Goal: Task Accomplishment & Management: Contribute content

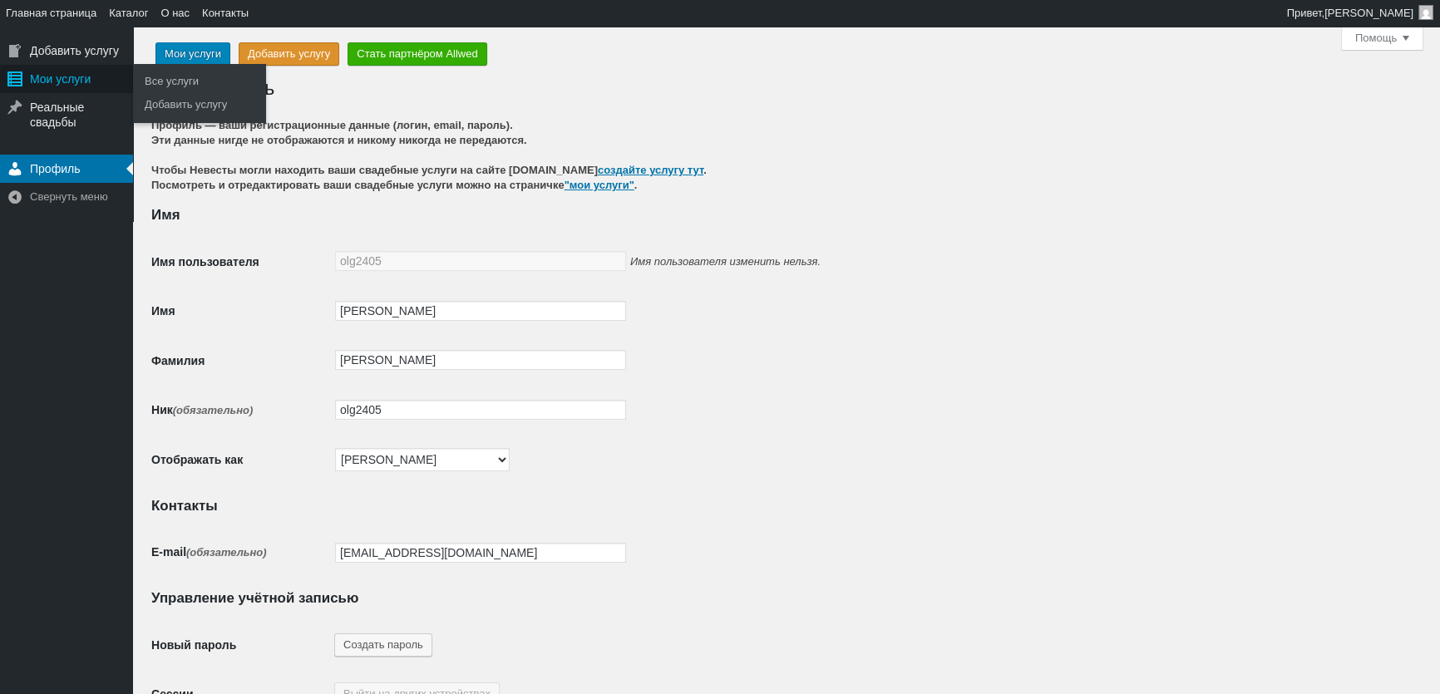
click at [66, 86] on div "Мои услуги" at bounding box center [66, 79] width 133 height 28
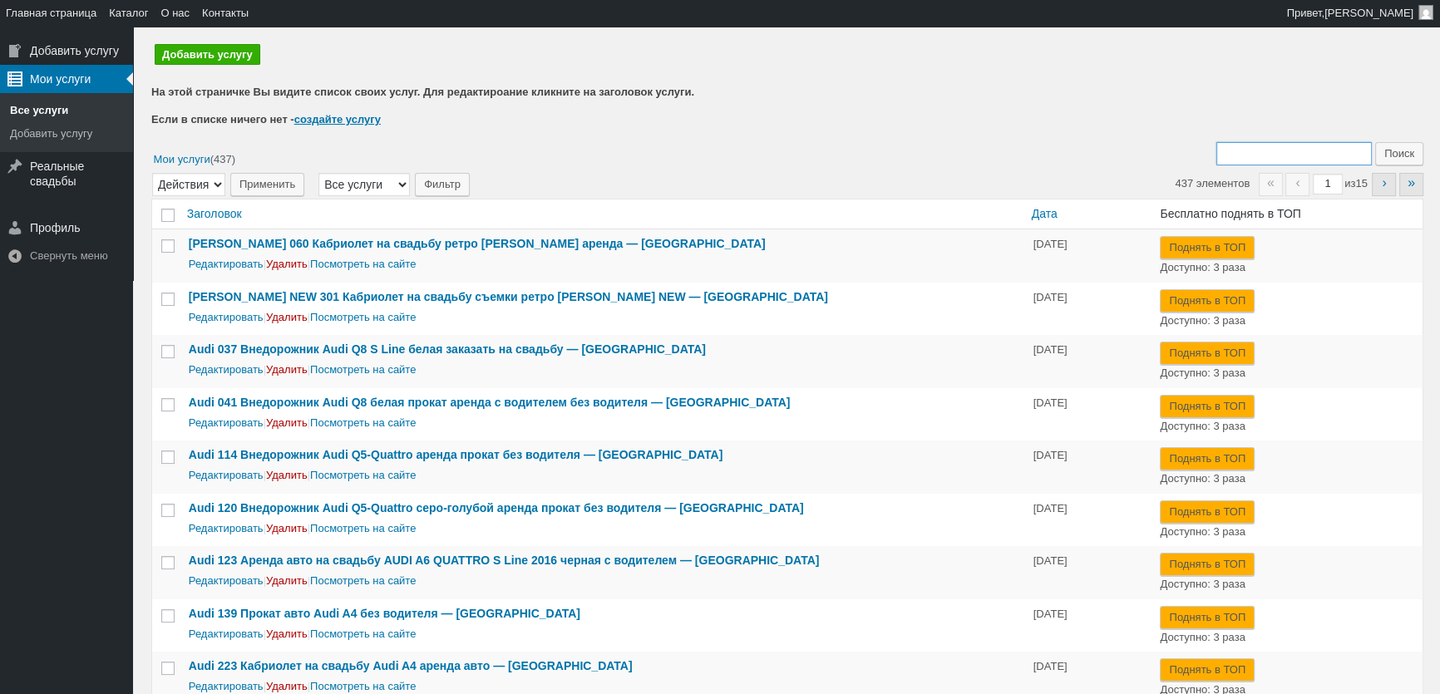
click at [1280, 156] on input "Поиск:" at bounding box center [1293, 153] width 155 height 23
type input "250"
click at [1375, 142] on input "Поиск" at bounding box center [1399, 153] width 48 height 23
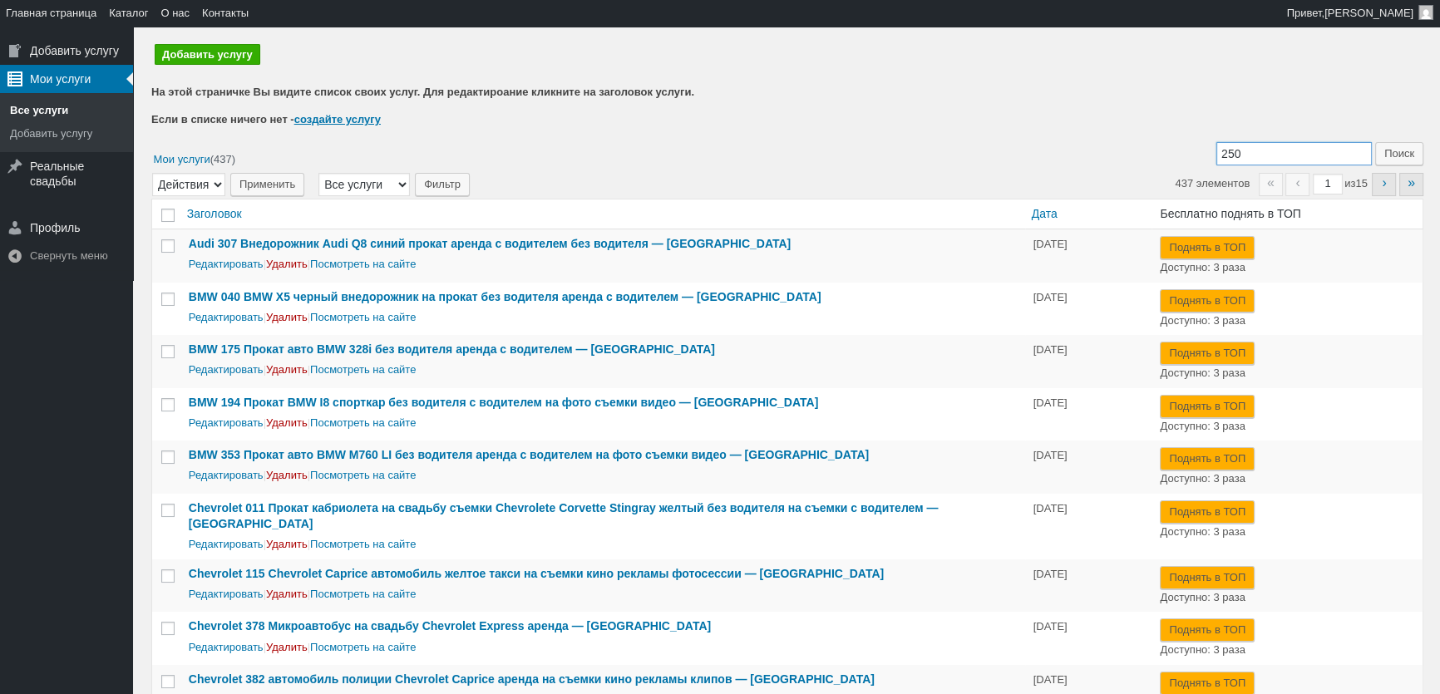
click at [1297, 149] on input "250" at bounding box center [1293, 153] width 155 height 23
type input "250 gls"
click at [1375, 142] on input "Поиск" at bounding box center [1399, 153] width 48 height 23
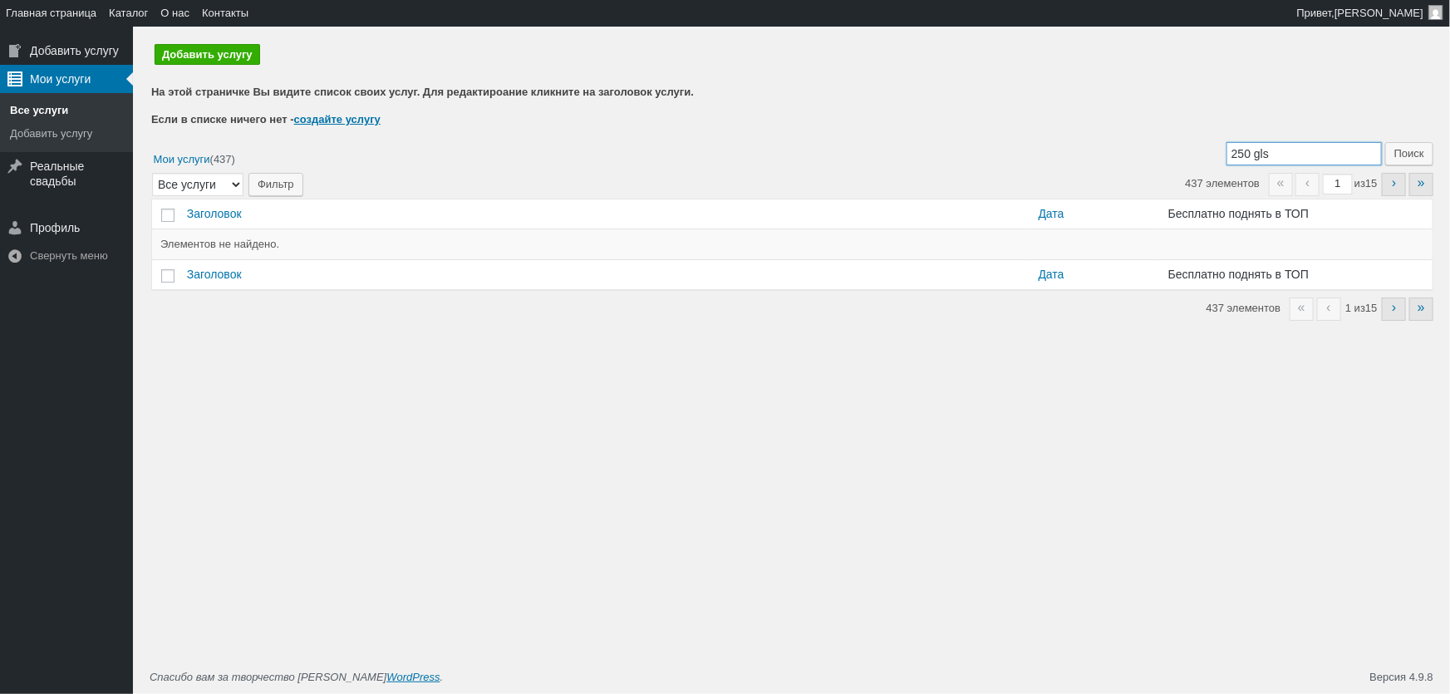
click at [1263, 149] on input "250 gls" at bounding box center [1304, 153] width 155 height 23
type input "gls"
click at [1386, 142] on input "Поиск" at bounding box center [1410, 153] width 48 height 23
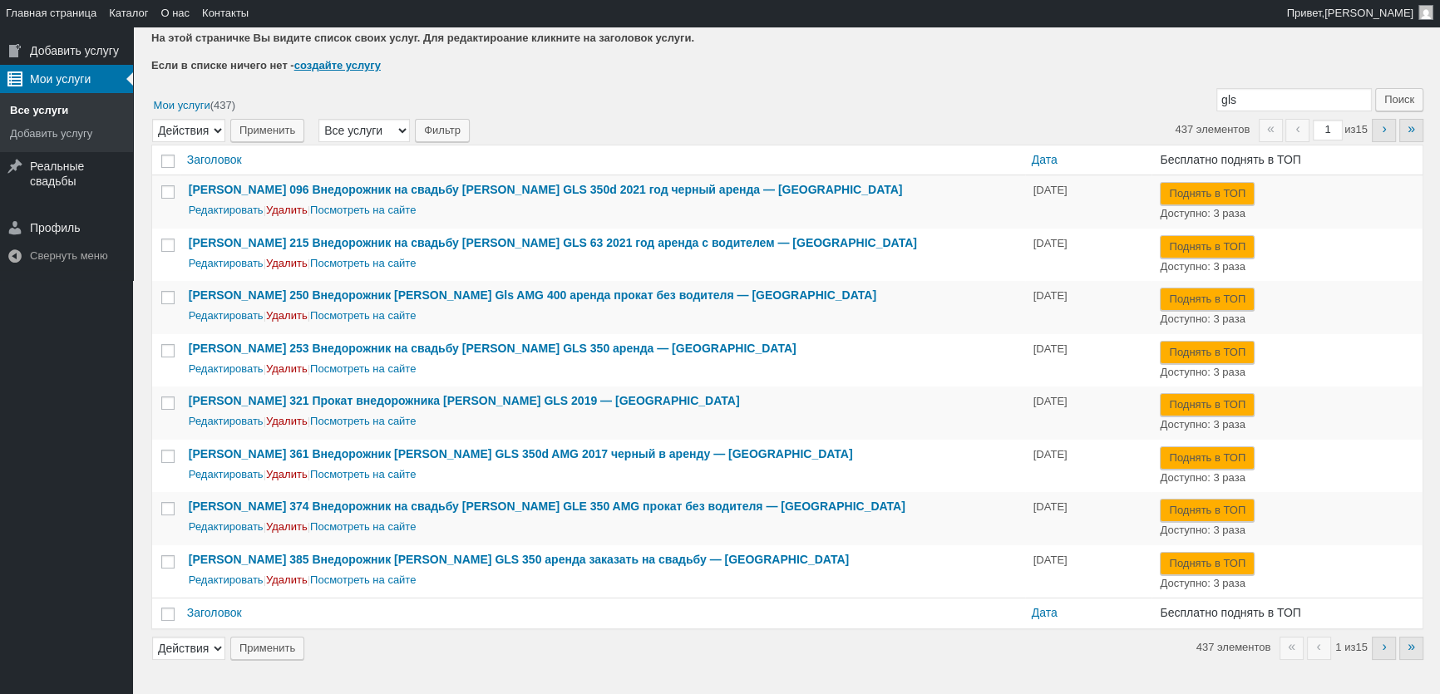
scroll to position [91, 0]
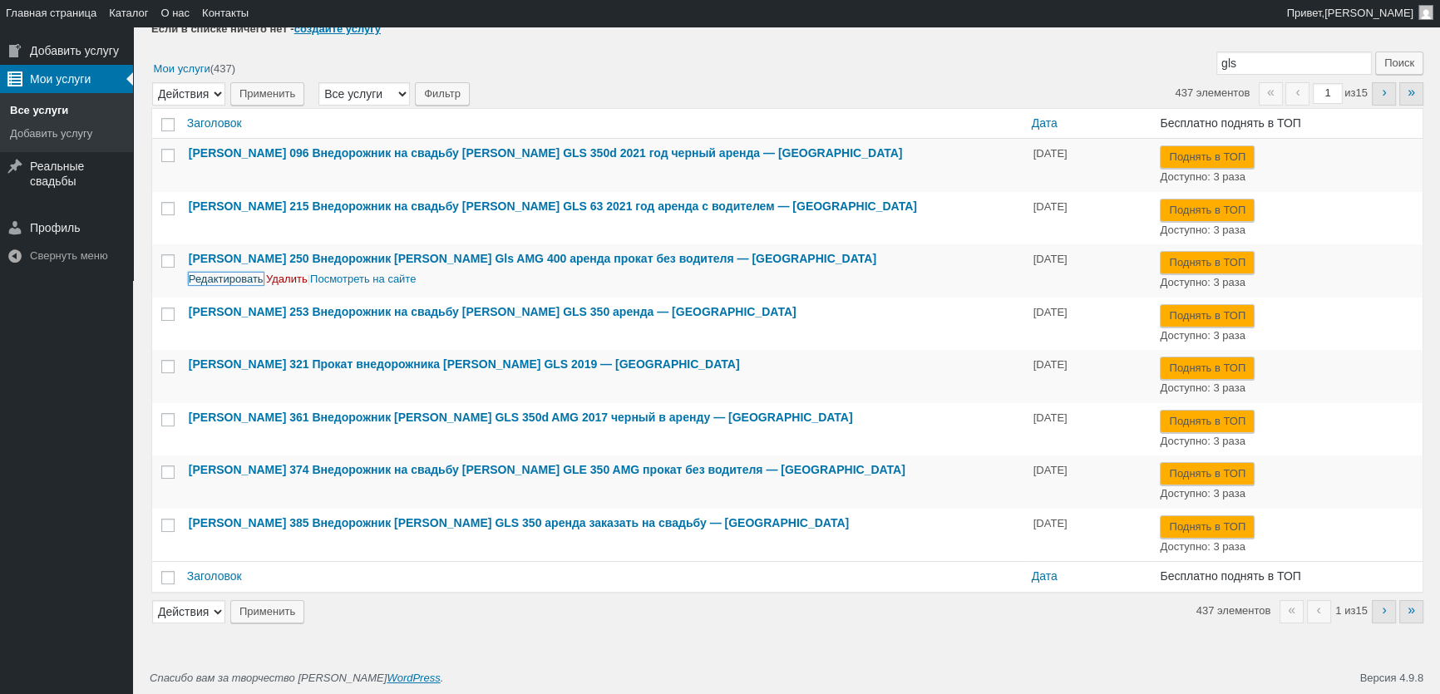
click at [254, 278] on link "Редактировать" at bounding box center [226, 279] width 75 height 12
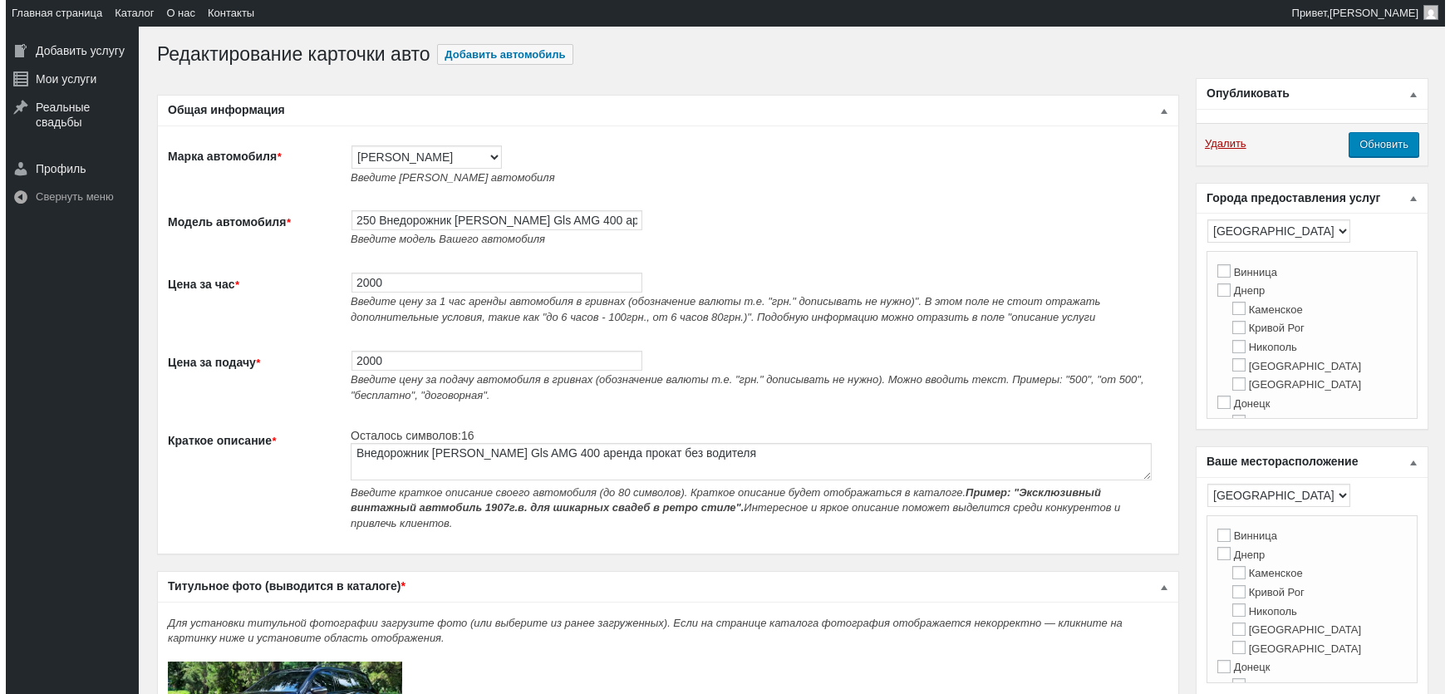
scroll to position [529, 0]
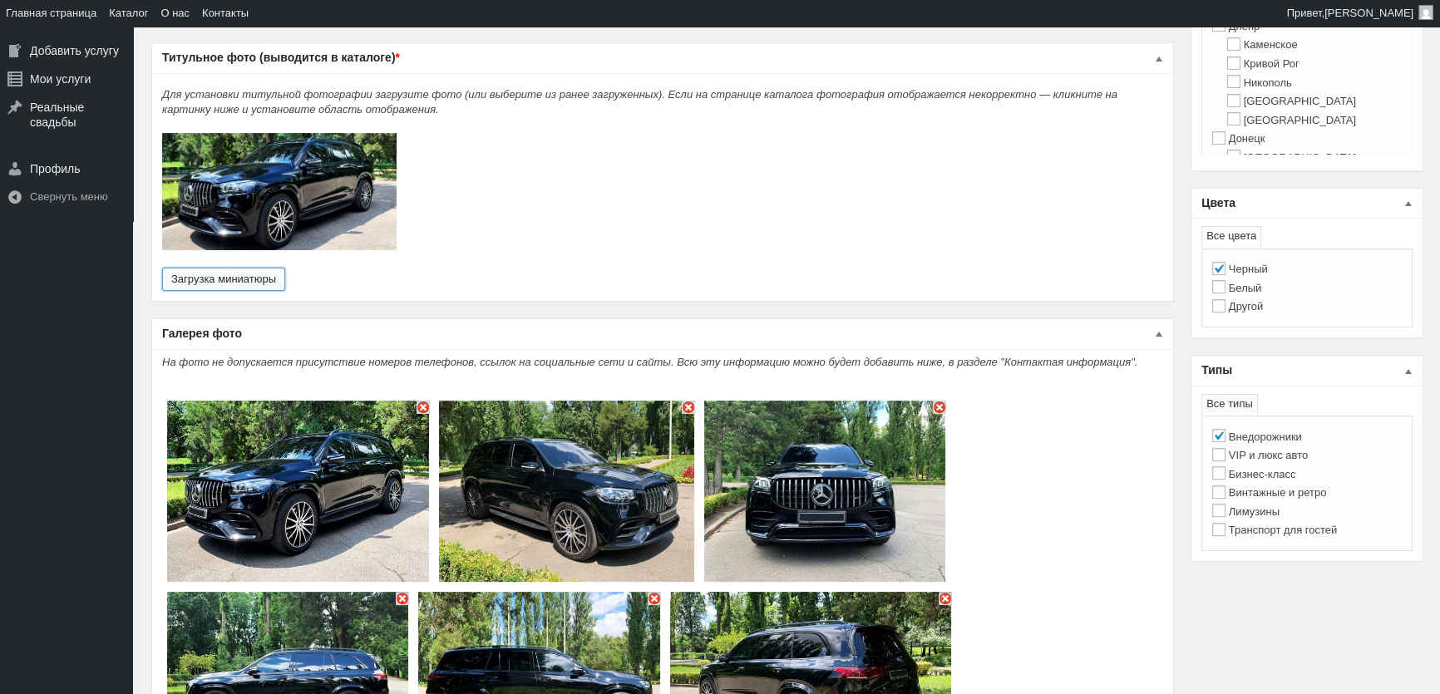
click at [266, 268] on button "Загрузка миниатюры" at bounding box center [223, 279] width 123 height 23
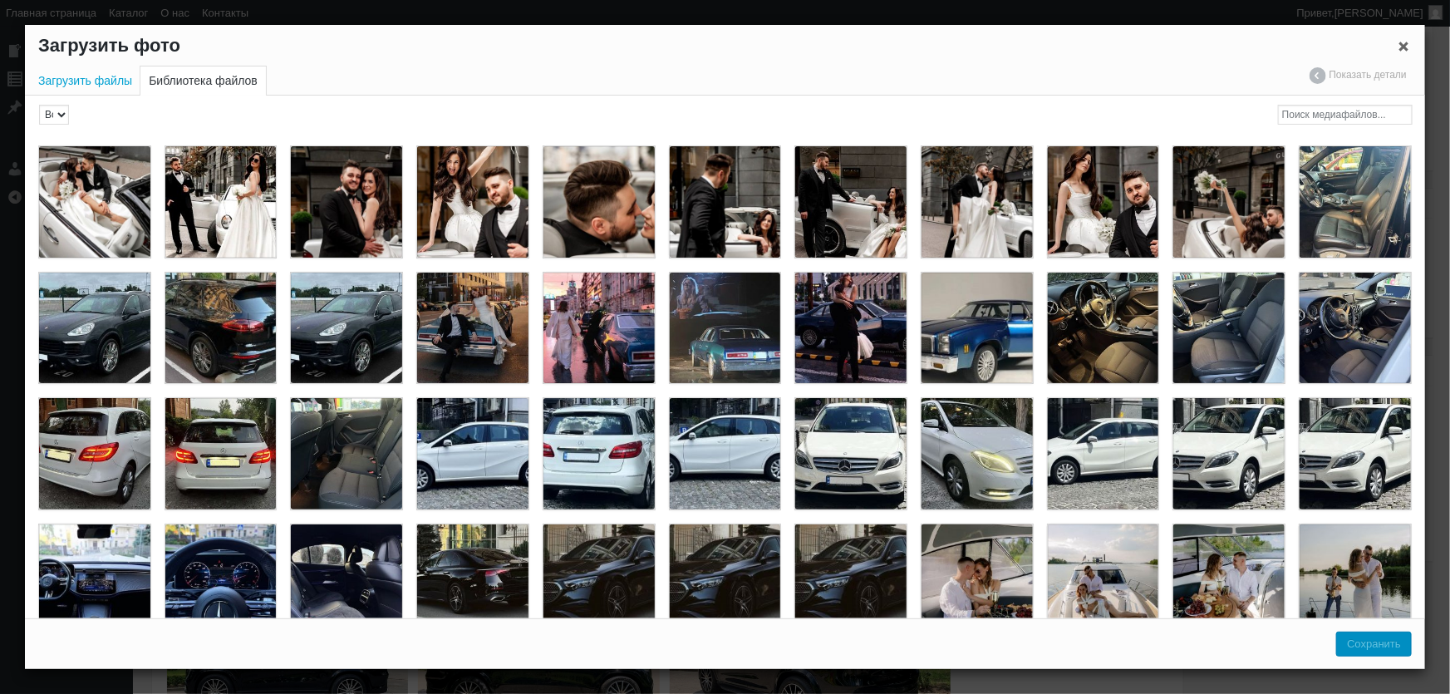
scroll to position [0, 0]
click at [113, 76] on link "Загрузить файлы" at bounding box center [85, 80] width 111 height 29
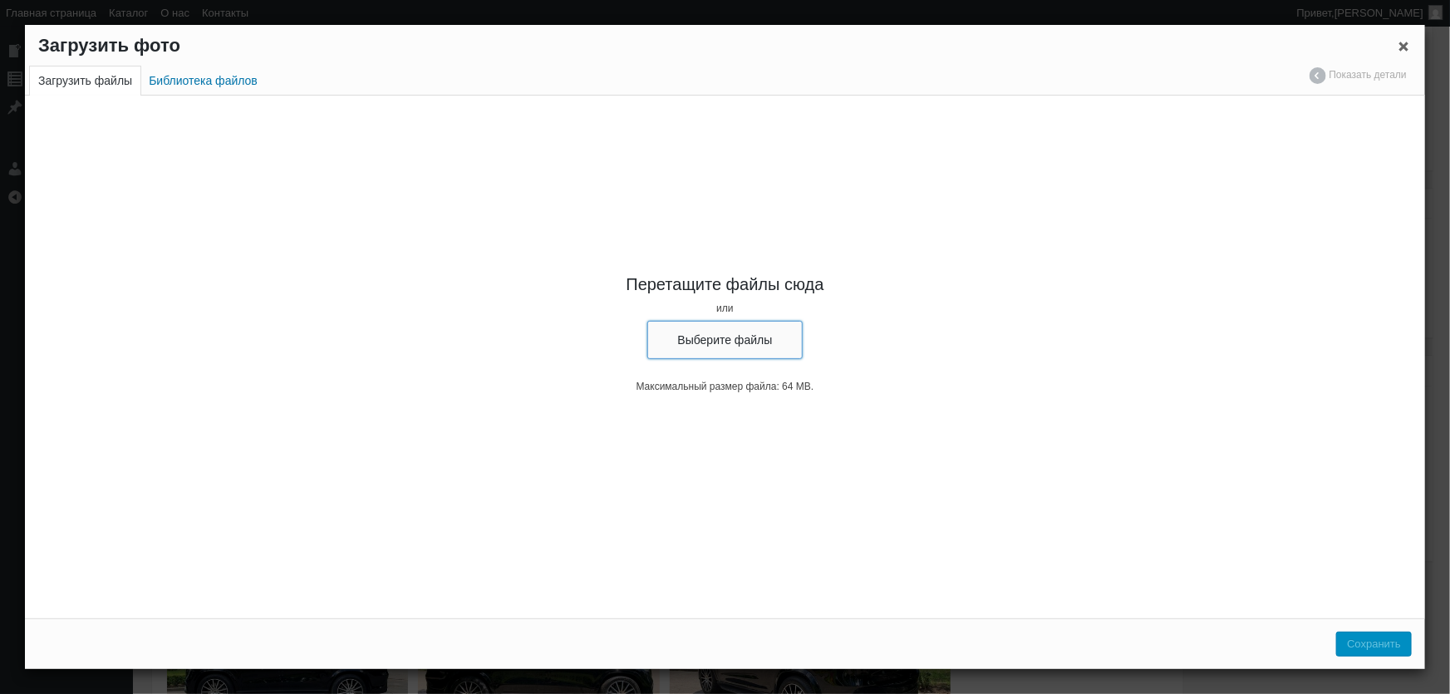
click at [727, 332] on button "Выберите файлы" at bounding box center [726, 340] width 156 height 38
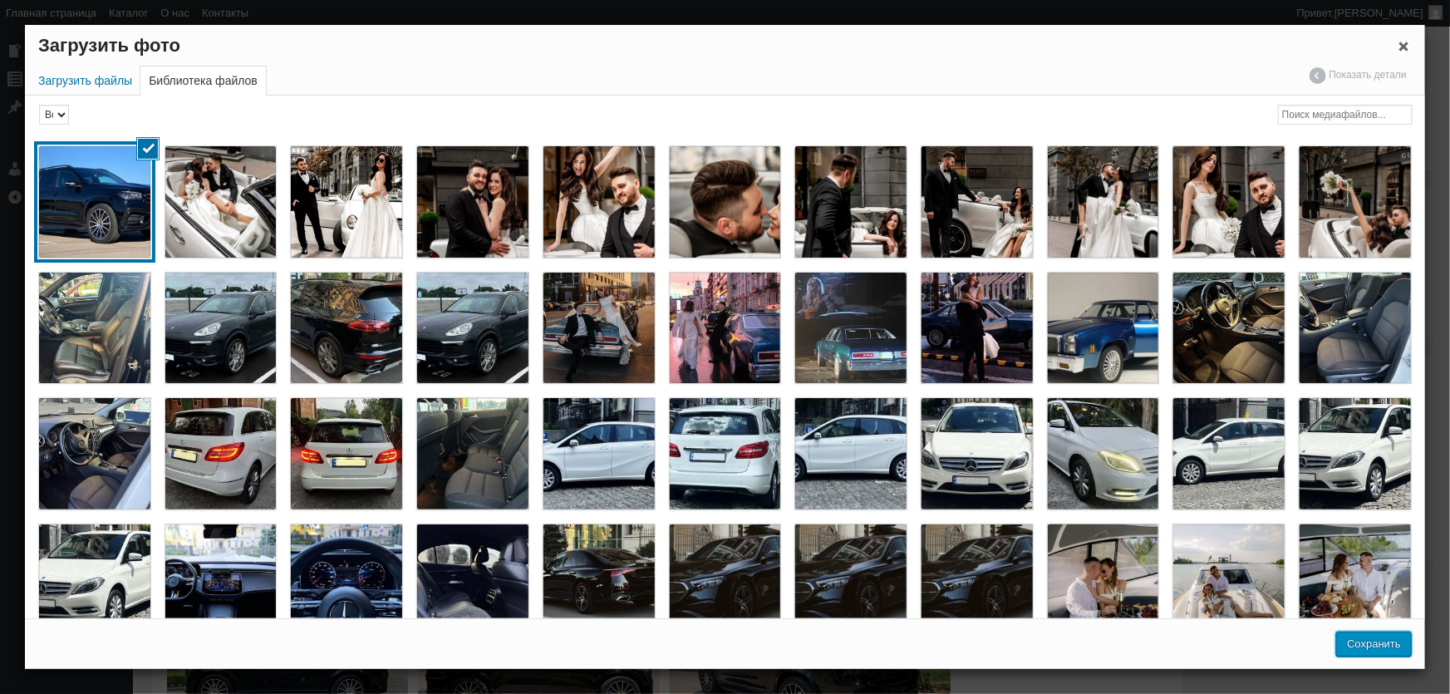
click at [1403, 642] on button "Сохранить" at bounding box center [1375, 644] width 76 height 25
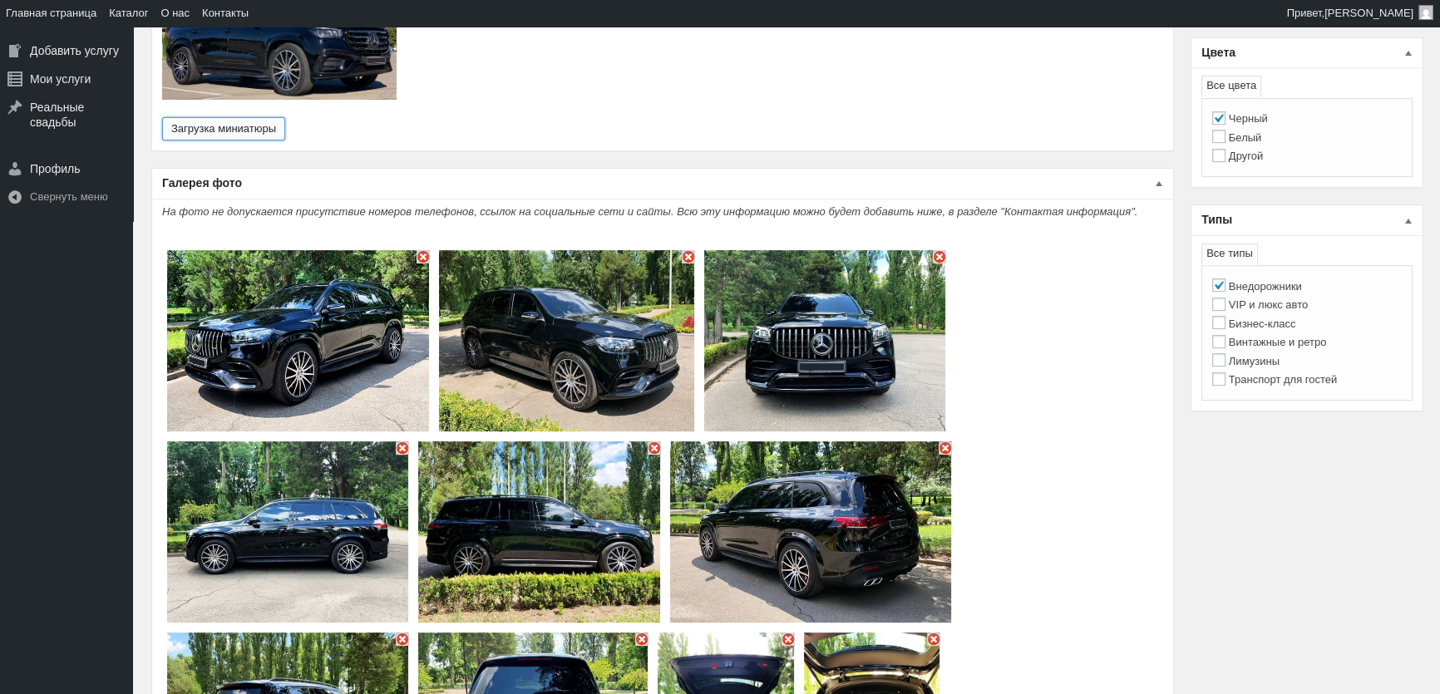
scroll to position [680, 0]
click at [424, 249] on img "Основное содержимое" at bounding box center [422, 255] width 13 height 13
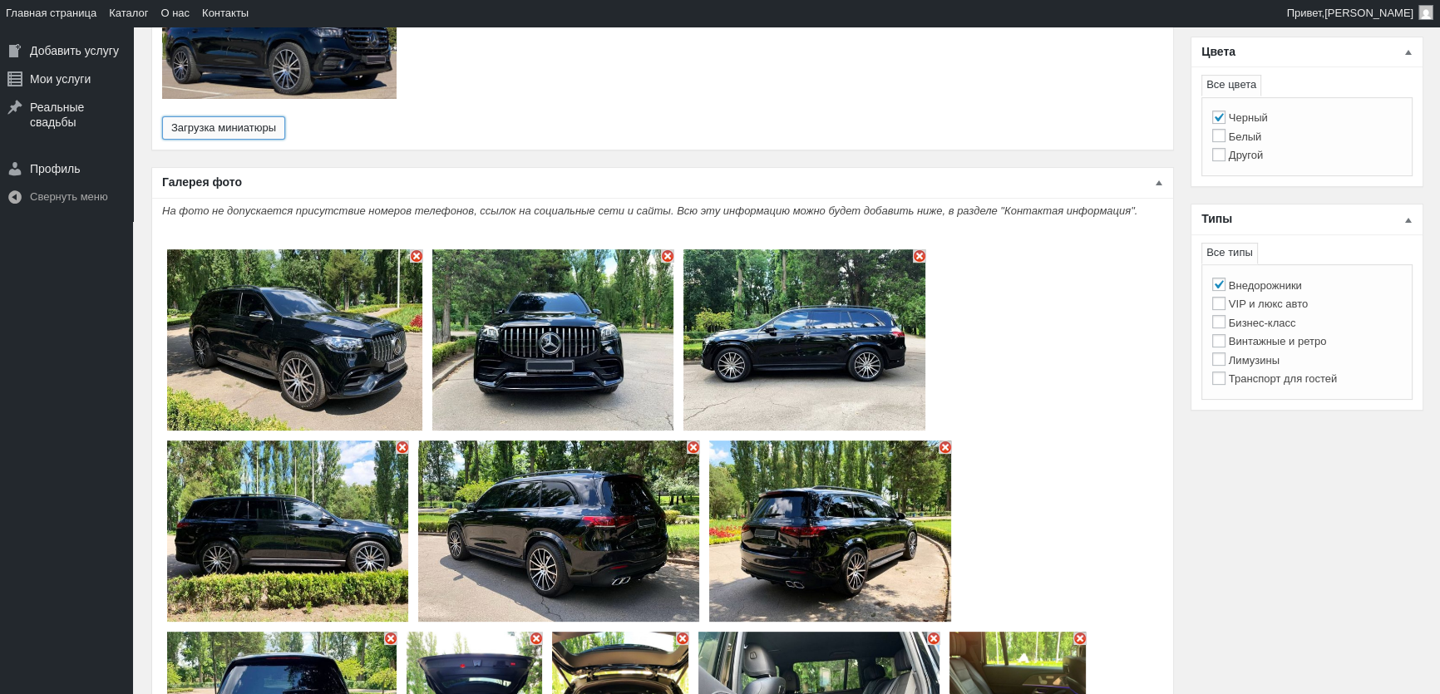
click at [420, 249] on img "Основное содержимое" at bounding box center [416, 255] width 13 height 13
type input "18"
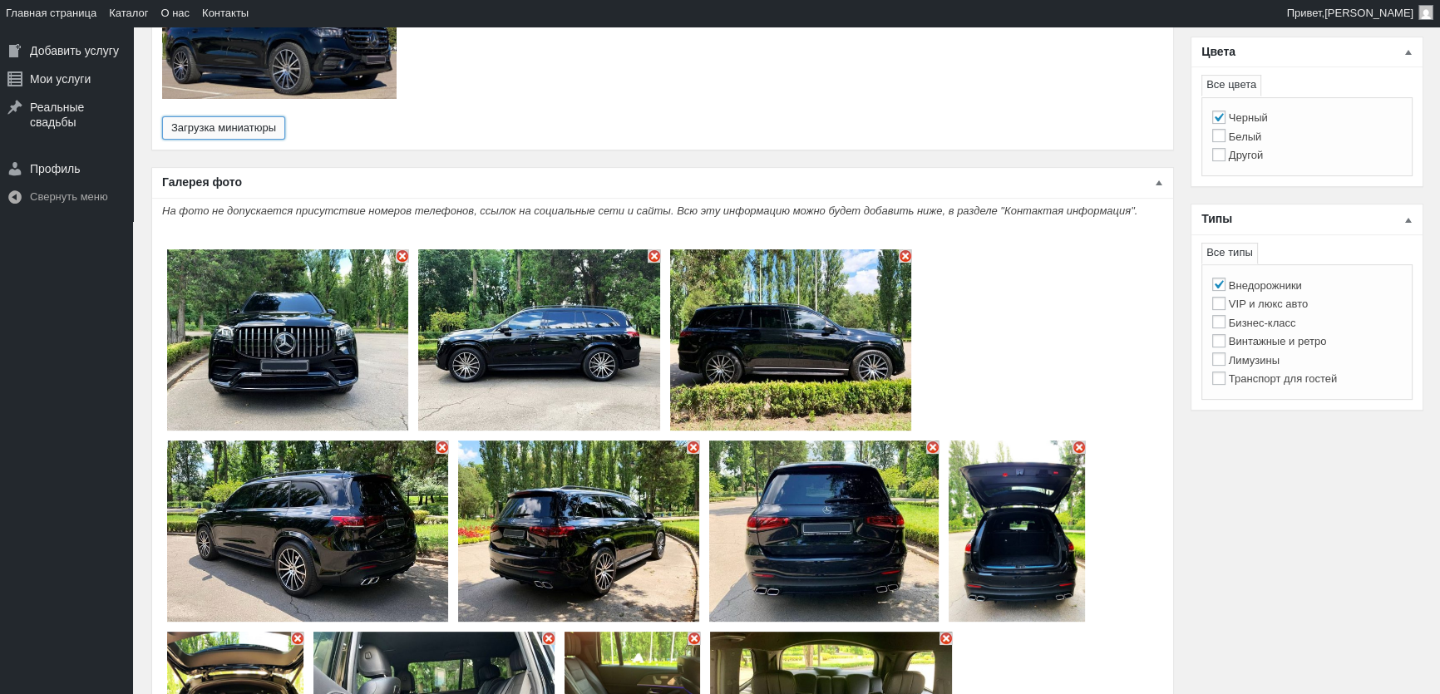
click at [162, 116] on button "Загрузка миниатюры" at bounding box center [223, 127] width 123 height 23
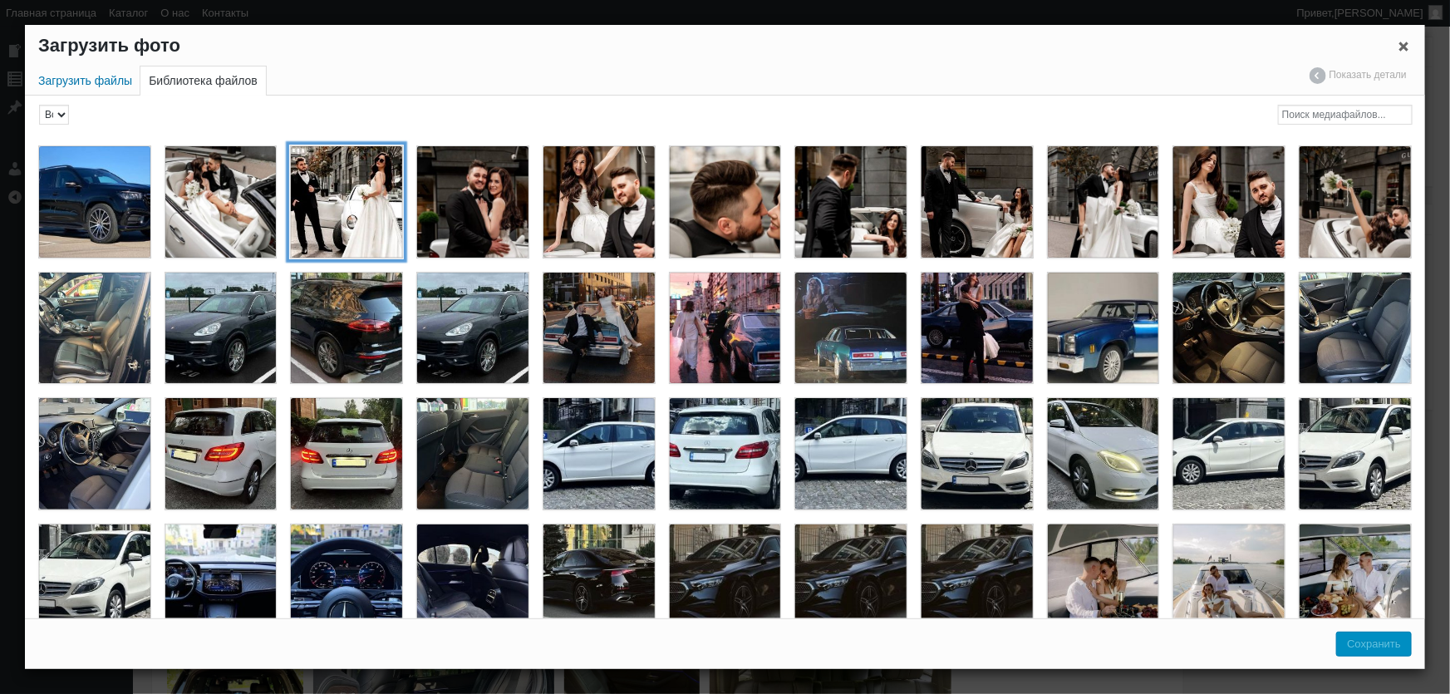
click at [399, 244] on div "kabryolet-mercedes-w208-clk-belыj-na-svadbu-arenda-kabryolet-mersedes-mersedes-…" at bounding box center [346, 201] width 113 height 113
click at [361, 186] on div "kabryolet-mercedes-w208-clk-belыj-na-svadbu-arenda-kabryolet-mersedes-mersedes-…" at bounding box center [346, 201] width 113 height 113
click at [1407, 50] on span "Закрыть окно параметров файла" at bounding box center [1404, 46] width 17 height 12
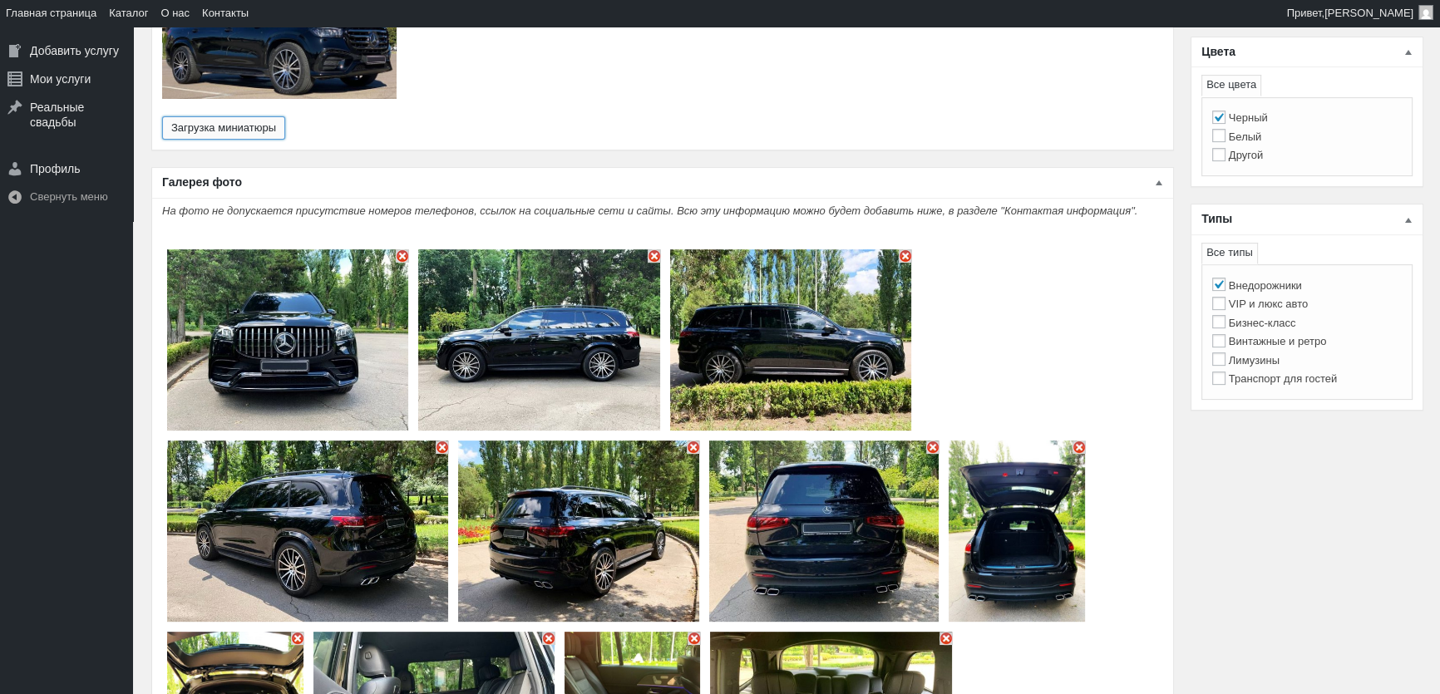
click at [400, 249] on img "Основное содержимое" at bounding box center [402, 255] width 13 height 13
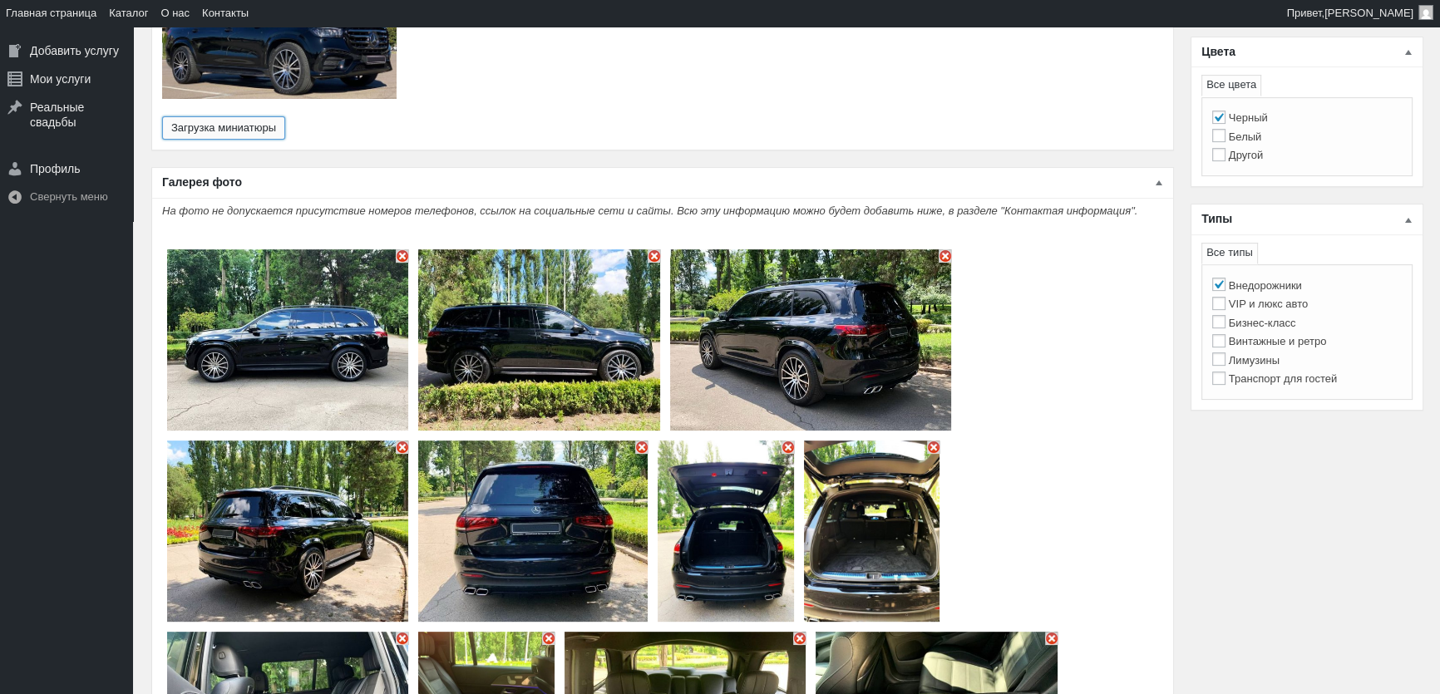
click at [400, 249] on img "Основное содержимое" at bounding box center [402, 255] width 13 height 13
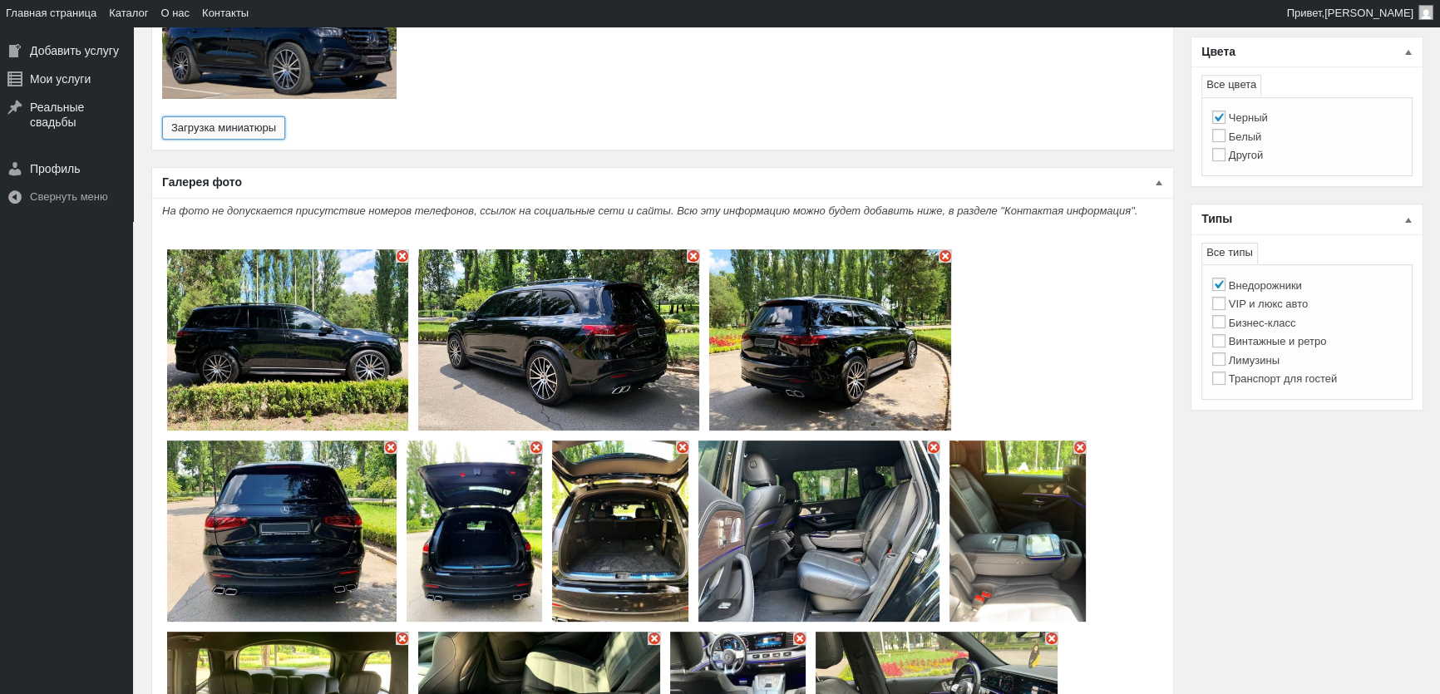
click at [400, 249] on img "Основное содержимое" at bounding box center [402, 255] width 13 height 13
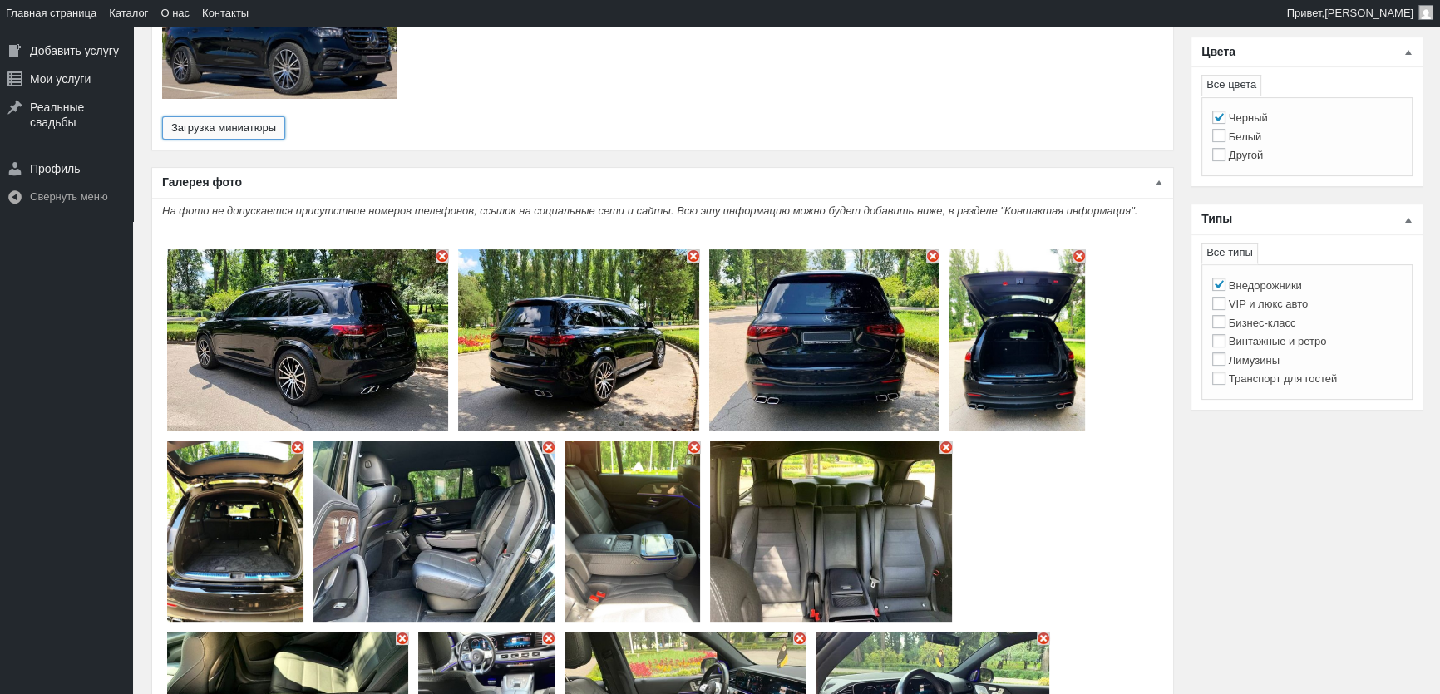
click at [400, 249] on img "Основное содержимое" at bounding box center [307, 339] width 281 height 181
click at [446, 249] on img "Основное содержимое" at bounding box center [442, 255] width 13 height 13
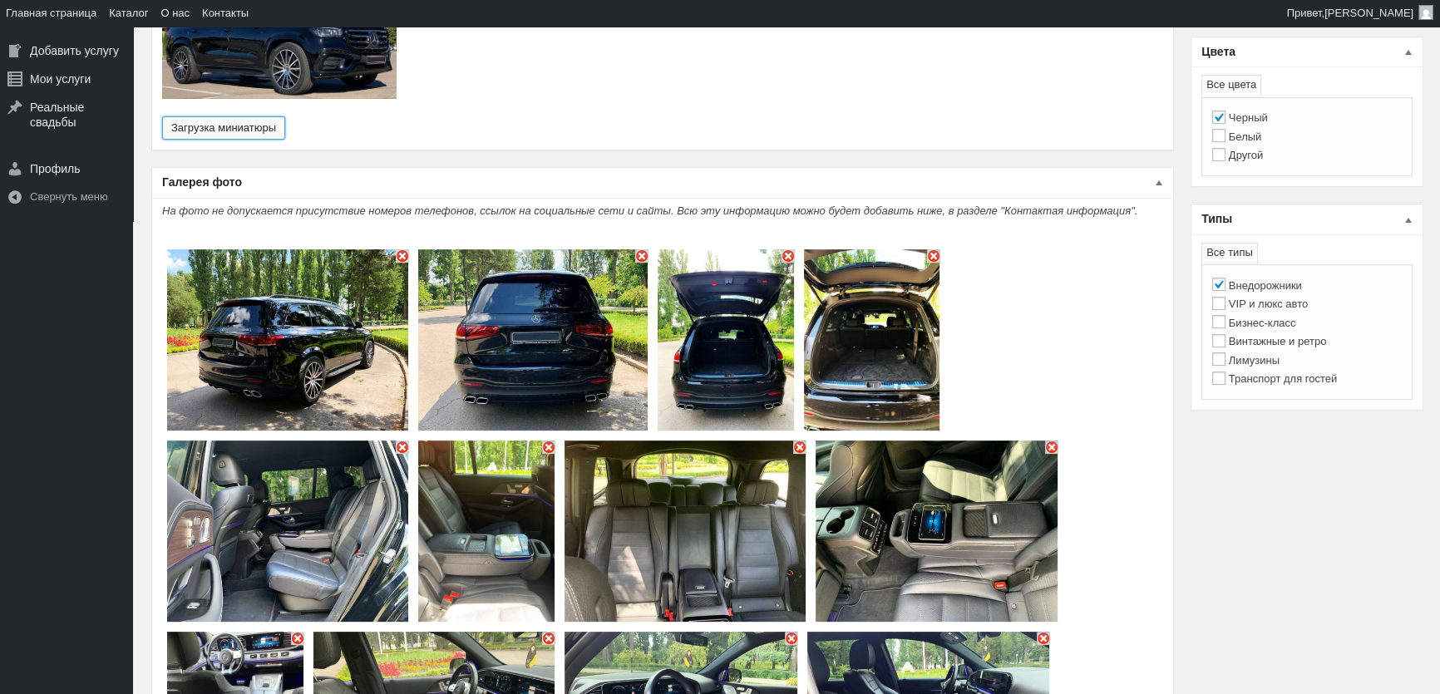
click at [399, 249] on img "Основное содержимое" at bounding box center [402, 255] width 13 height 13
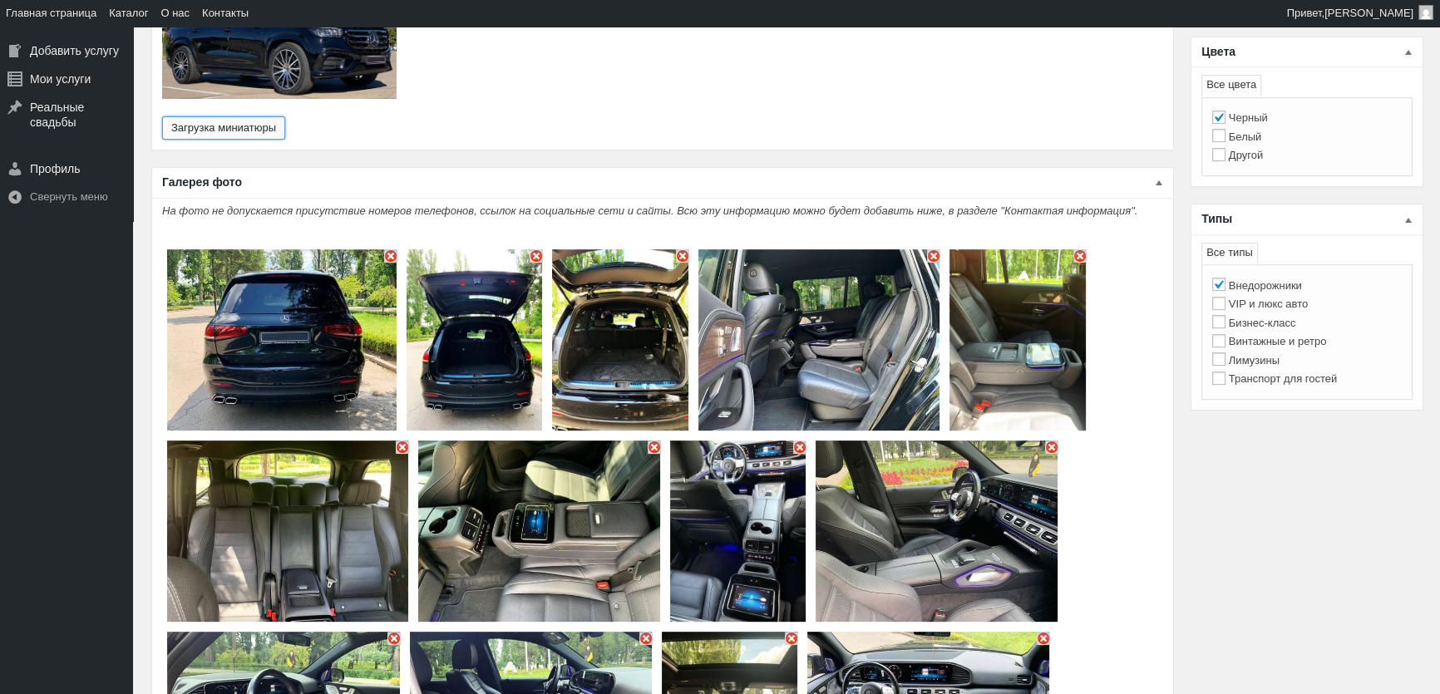
click at [387, 249] on img "Основное содержимое" at bounding box center [390, 255] width 13 height 13
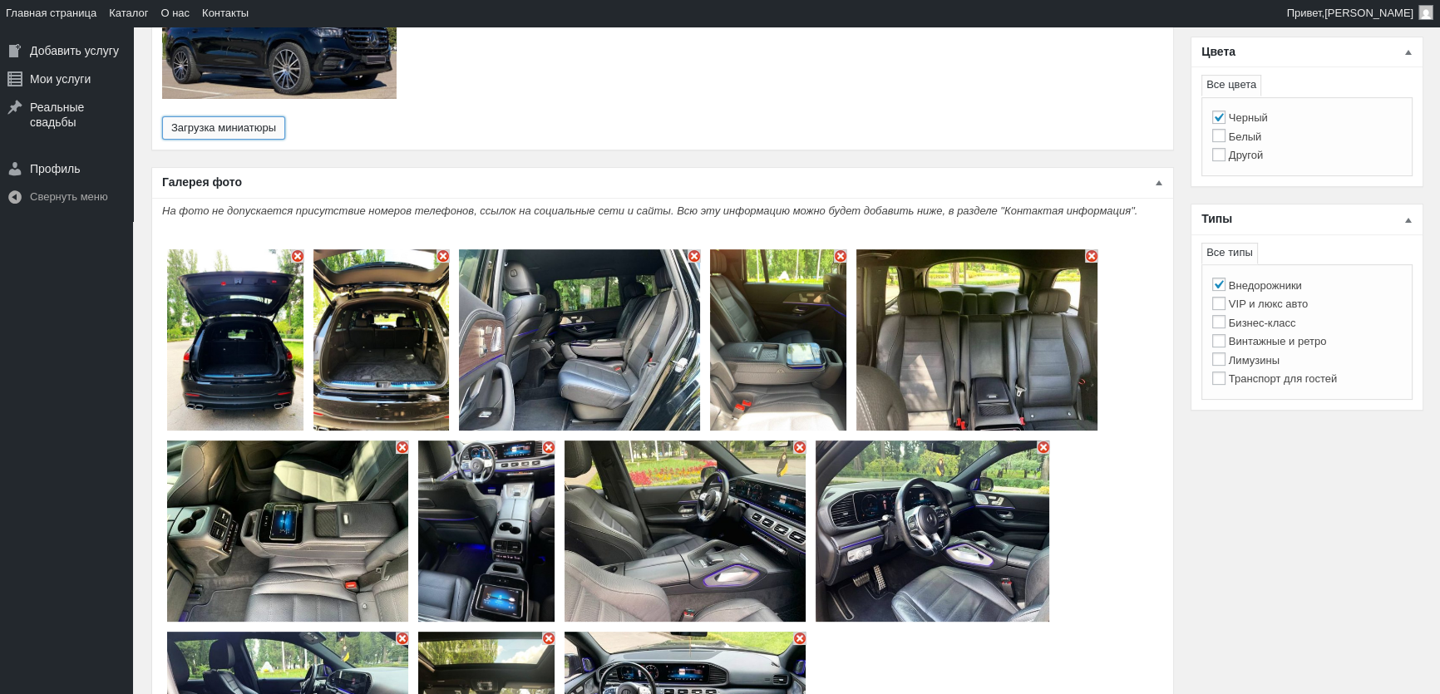
click at [439, 249] on img "Основное содержимое" at bounding box center [442, 255] width 13 height 13
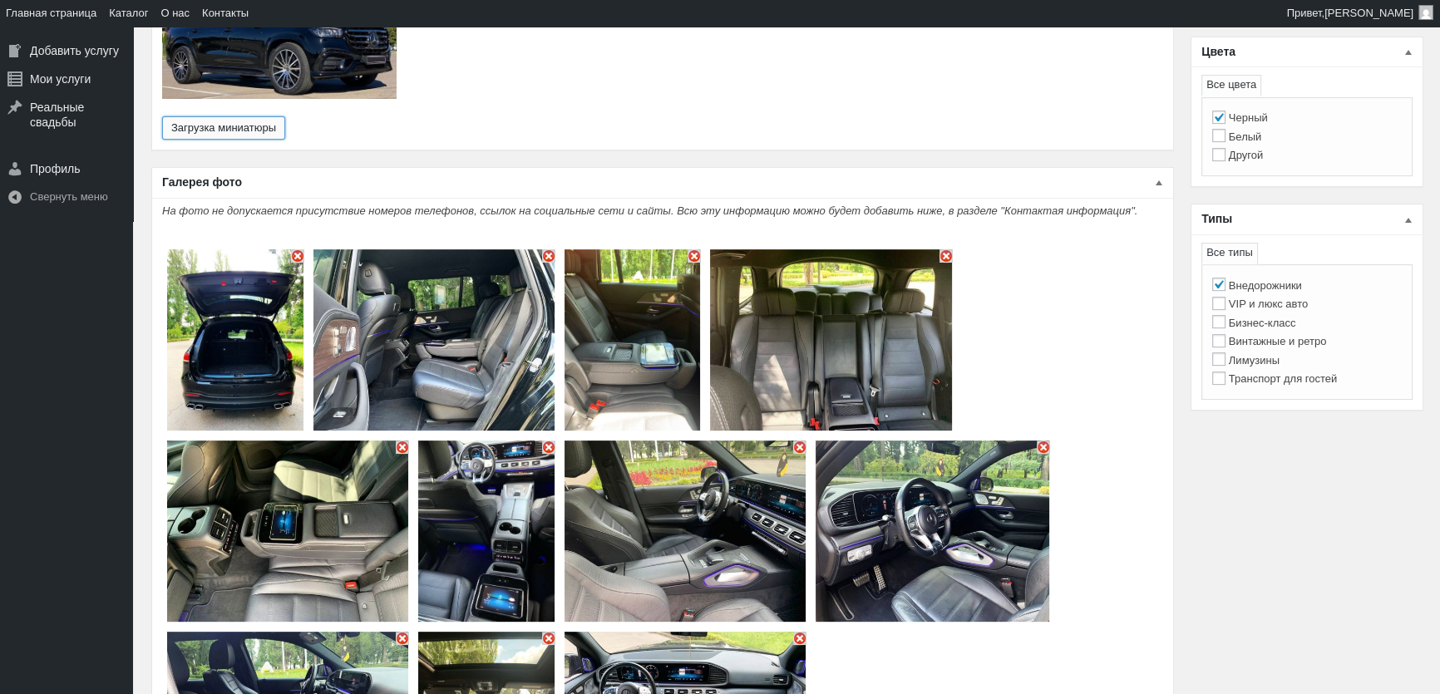
click at [291, 249] on img "Основное содержимое" at bounding box center [297, 255] width 13 height 13
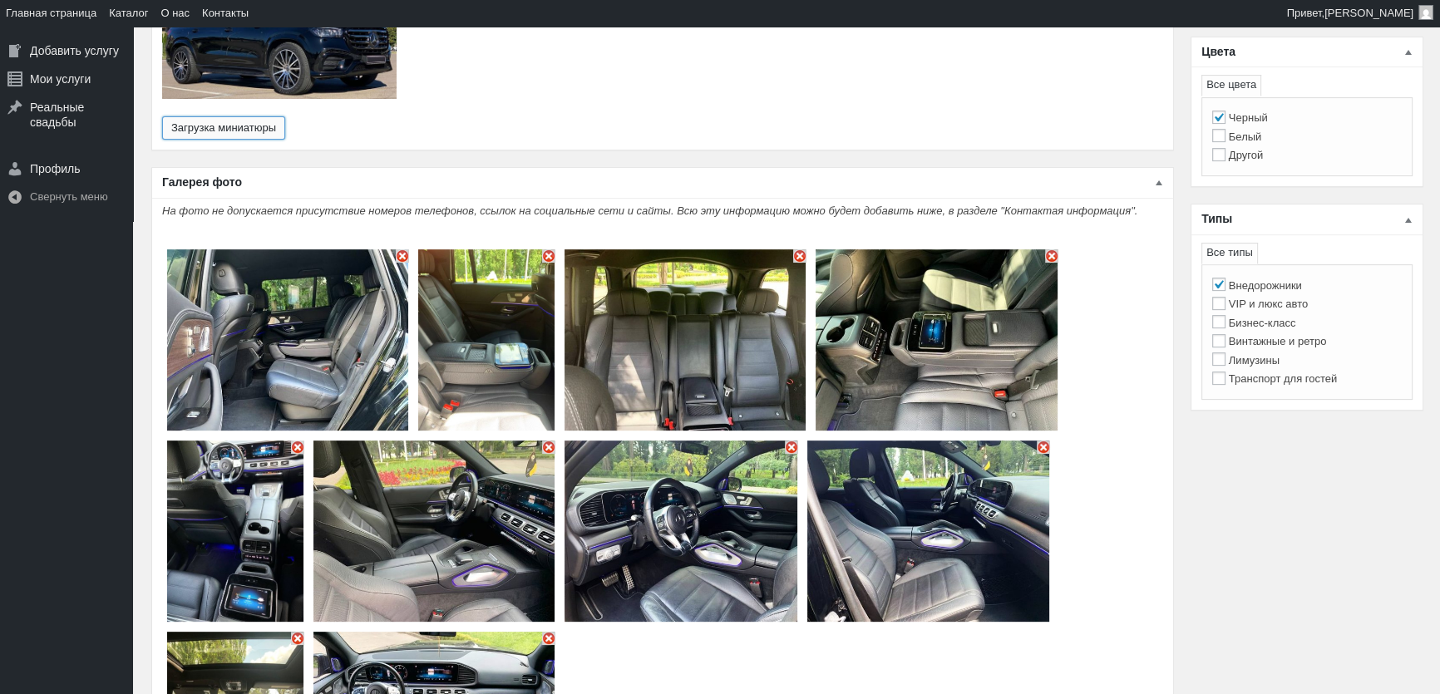
click at [401, 249] on img "Основное содержимое" at bounding box center [402, 255] width 13 height 13
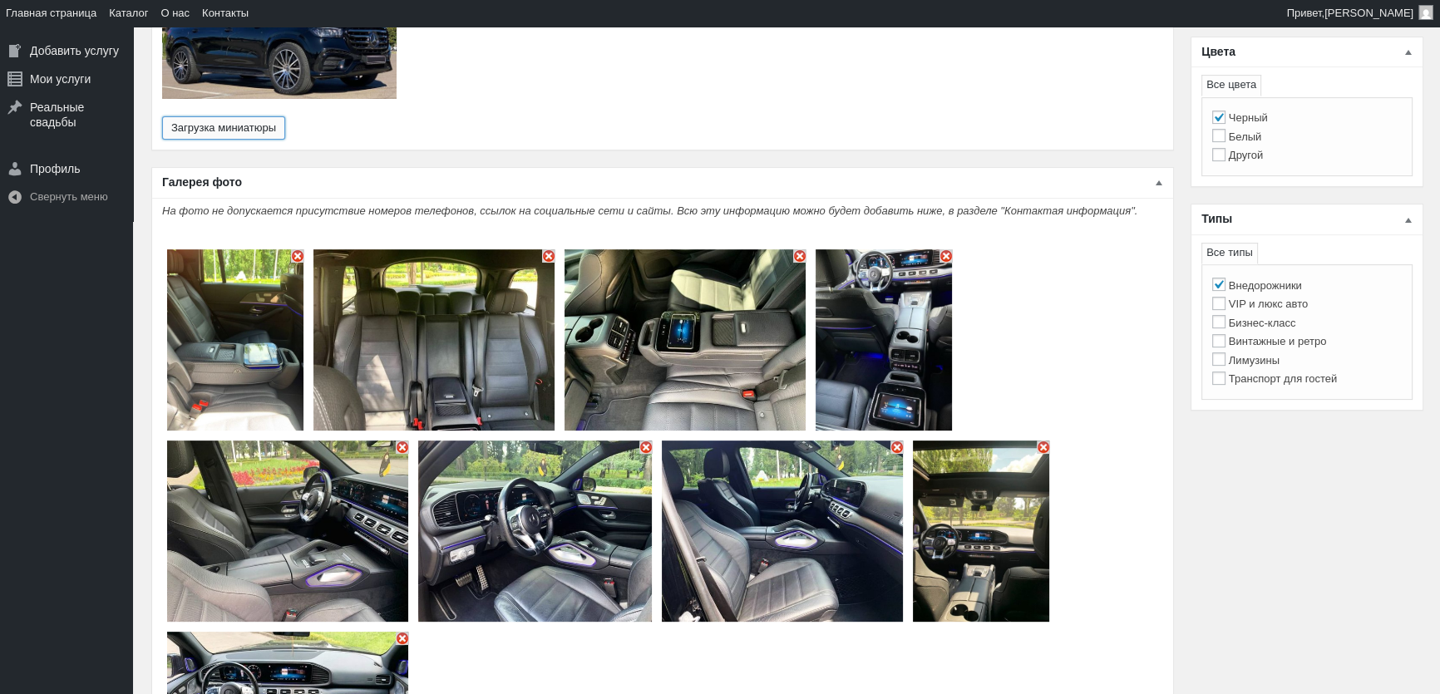
click at [297, 249] on img "Основное содержимое" at bounding box center [297, 255] width 13 height 13
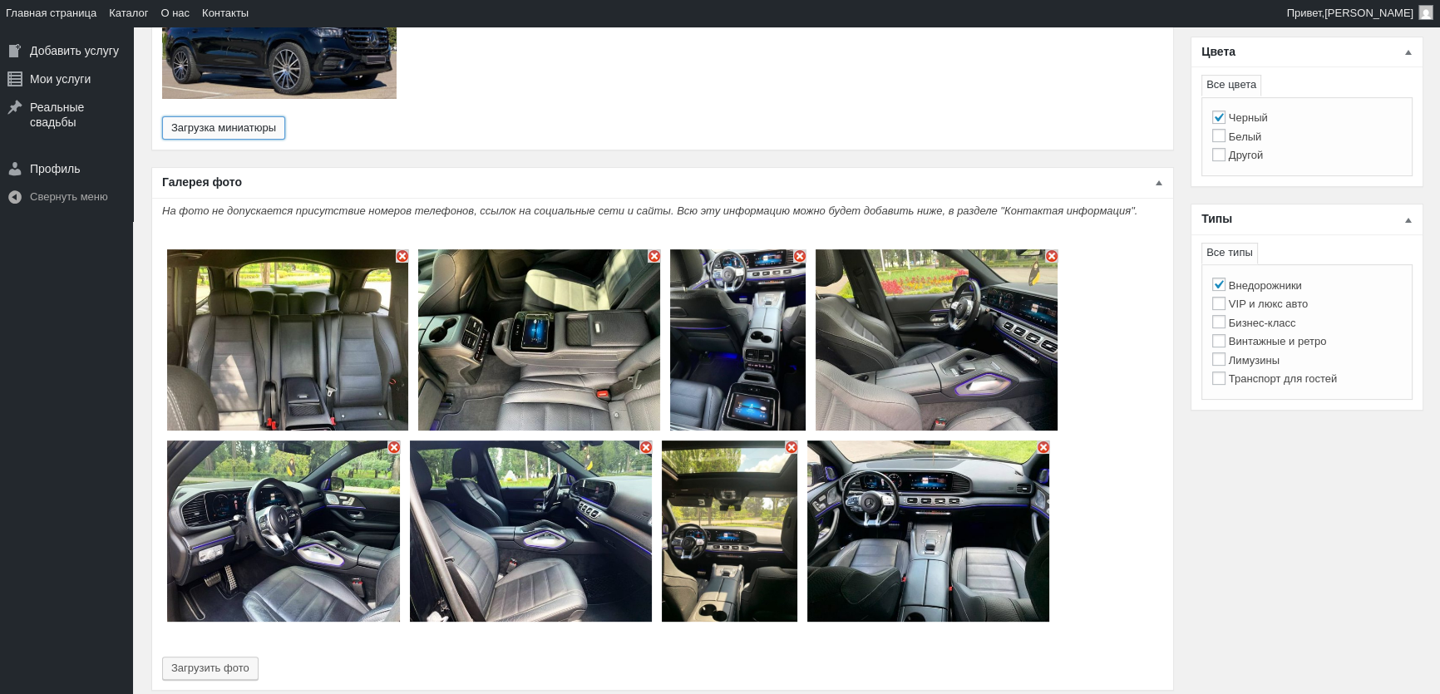
click at [398, 249] on img "Основное содержимое" at bounding box center [402, 255] width 13 height 13
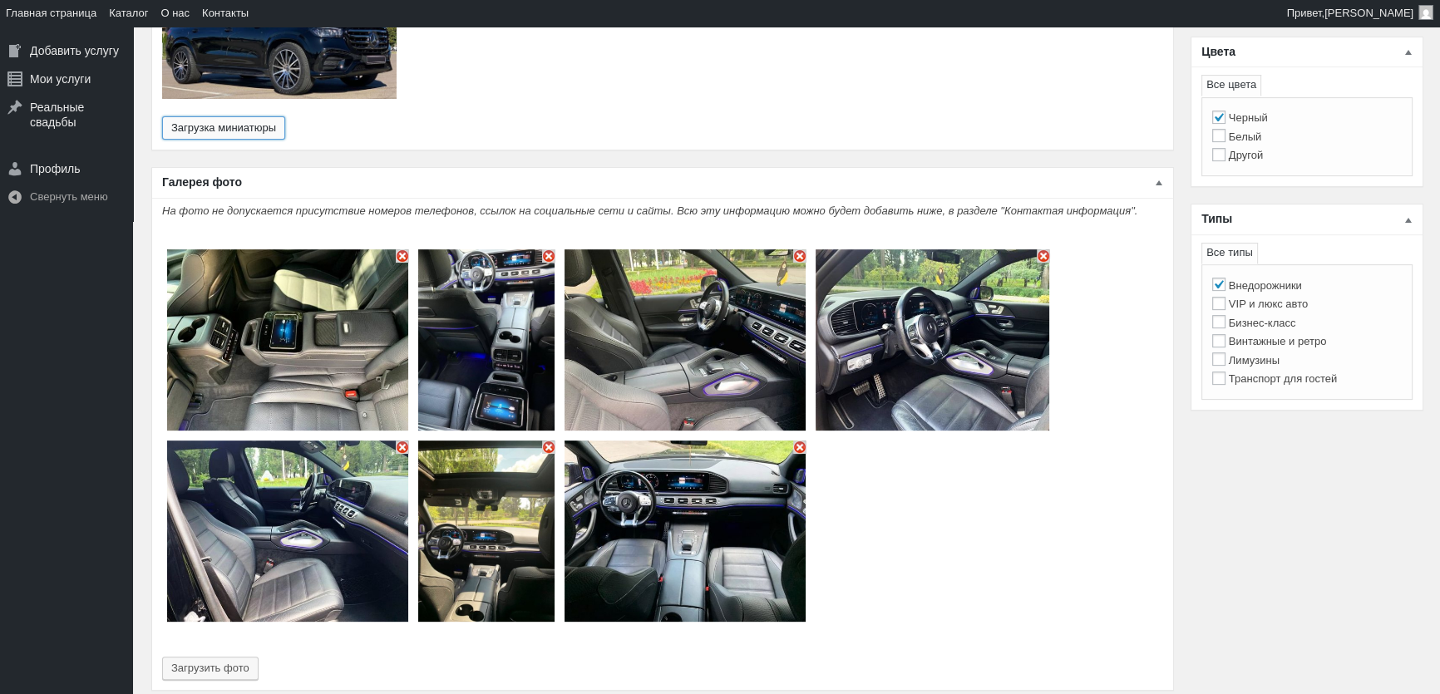
click at [401, 249] on img "Основное содержимое" at bounding box center [402, 255] width 13 height 13
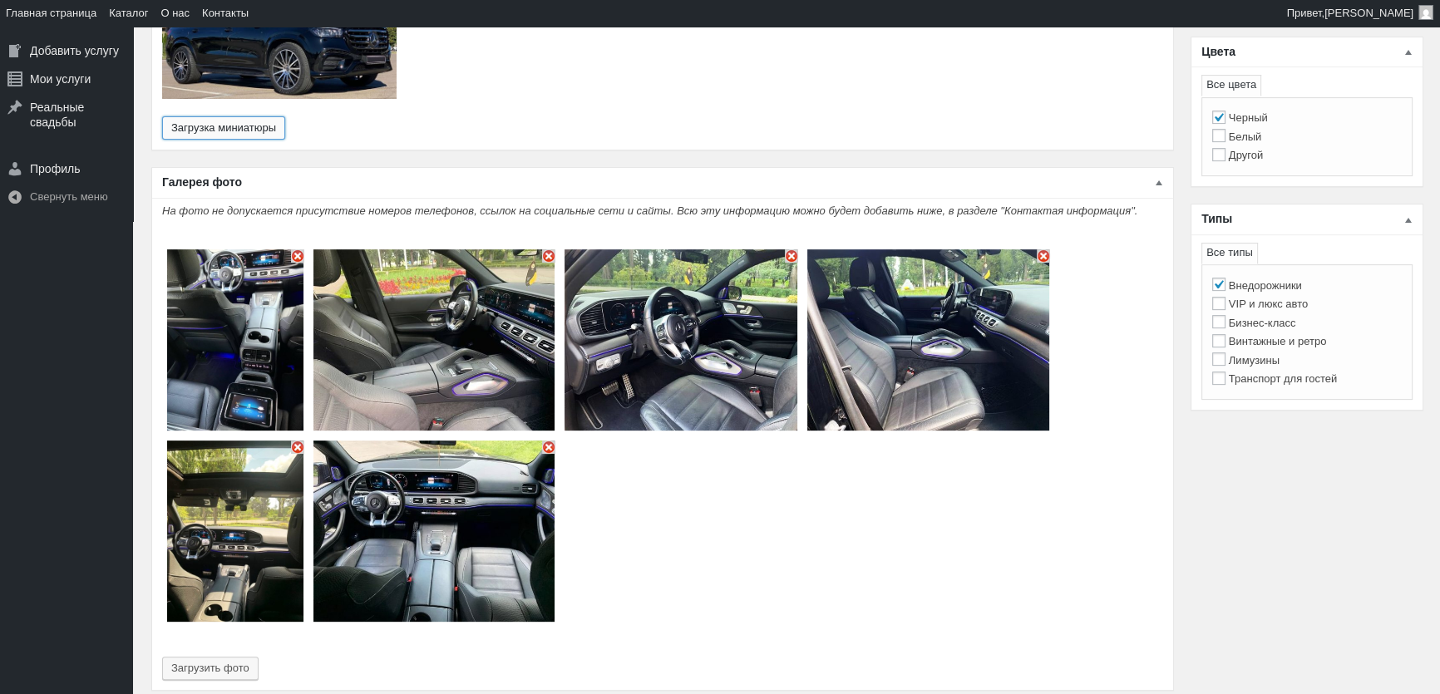
click at [299, 249] on img "Основное содержимое" at bounding box center [297, 255] width 13 height 13
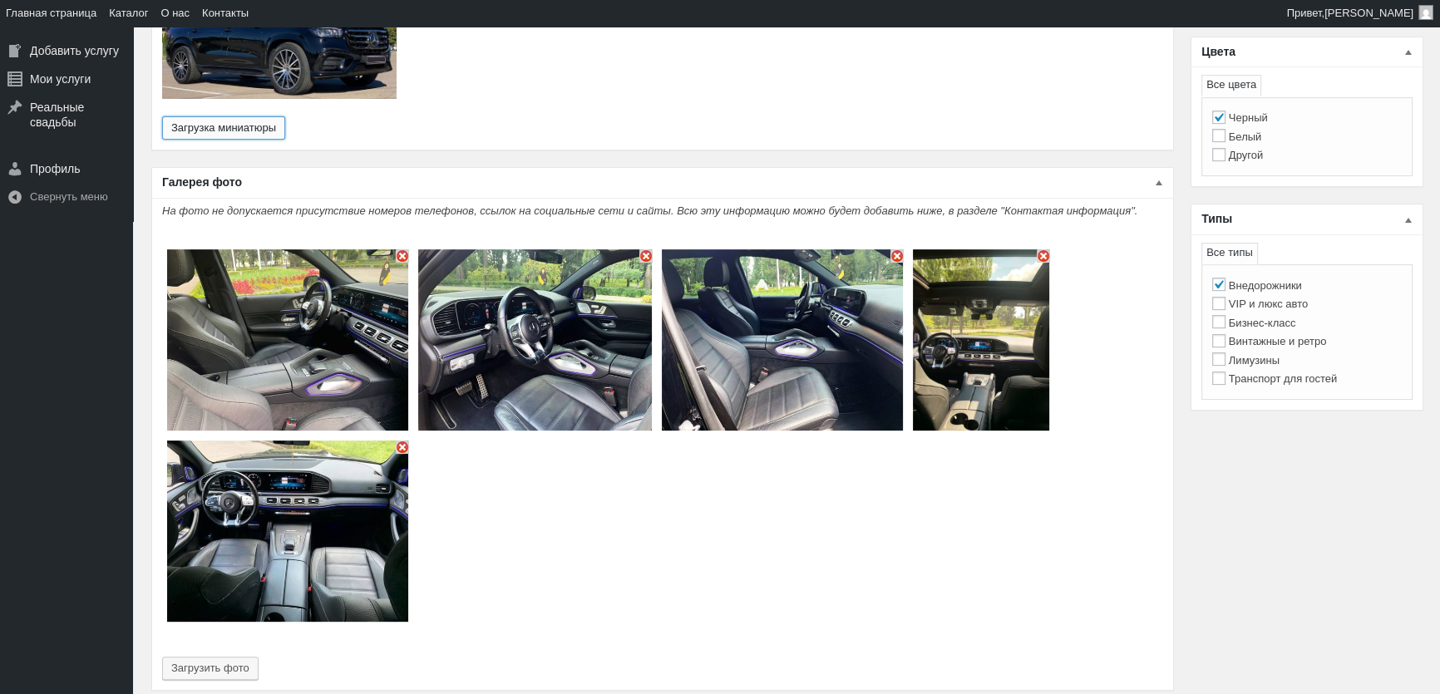
click at [404, 249] on img "Основное содержимое" at bounding box center [402, 255] width 13 height 13
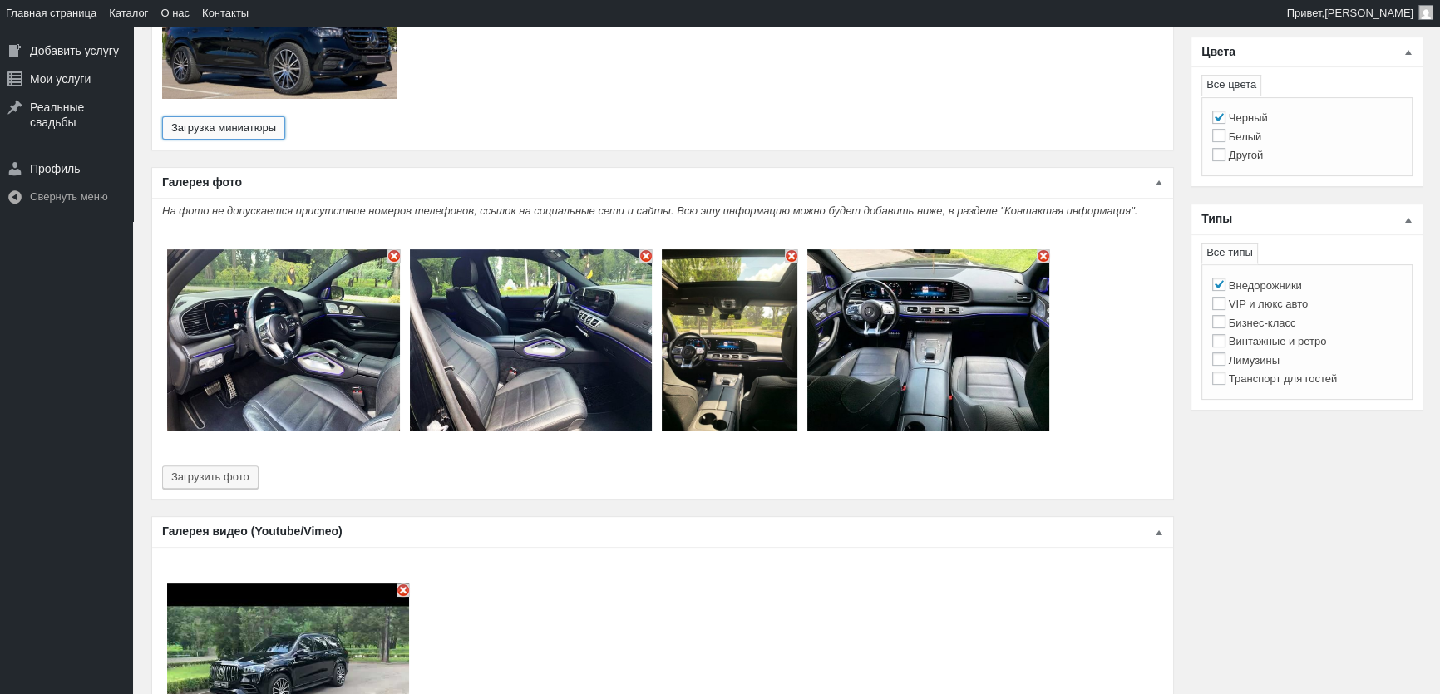
click at [394, 249] on img "Основное содержимое" at bounding box center [393, 255] width 13 height 13
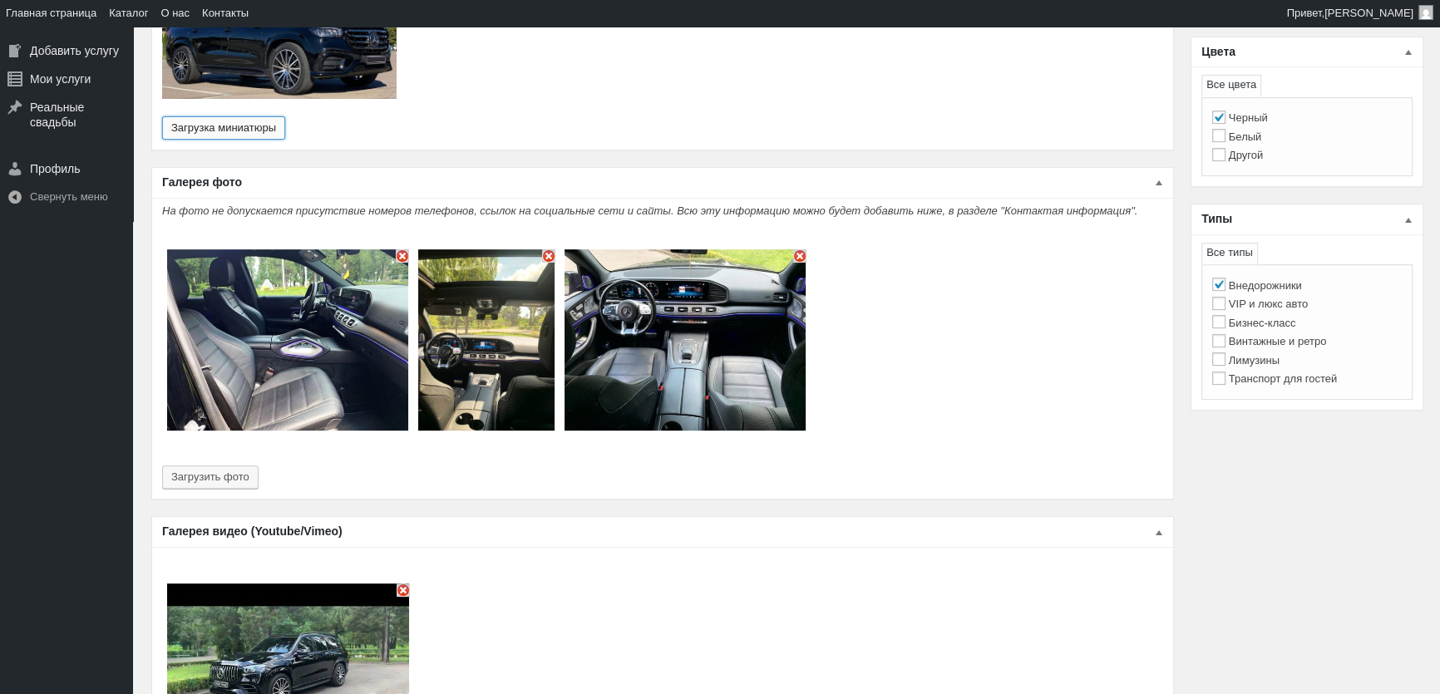
click at [400, 249] on img "Основное содержимое" at bounding box center [402, 255] width 13 height 13
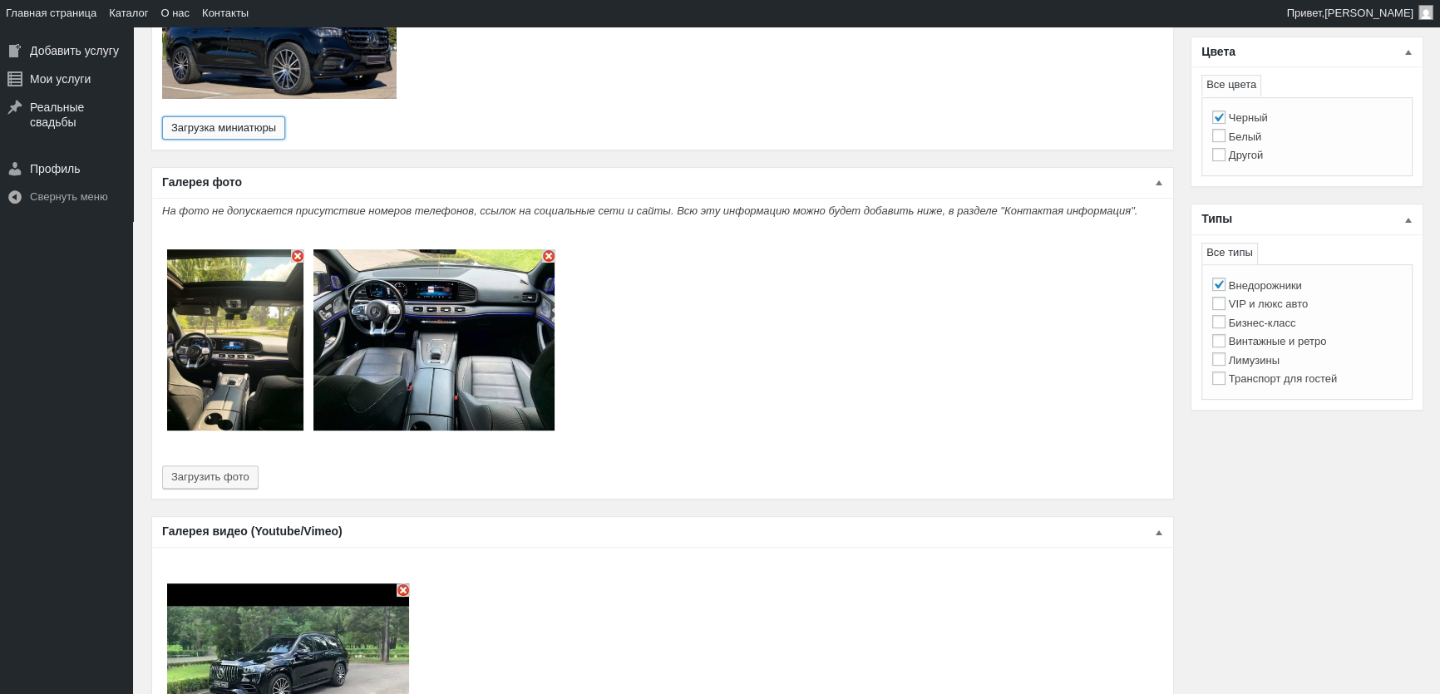
click at [294, 249] on img "Основное содержимое" at bounding box center [297, 255] width 13 height 13
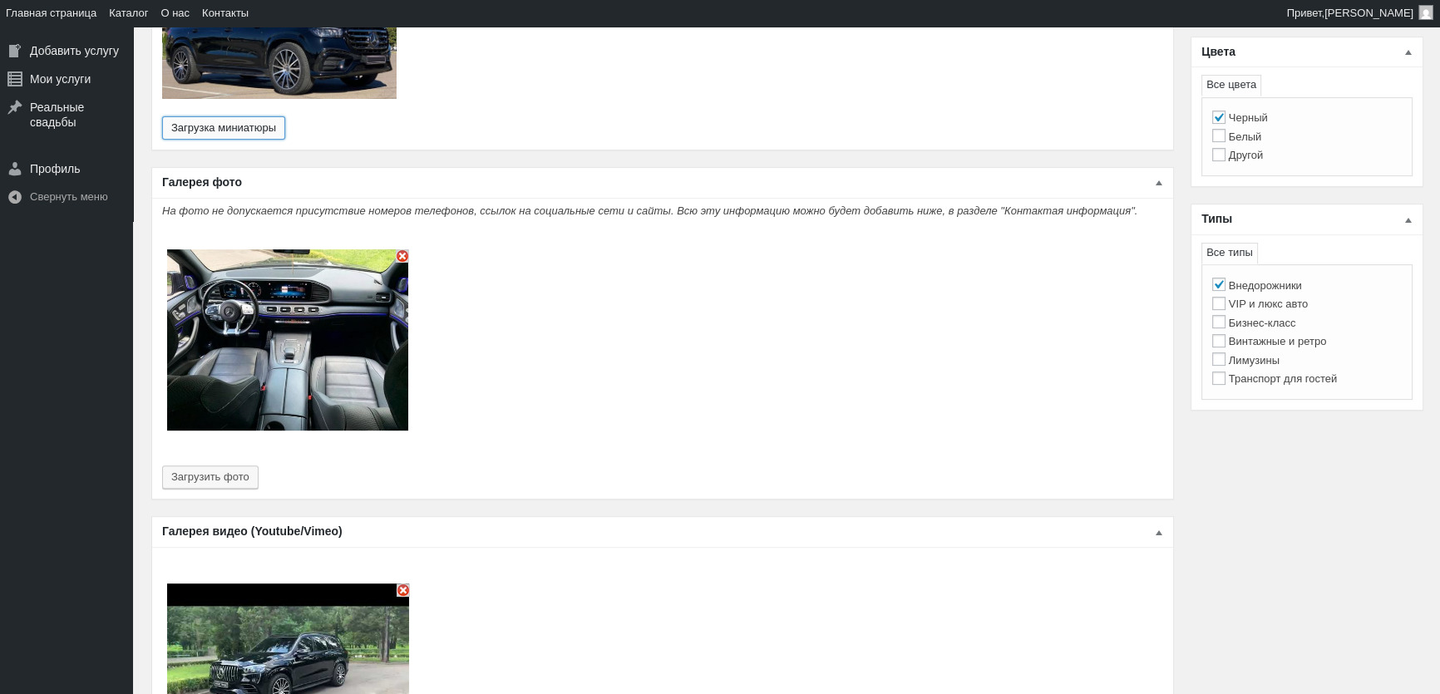
click at [399, 249] on img "Основное содержимое" at bounding box center [402, 255] width 13 height 13
type input "0"
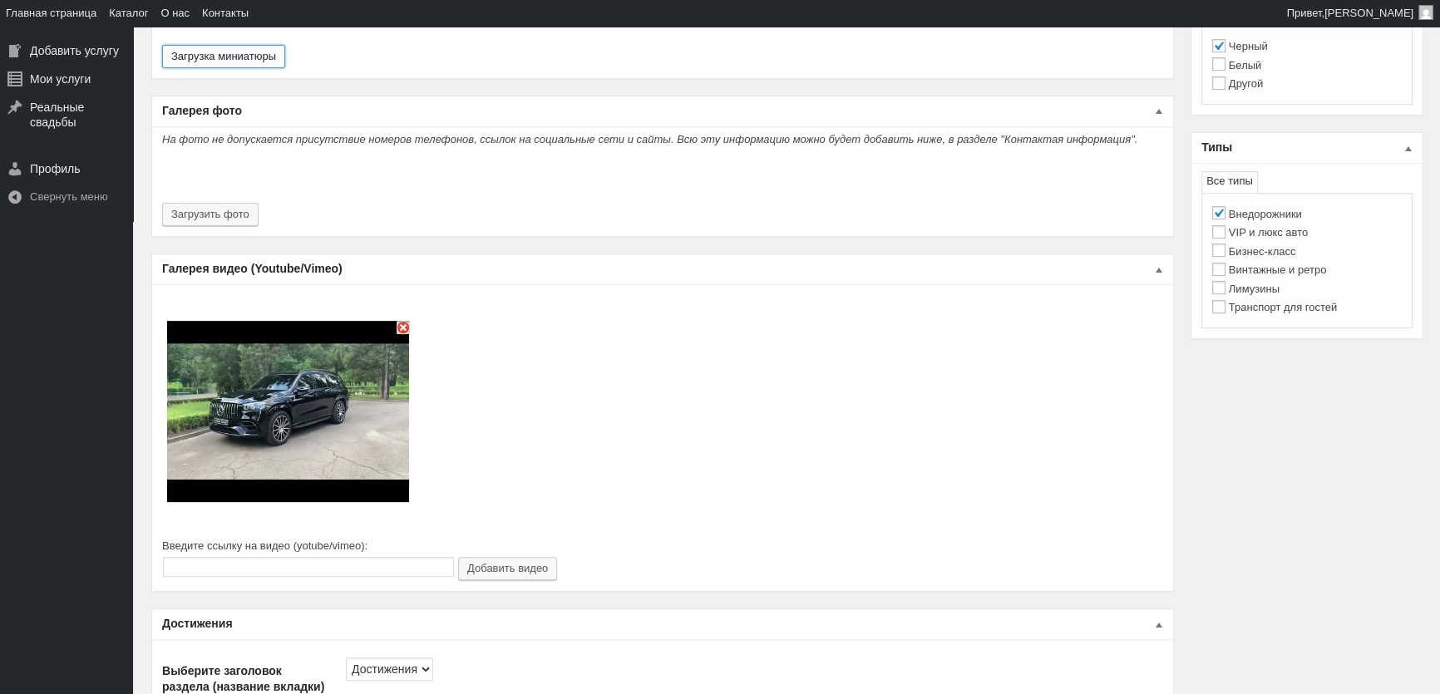
scroll to position [906, 0]
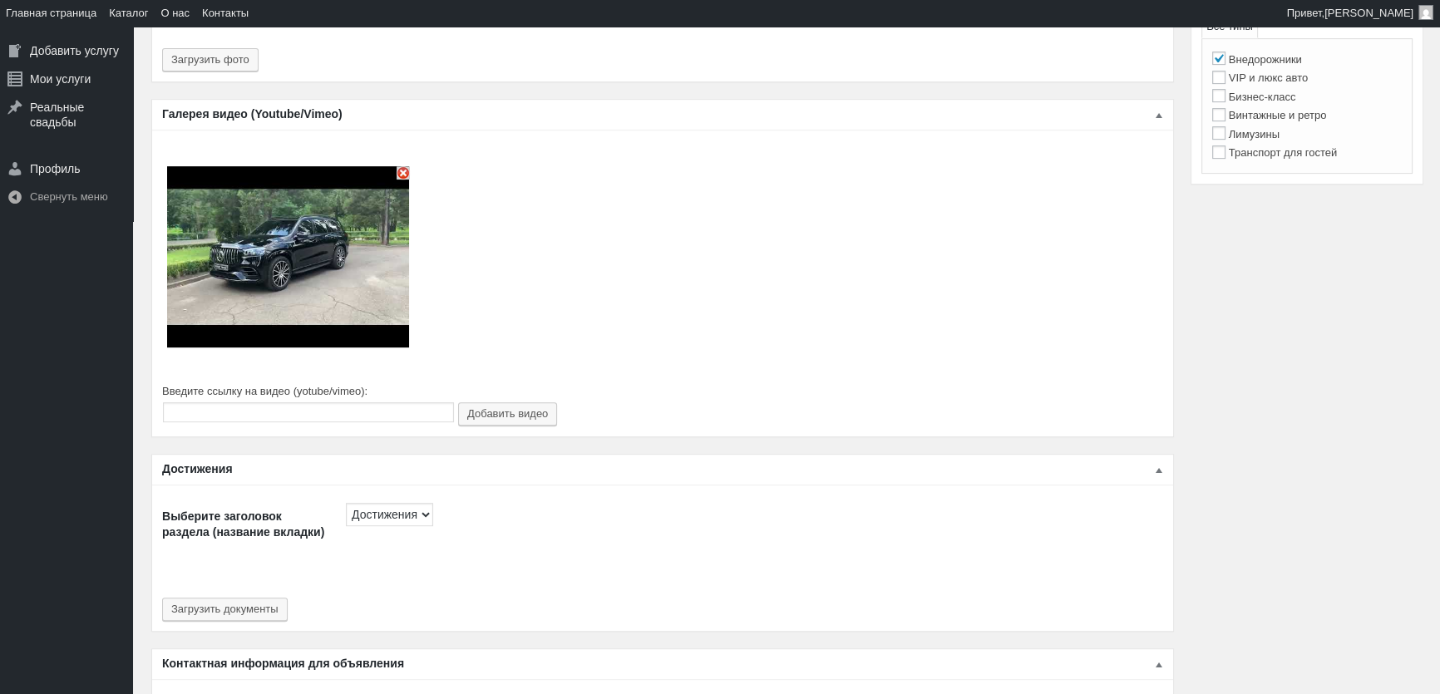
click at [400, 166] on img "Основное содержимое" at bounding box center [402, 172] width 13 height 13
type input "0"
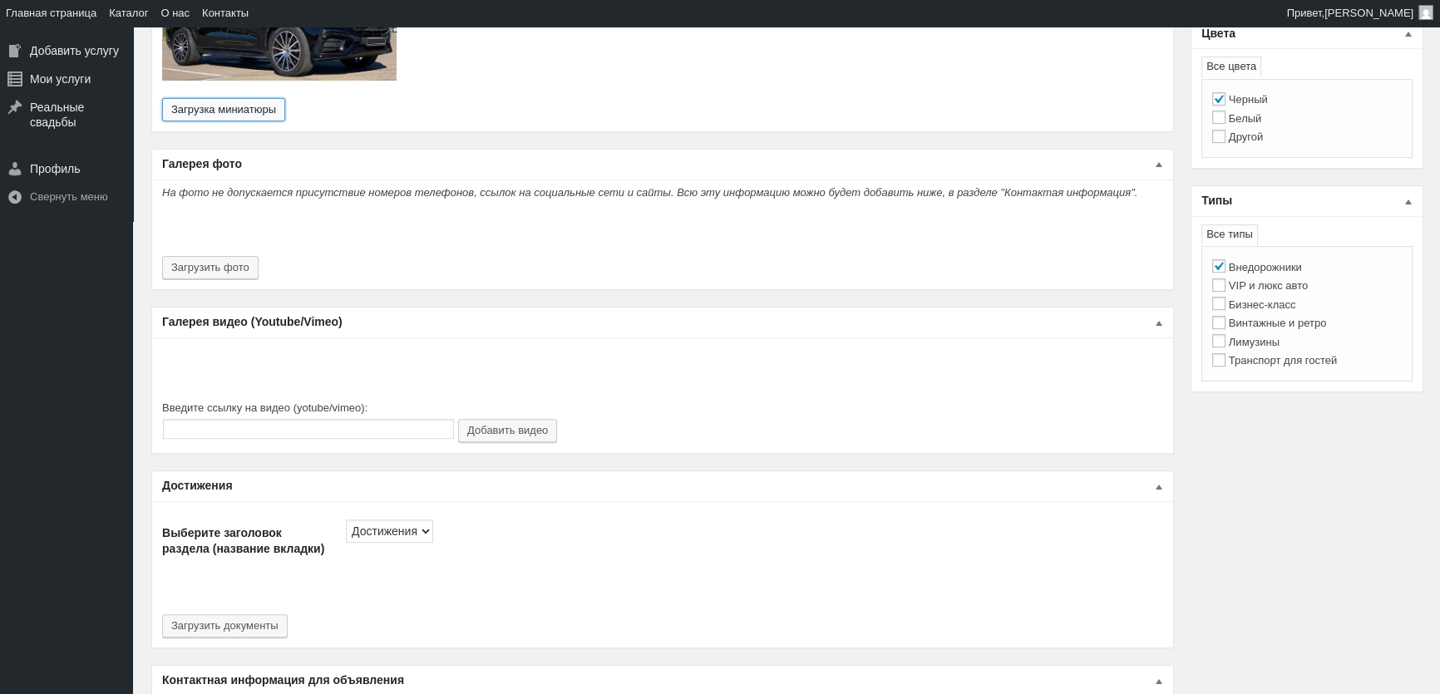
scroll to position [680, 0]
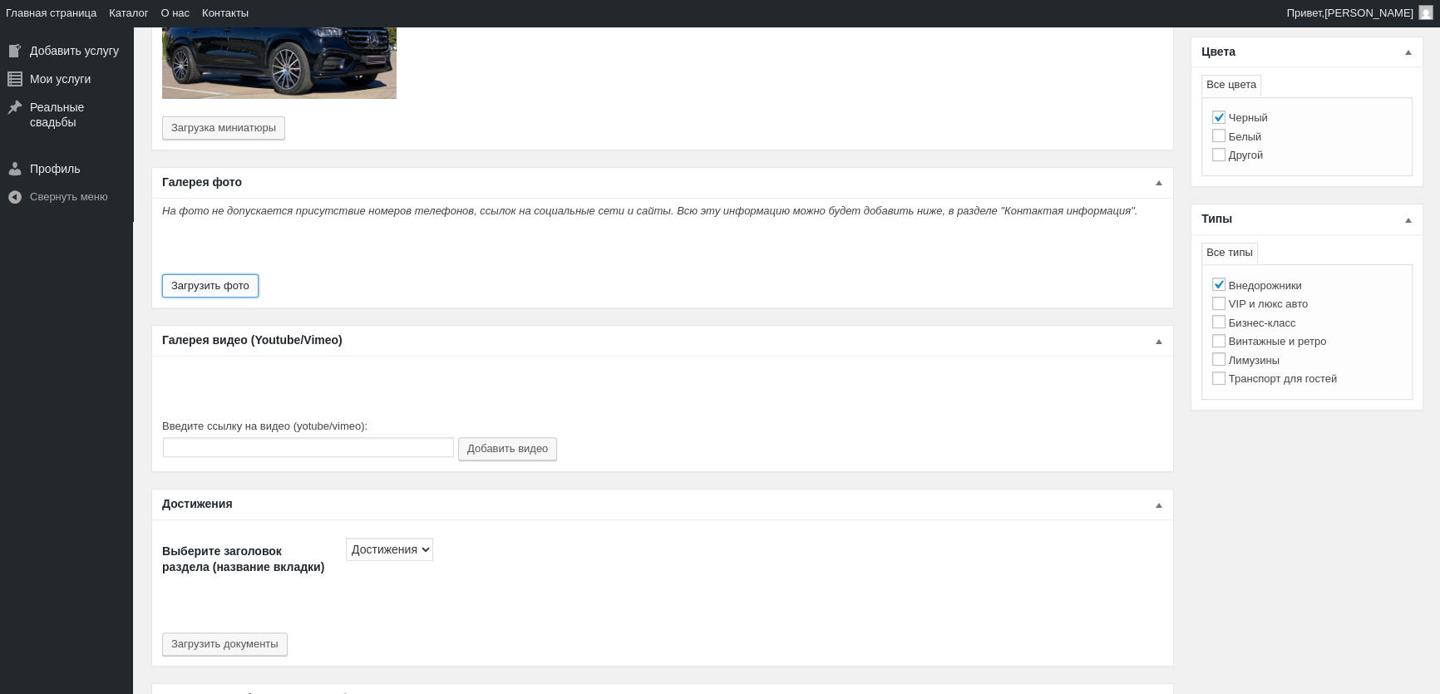
click at [248, 274] on button "Загрузить фото" at bounding box center [210, 285] width 96 height 23
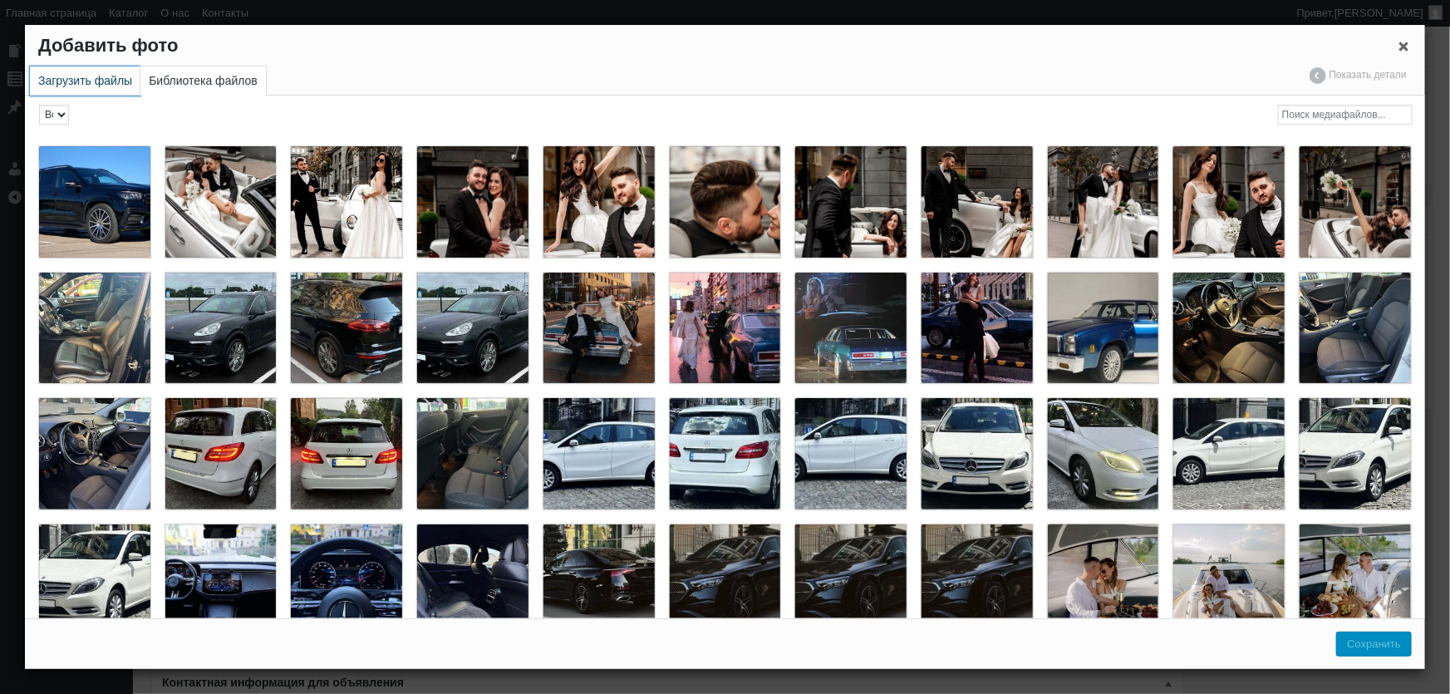
click at [89, 73] on link "Загрузить файлы" at bounding box center [85, 80] width 111 height 29
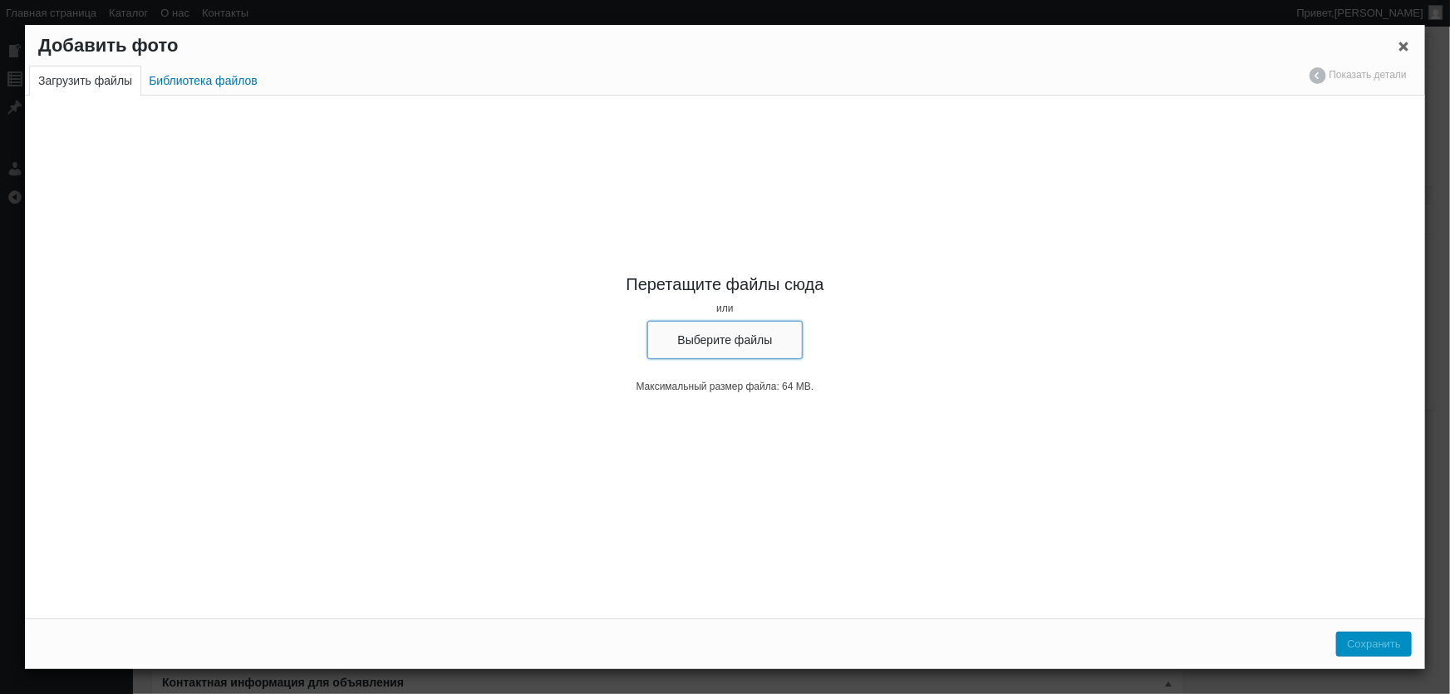
click at [769, 352] on button "Выберите файлы" at bounding box center [726, 340] width 156 height 38
type input "C:\fakepath\Mercedes Benz GLS 400d AMG прокат без водителя, авто на свадьбу мер…"
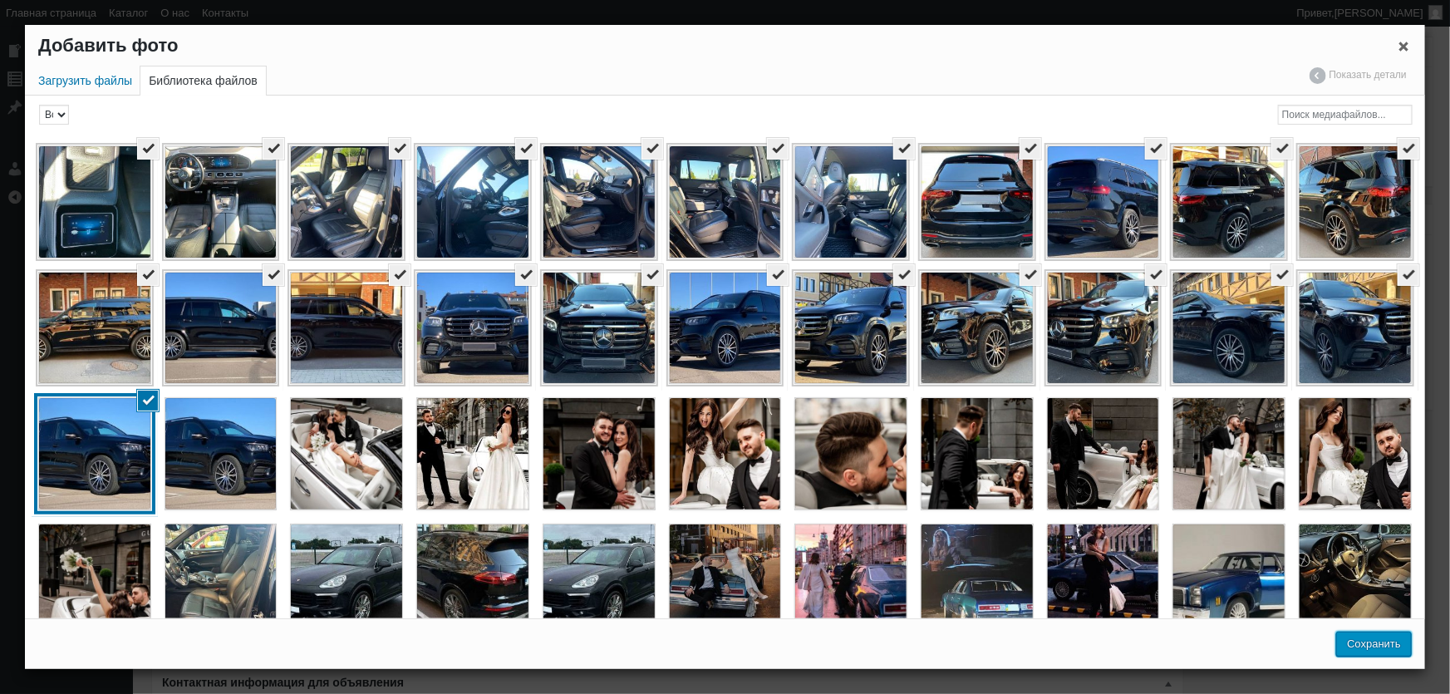
click at [1386, 648] on button "Сохранить" at bounding box center [1375, 644] width 76 height 25
type input "23"
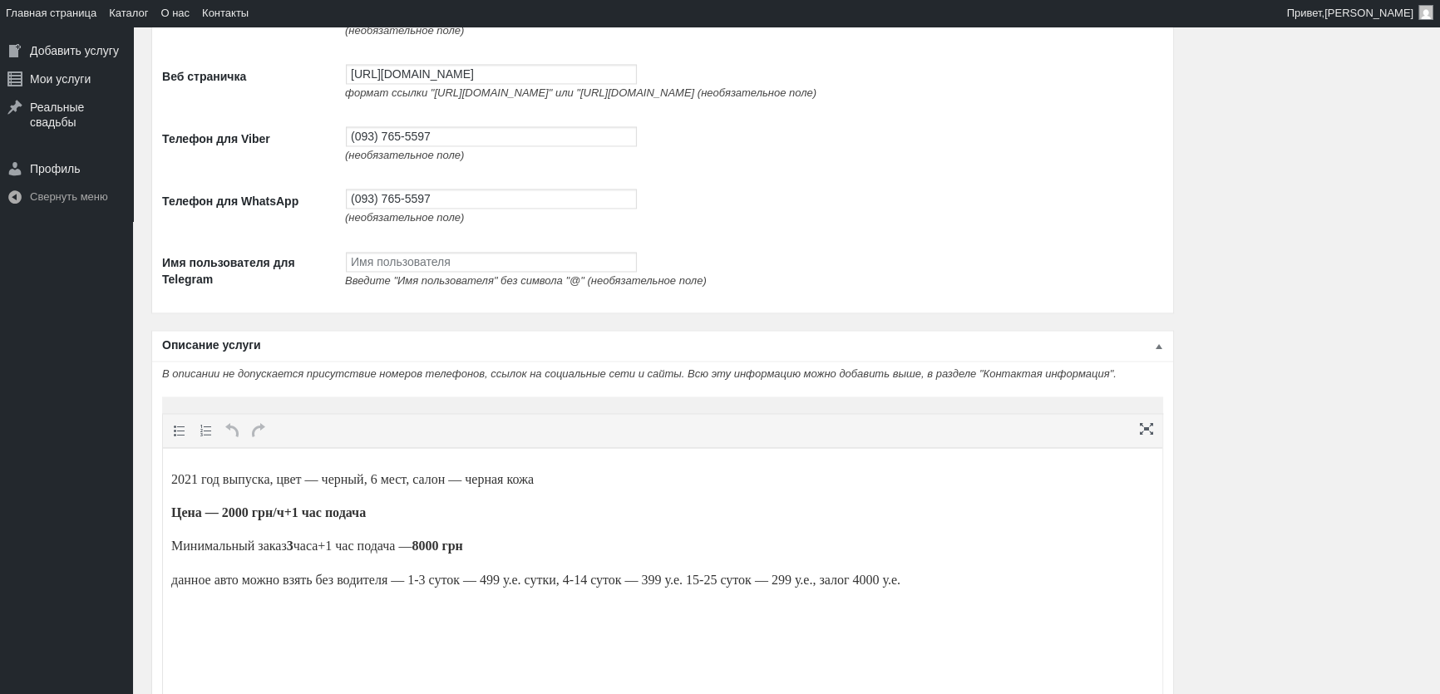
scroll to position [3431, 0]
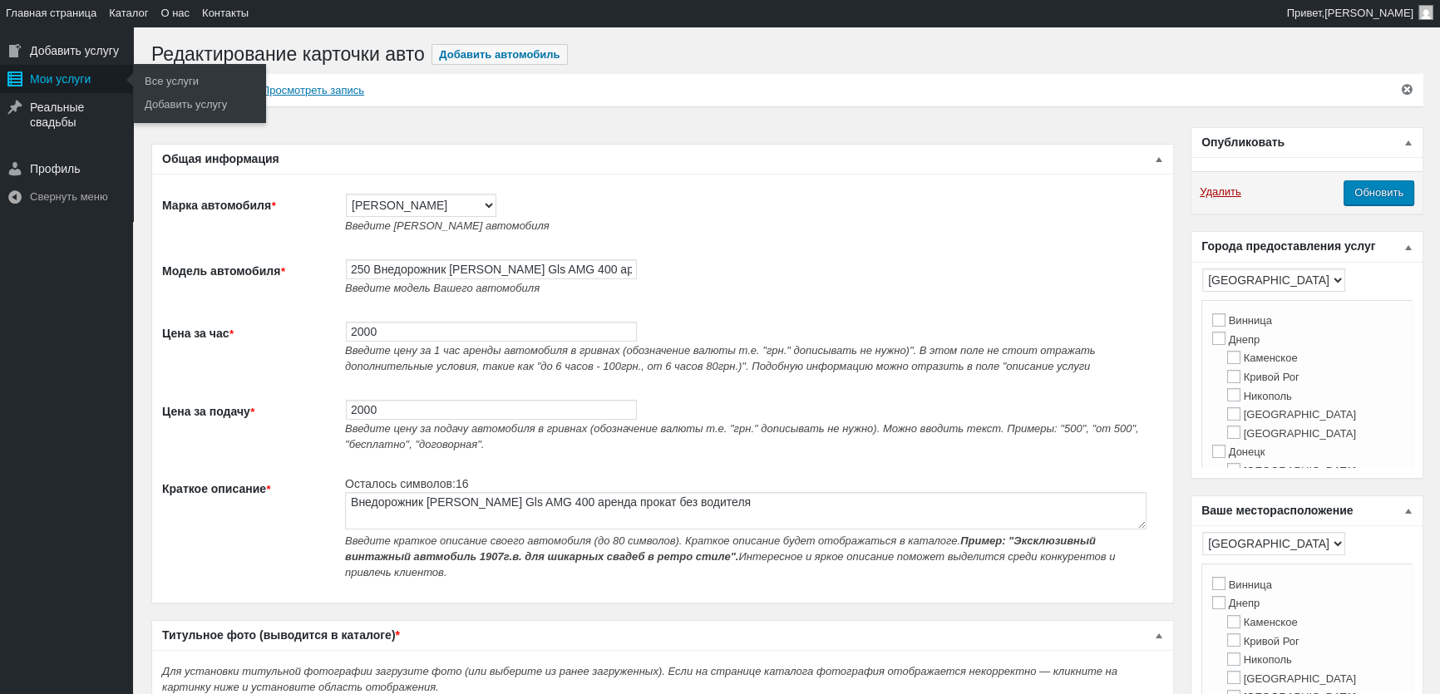
click at [57, 72] on div "Мои услуги" at bounding box center [66, 79] width 133 height 28
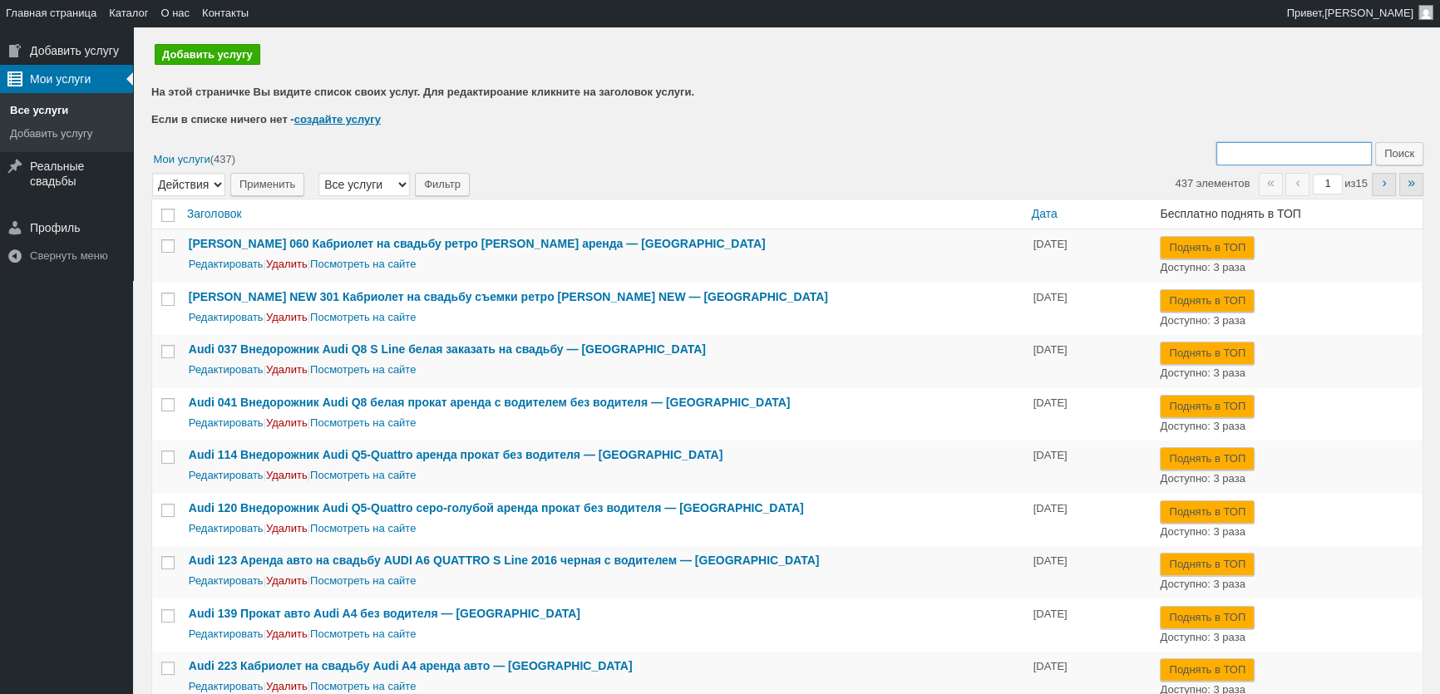
click at [1277, 151] on input "Поиск:" at bounding box center [1293, 153] width 155 height 23
type input "163"
click at [1375, 142] on input "Поиск" at bounding box center [1399, 153] width 48 height 23
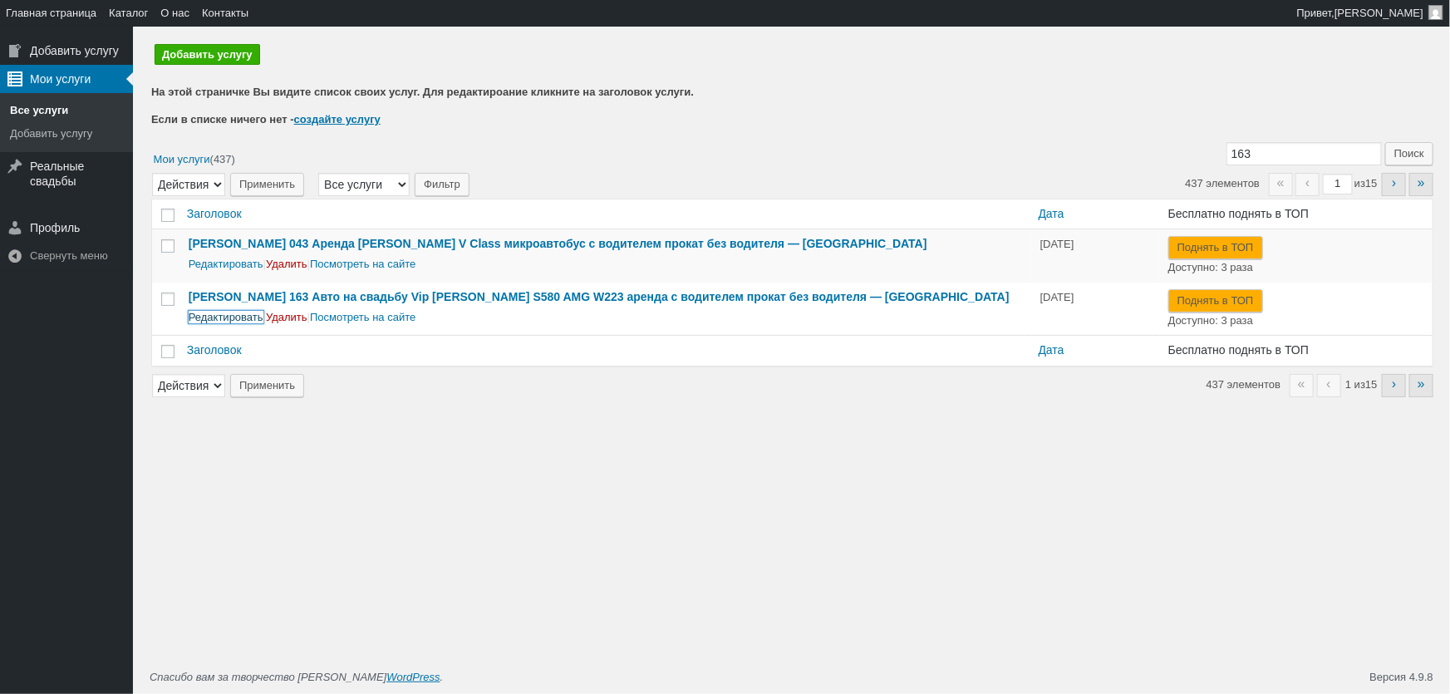
click at [241, 316] on link "Редактировать" at bounding box center [226, 317] width 75 height 12
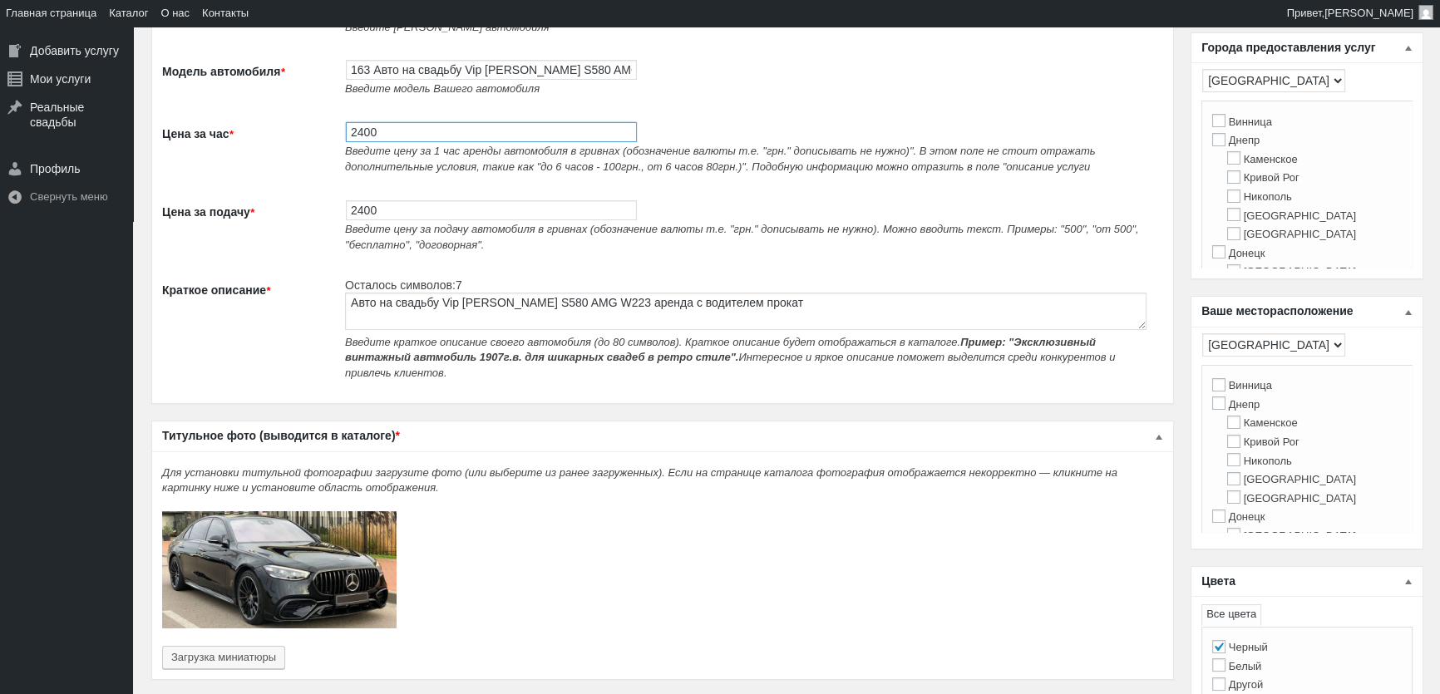
click at [364, 132] on input "2400" at bounding box center [491, 132] width 291 height 20
type input "2500"
click at [360, 220] on input "2400" at bounding box center [491, 210] width 291 height 20
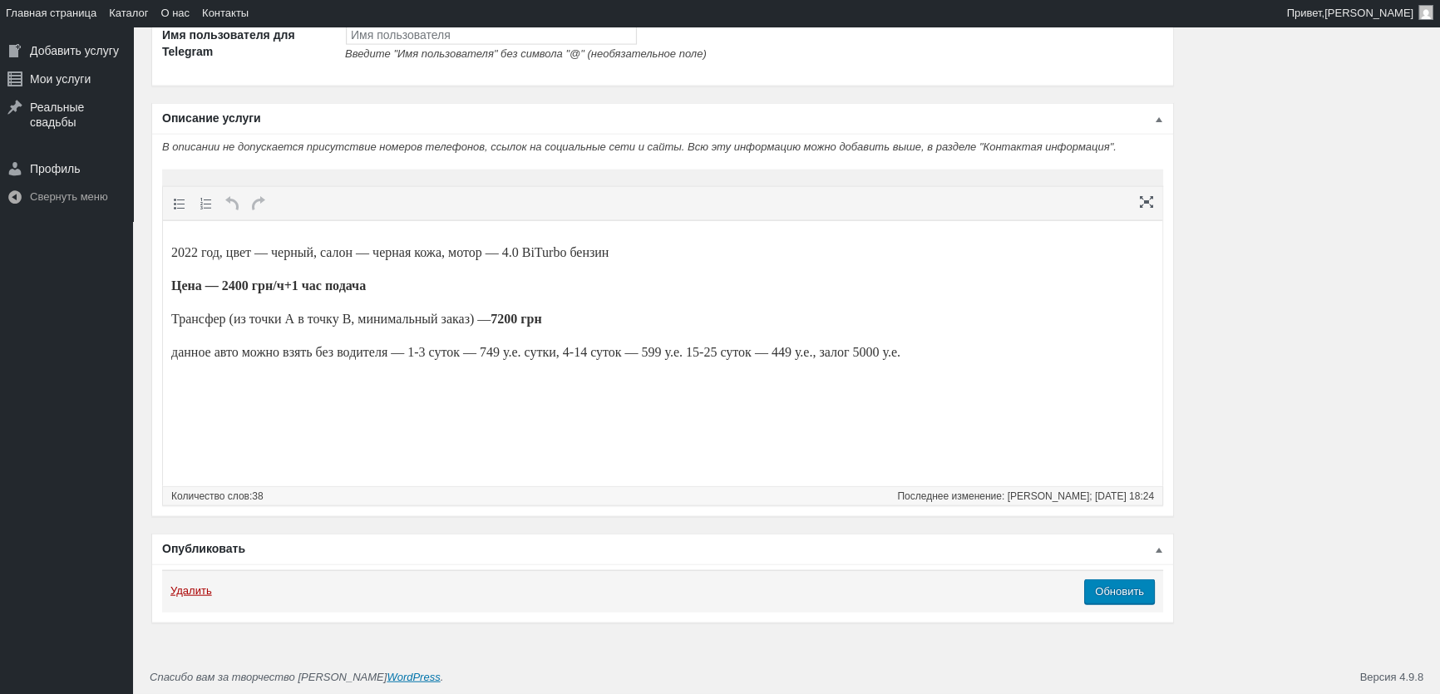
scroll to position [4769, 0]
type input "2500"
click at [244, 288] on strong "Цена — 2400 грн/ч+1 час подача" at bounding box center [268, 285] width 195 height 14
click at [537, 318] on strong "7200 грн" at bounding box center [515, 319] width 51 height 14
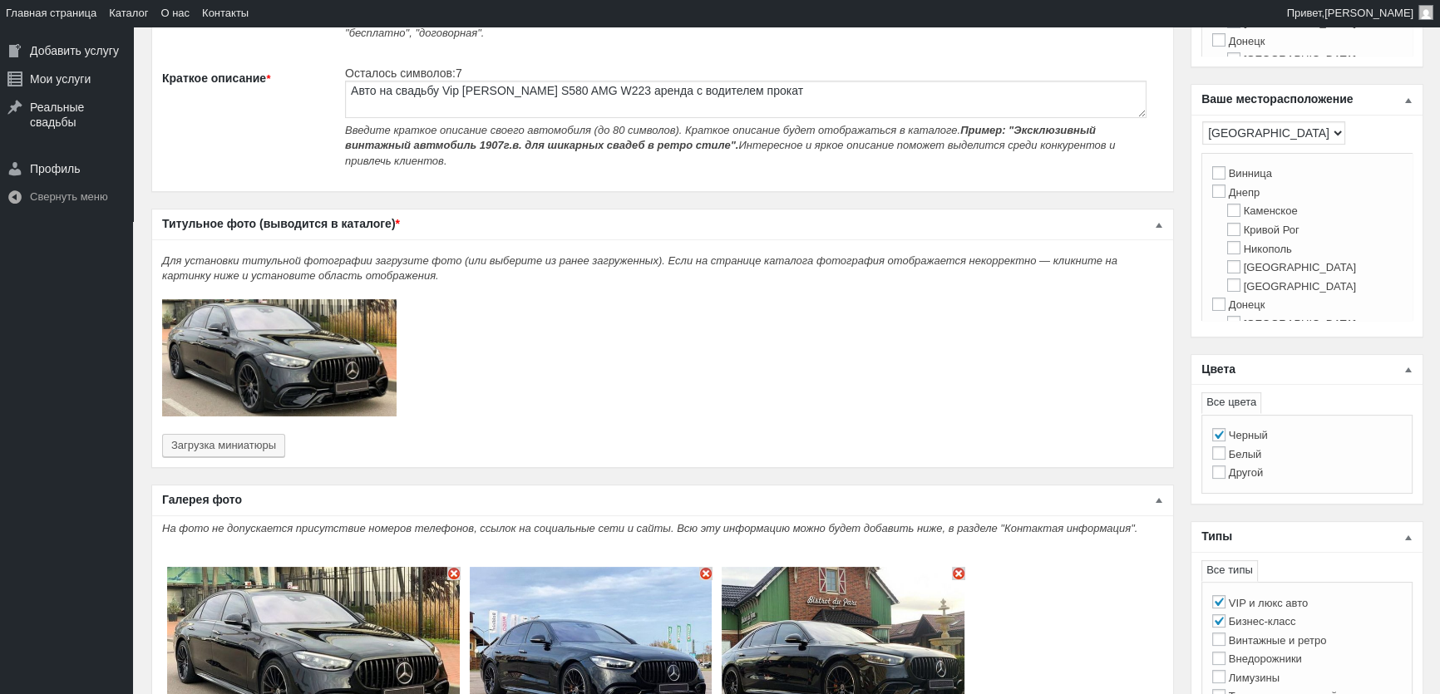
scroll to position [377, 0]
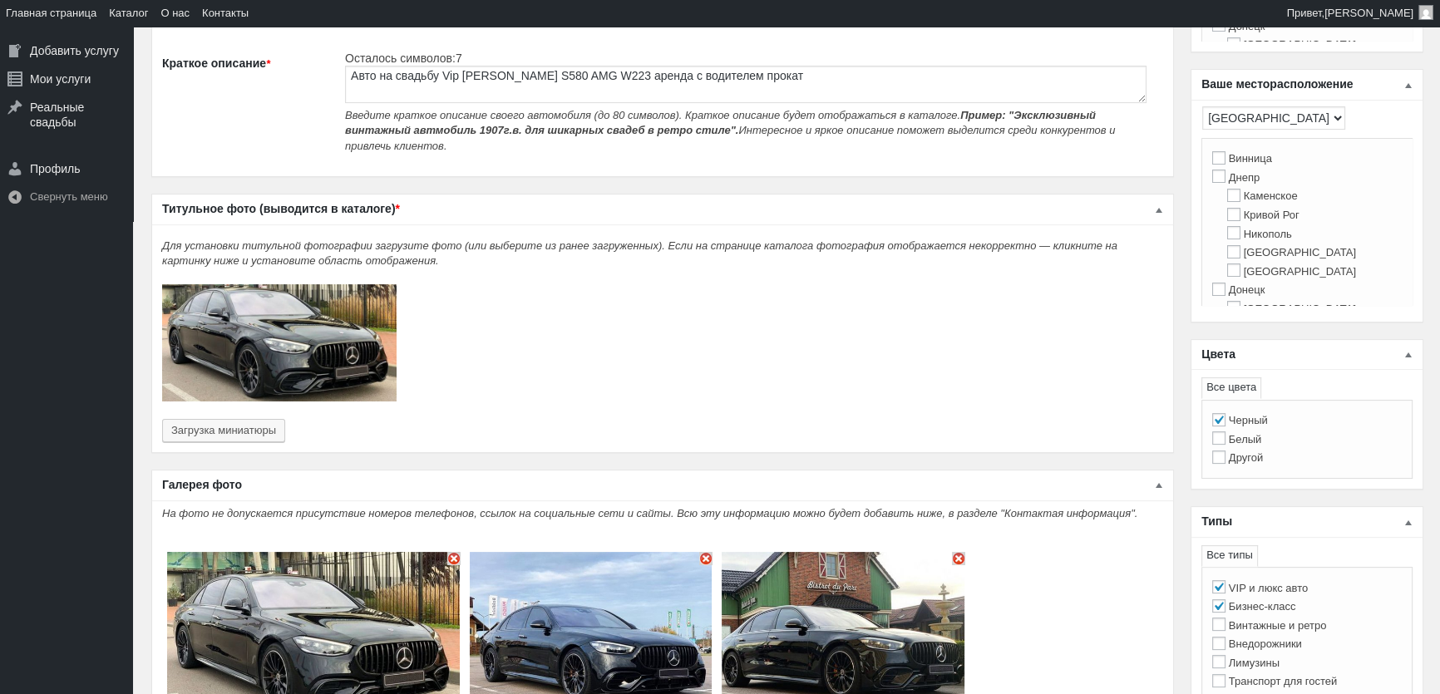
click at [244, 406] on div "https://allwed.biz/wp-content/uploads/2024/11/Vip-Mercedes-Benz-S580-AMG-W223-а…" at bounding box center [662, 338] width 1021 height 229
click at [243, 419] on button "Загрузка миниатюры" at bounding box center [223, 430] width 123 height 23
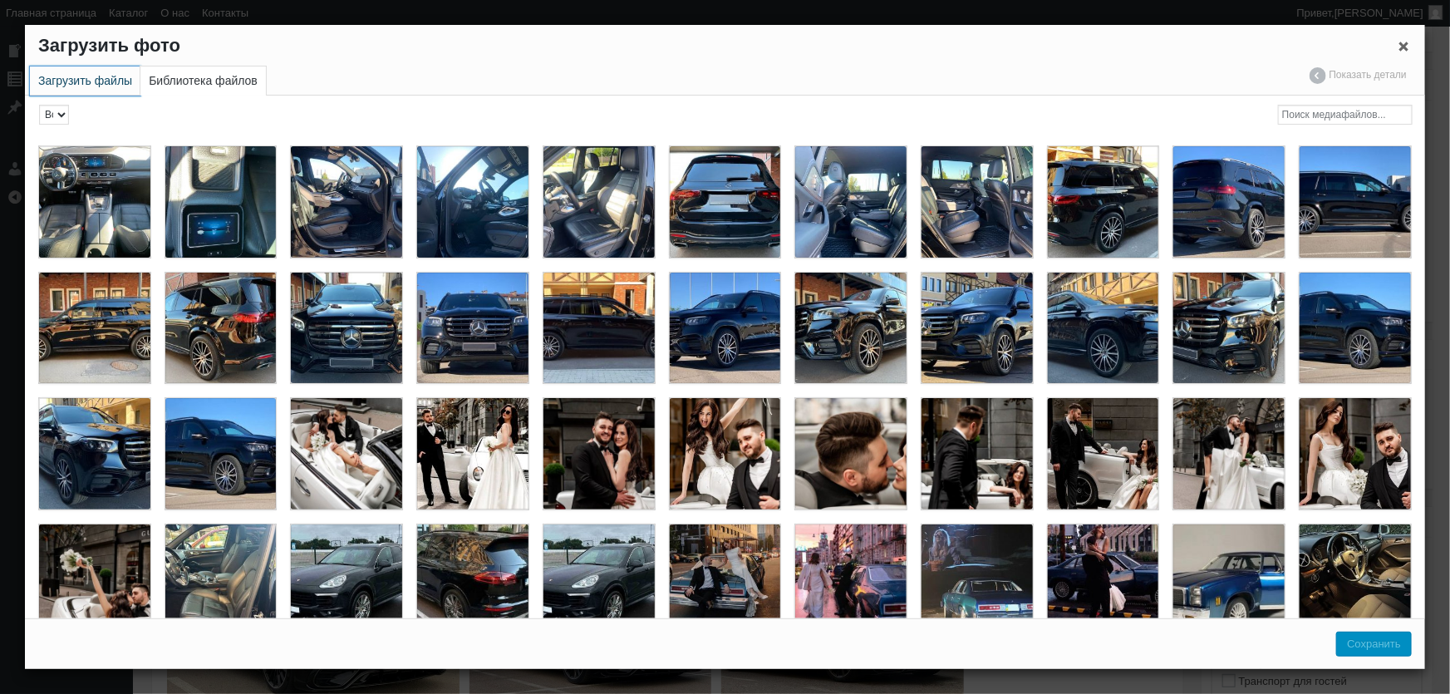
click at [64, 86] on link "Загрузить файлы" at bounding box center [85, 80] width 111 height 29
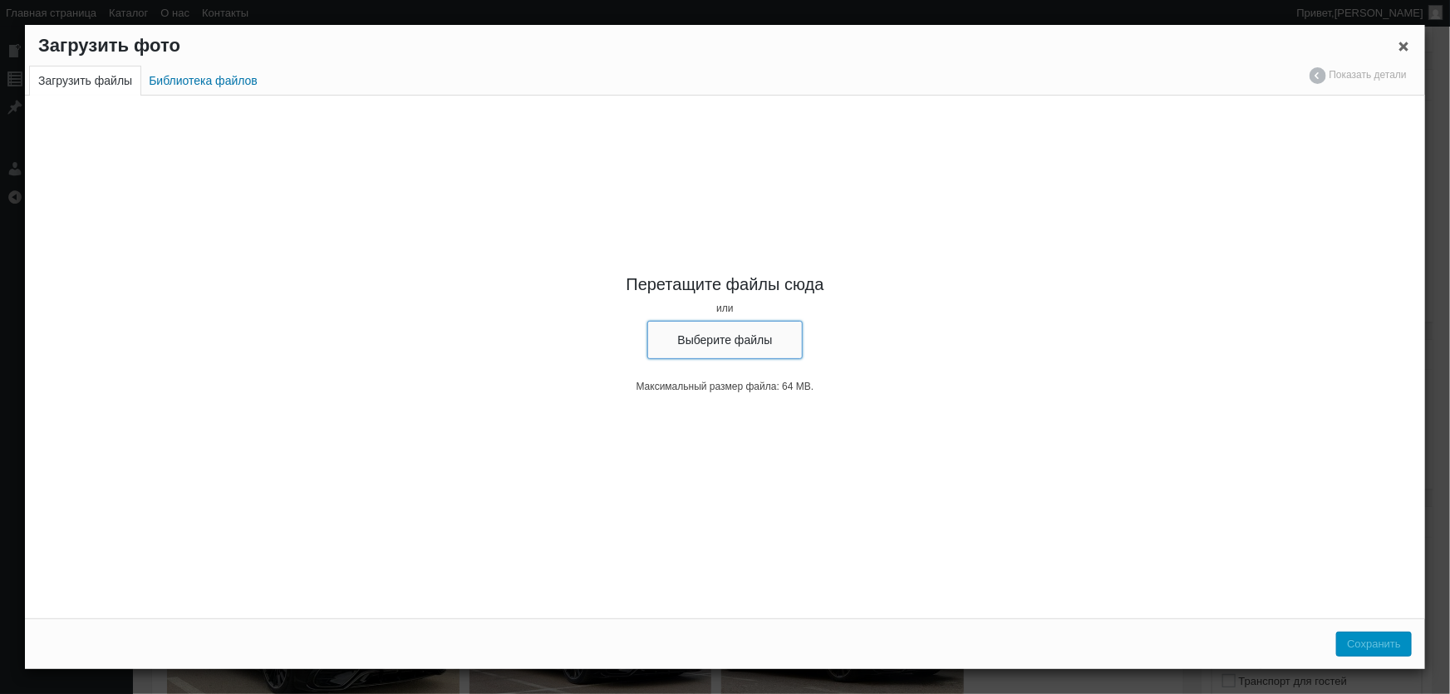
click at [702, 326] on button "Выберите файлы" at bounding box center [726, 340] width 156 height 38
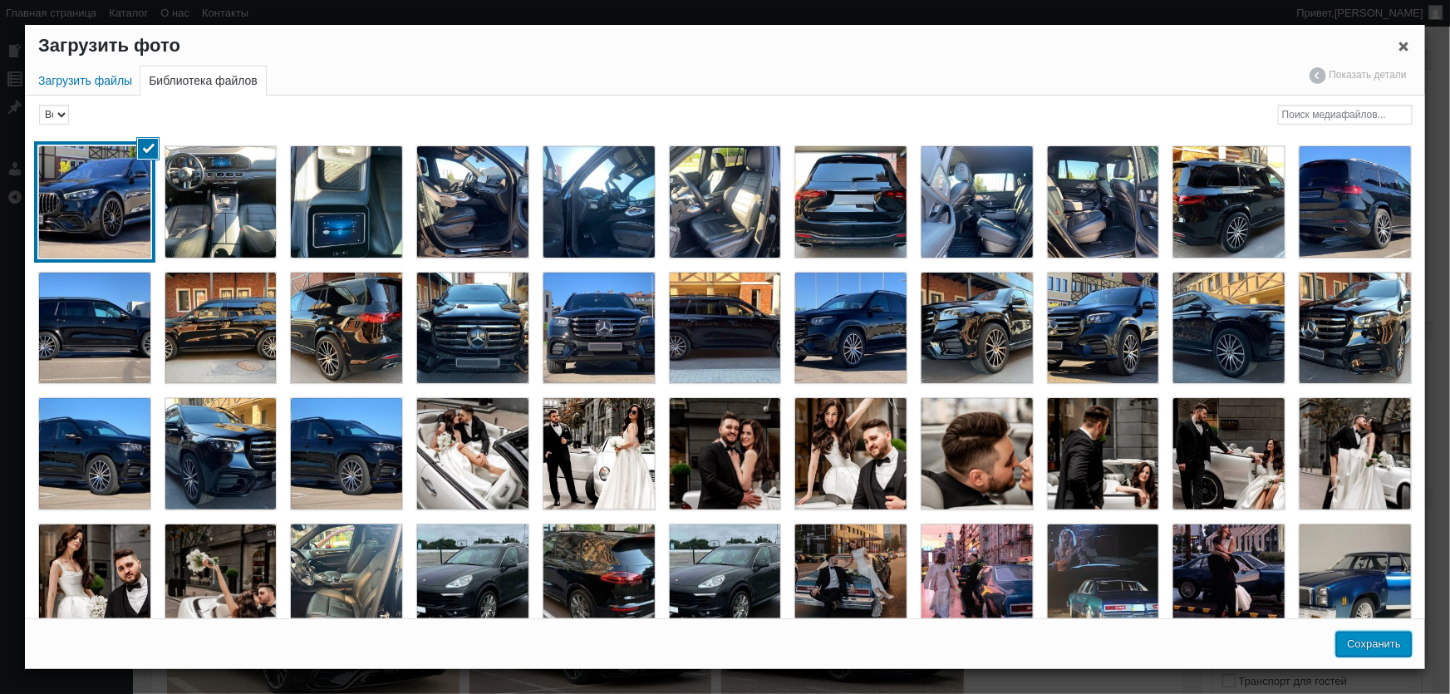
click at [1373, 652] on button "Сохранить" at bounding box center [1375, 644] width 76 height 25
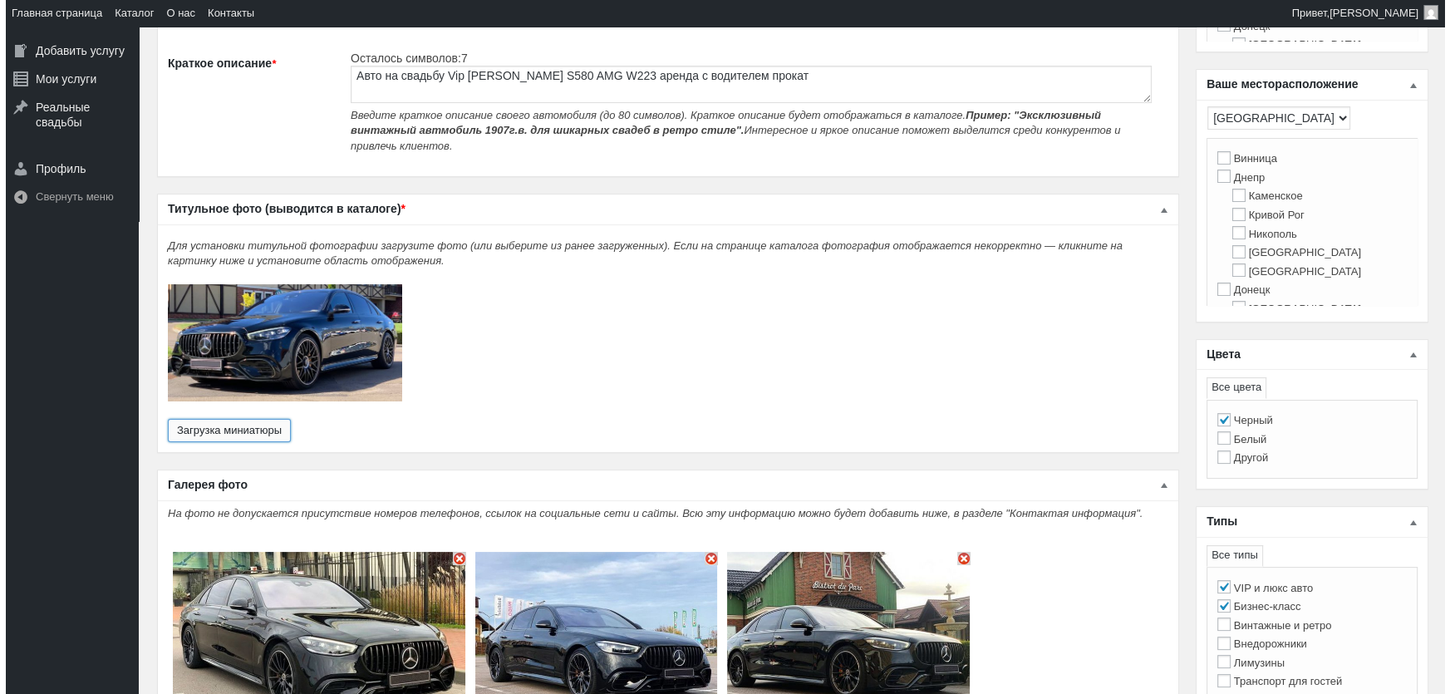
scroll to position [529, 0]
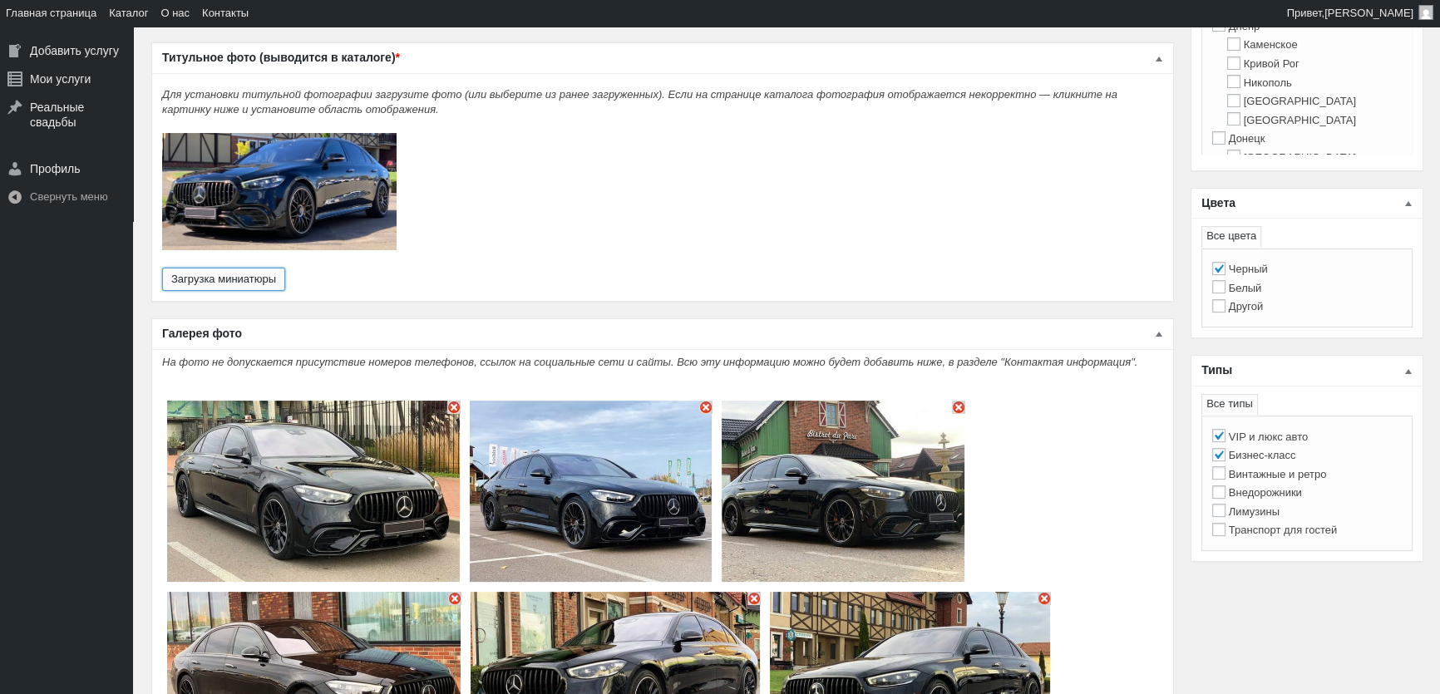
click at [449, 401] on img "Основное содержимое" at bounding box center [453, 407] width 13 height 13
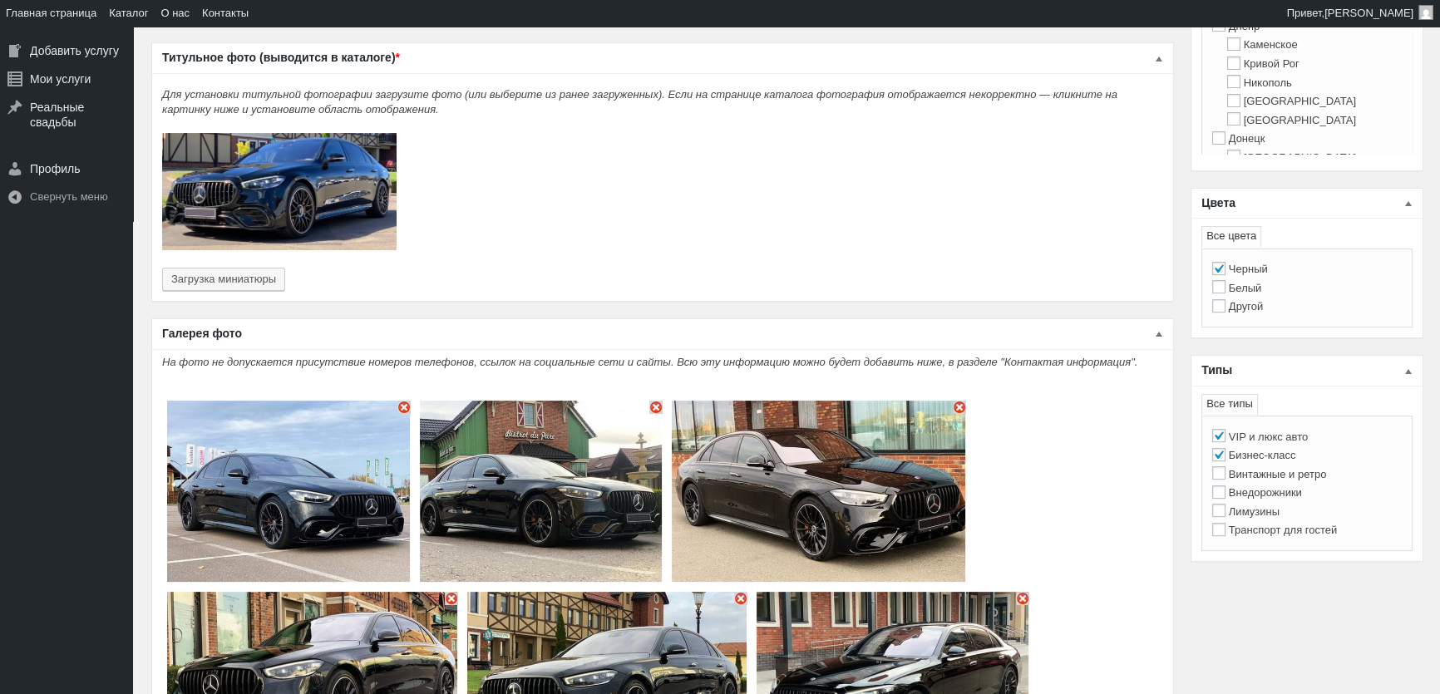
click at [406, 401] on img "Основное содержимое" at bounding box center [403, 407] width 13 height 13
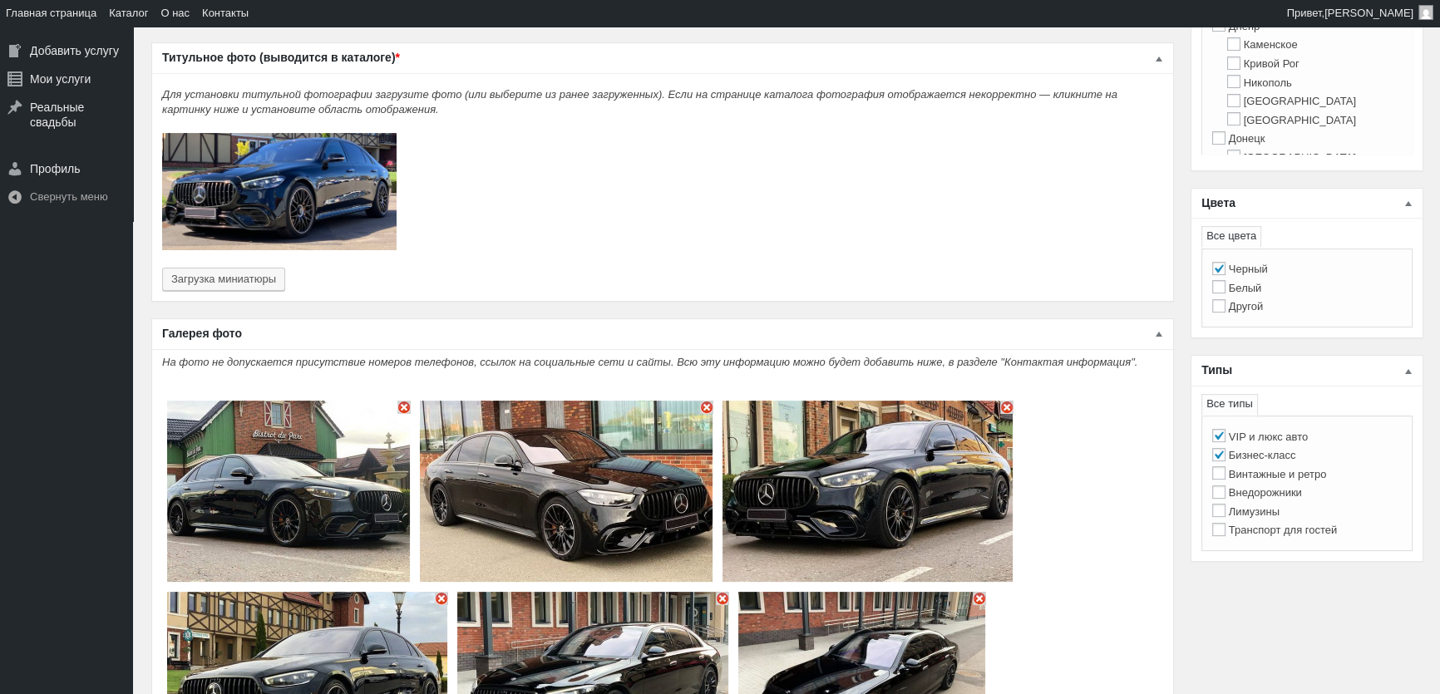
click at [406, 401] on img "Основное содержимое" at bounding box center [403, 407] width 13 height 13
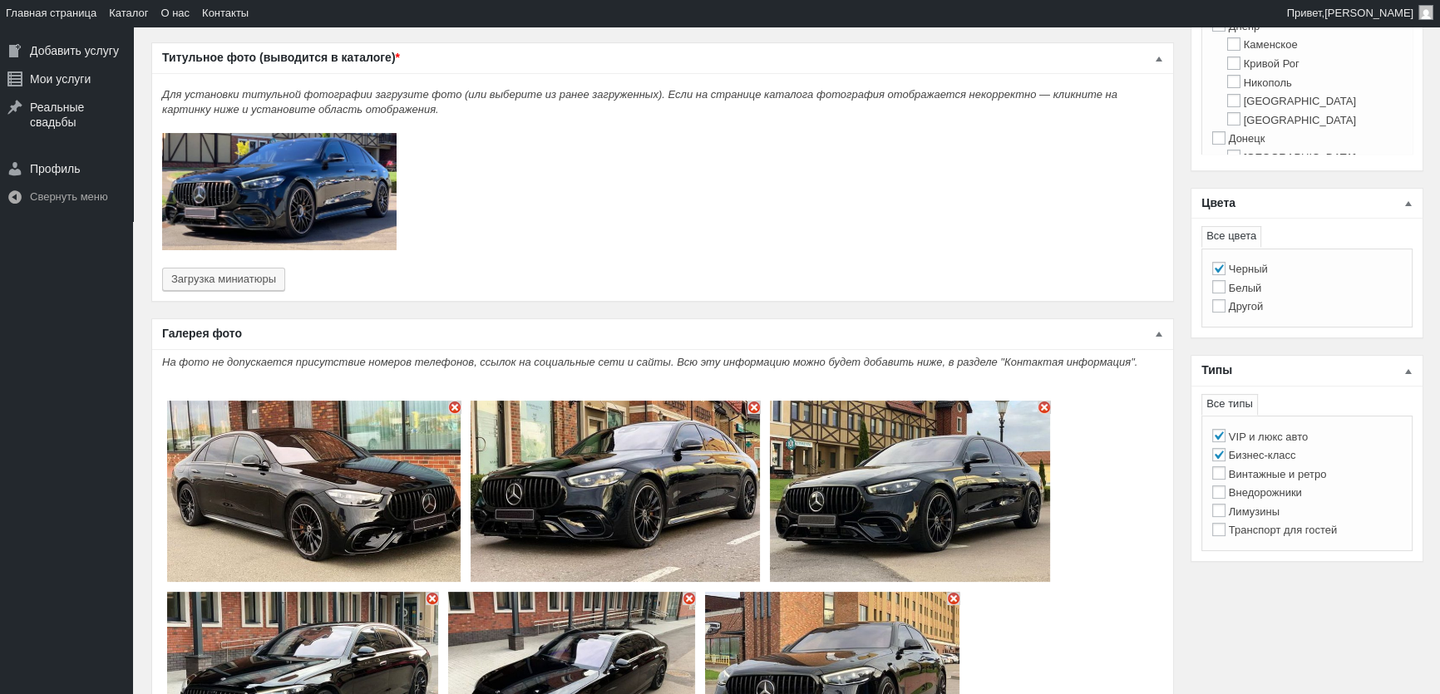
click at [406, 401] on img "Основное содержимое" at bounding box center [313, 491] width 293 height 181
click at [451, 401] on img "Основное содержимое" at bounding box center [454, 407] width 13 height 13
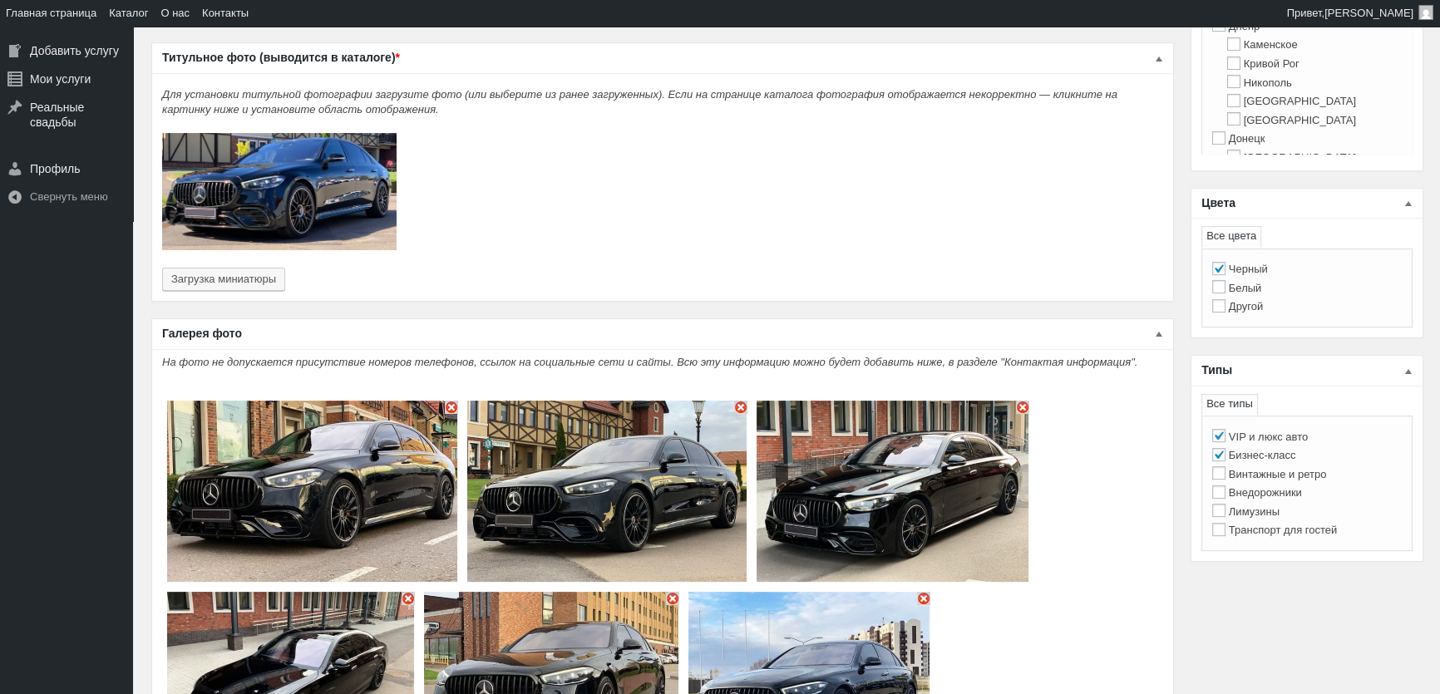
click at [445, 401] on img "Основное содержимое" at bounding box center [451, 407] width 13 height 13
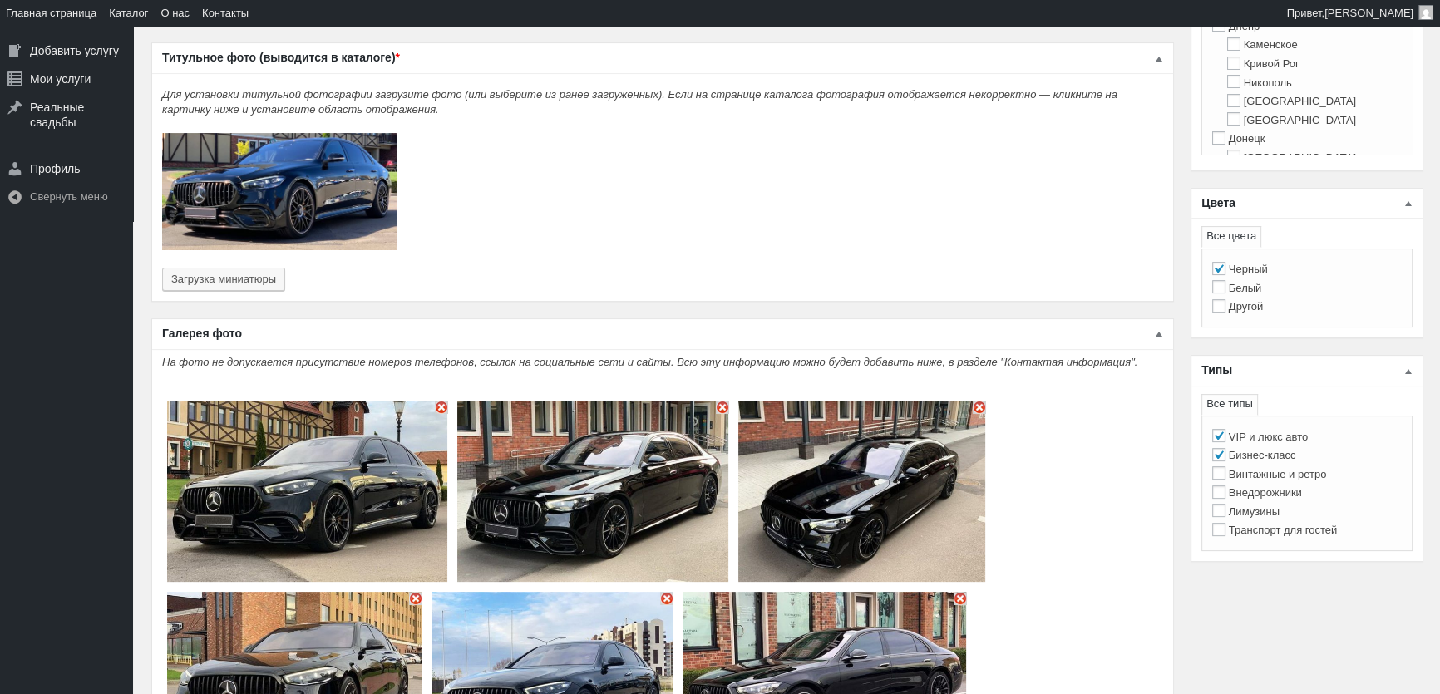
click at [444, 401] on img "Основное содержимое" at bounding box center [441, 407] width 13 height 13
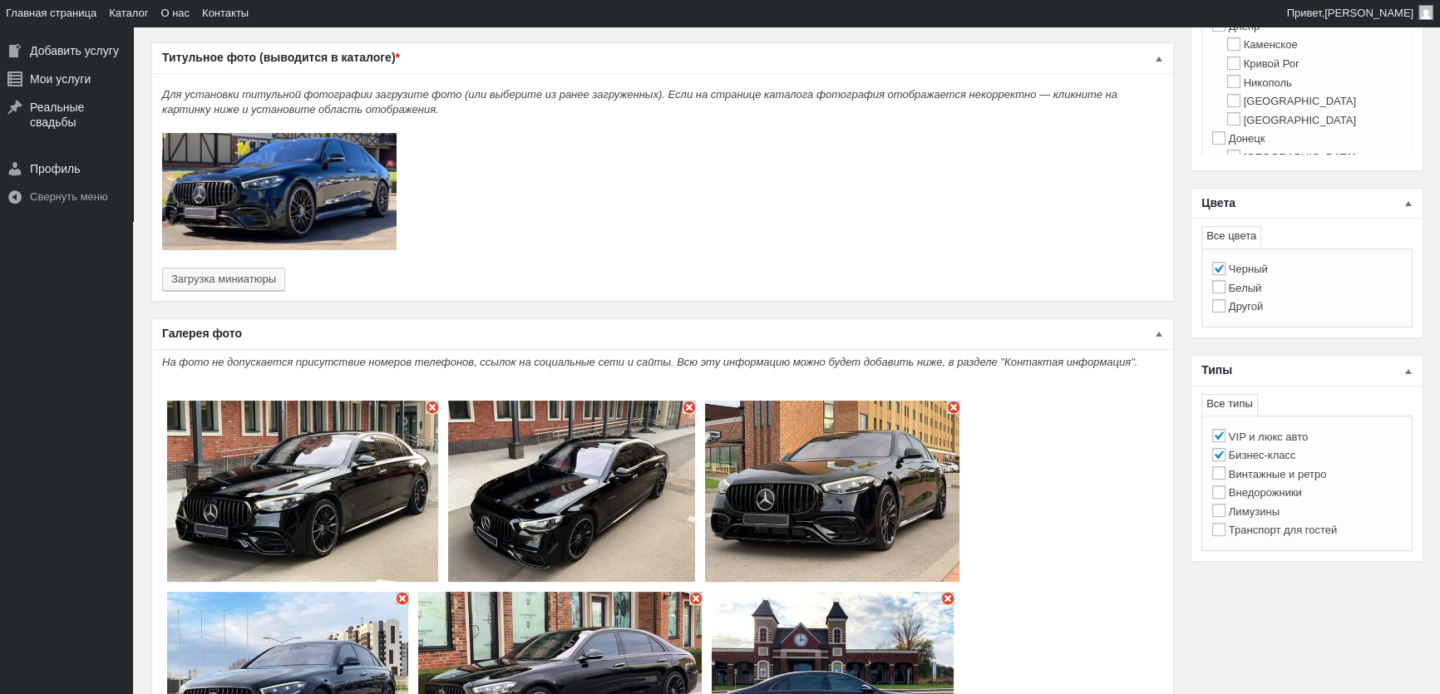
click at [432, 401] on img "Основное содержимое" at bounding box center [432, 407] width 13 height 13
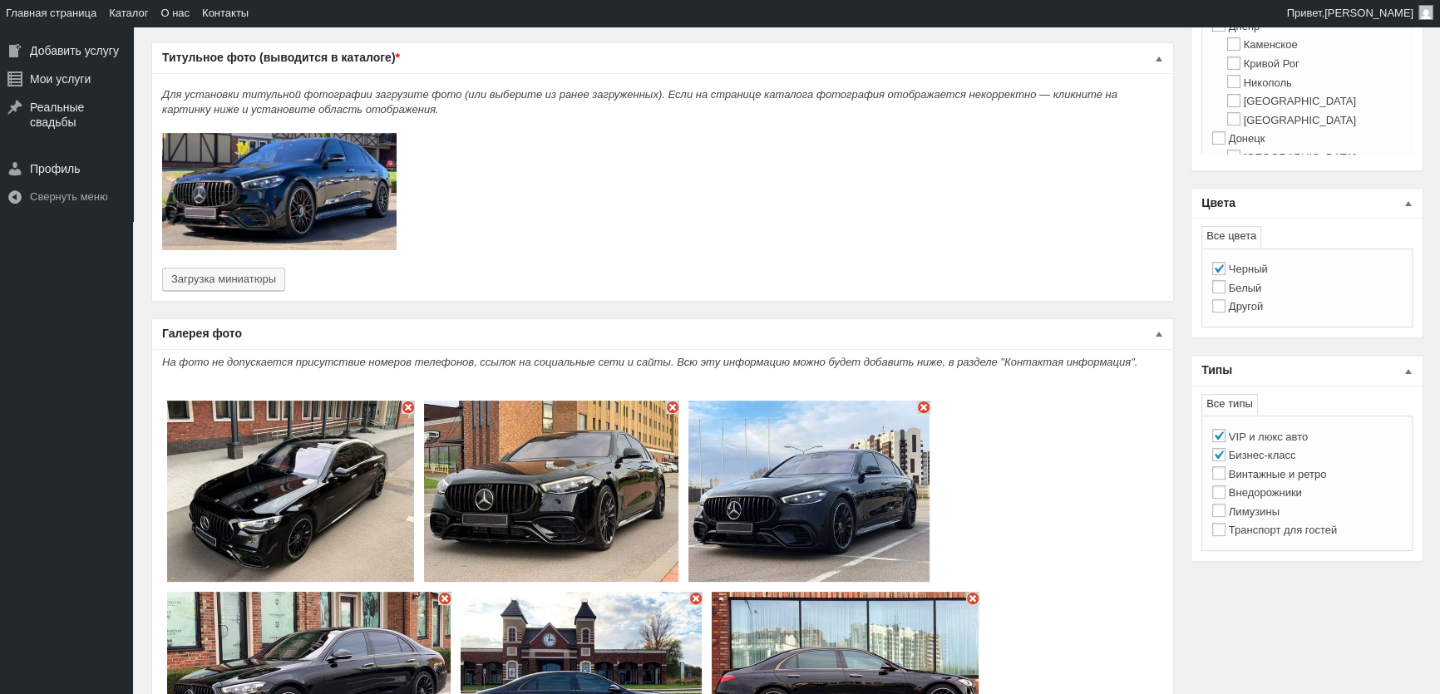
click at [406, 401] on img "Основное содержимое" at bounding box center [407, 407] width 13 height 13
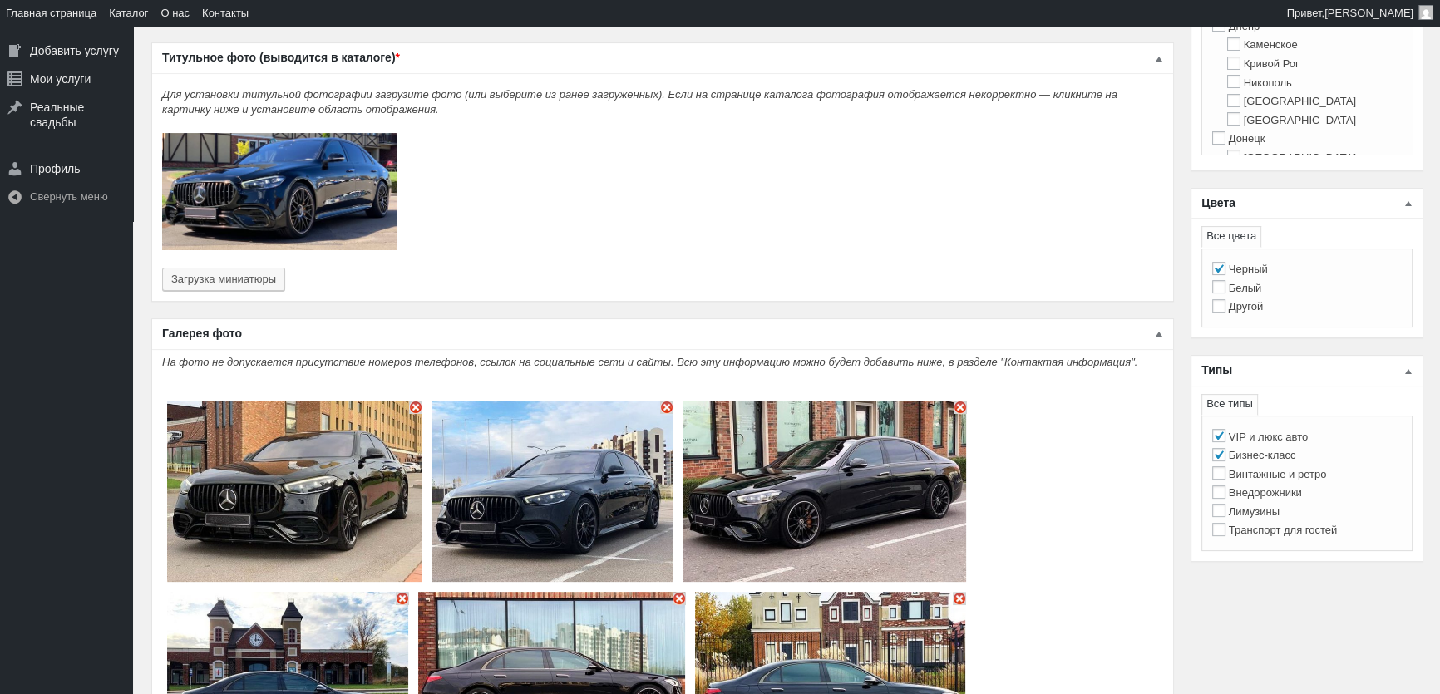
click at [406, 401] on img "Основное содержимое" at bounding box center [294, 491] width 254 height 181
click at [415, 401] on img "Основное содержимое" at bounding box center [415, 407] width 13 height 13
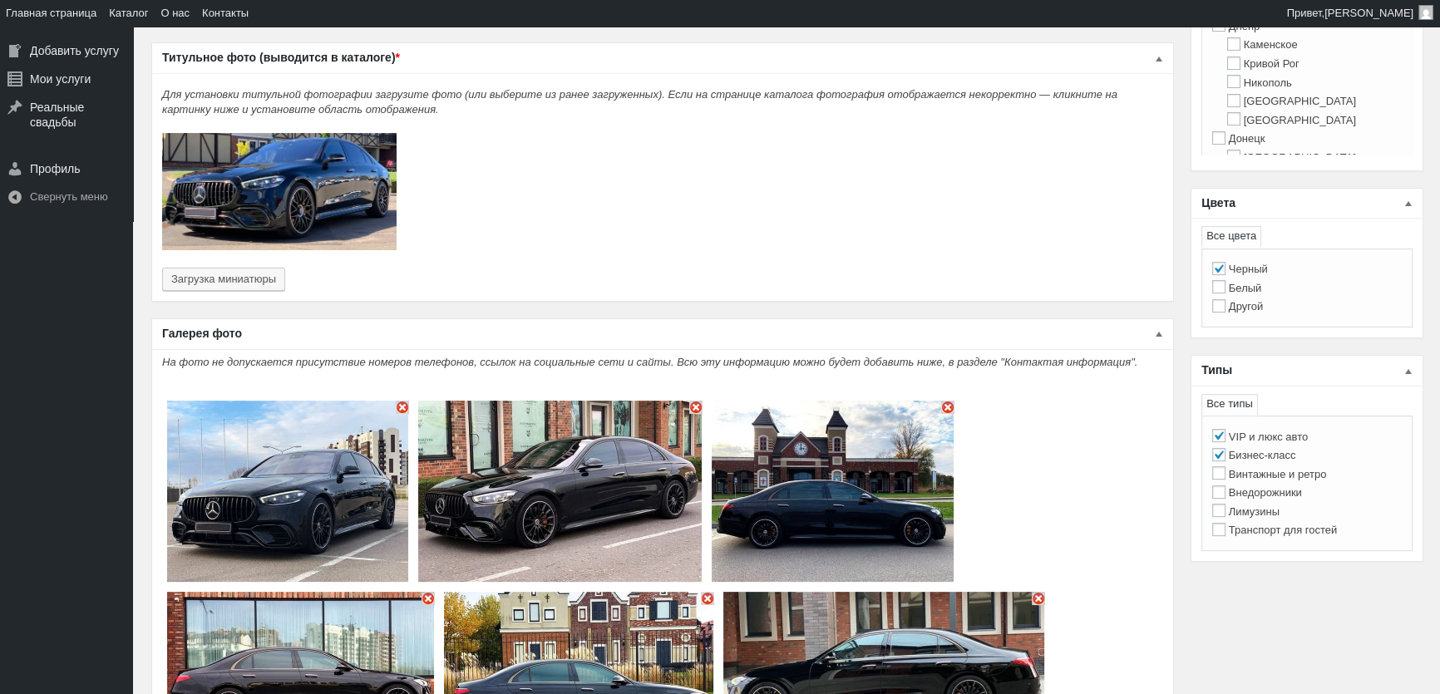
click at [403, 401] on img "Основное содержимое" at bounding box center [402, 407] width 13 height 13
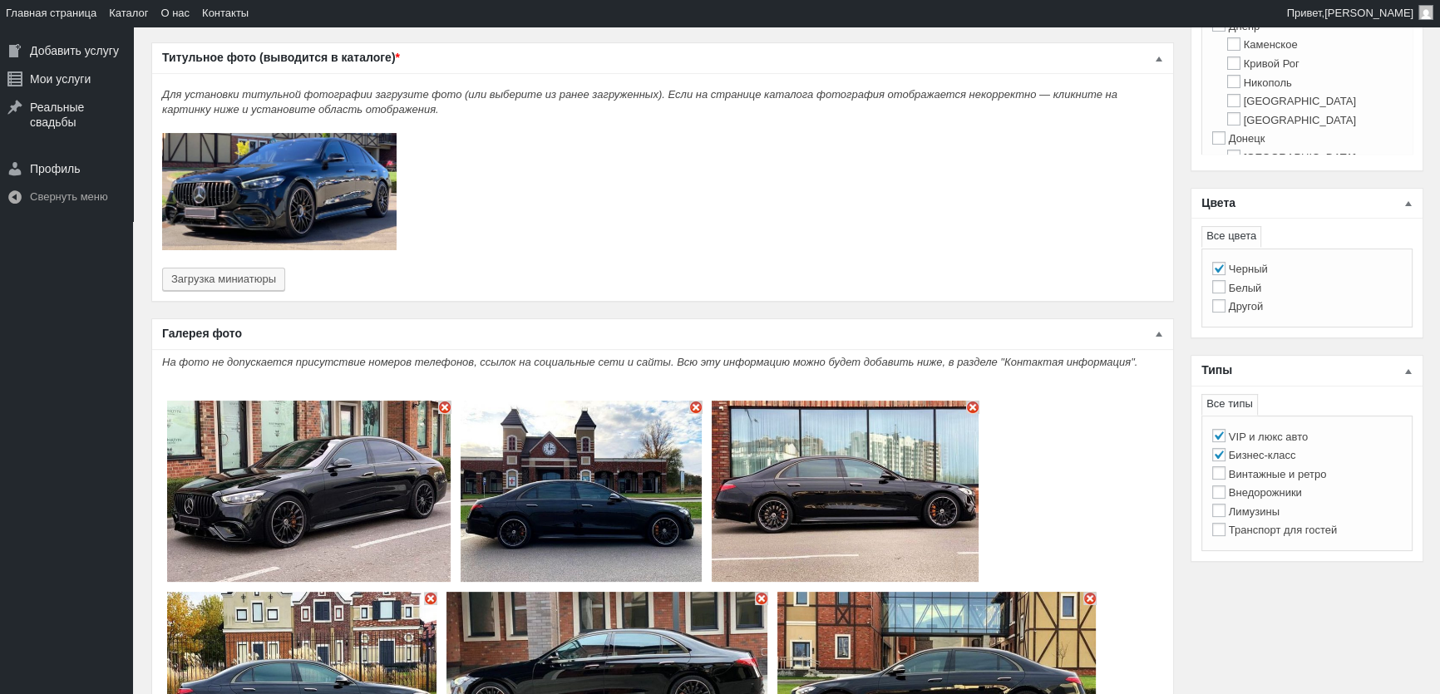
click at [440, 401] on img "Основное содержимое" at bounding box center [444, 407] width 13 height 13
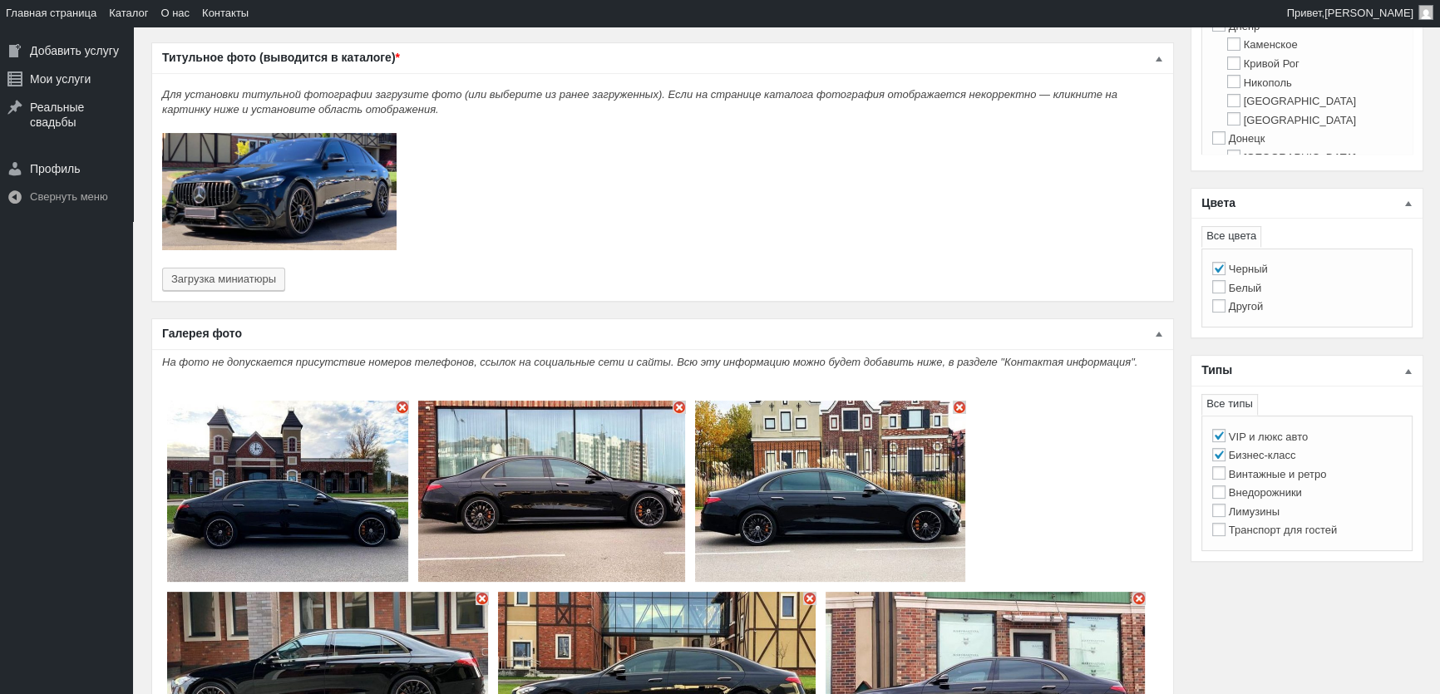
click at [406, 401] on img "Основное содержимое" at bounding box center [402, 407] width 13 height 13
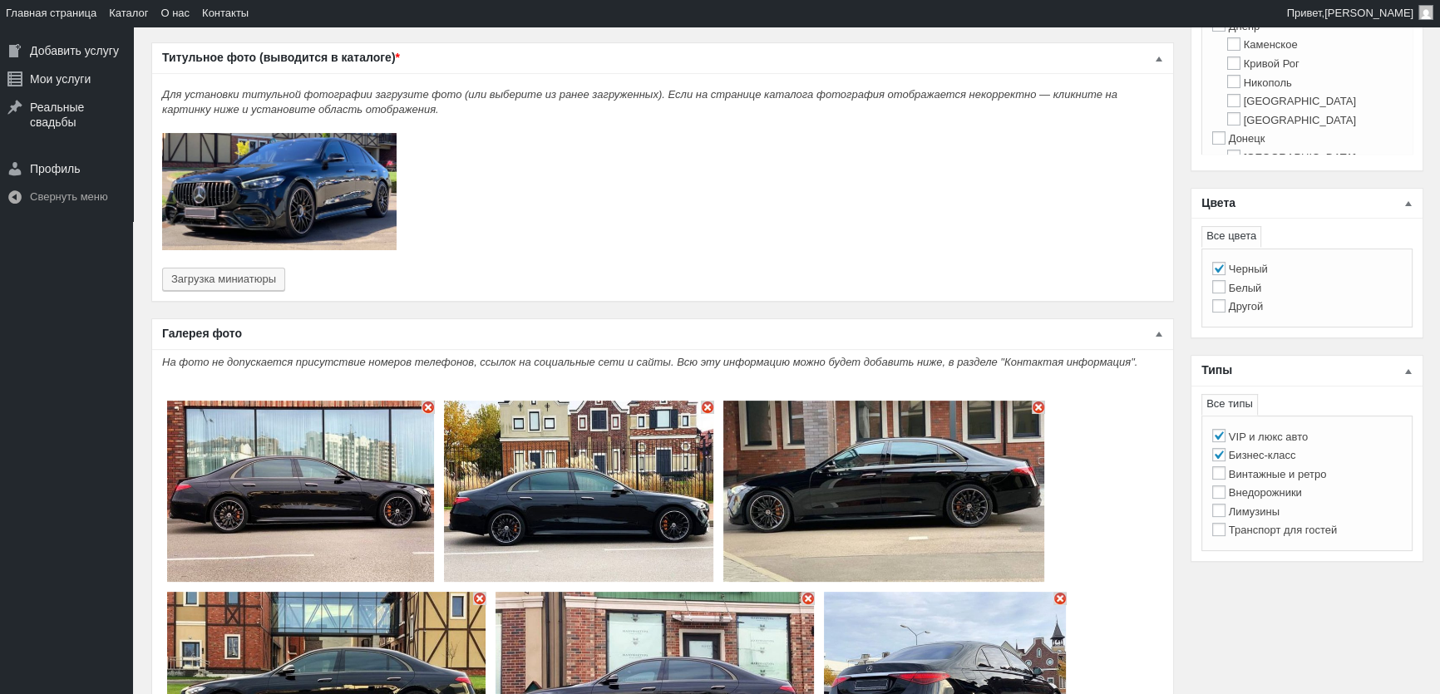
click at [431, 401] on img "Основное содержимое" at bounding box center [427, 407] width 13 height 13
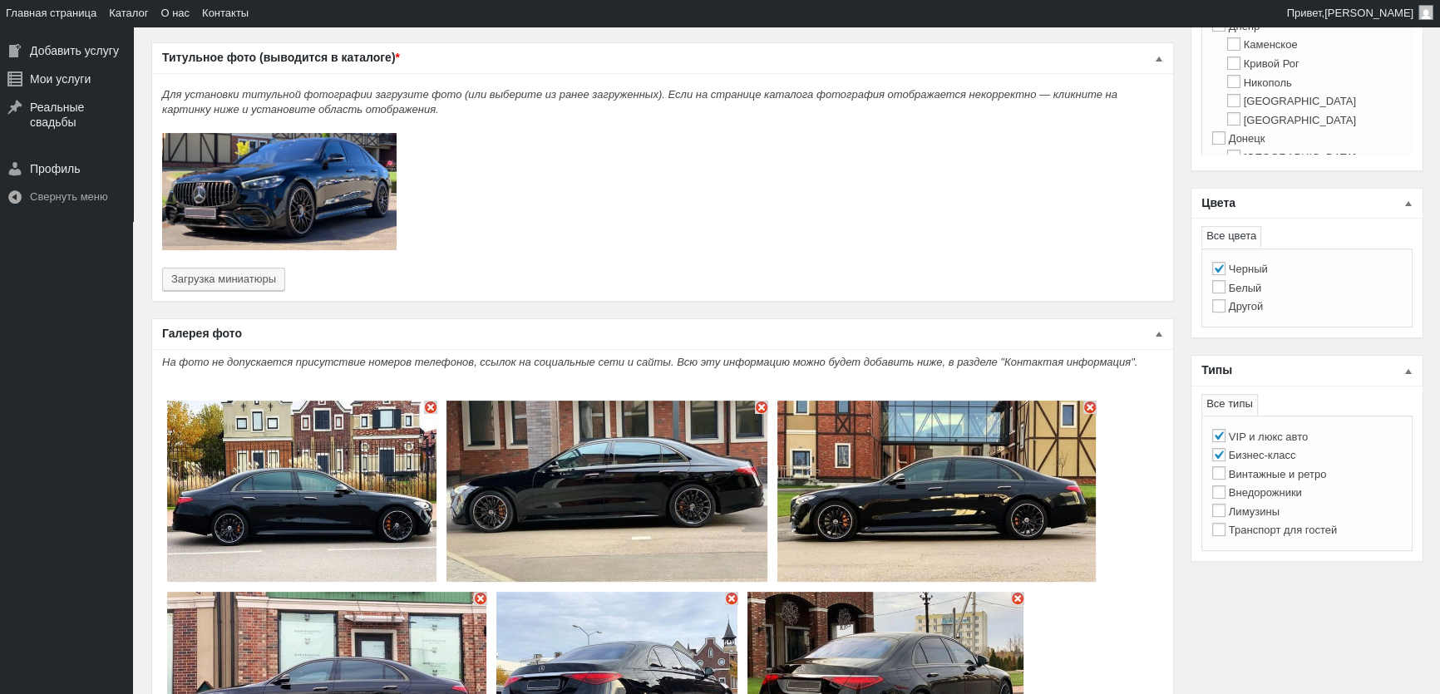
click at [426, 401] on img "Основное содержимое" at bounding box center [430, 407] width 13 height 13
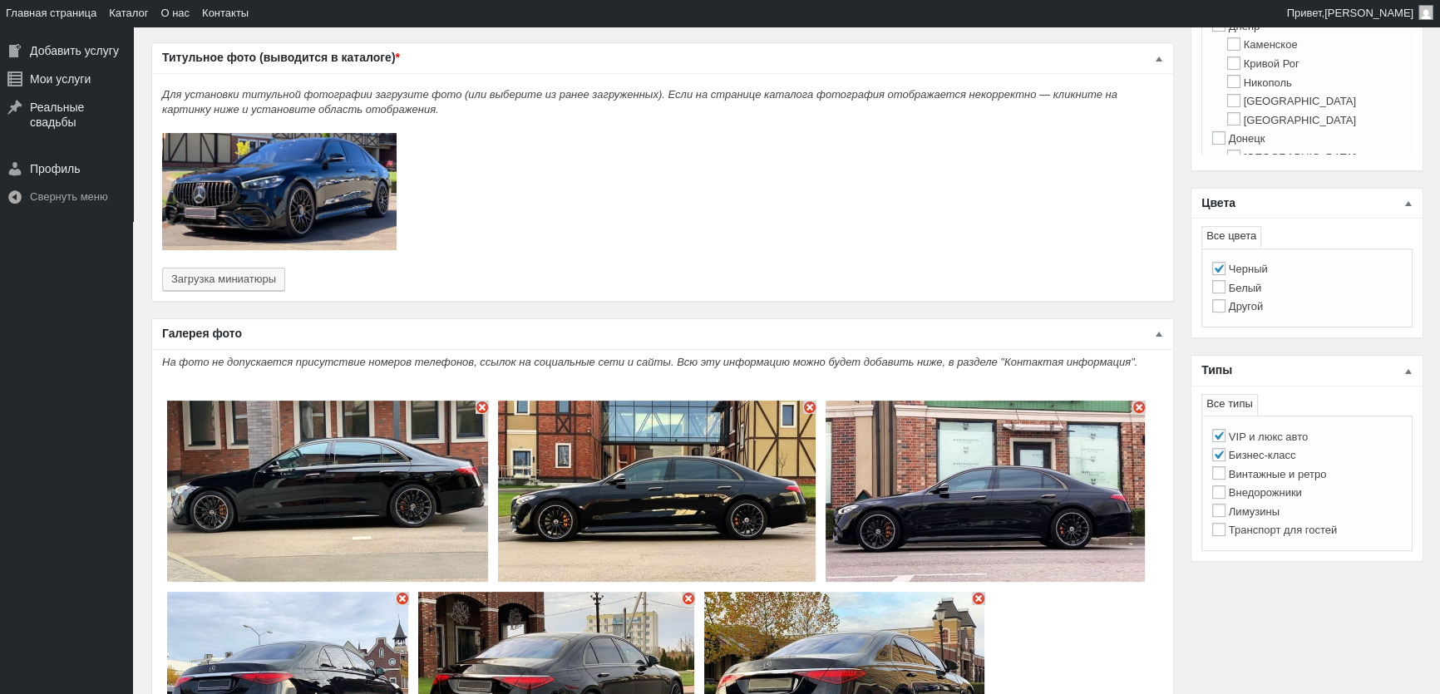
click at [474, 401] on img "Основное содержимое" at bounding box center [327, 491] width 321 height 181
click at [480, 401] on img "Основное содержимое" at bounding box center [481, 407] width 13 height 13
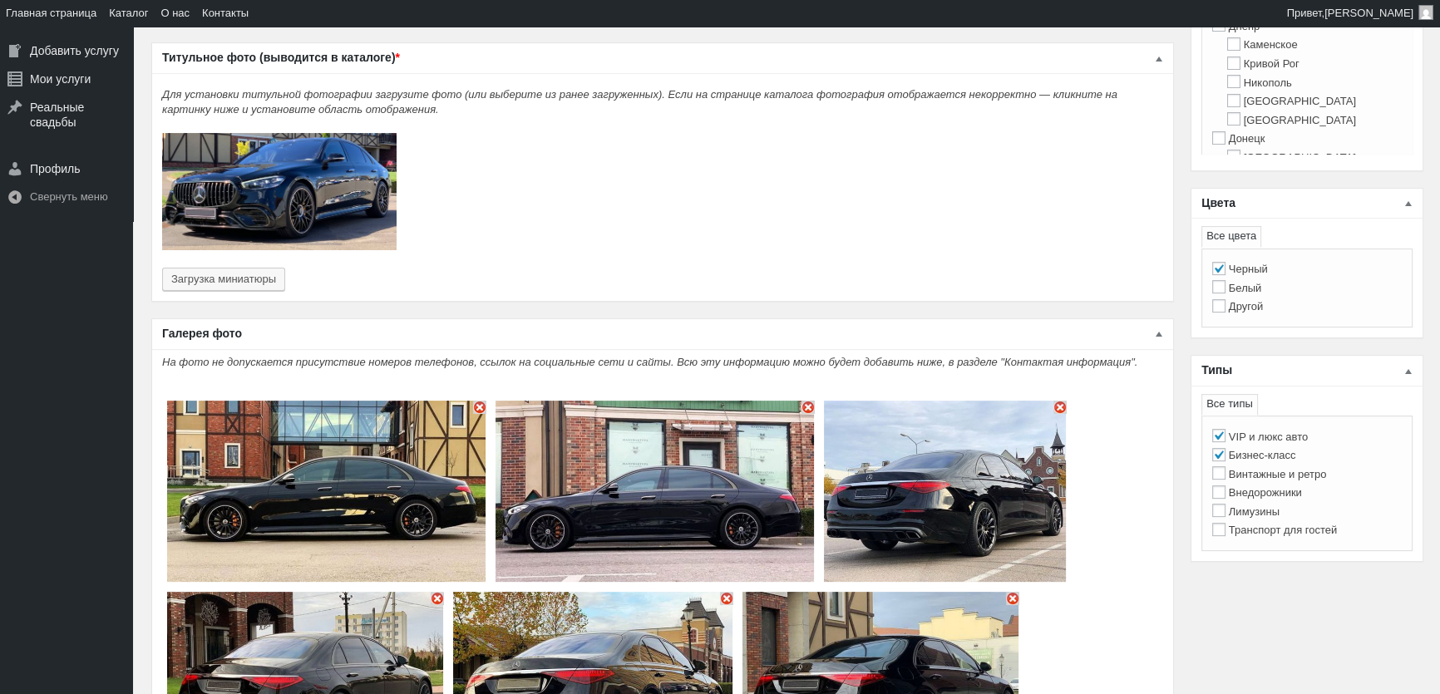
click at [475, 401] on img "Основное содержимое" at bounding box center [479, 407] width 13 height 13
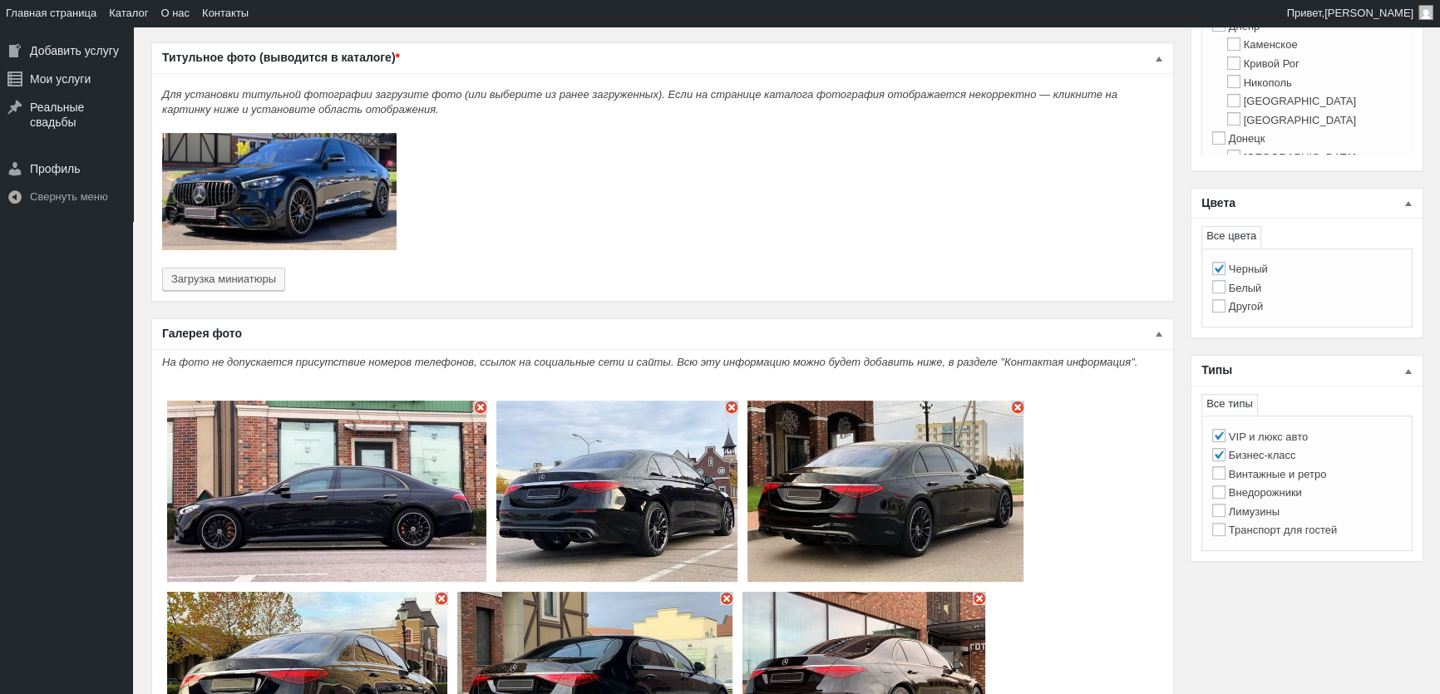
click at [475, 401] on img "Основное содержимое" at bounding box center [480, 407] width 13 height 13
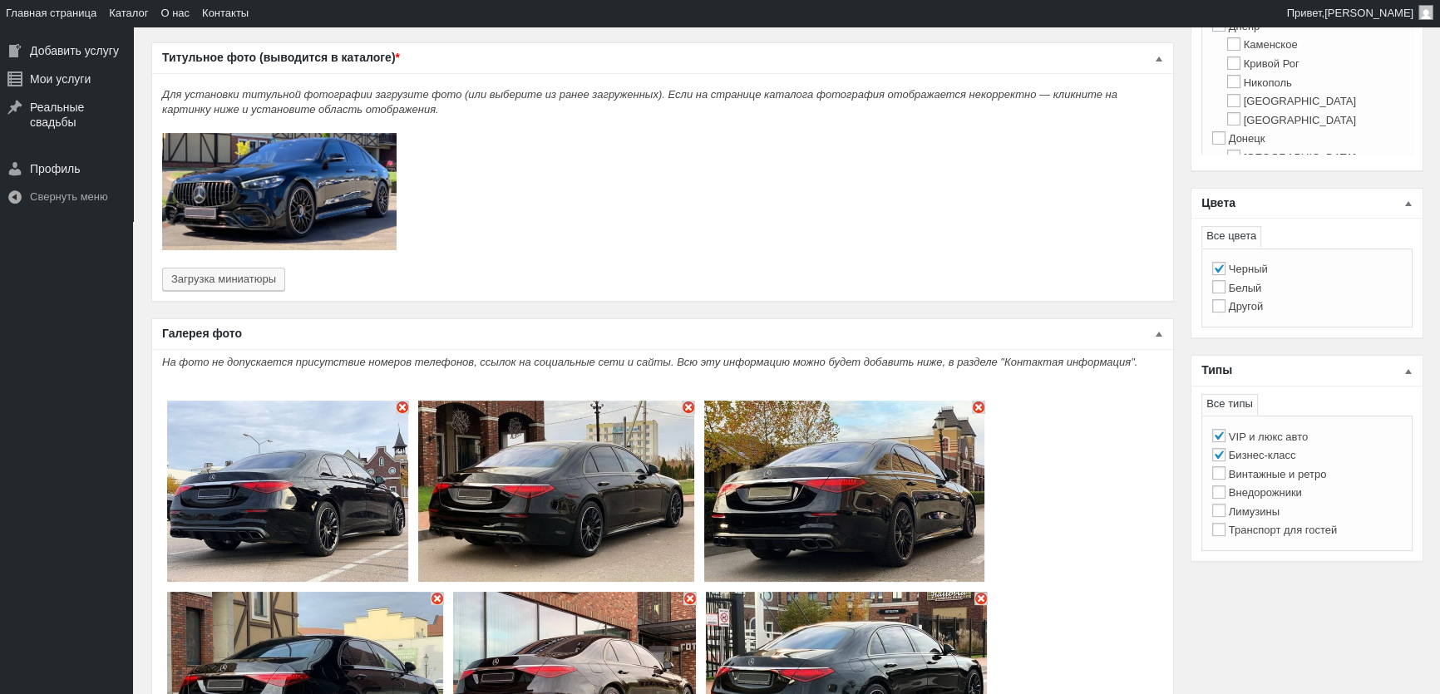
click at [406, 401] on img "Основное содержимое" at bounding box center [402, 407] width 13 height 13
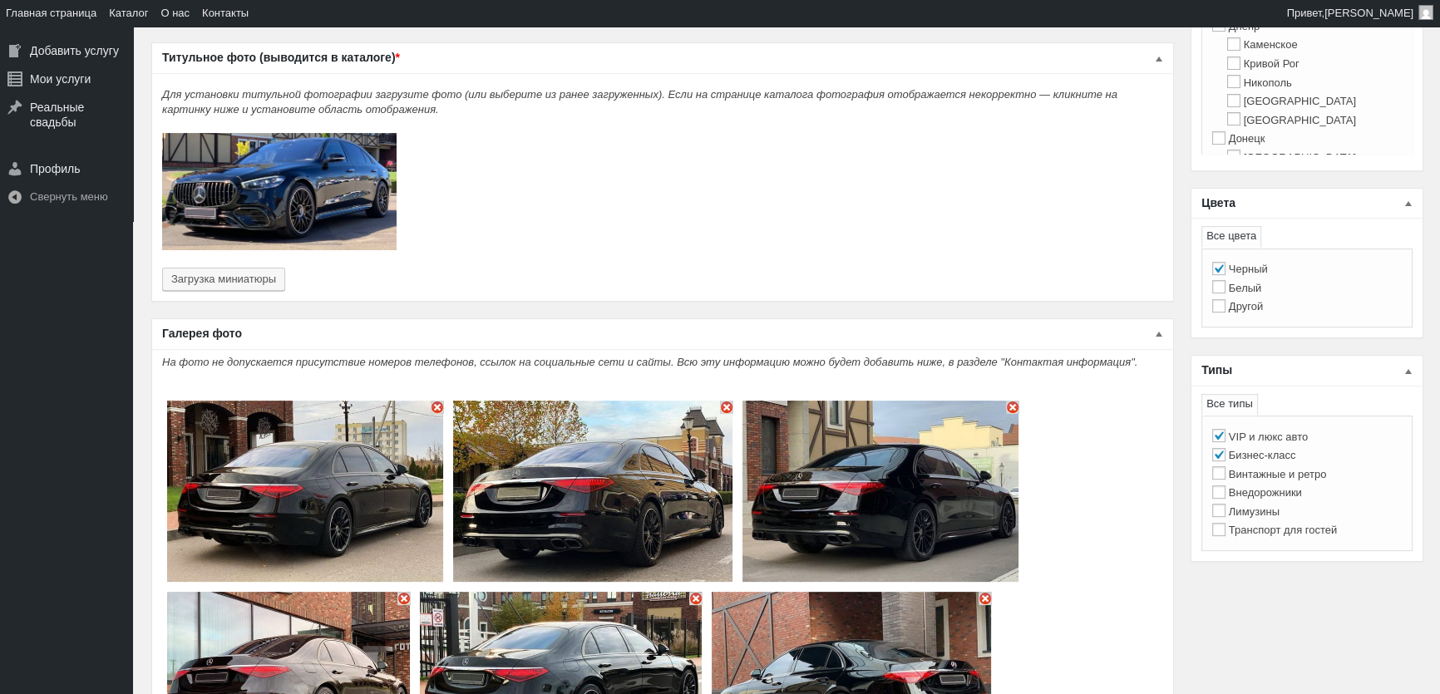
click at [437, 401] on img "Основное содержимое" at bounding box center [437, 407] width 13 height 13
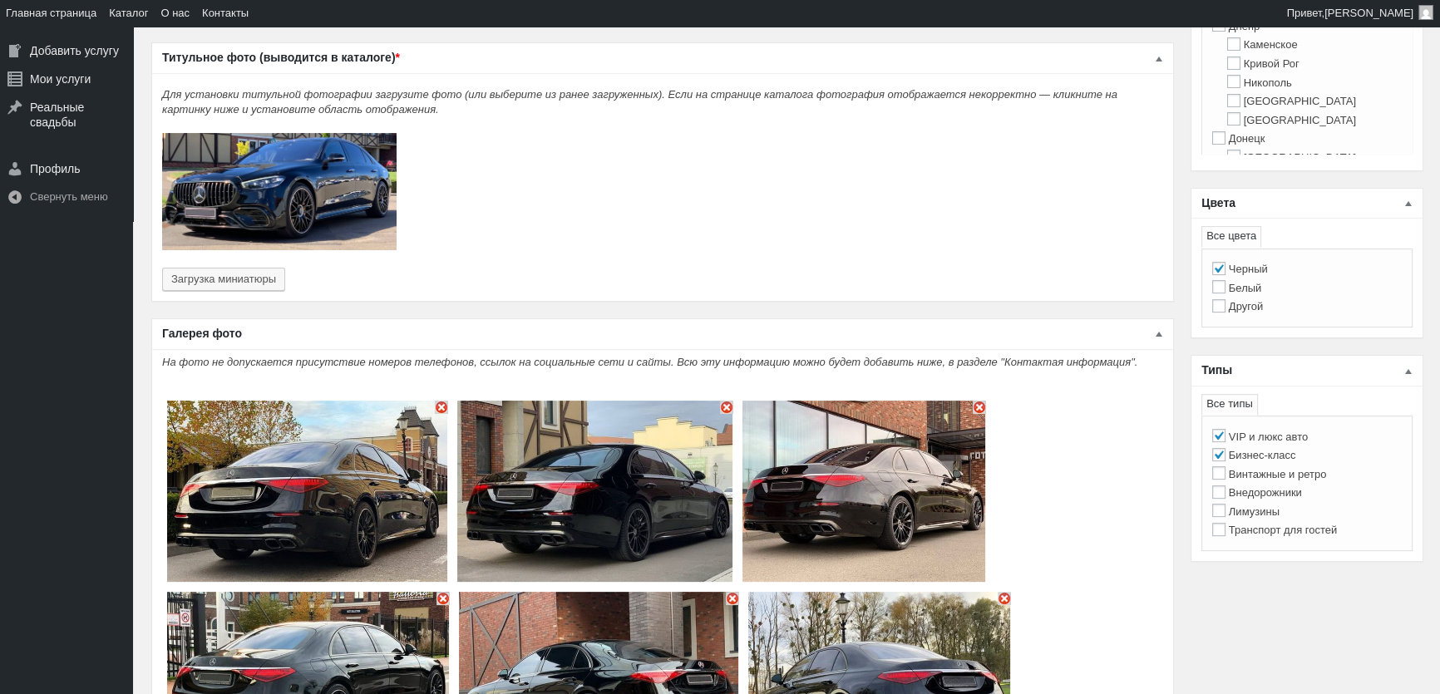
click at [435, 401] on img "Основное содержимое" at bounding box center [441, 407] width 13 height 13
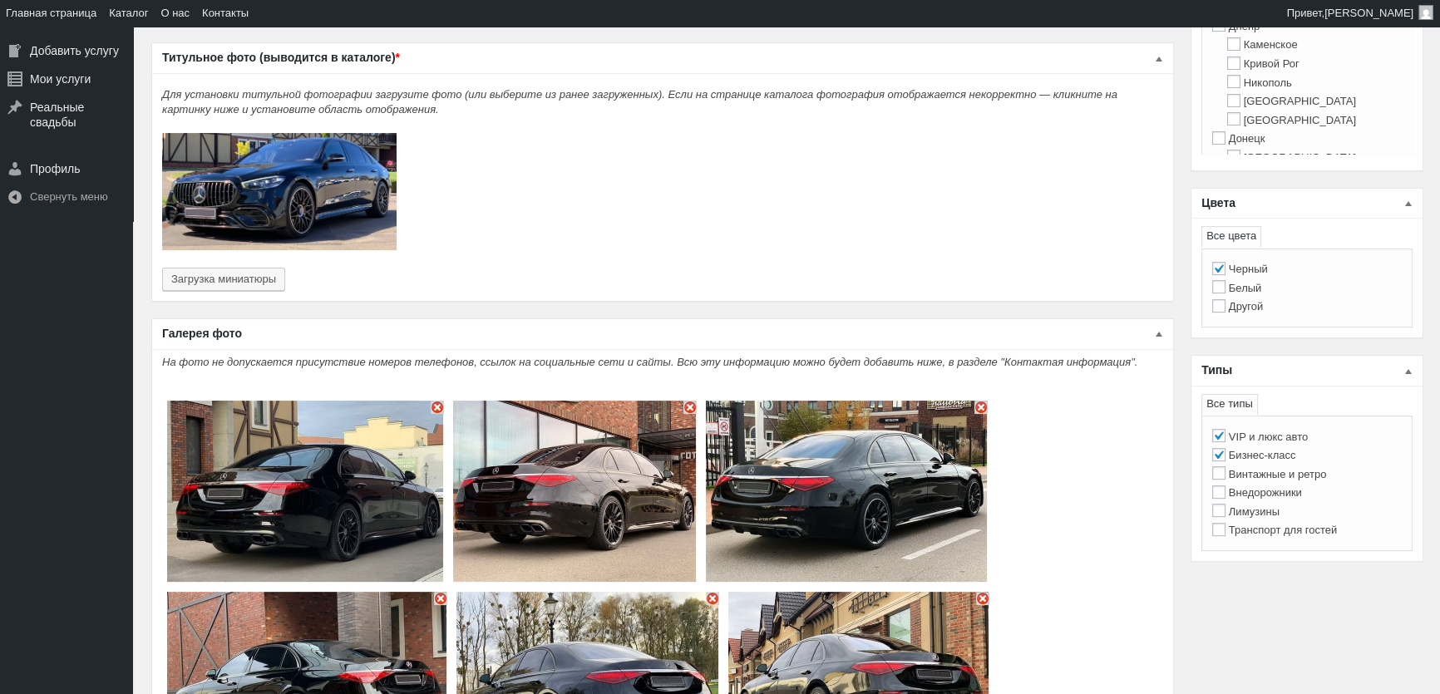
click at [437, 401] on img "Основное содержимое" at bounding box center [437, 407] width 13 height 13
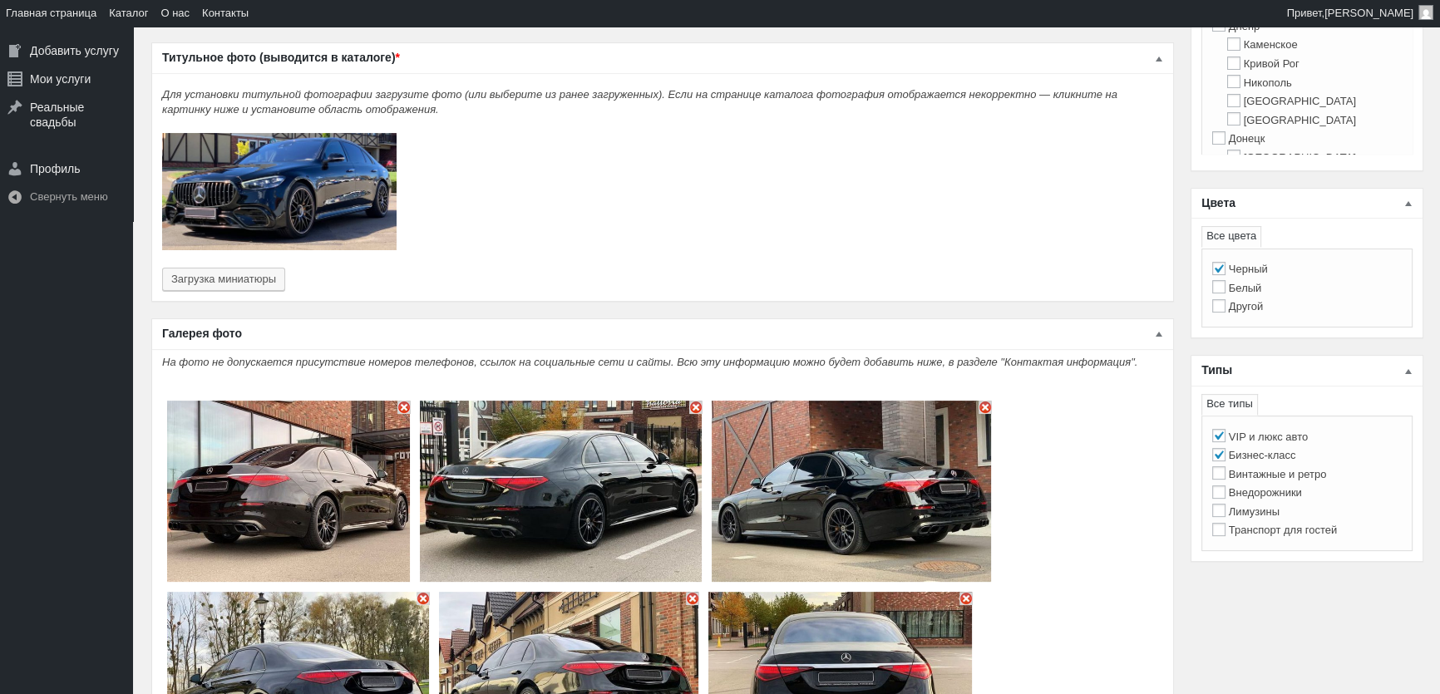
click at [406, 401] on img "Основное содержимое" at bounding box center [403, 407] width 13 height 13
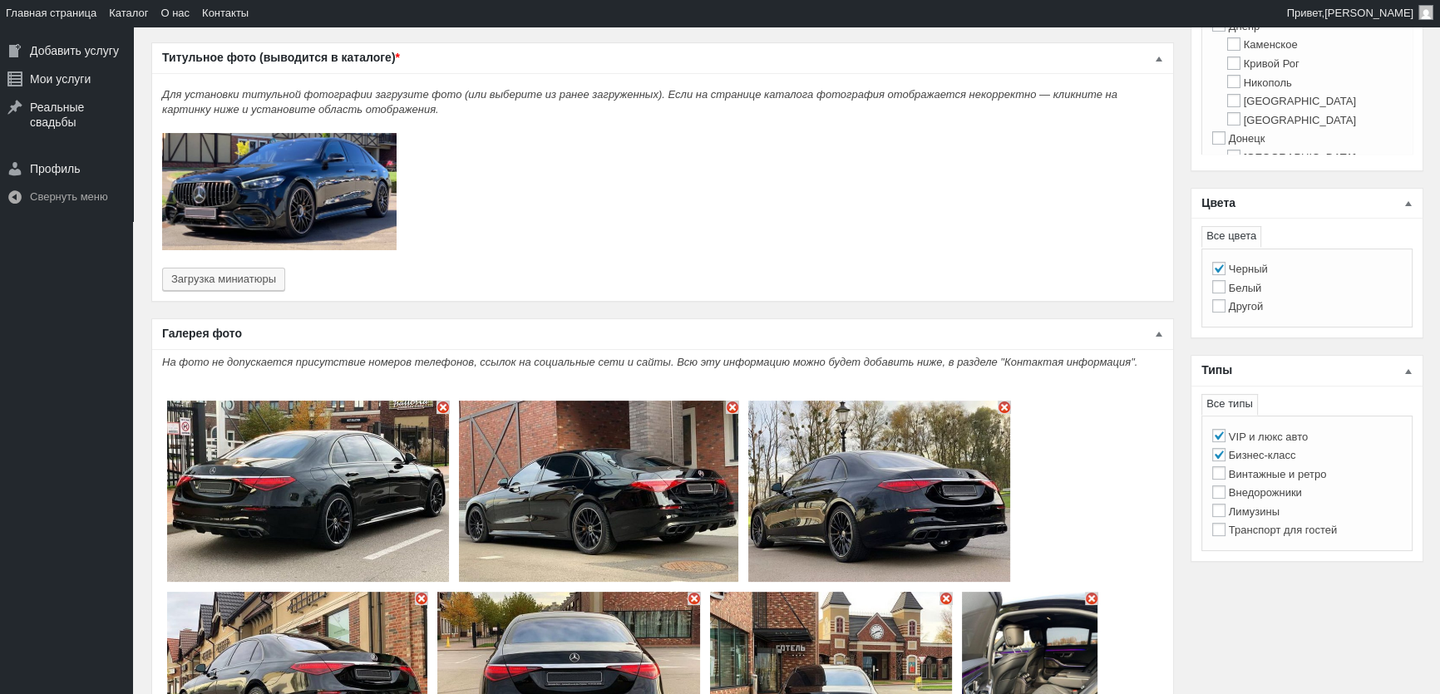
click at [442, 401] on img "Основное содержимое" at bounding box center [442, 407] width 13 height 13
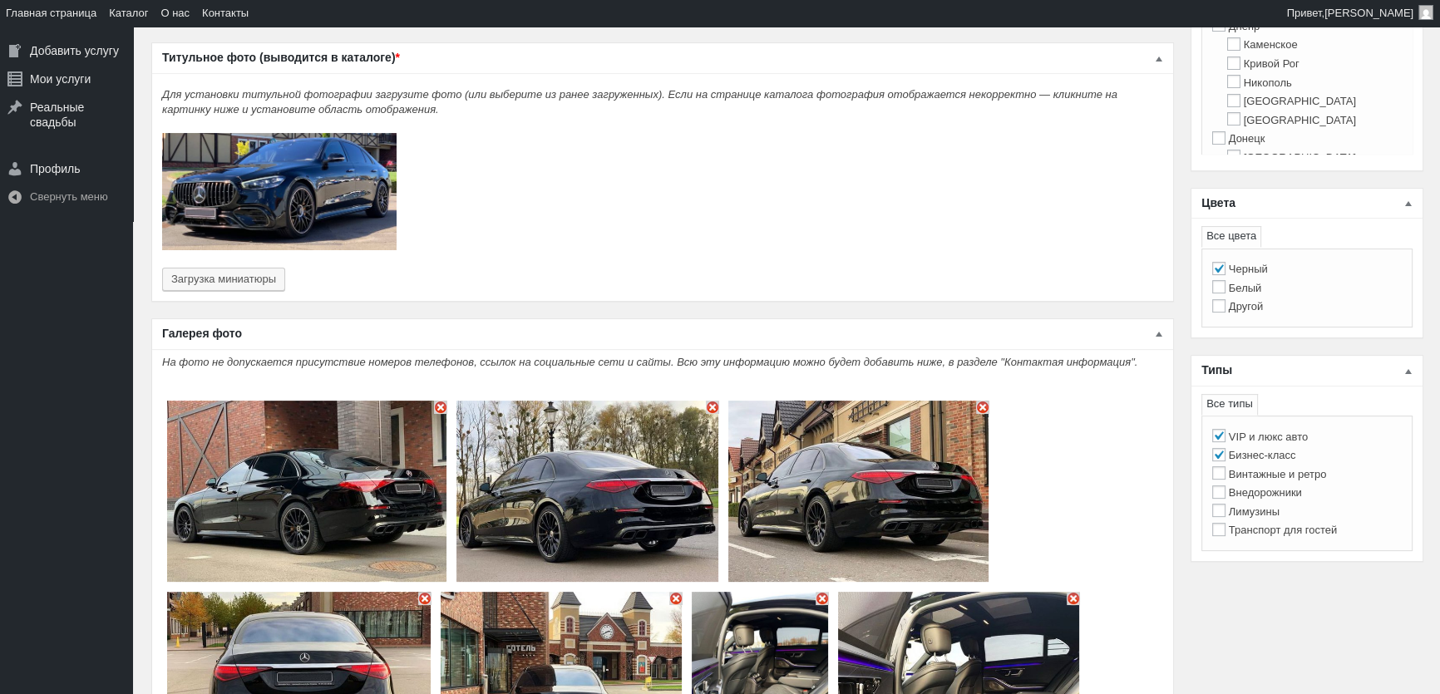
click at [441, 401] on img "Основное содержимое" at bounding box center [440, 407] width 13 height 13
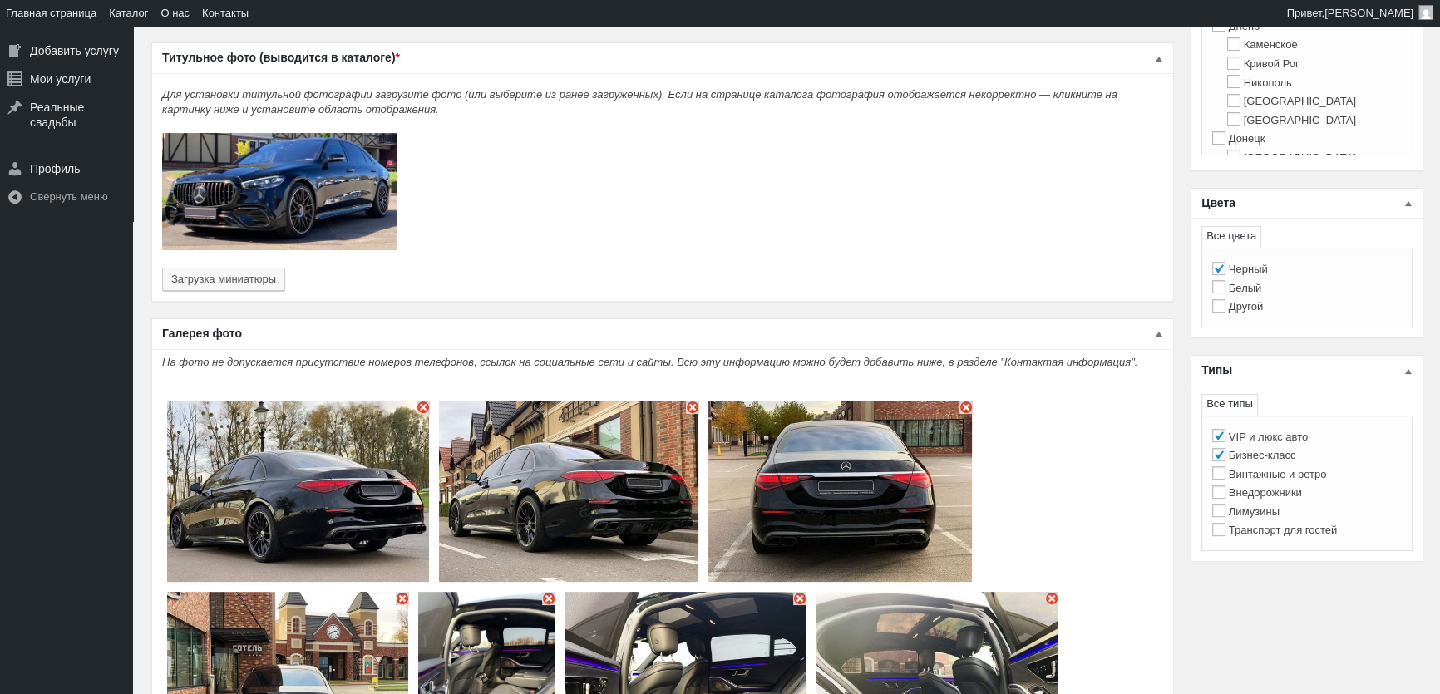
click at [427, 401] on img "Основное содержимое" at bounding box center [422, 407] width 13 height 13
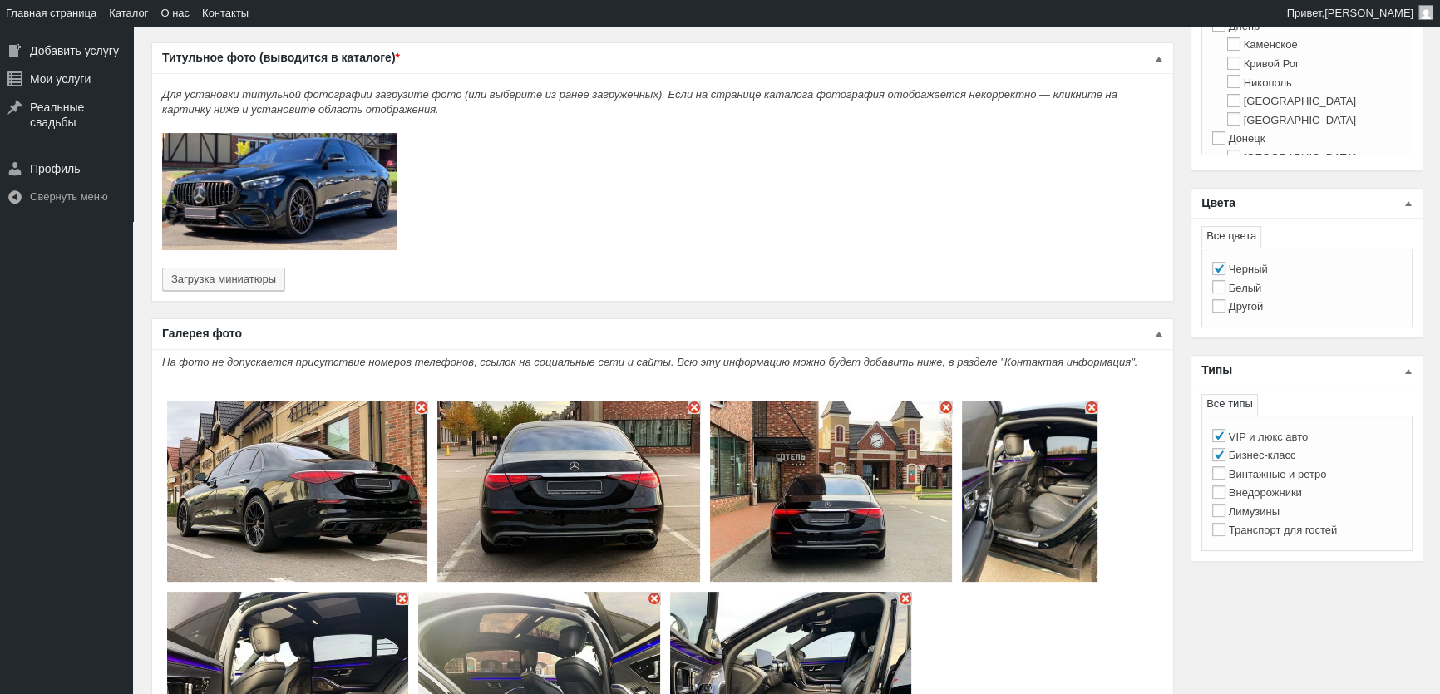
click at [423, 401] on img "Основное содержимое" at bounding box center [421, 407] width 13 height 13
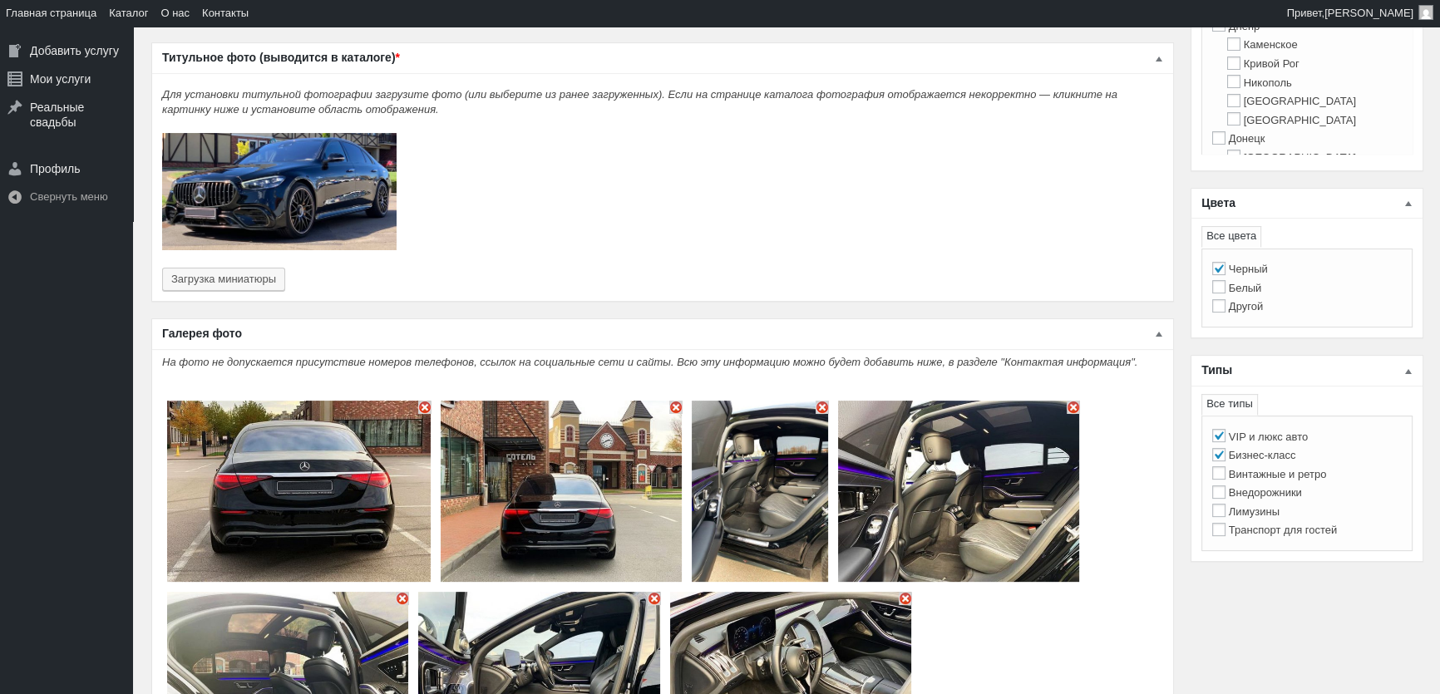
click at [422, 401] on img "Основное содержимое" at bounding box center [424, 407] width 13 height 13
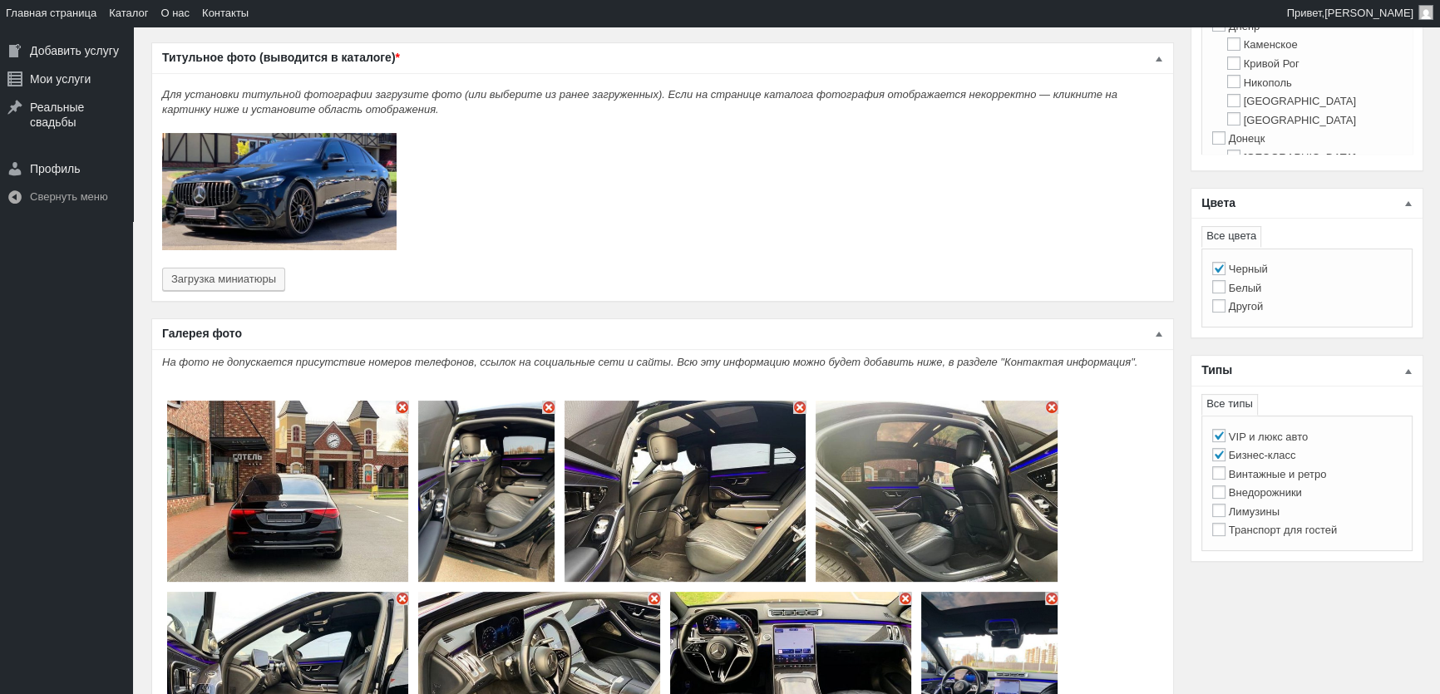
click at [421, 401] on img "Основное содержимое" at bounding box center [486, 491] width 136 height 181
click at [408, 401] on img "Основное содержимое" at bounding box center [402, 407] width 13 height 13
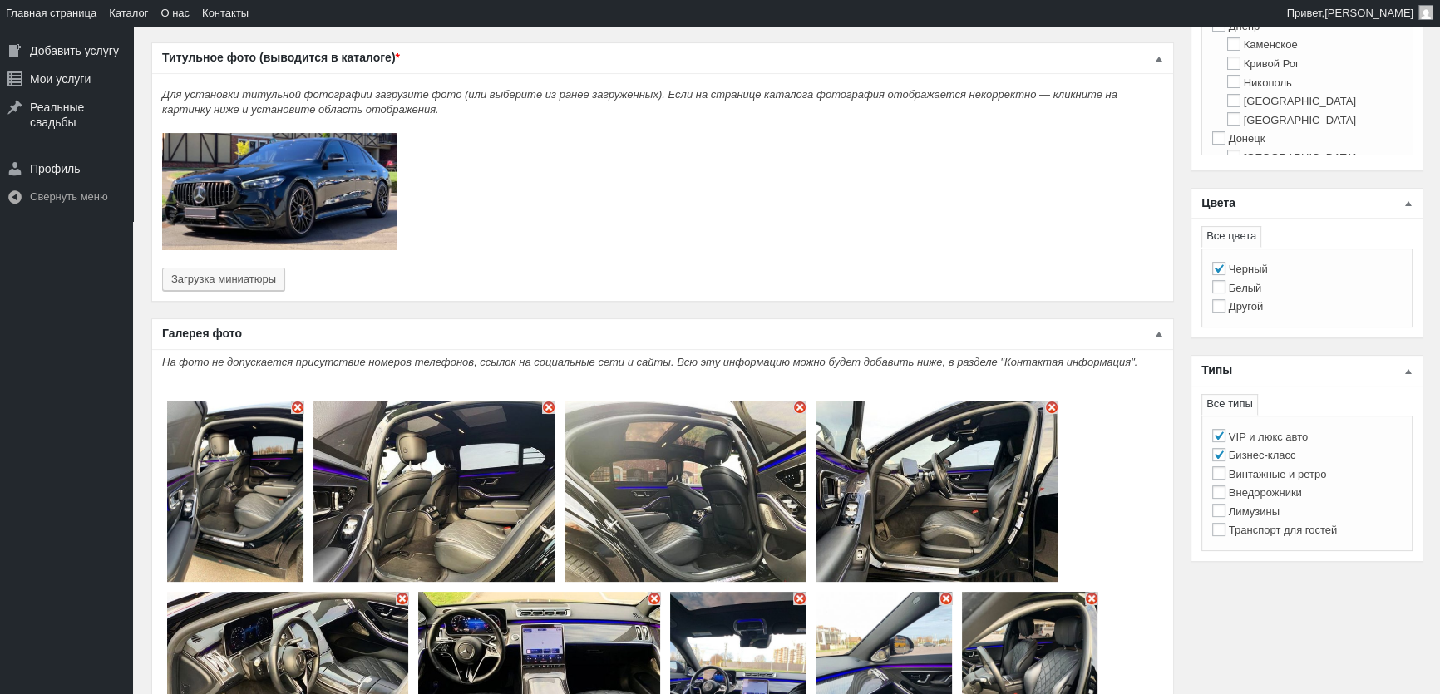
click at [299, 401] on img "Основное содержимое" at bounding box center [297, 407] width 13 height 13
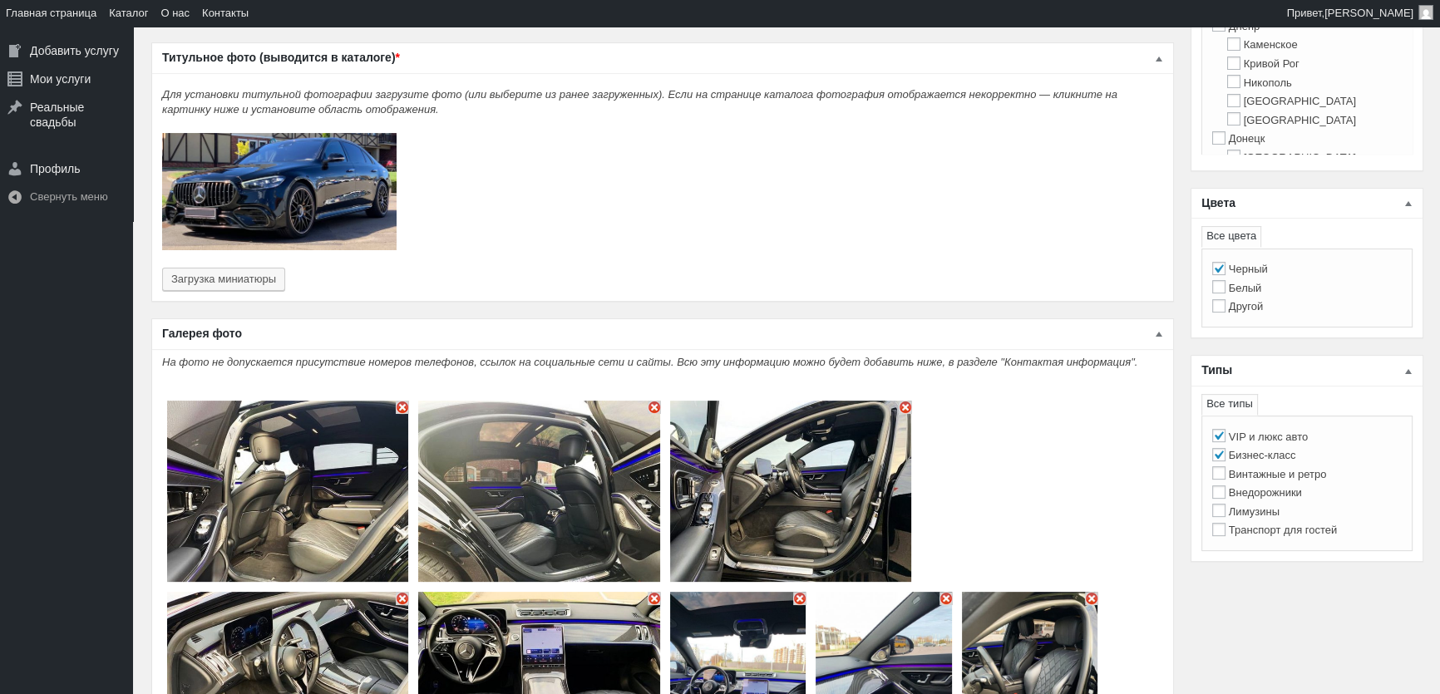
click at [404, 401] on img "Основное содержимое" at bounding box center [402, 407] width 13 height 13
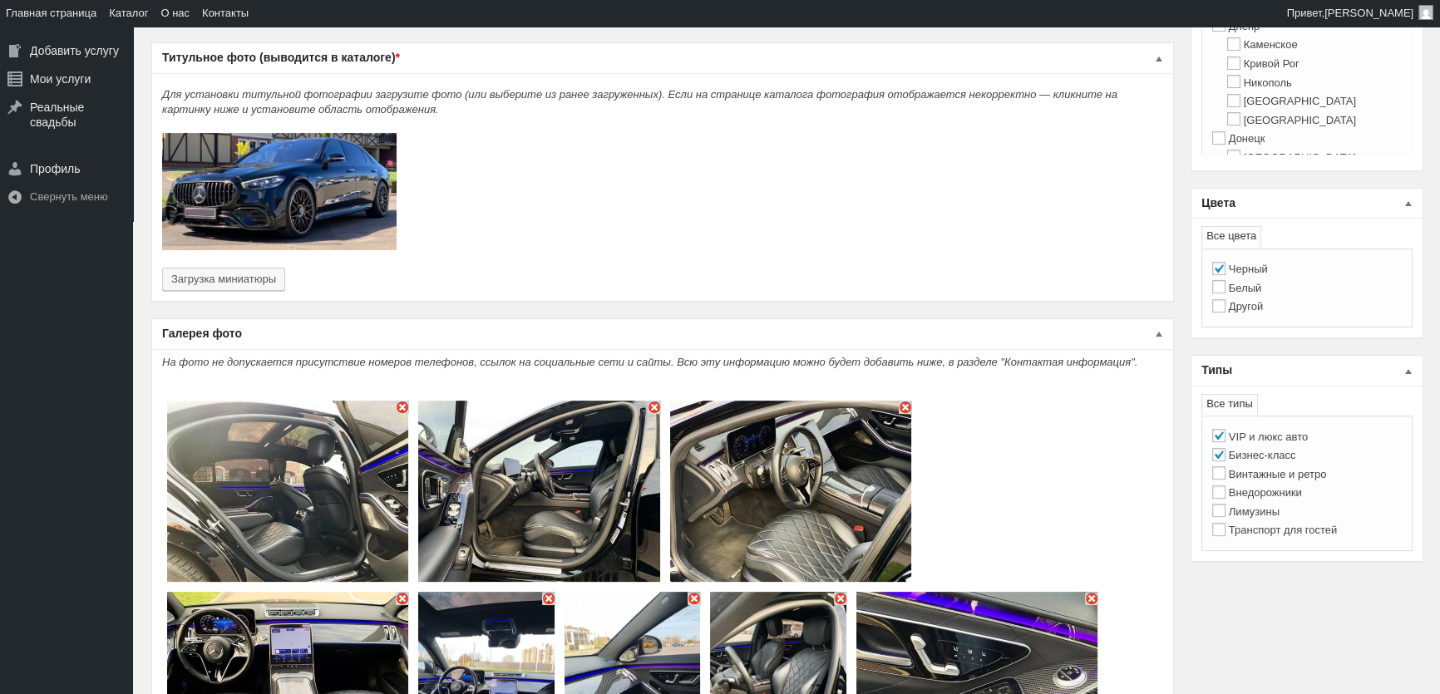
click at [404, 401] on img "Основное содержимое" at bounding box center [402, 407] width 13 height 13
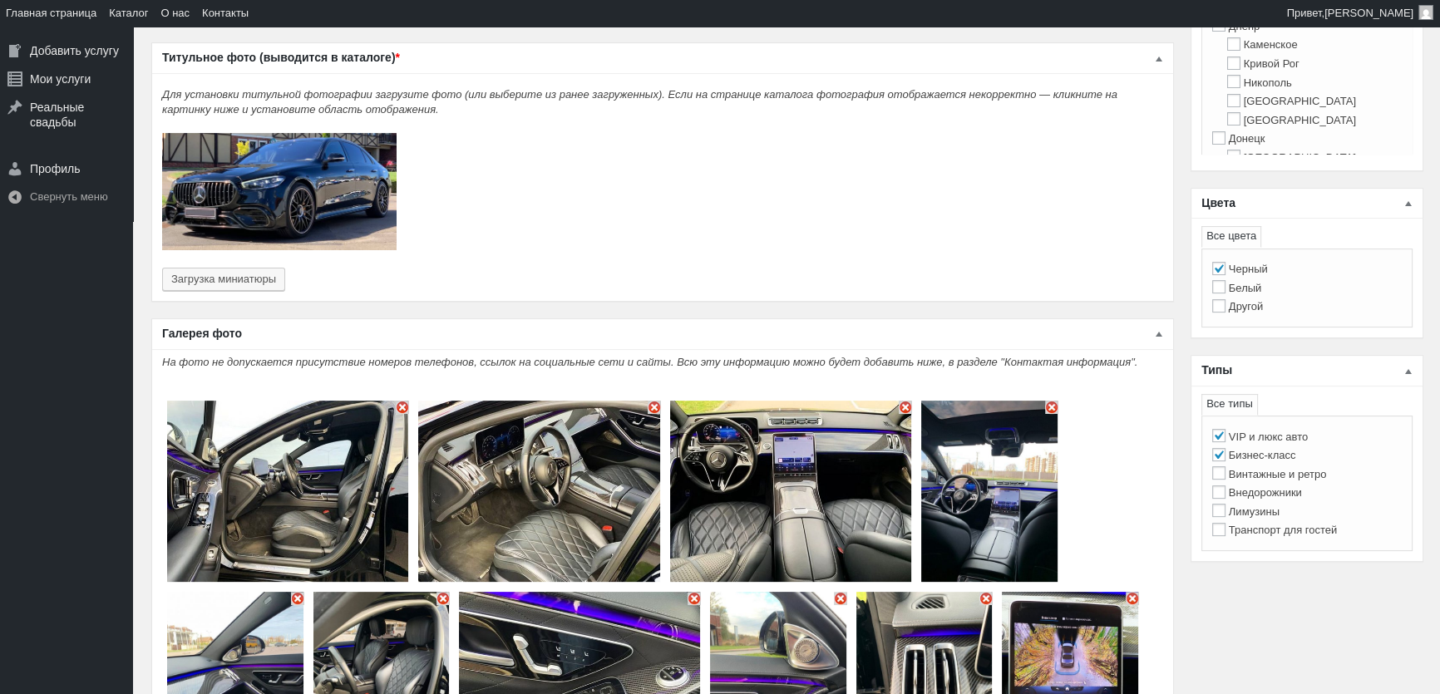
click at [404, 401] on img "Основное содержимое" at bounding box center [402, 407] width 13 height 13
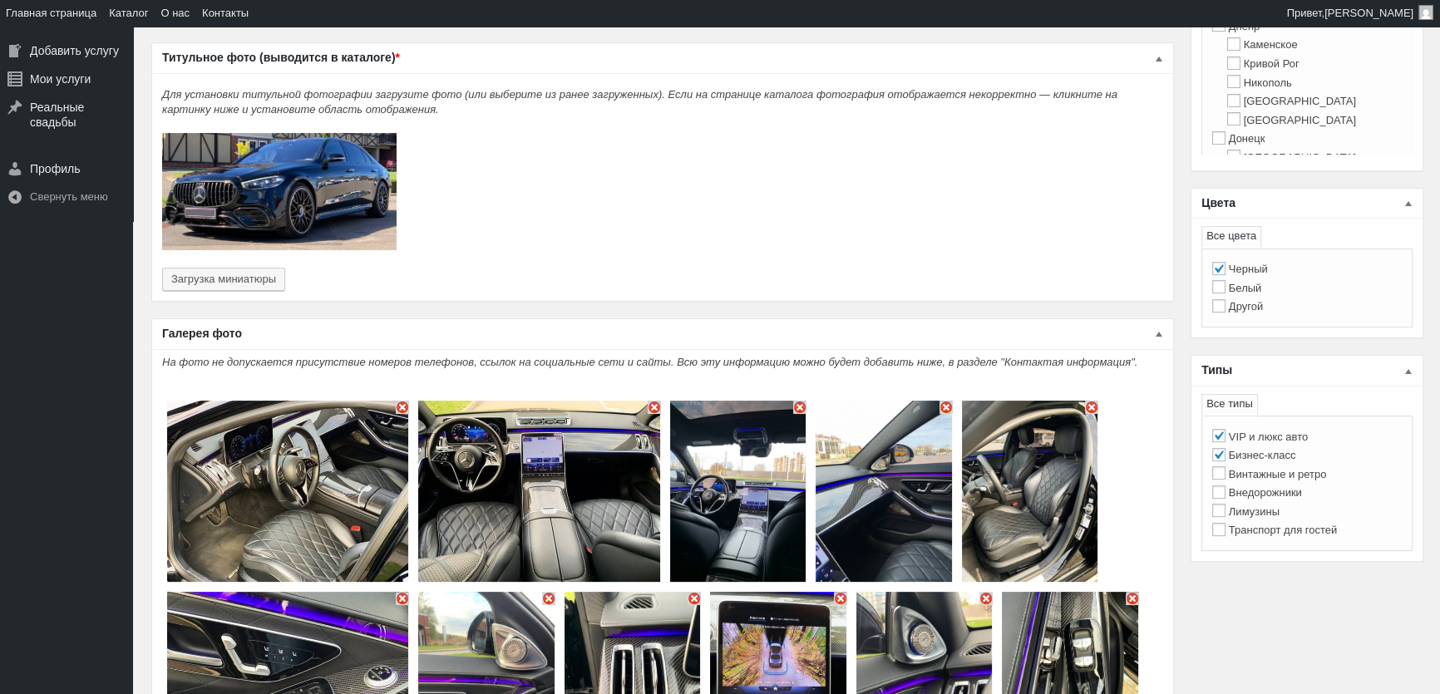
click at [404, 401] on img "Основное содержимое" at bounding box center [402, 407] width 13 height 13
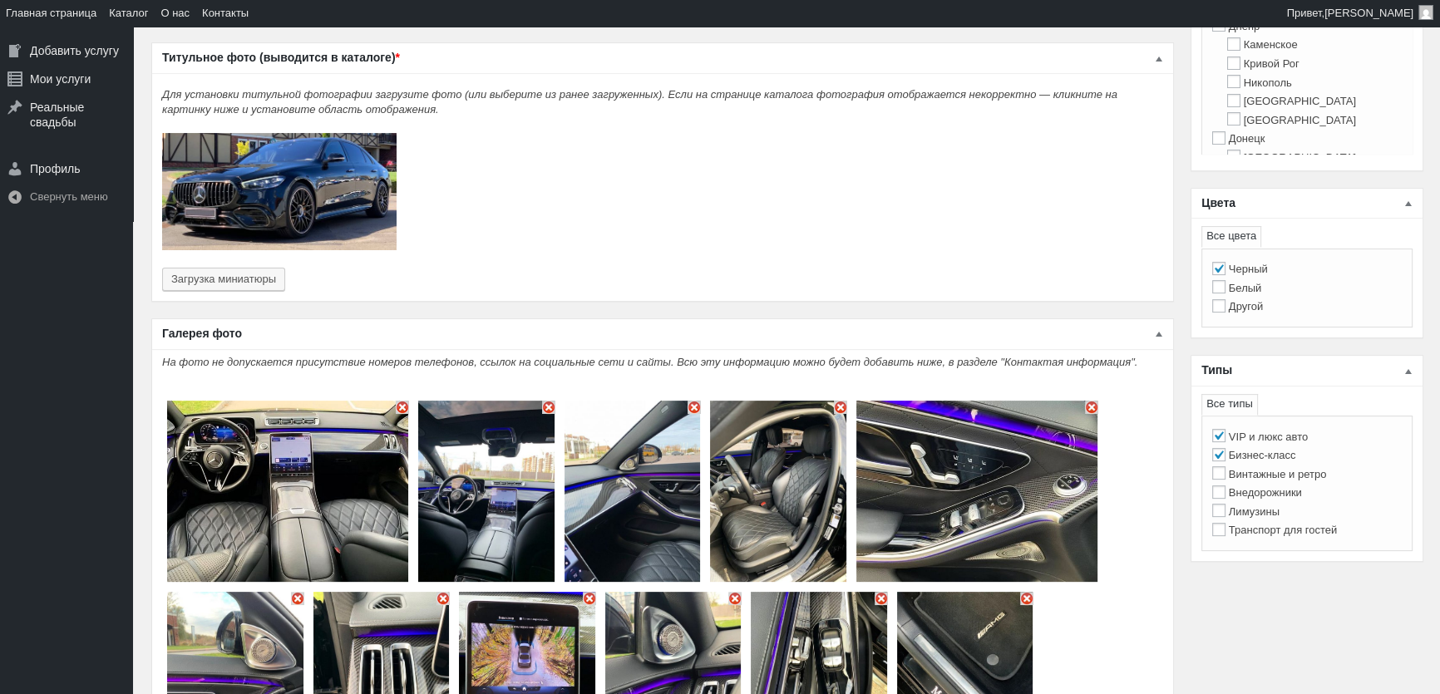
click at [404, 401] on img "Основное содержимое" at bounding box center [402, 407] width 13 height 13
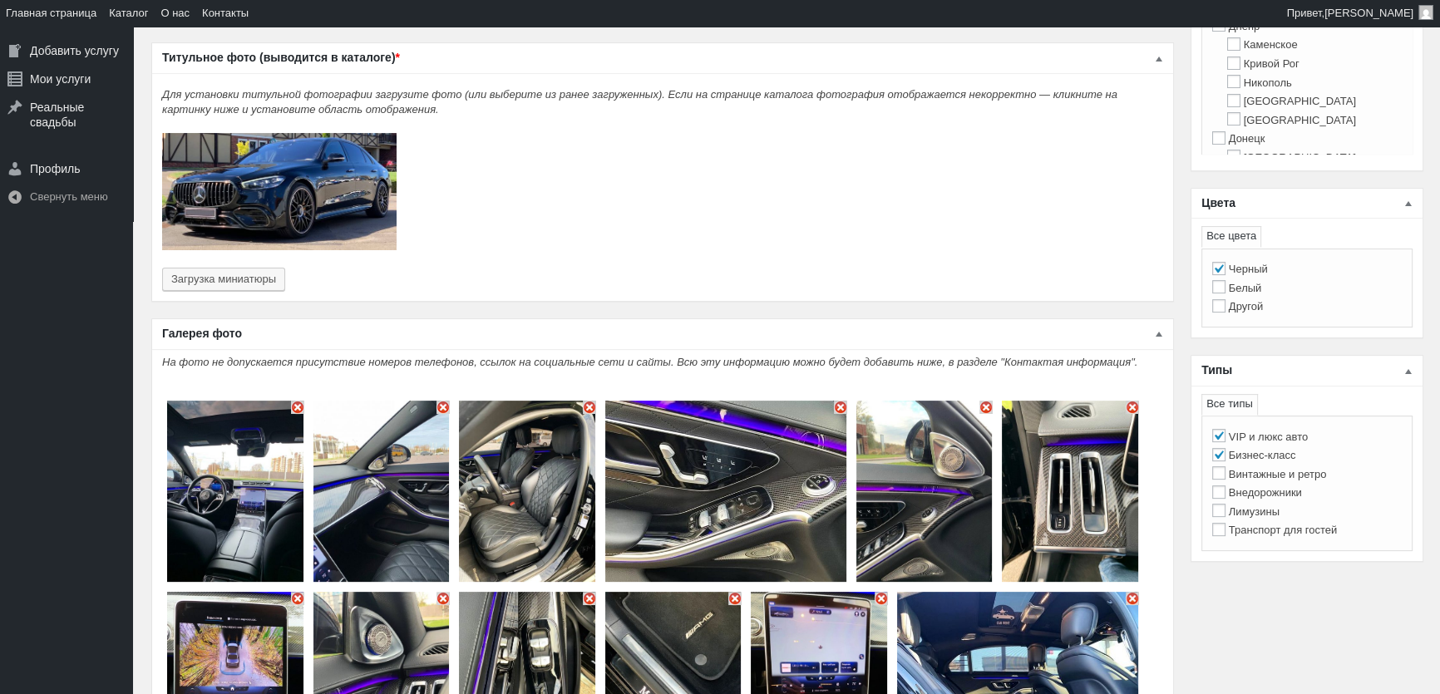
click at [404, 401] on img "Основное содержимое" at bounding box center [381, 491] width 136 height 181
click at [444, 401] on img "Основное содержимое" at bounding box center [442, 407] width 13 height 13
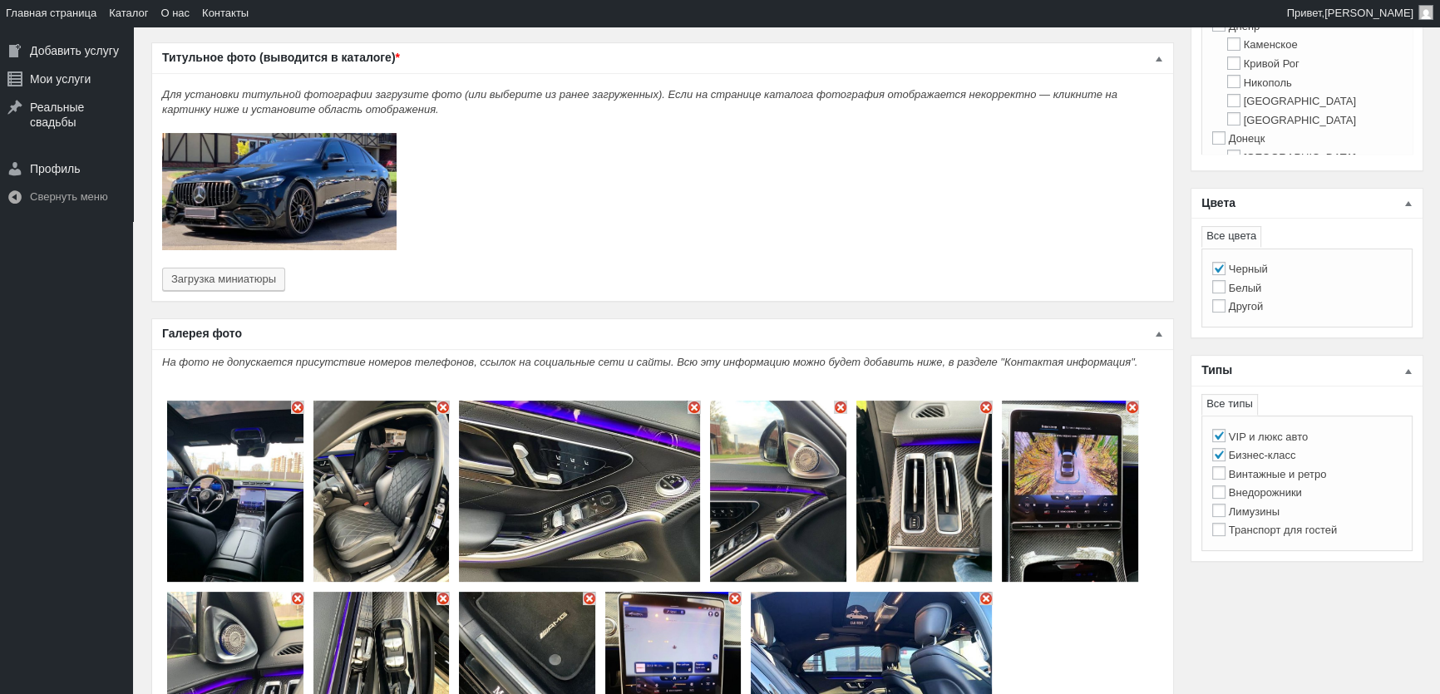
click at [297, 401] on img "Основное содержимое" at bounding box center [297, 407] width 13 height 13
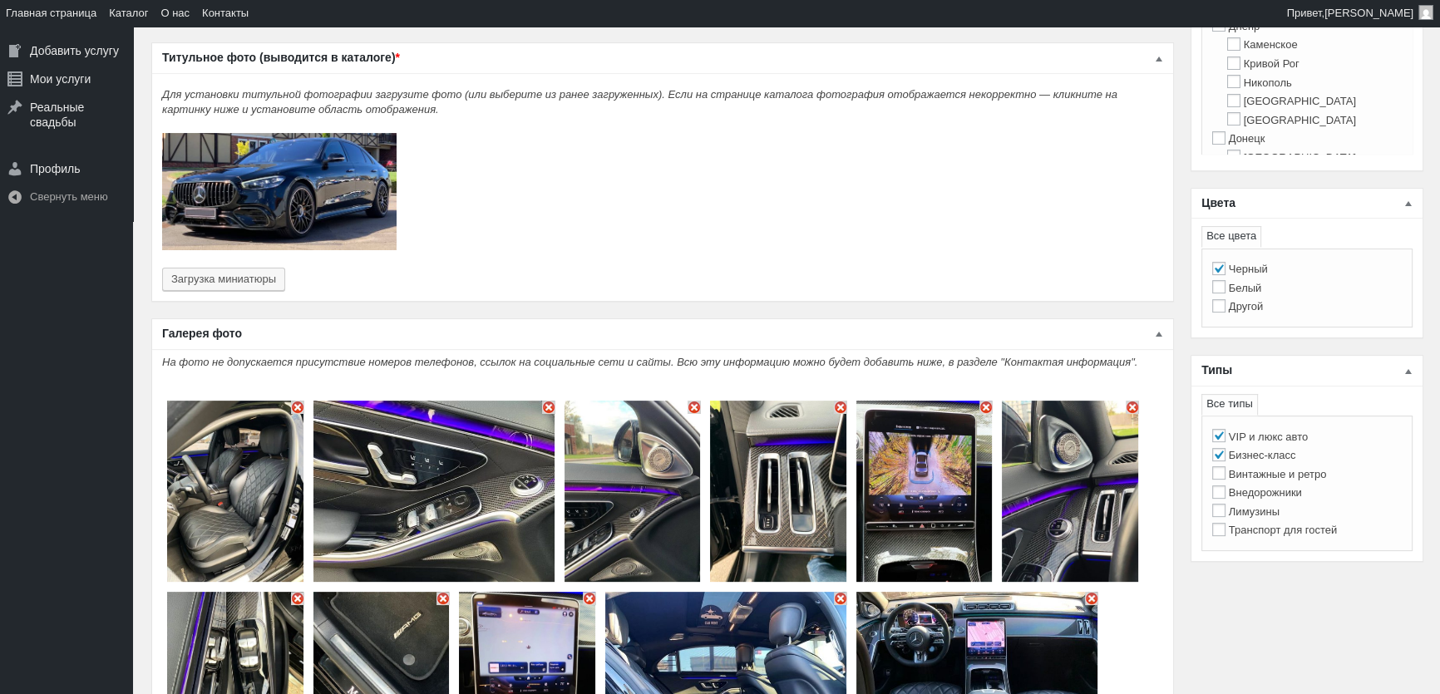
click at [297, 401] on img "Основное содержимое" at bounding box center [297, 407] width 13 height 13
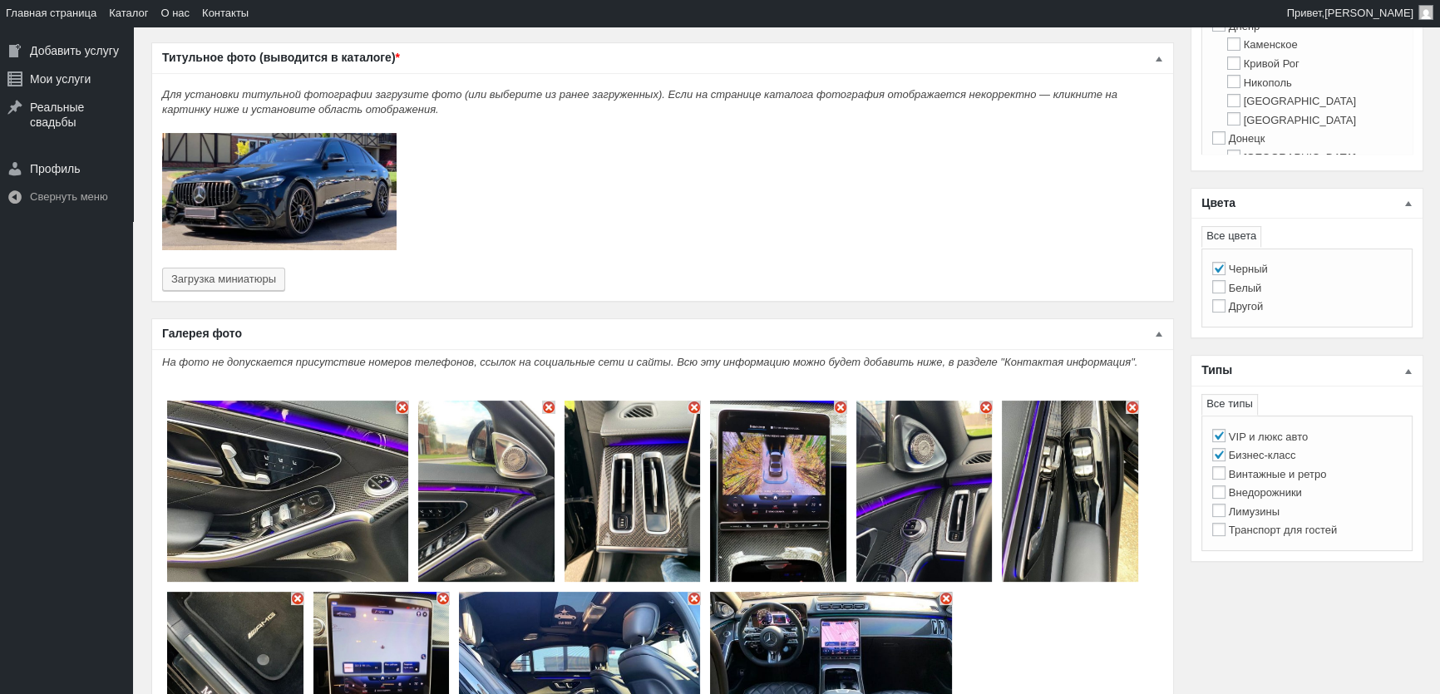
click at [401, 401] on img "Основное содержимое" at bounding box center [402, 407] width 13 height 13
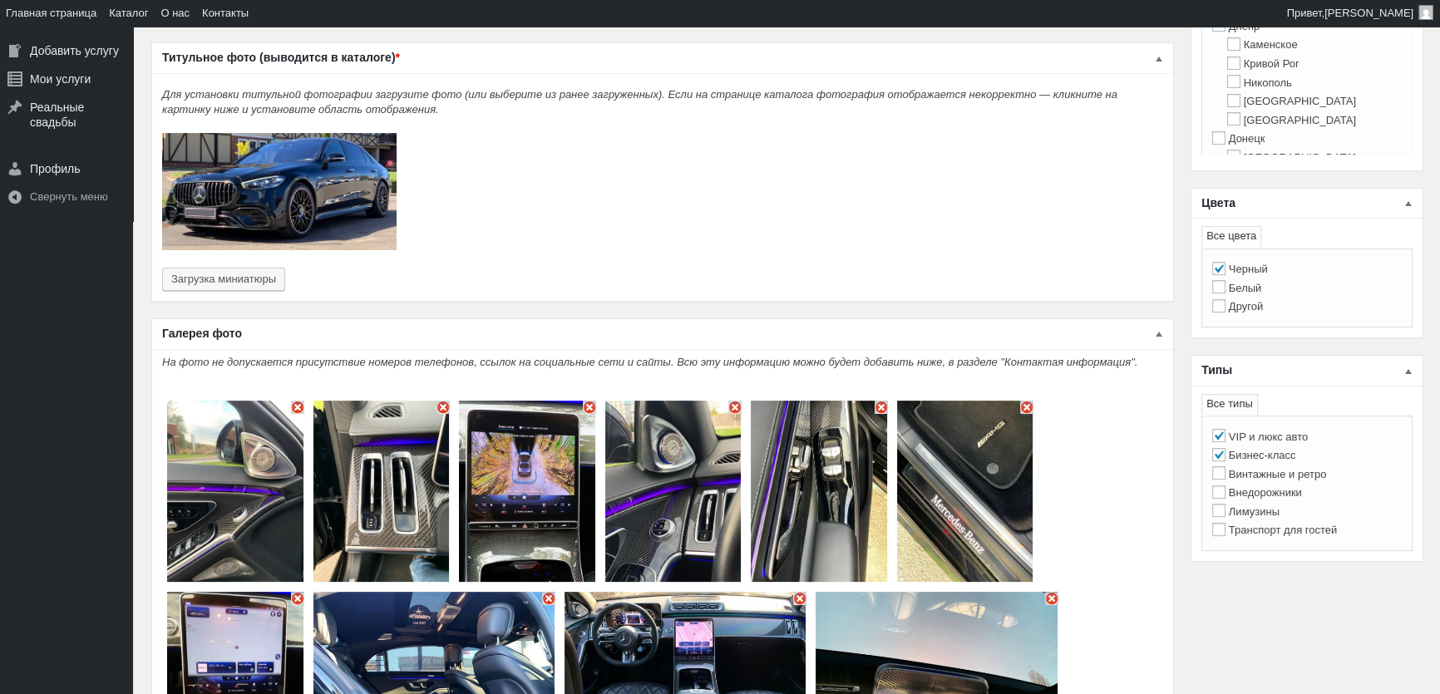
click at [438, 401] on img "Основное содержимое" at bounding box center [442, 407] width 13 height 13
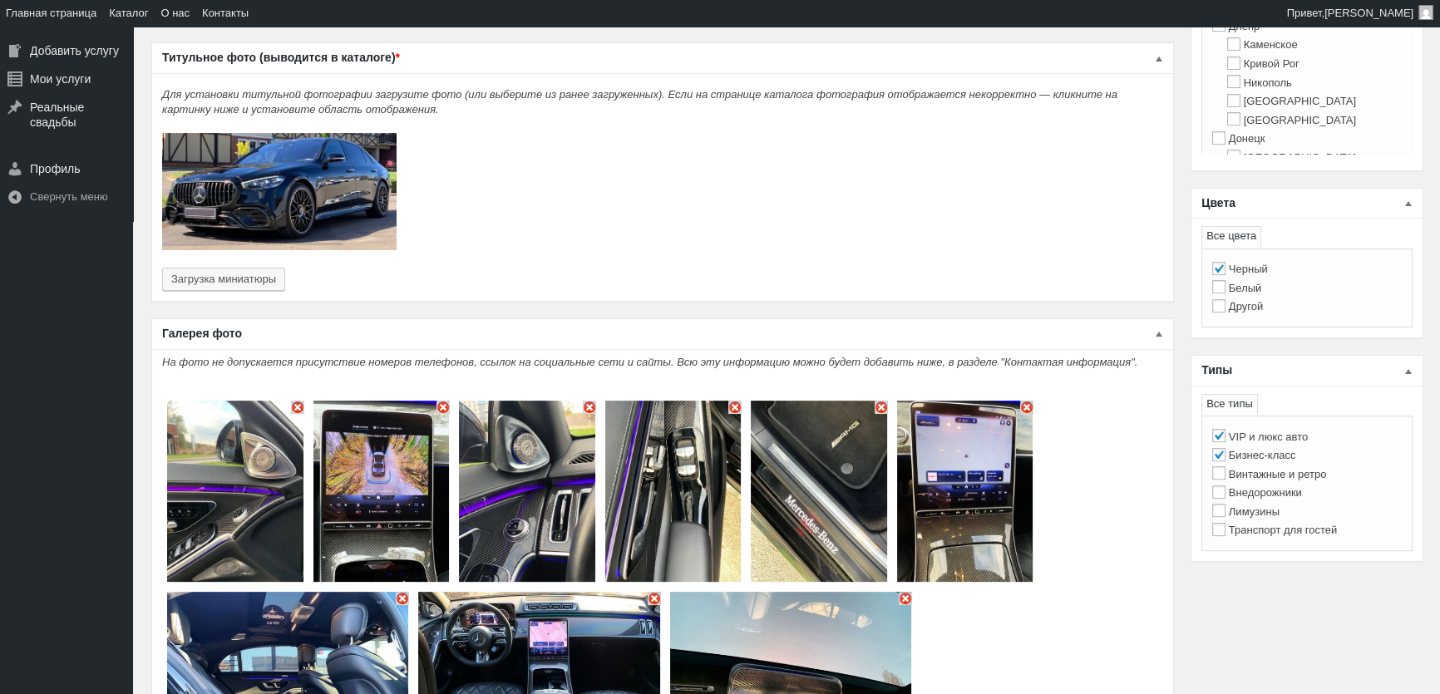
click at [297, 401] on img "Основное содержимое" at bounding box center [297, 407] width 13 height 13
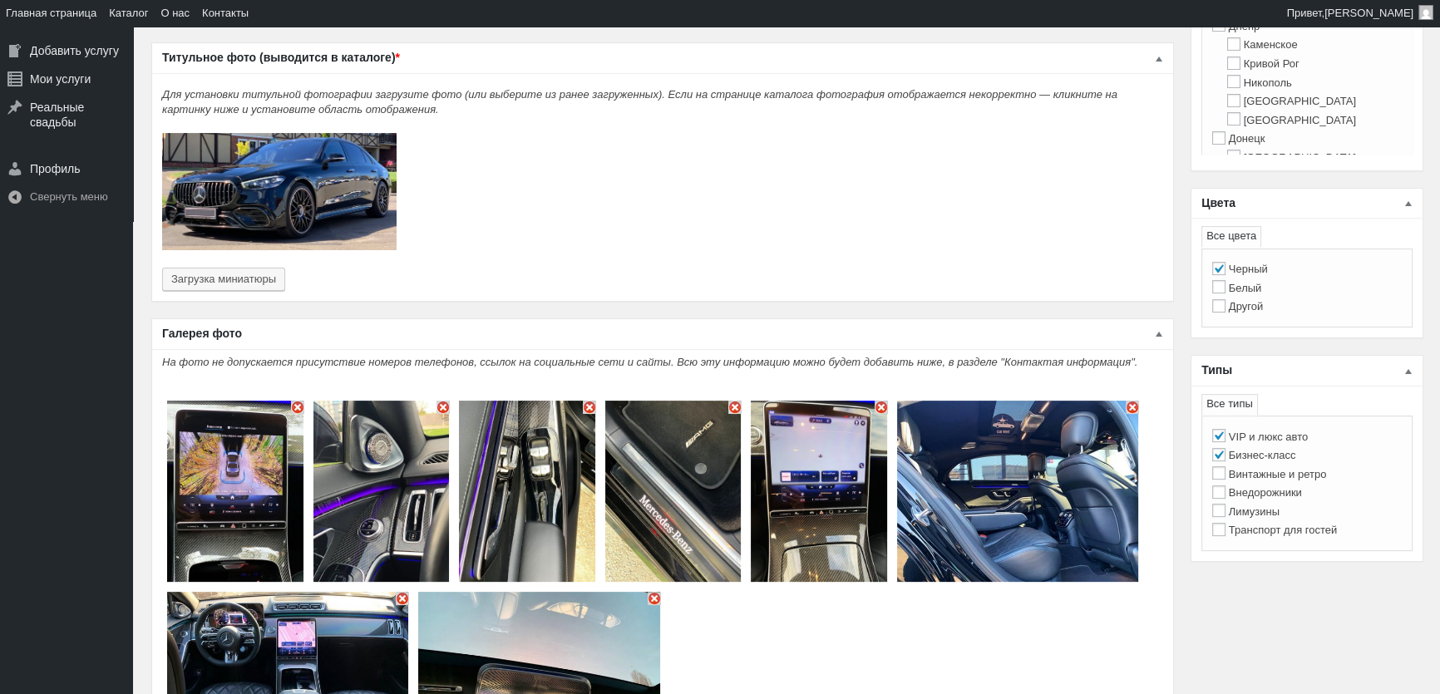
click at [297, 401] on img "Основное содержимое" at bounding box center [297, 407] width 13 height 13
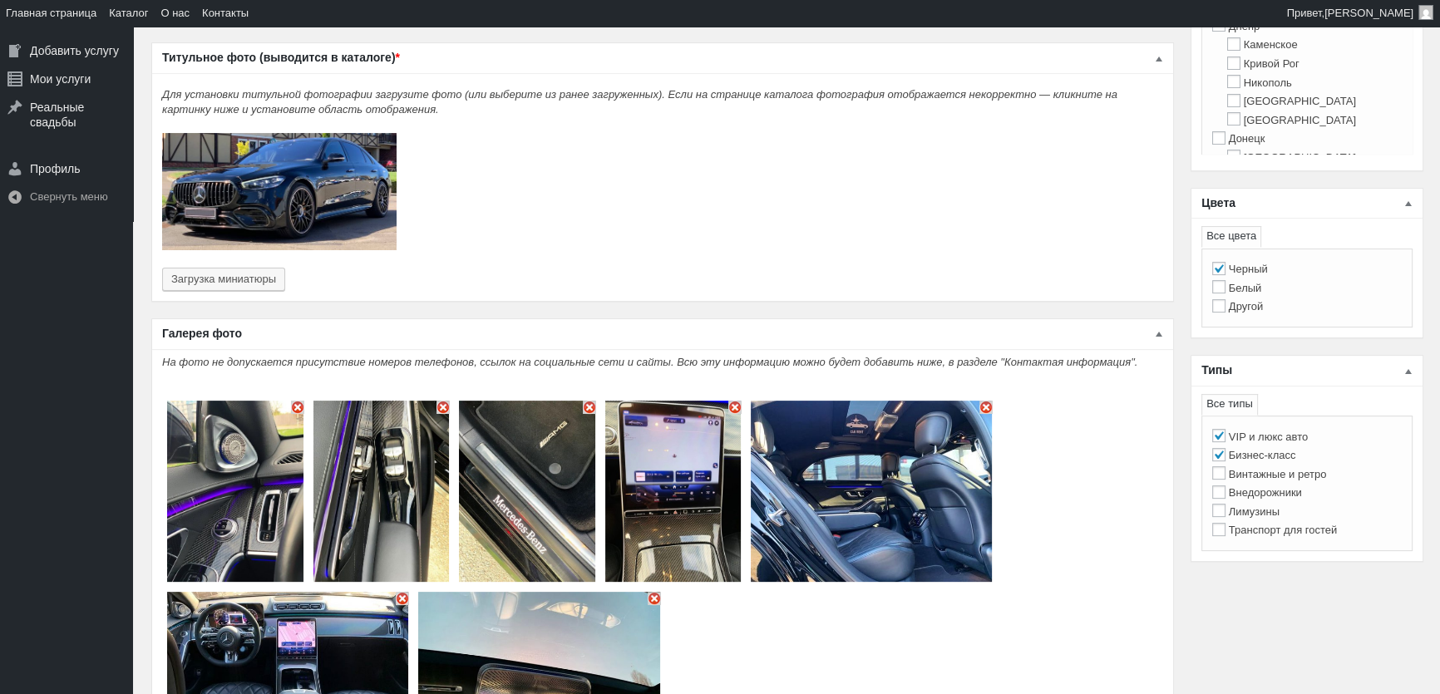
click at [297, 401] on img "Основное содержимое" at bounding box center [297, 407] width 13 height 13
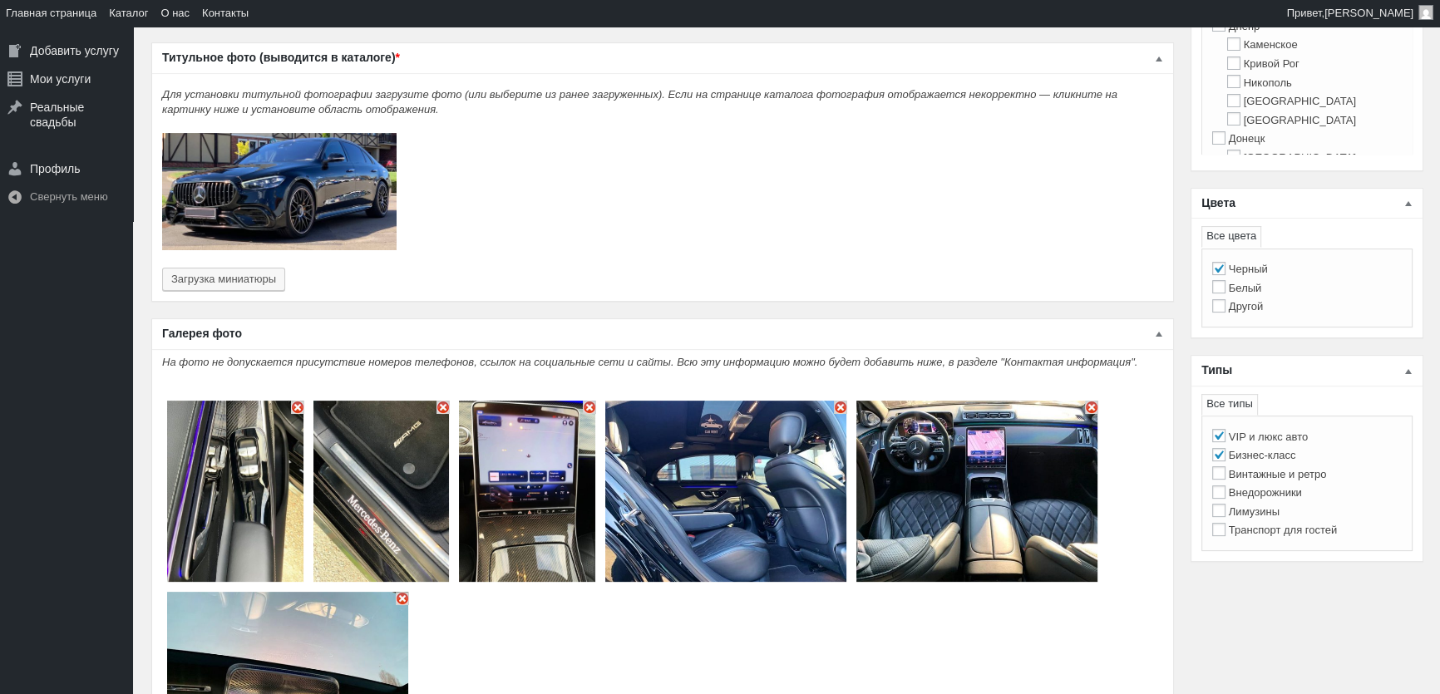
click at [297, 401] on img "Основное содержимое" at bounding box center [297, 407] width 13 height 13
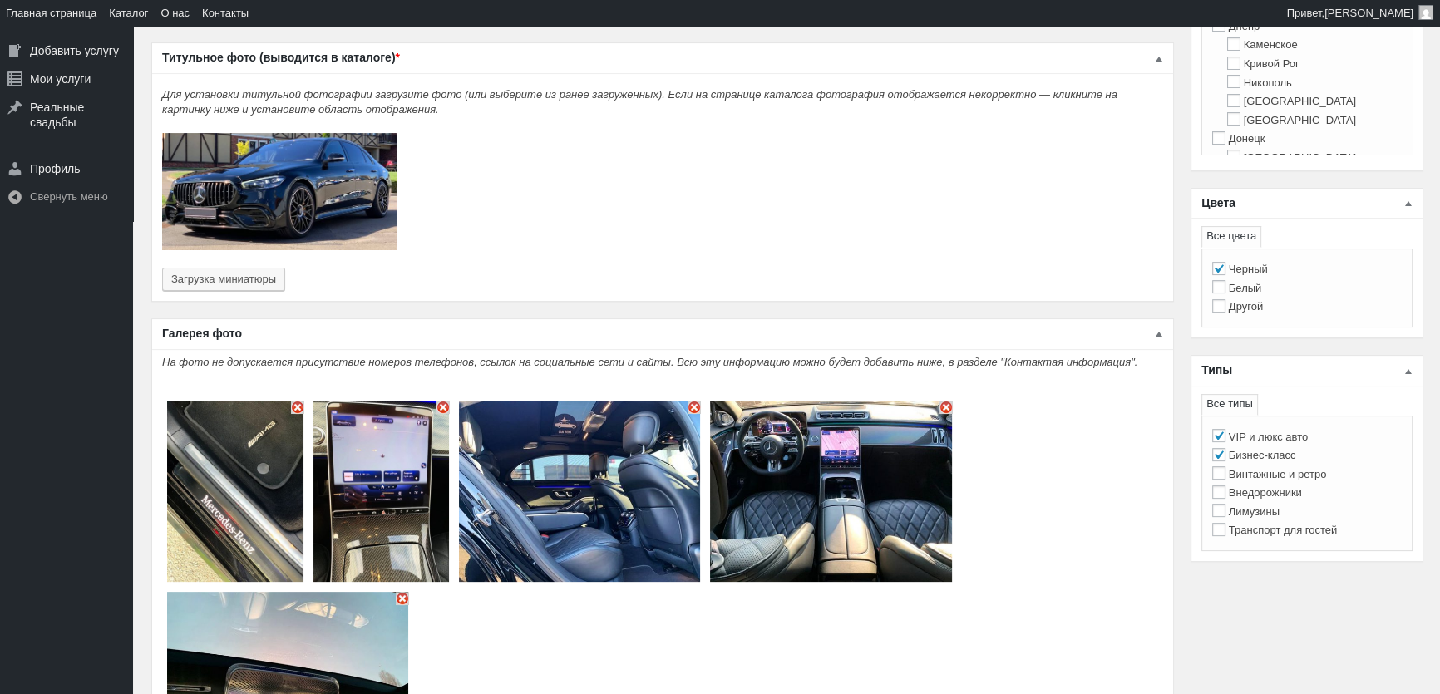
click at [297, 401] on img "Основное содержимое" at bounding box center [297, 407] width 13 height 13
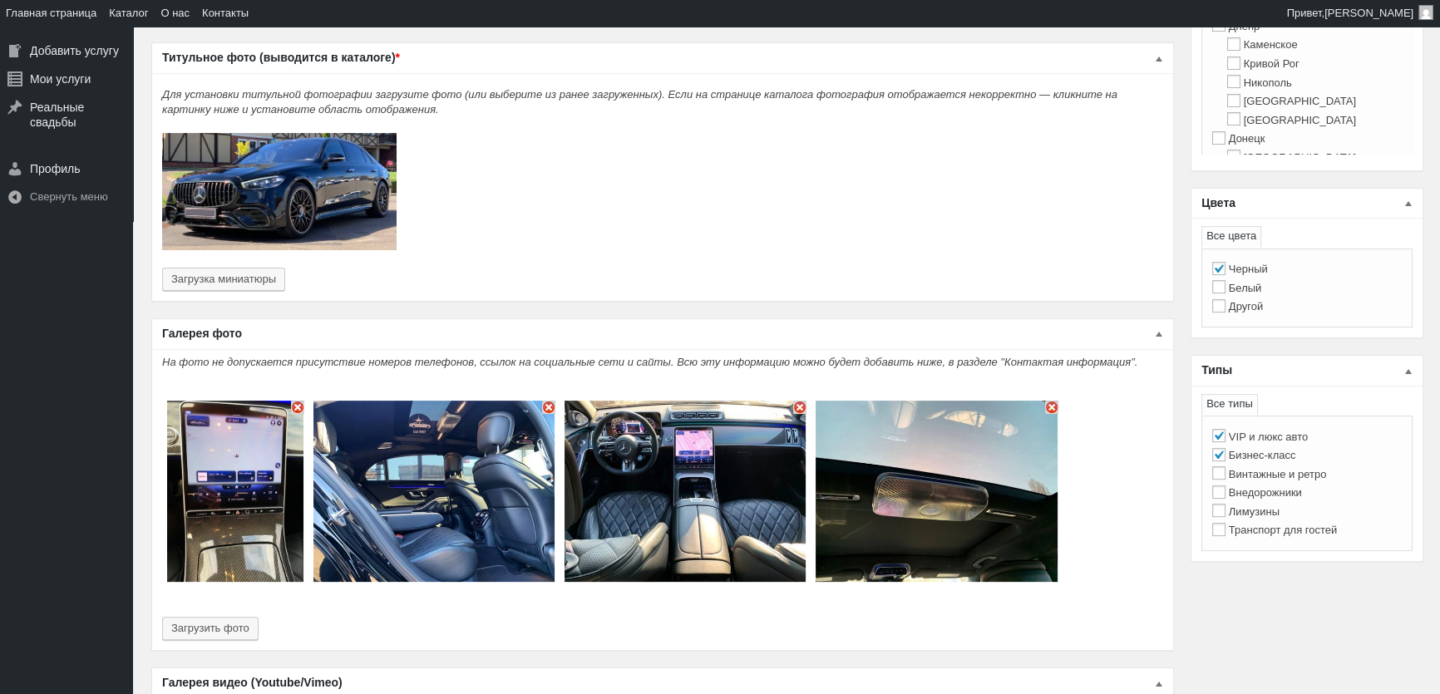
click at [297, 401] on img "Основное содержимое" at bounding box center [297, 407] width 13 height 13
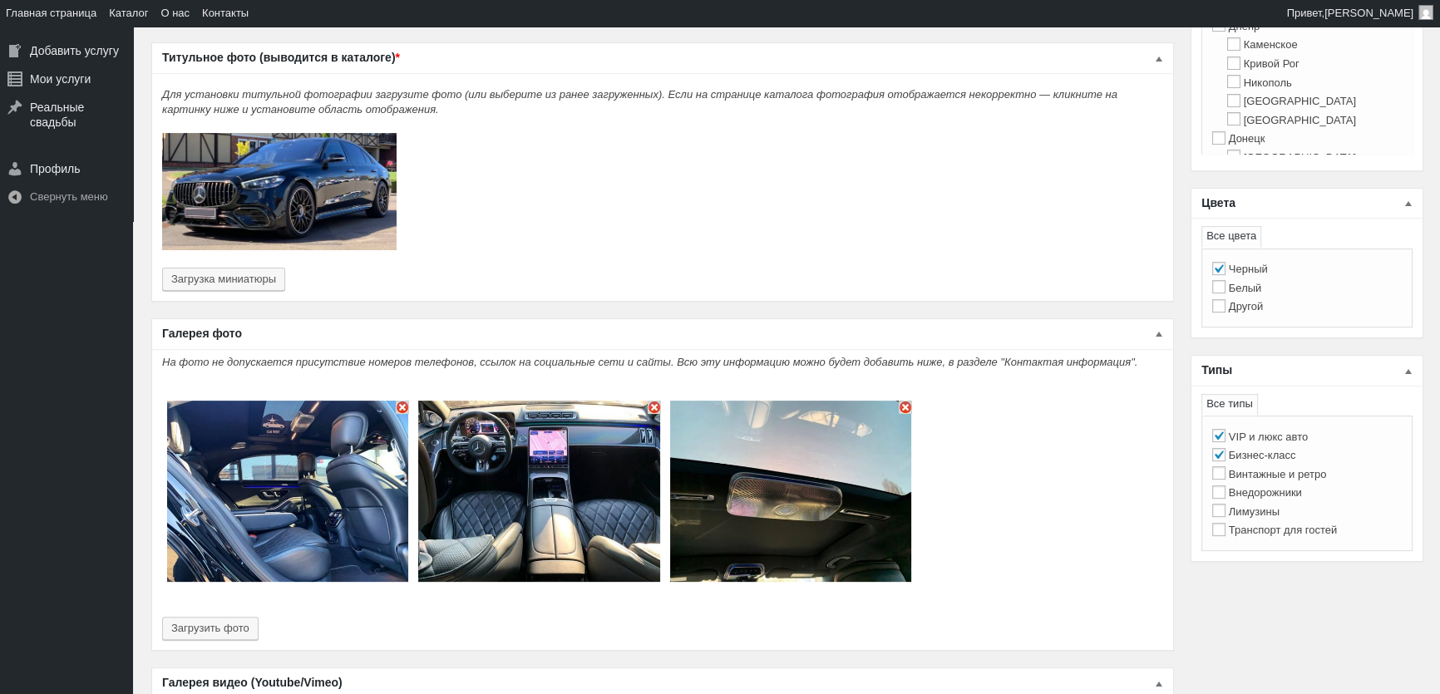
click at [297, 401] on img "Основное содержимое" at bounding box center [287, 491] width 241 height 181
click at [406, 401] on img "Основное содержимое" at bounding box center [402, 407] width 13 height 13
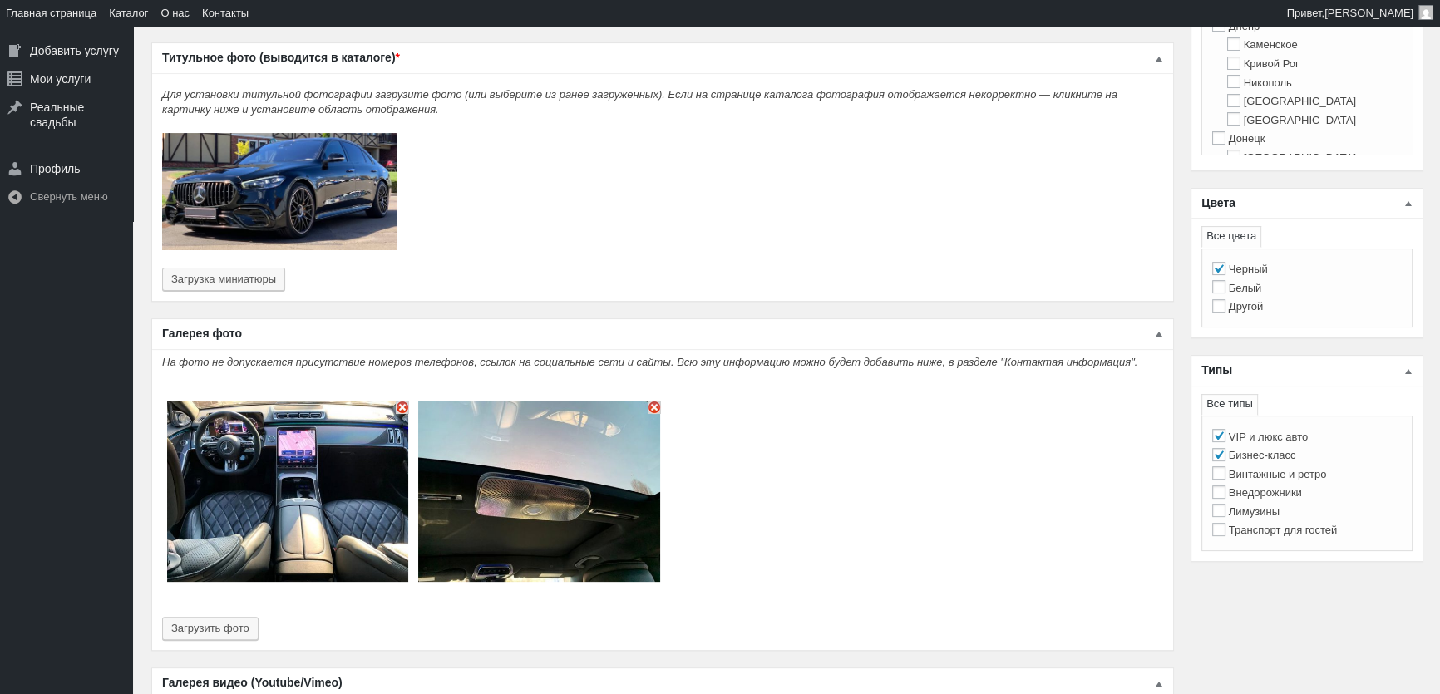
click at [401, 401] on img "Основное содержимое" at bounding box center [402, 407] width 13 height 13
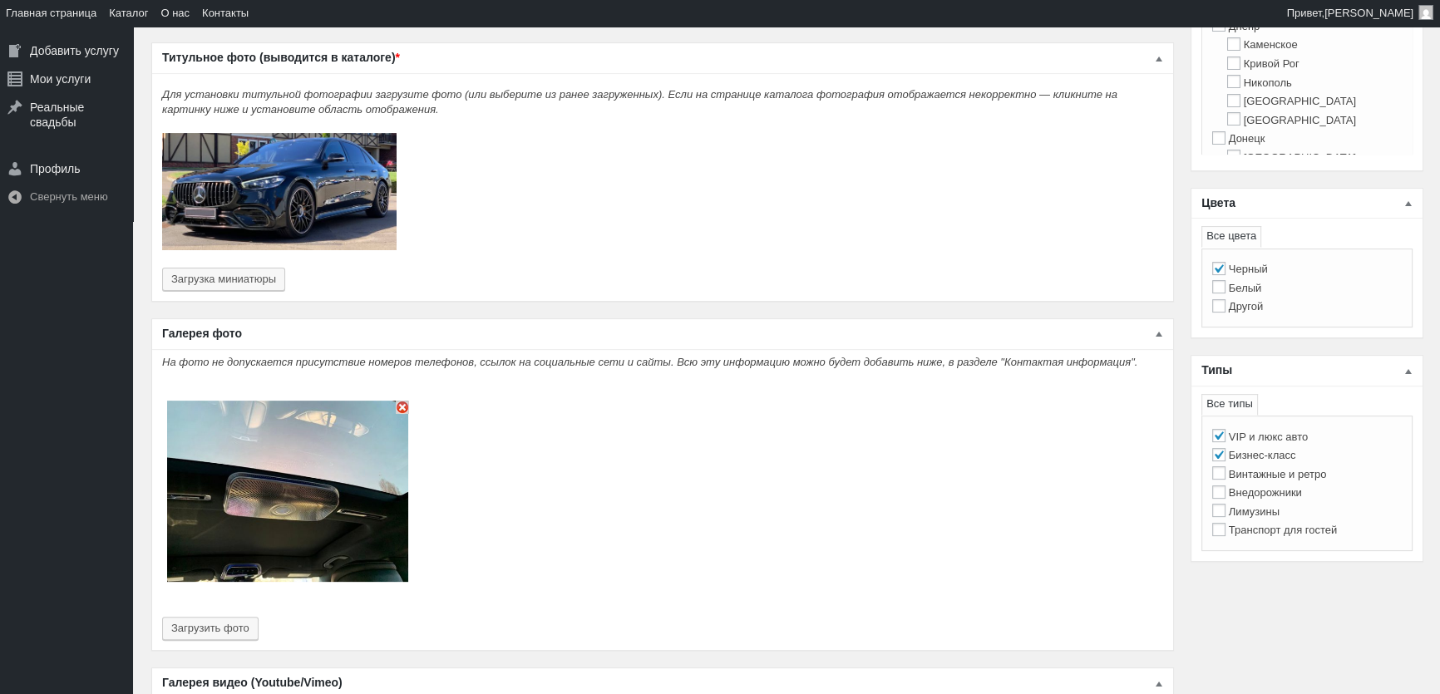
click at [401, 401] on img "Основное содержимое" at bounding box center [402, 407] width 13 height 13
type input "0"
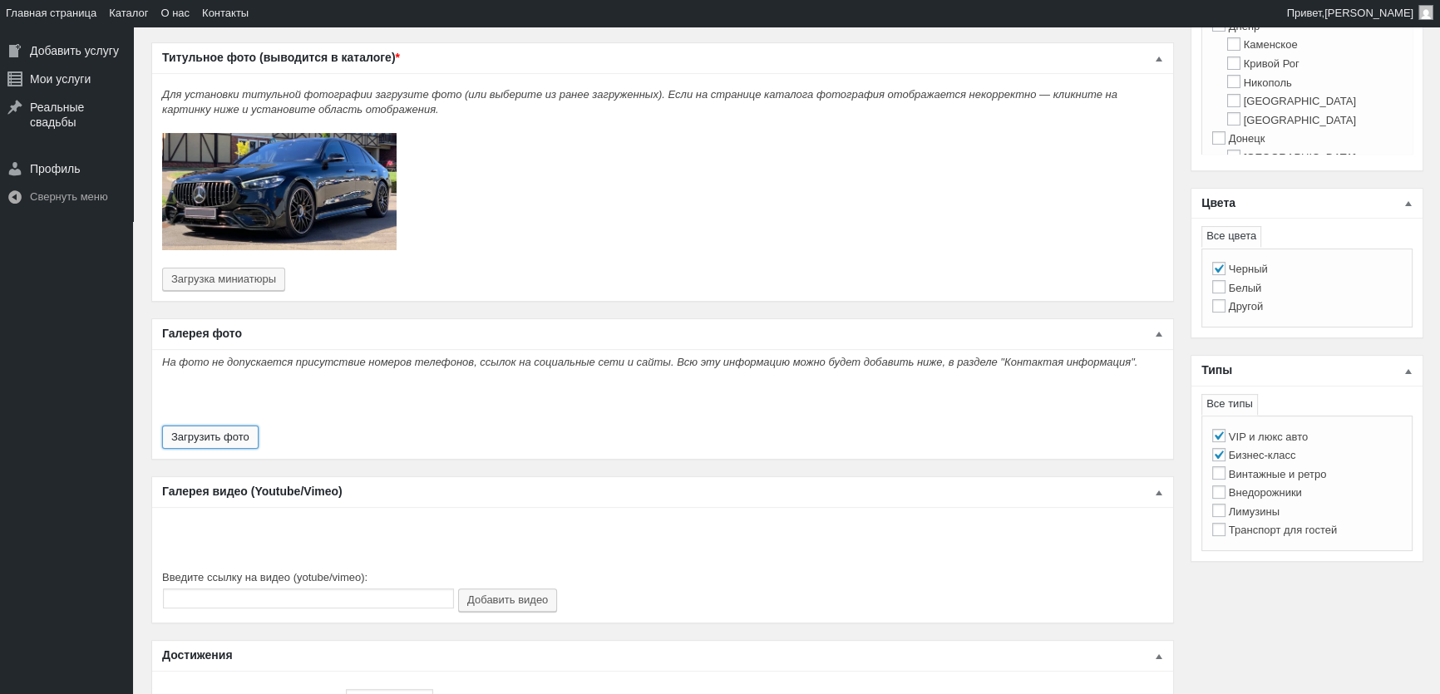
click at [227, 427] on button "Загрузить фото" at bounding box center [210, 437] width 96 height 23
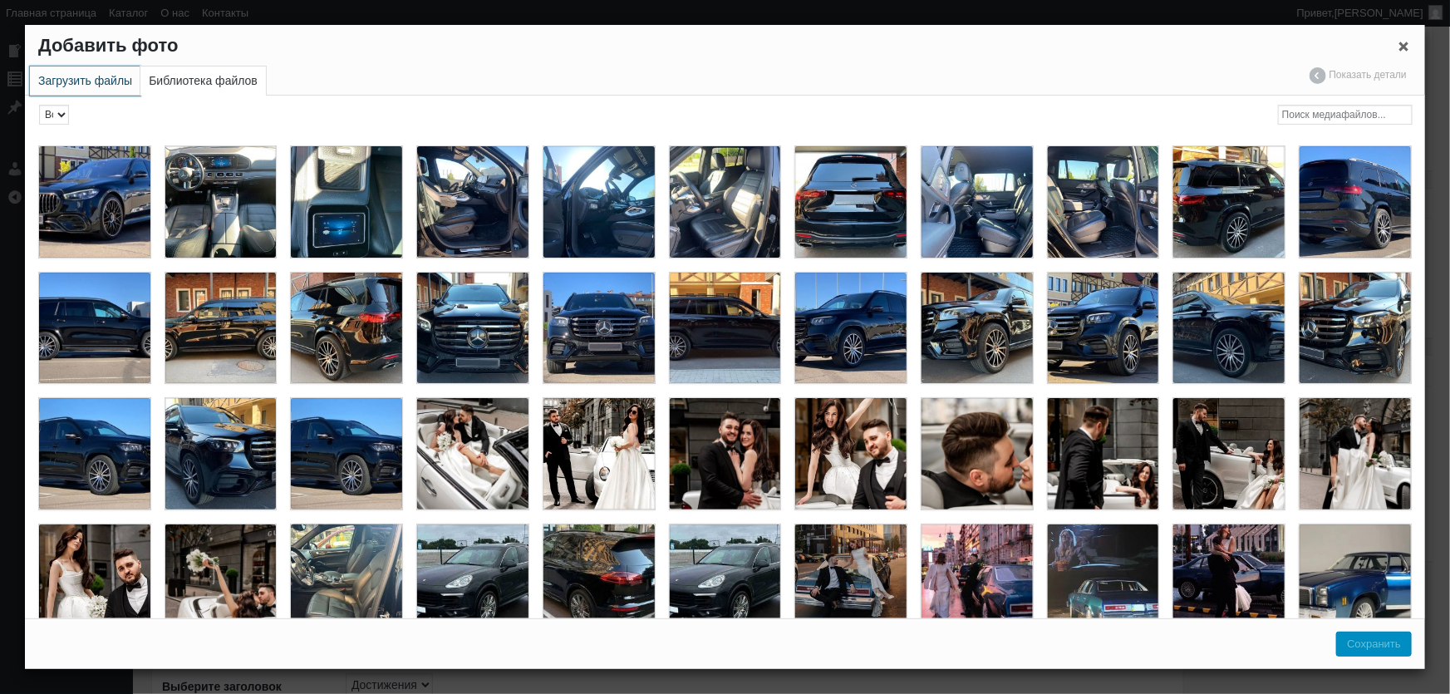
click at [105, 76] on link "Загрузить файлы" at bounding box center [85, 80] width 111 height 29
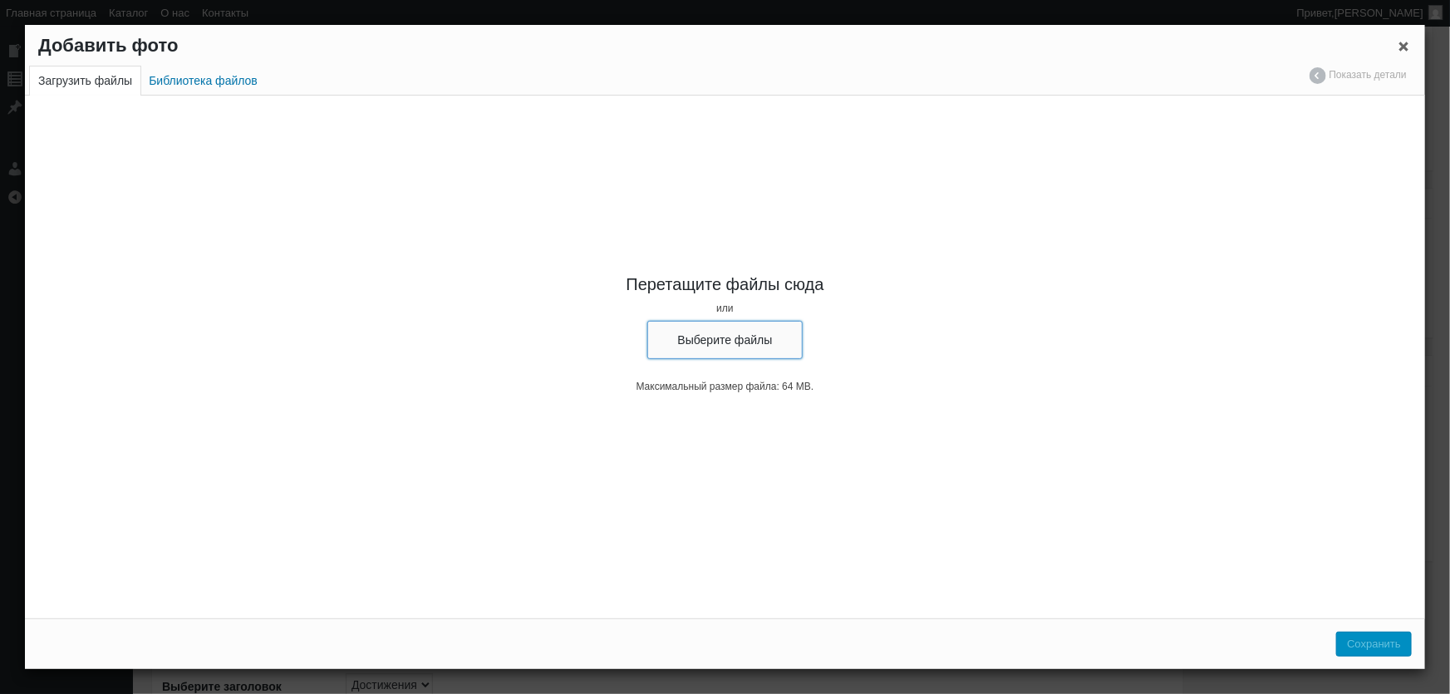
click at [703, 355] on button "Выберите файлы" at bounding box center [726, 340] width 156 height 38
type input "C:\fakepath\Mercedes-Benz S580 AMG W223 аренда на свадьбу, прокат без водителя,…"
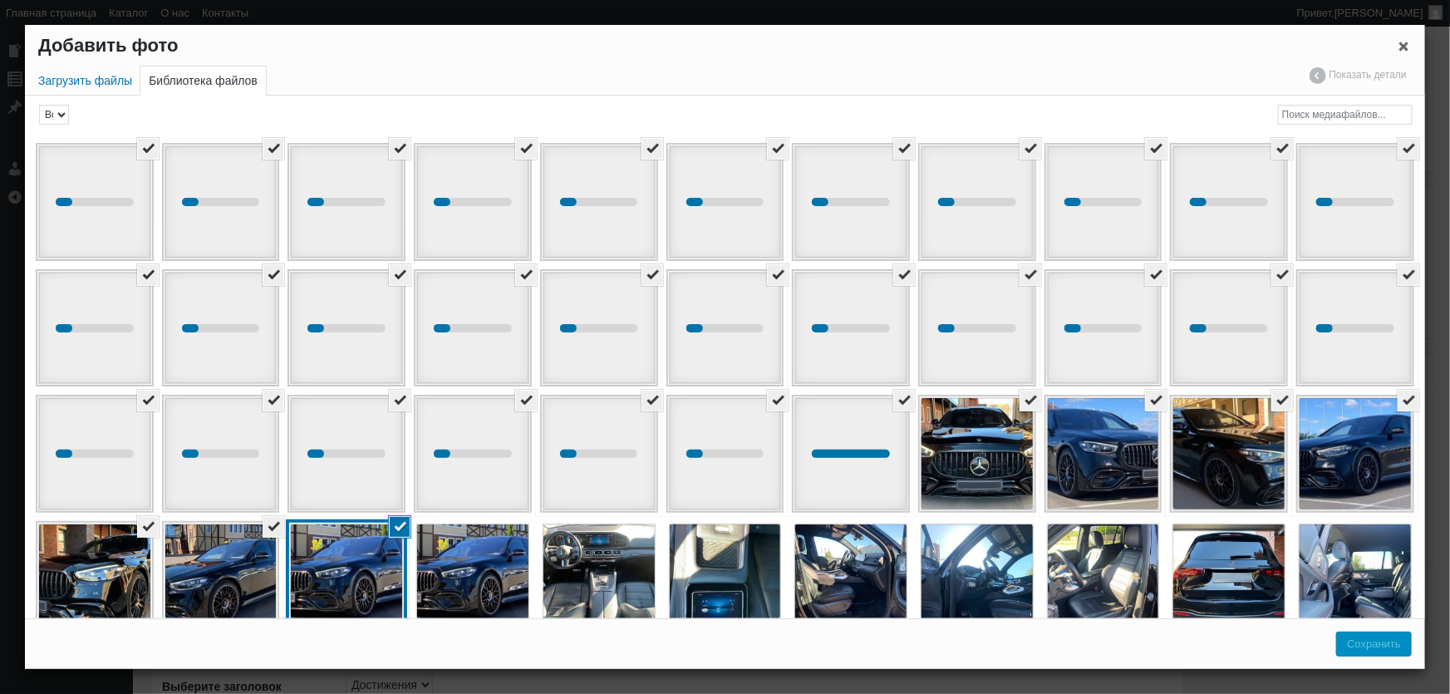
scroll to position [150, 0]
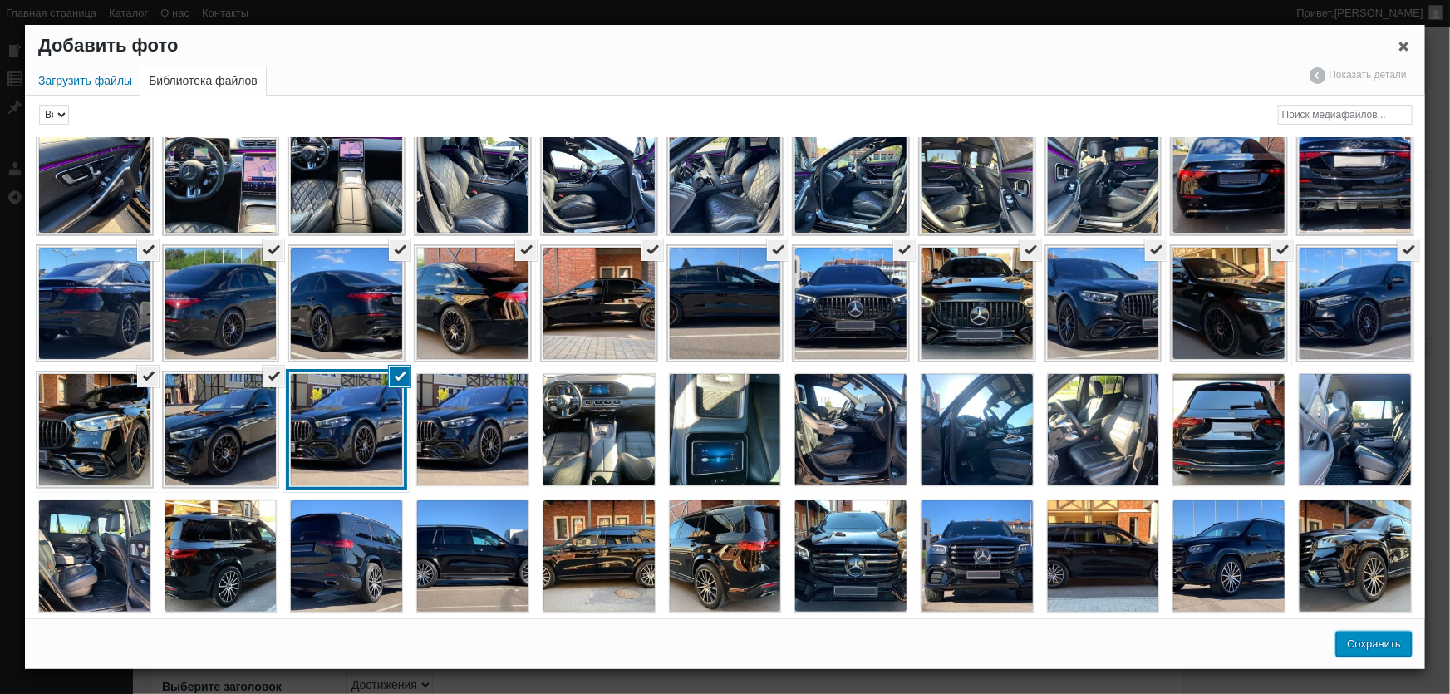
drag, startPoint x: 1388, startPoint y: 648, endPoint x: 908, endPoint y: 182, distance: 668.9
click at [1388, 648] on button "Сохранить" at bounding box center [1375, 644] width 76 height 25
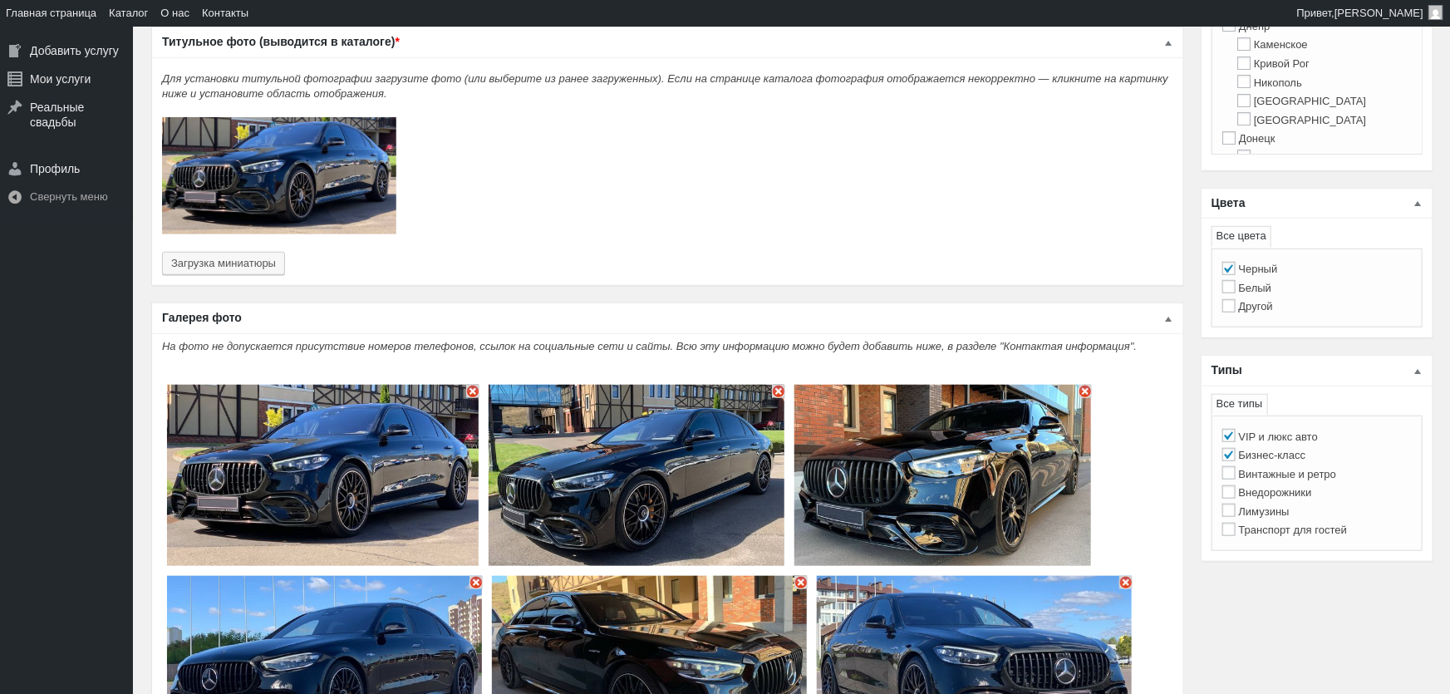
type input "36"
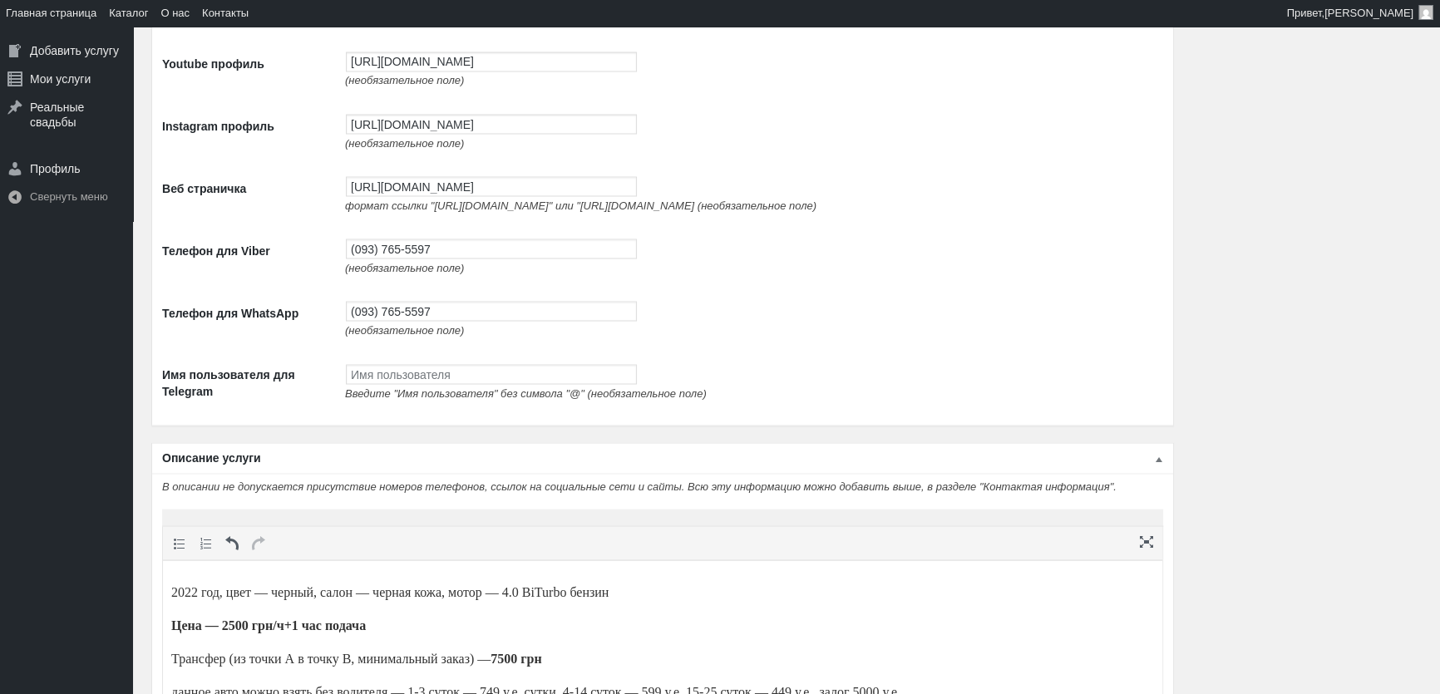
scroll to position [4187, 0]
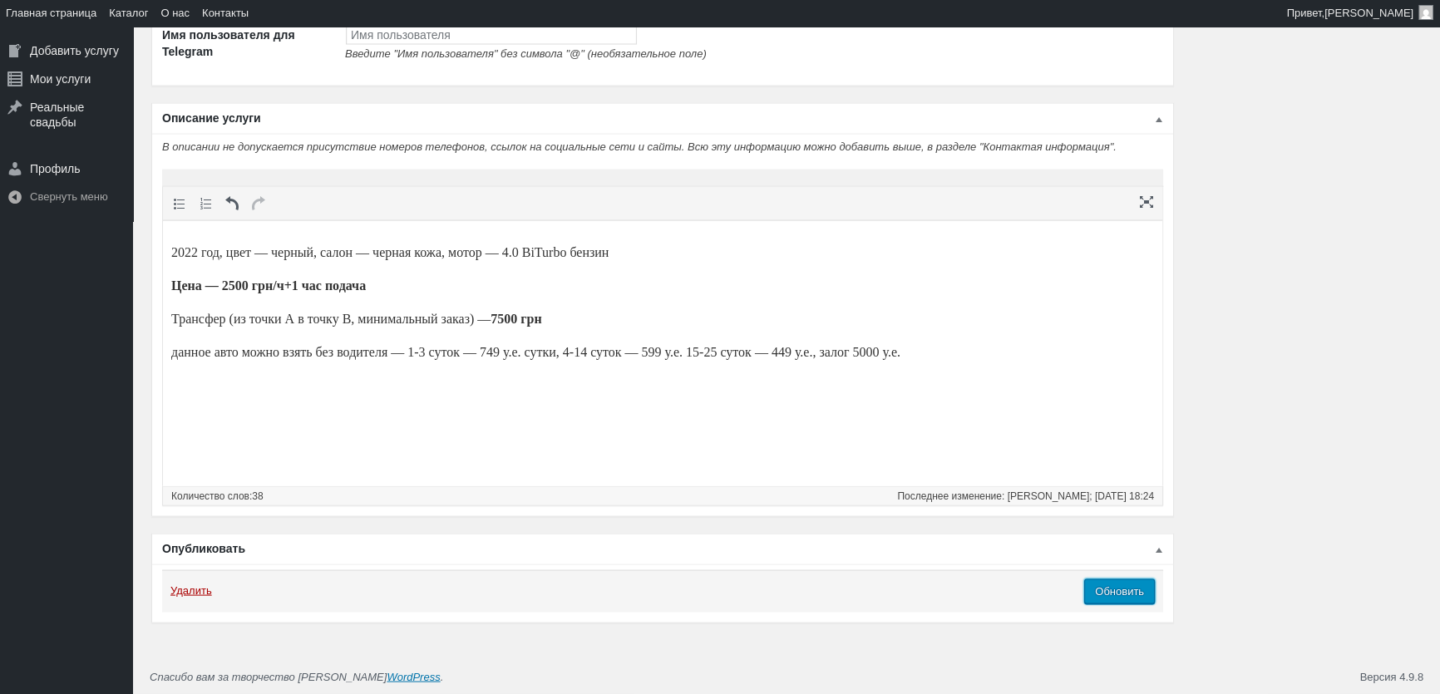
click at [1120, 602] on input "Обновить" at bounding box center [1119, 591] width 71 height 25
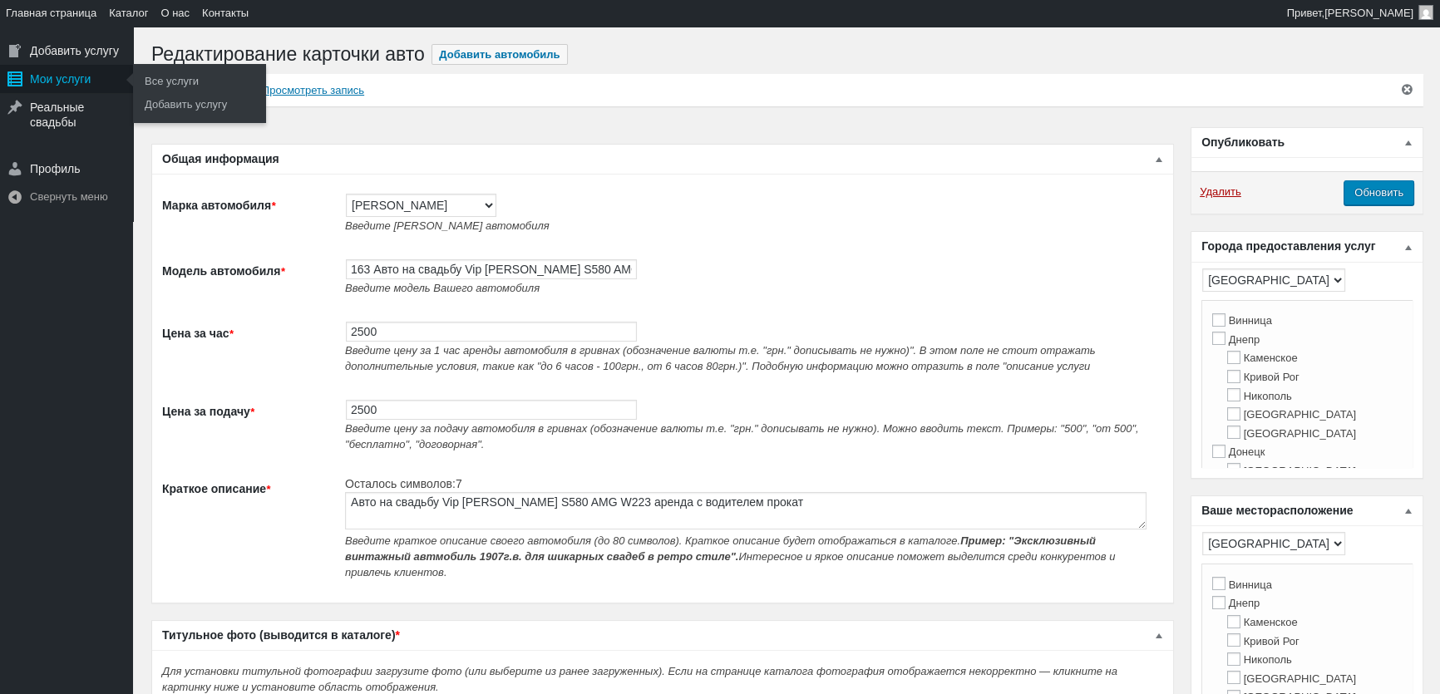
click at [55, 74] on div "Мои услуги" at bounding box center [66, 79] width 133 height 28
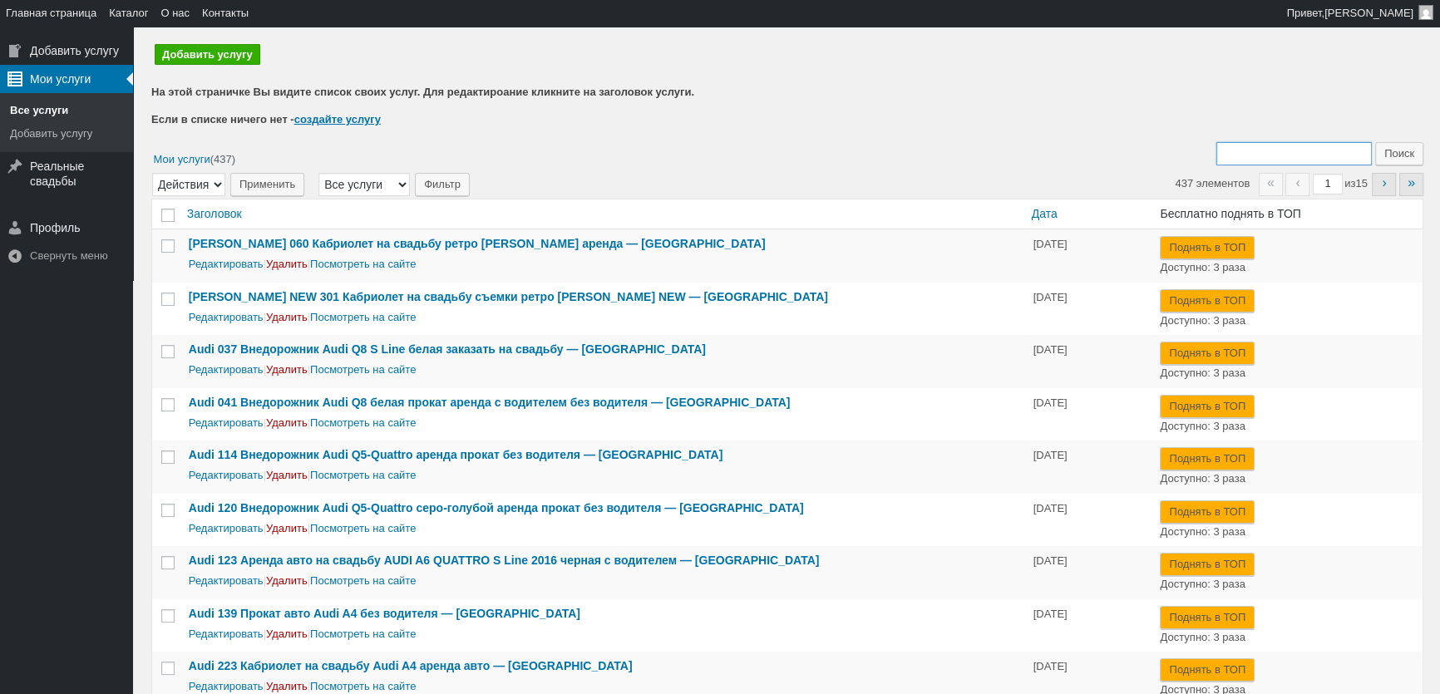
click at [1307, 154] on input "Поиск:" at bounding box center [1293, 153] width 155 height 23
type input "gls"
click at [1375, 142] on input "Поиск" at bounding box center [1399, 153] width 48 height 23
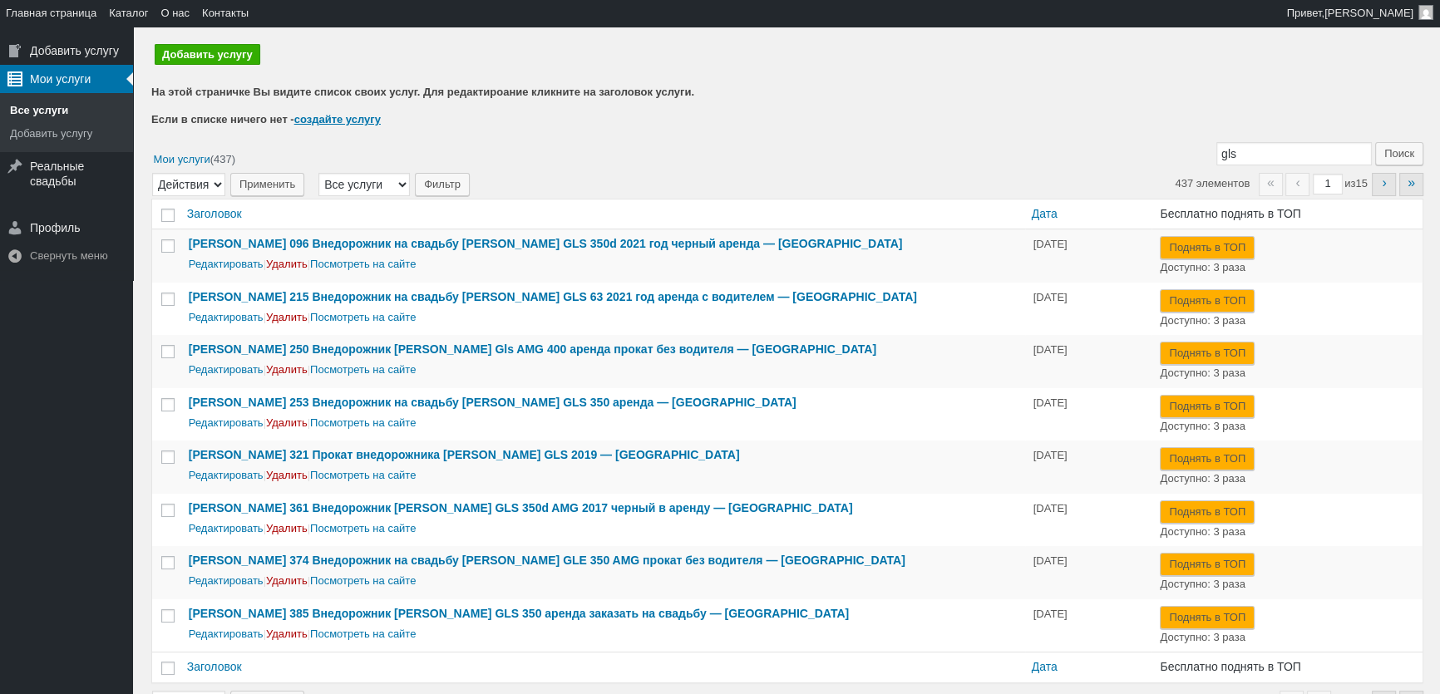
scroll to position [75, 0]
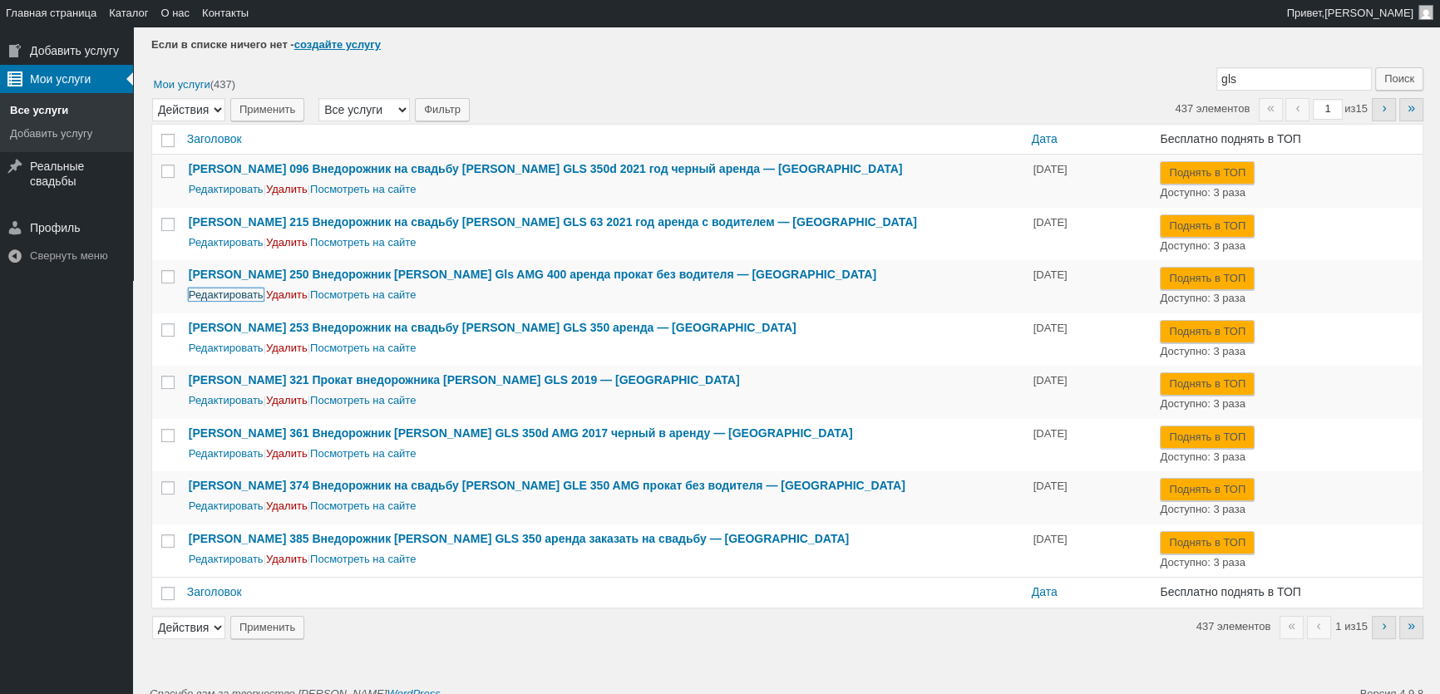
click at [238, 296] on link "Редактировать" at bounding box center [226, 294] width 75 height 12
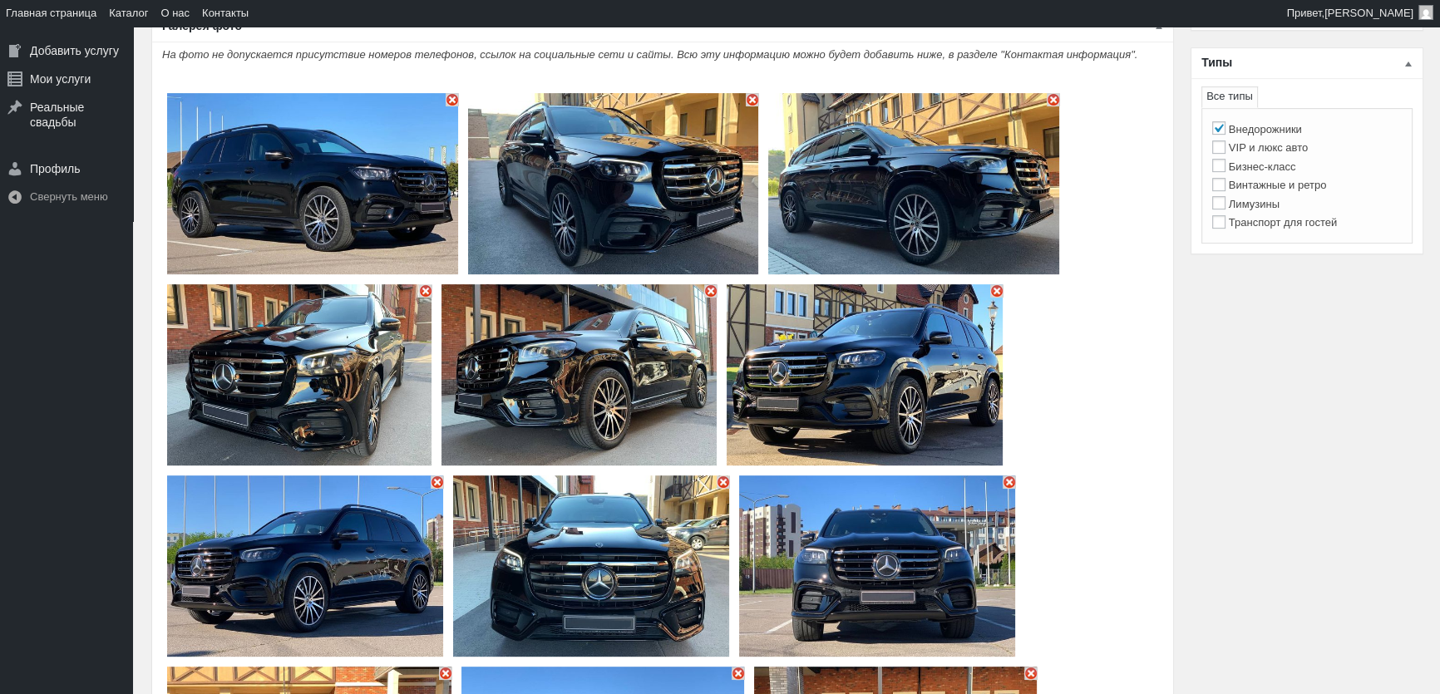
scroll to position [982, 0]
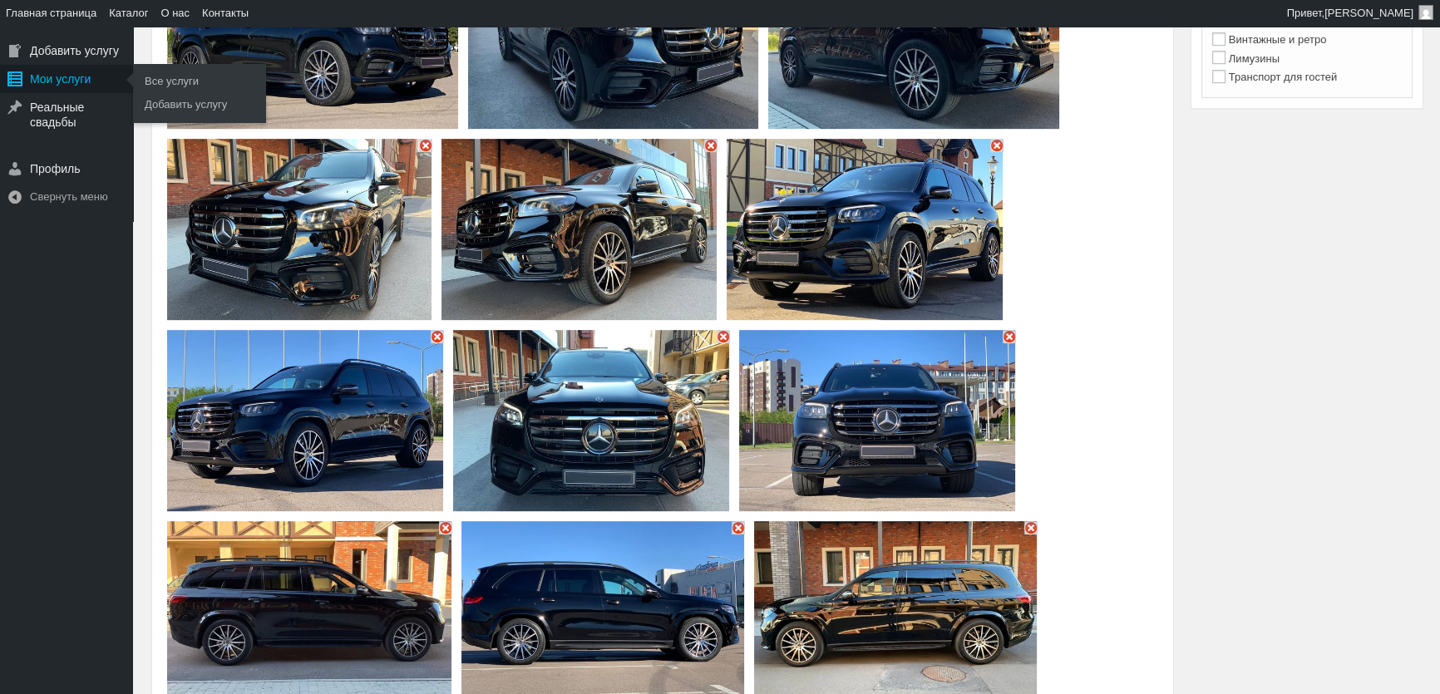
click at [50, 76] on div "Мои услуги" at bounding box center [66, 79] width 133 height 28
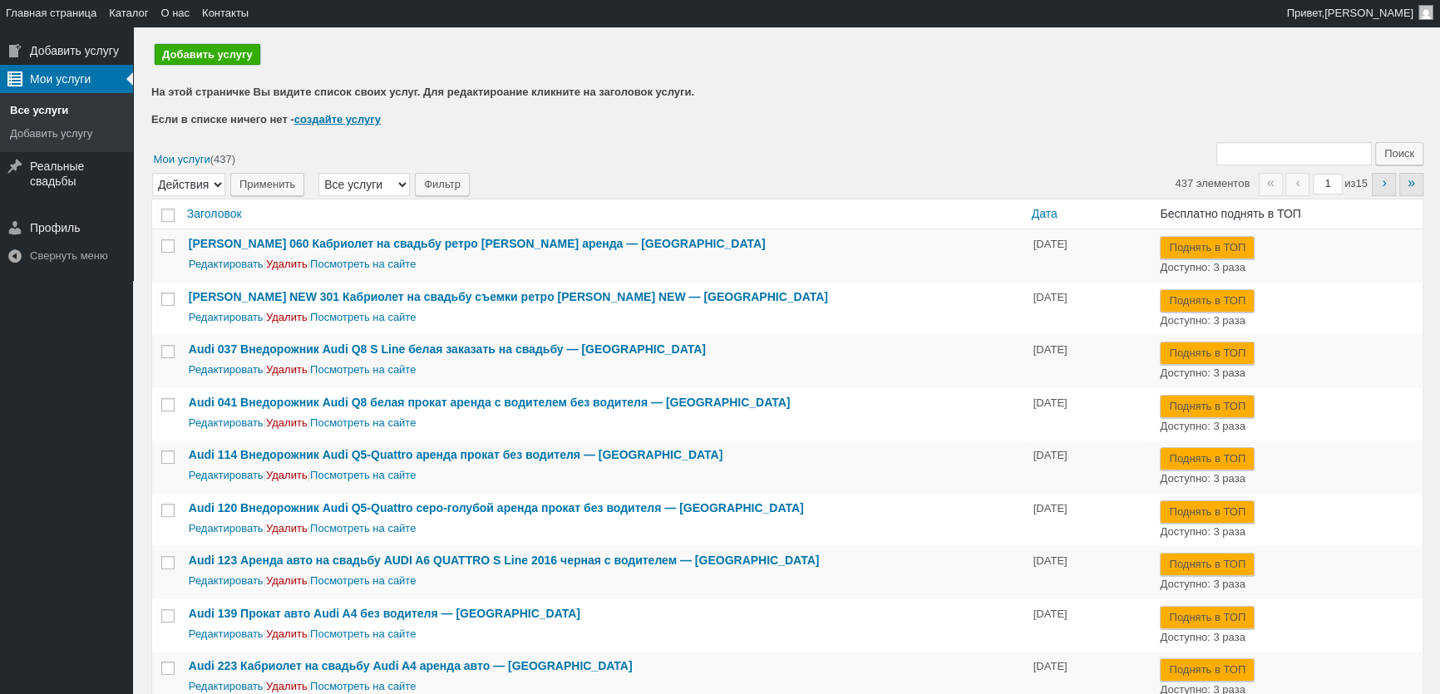
click at [194, 56] on link "Добавить услугу" at bounding box center [208, 54] width 106 height 21
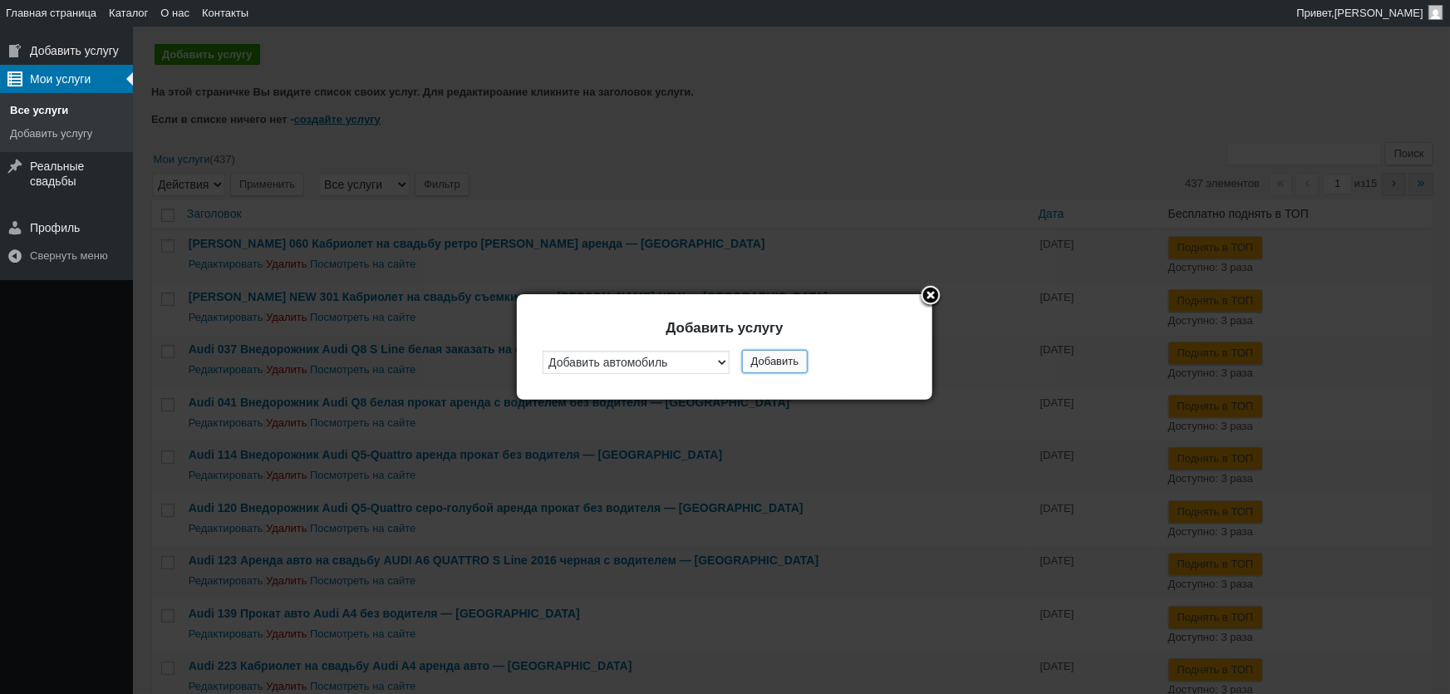
click at [787, 365] on button "Добавить" at bounding box center [775, 361] width 66 height 23
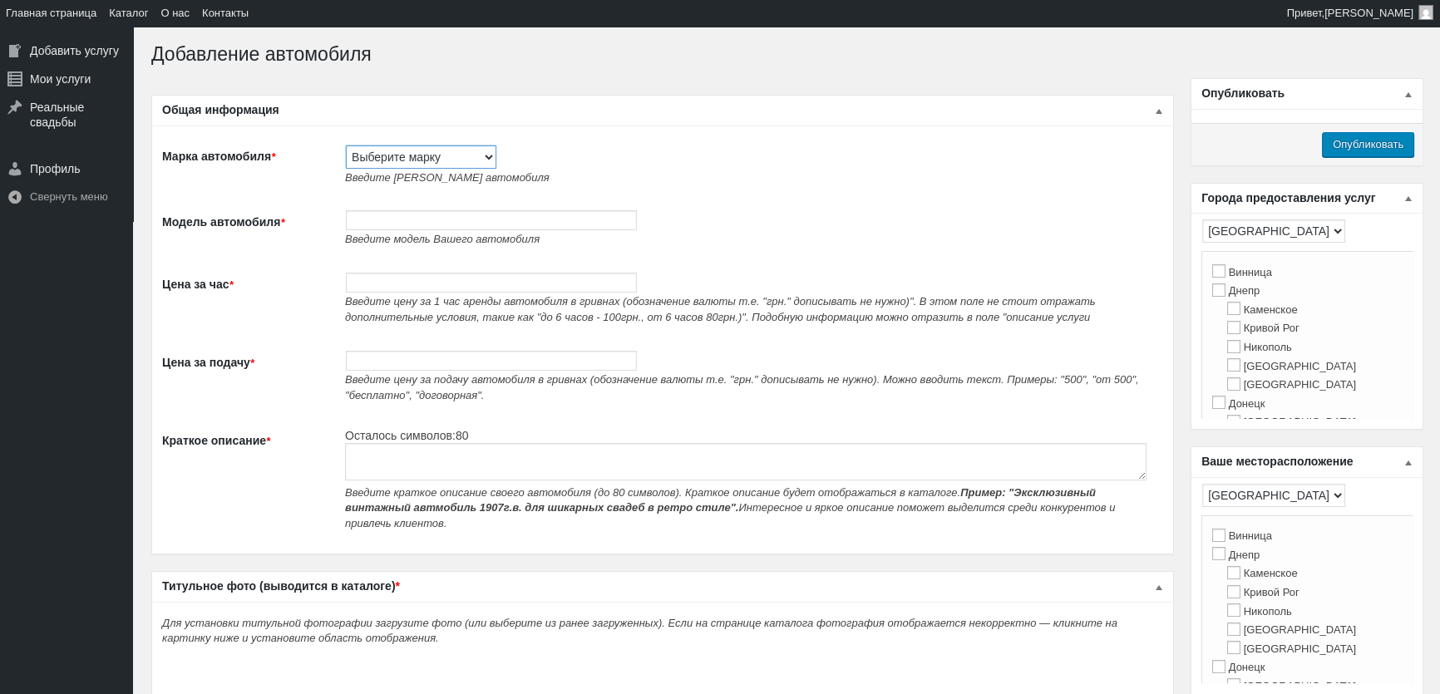
click at [404, 158] on select "Выберите марку Acura Alfa Romeo Alpine Aston Martin Audi Austin Barkas (Баркас)…" at bounding box center [421, 156] width 150 height 23
select select "Mercedes-Benz"
click at [346, 145] on select "Выберите марку Acura Alfa Romeo Alpine Aston Martin Audi Austin Barkas (Баркас)…" at bounding box center [421, 156] width 150 height 23
type input "Mercedes-Benz"
click at [419, 229] on input "Модель автомобиля *" at bounding box center [491, 220] width 291 height 20
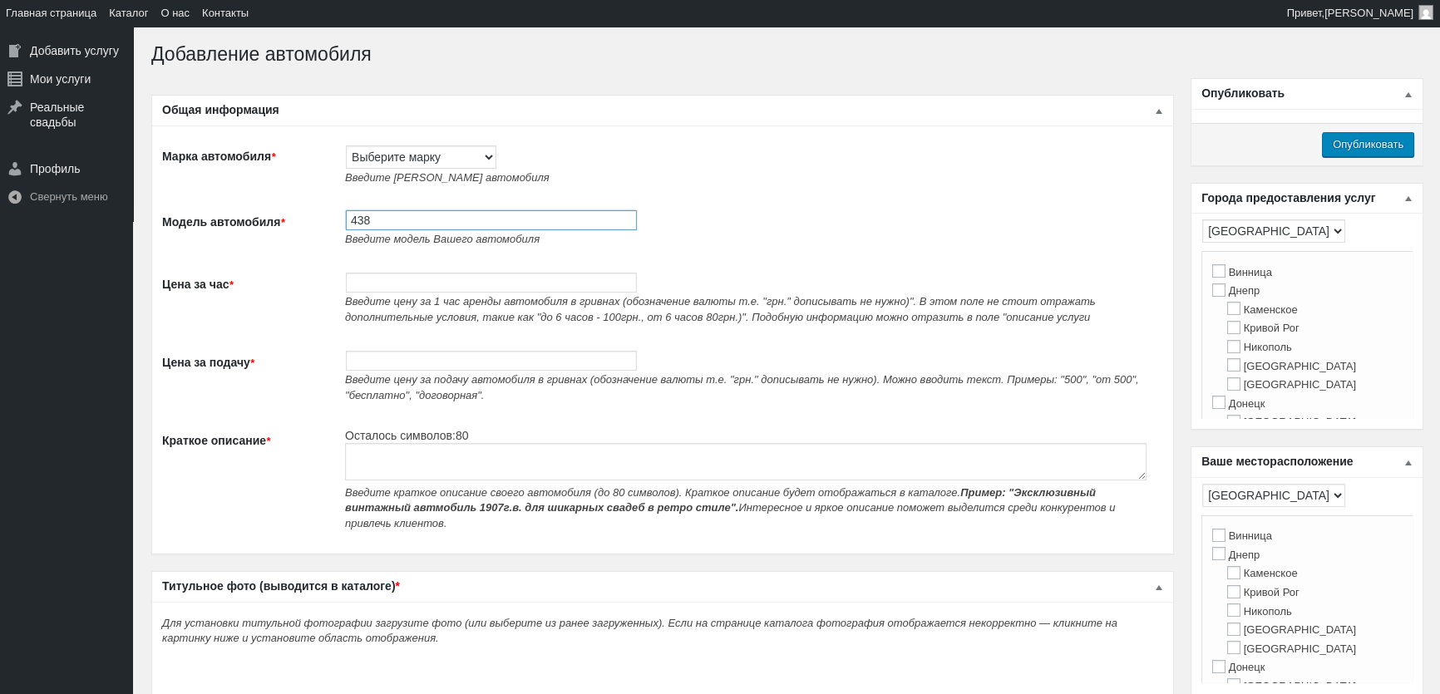
paste input "Аренда Mercedes-Benz AMG GT 4-DOOR без водителя в Киеве"
type input "438 Аренда Mercedes-Benz AMG GT 4-DOOR без водителя в Киеве"
click at [396, 370] on input "Цена за подачу *" at bounding box center [491, 361] width 291 height 20
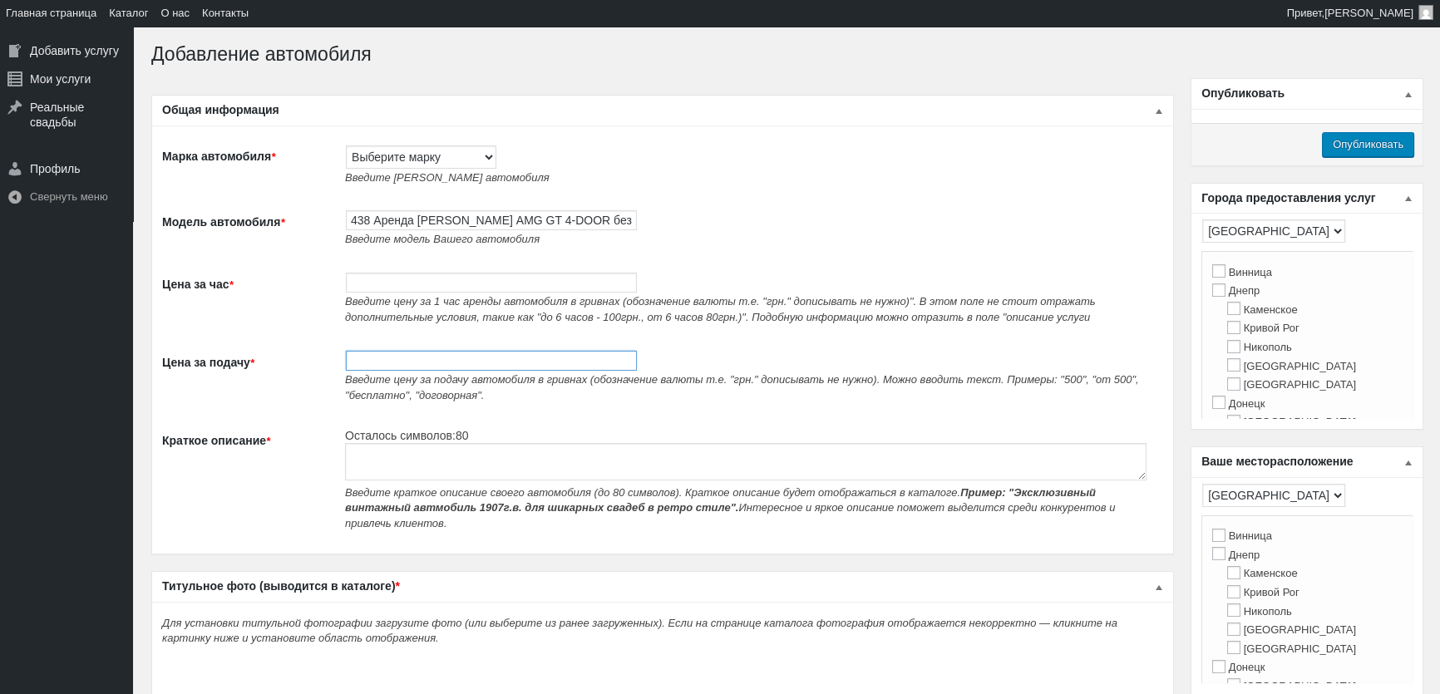
paste input "Аренда Mercedes-Benz AMG GT 4-DOOR без водителя в Киеве"
type input "Аренда Mercedes-Benz AMG GT 4-DOOR без водителя в Киеве"
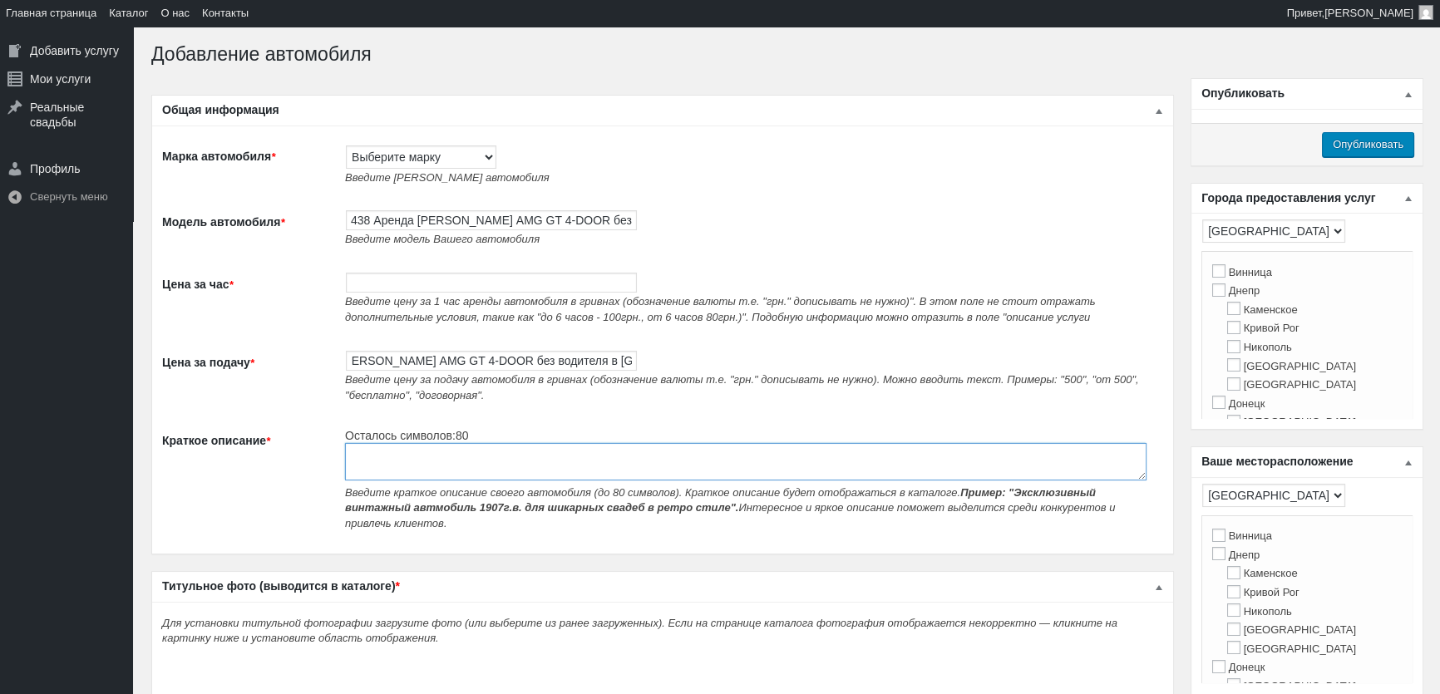
click at [405, 477] on textarea "Краткое описание *" at bounding box center [745, 461] width 801 height 37
paste textarea "Аренда Mercedes-Benz AMG GT 4-DOOR без водителя в Киеве"
type textarea "Аренда Mercedes-Benz AMG GT 4-DOOR без водителя в Киеве"
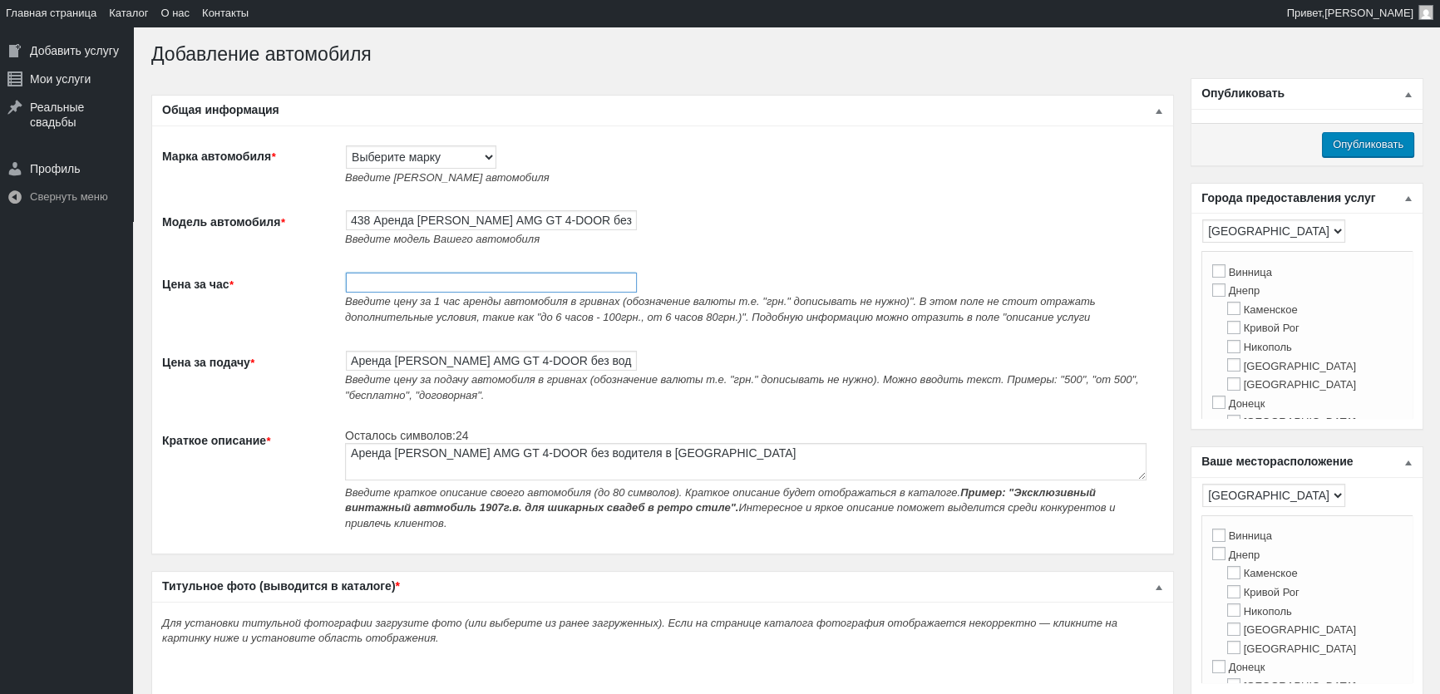
click at [397, 282] on input "Цена за час *" at bounding box center [491, 283] width 291 height 20
type input "4200"
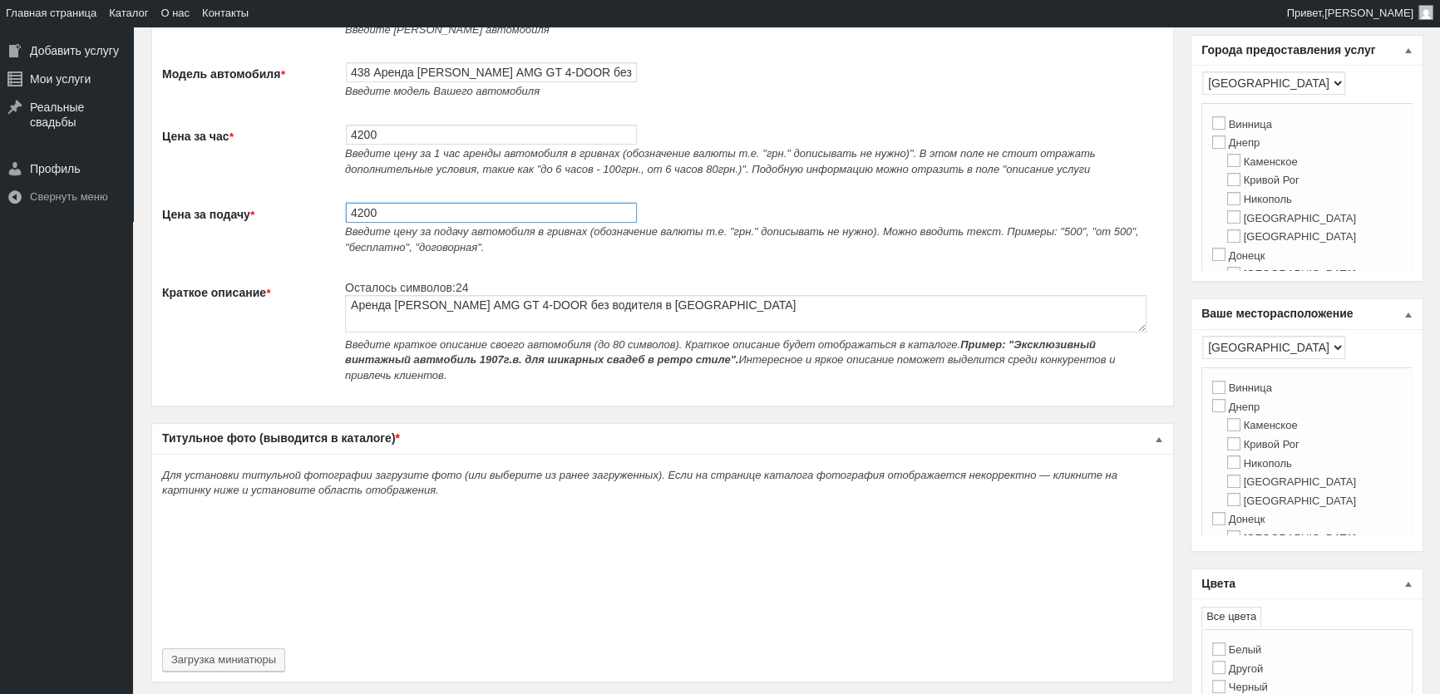
scroll to position [453, 0]
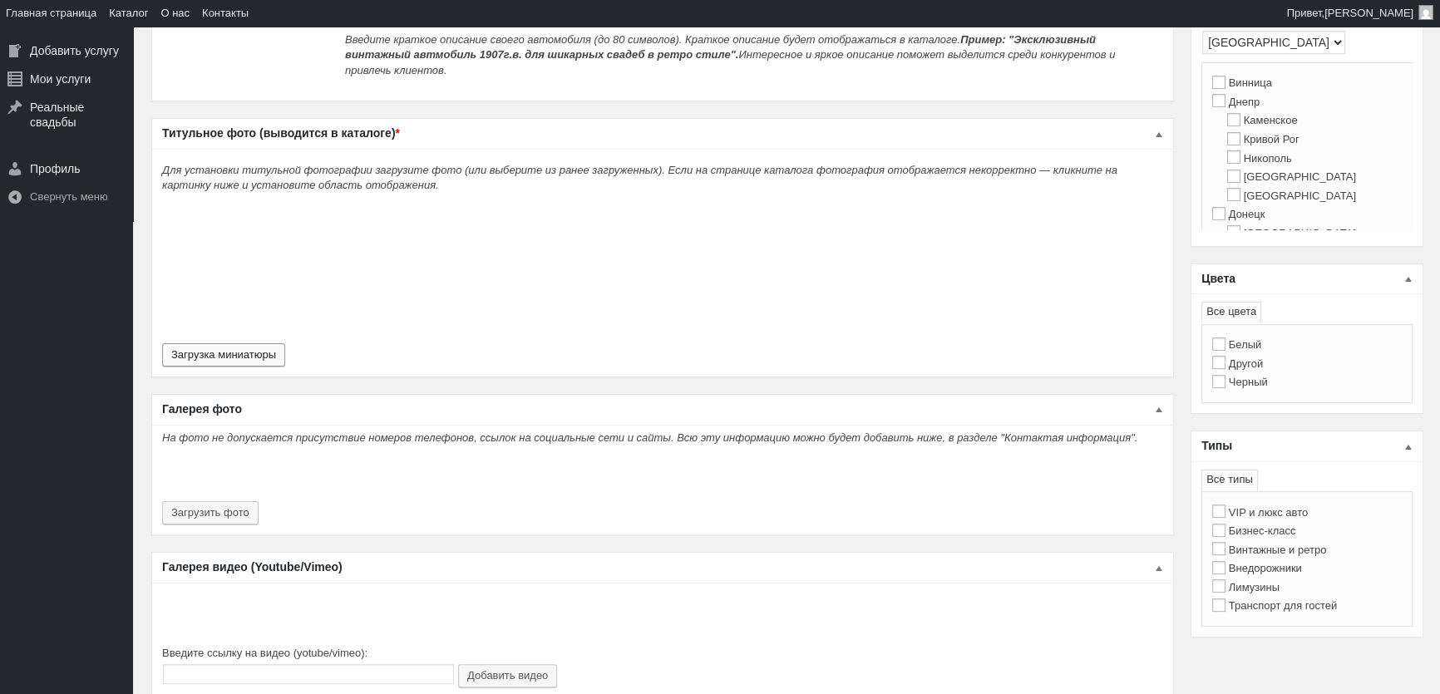
type input "4200"
click at [275, 351] on button "Загрузка миниатюры" at bounding box center [223, 354] width 123 height 23
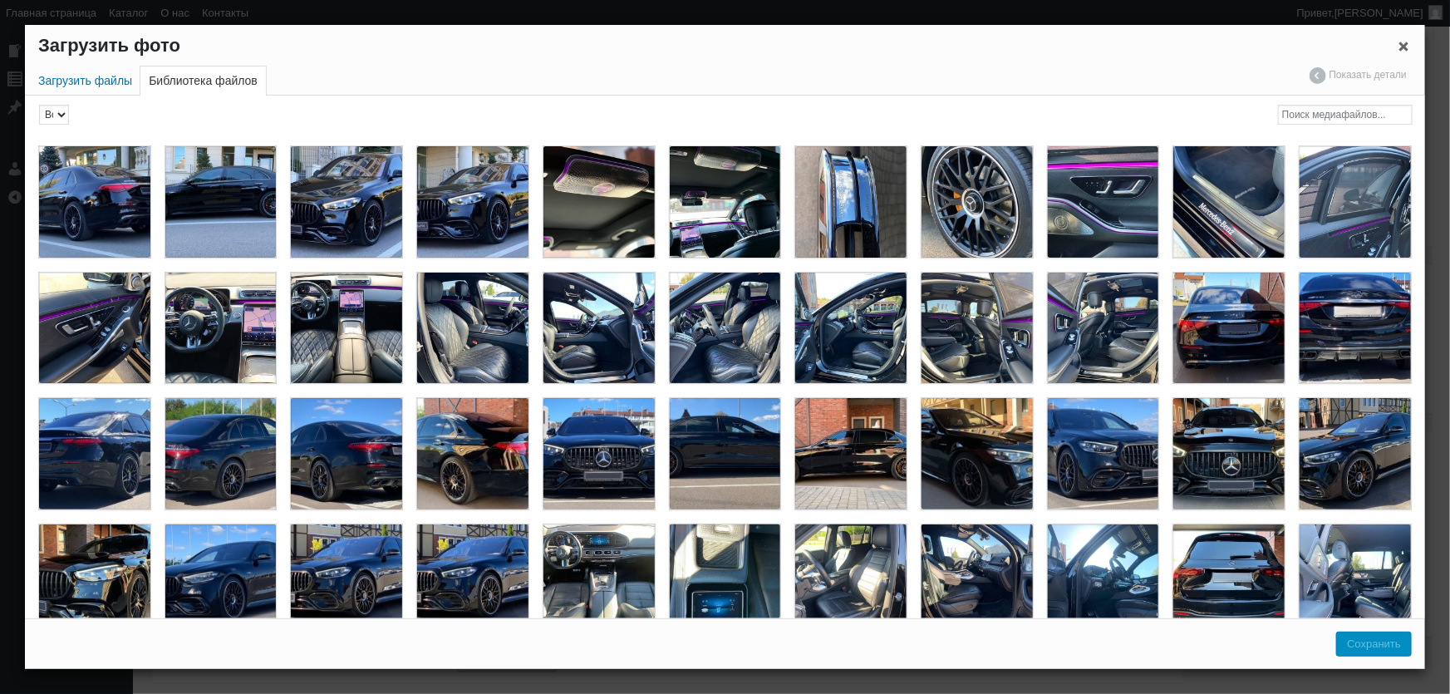
click at [98, 96] on div "Загрузить файлы Библиотека файлов Показать детали Скрыть детали" at bounding box center [725, 81] width 1401 height 30
click at [111, 85] on link "Загрузить файлы" at bounding box center [85, 80] width 111 height 29
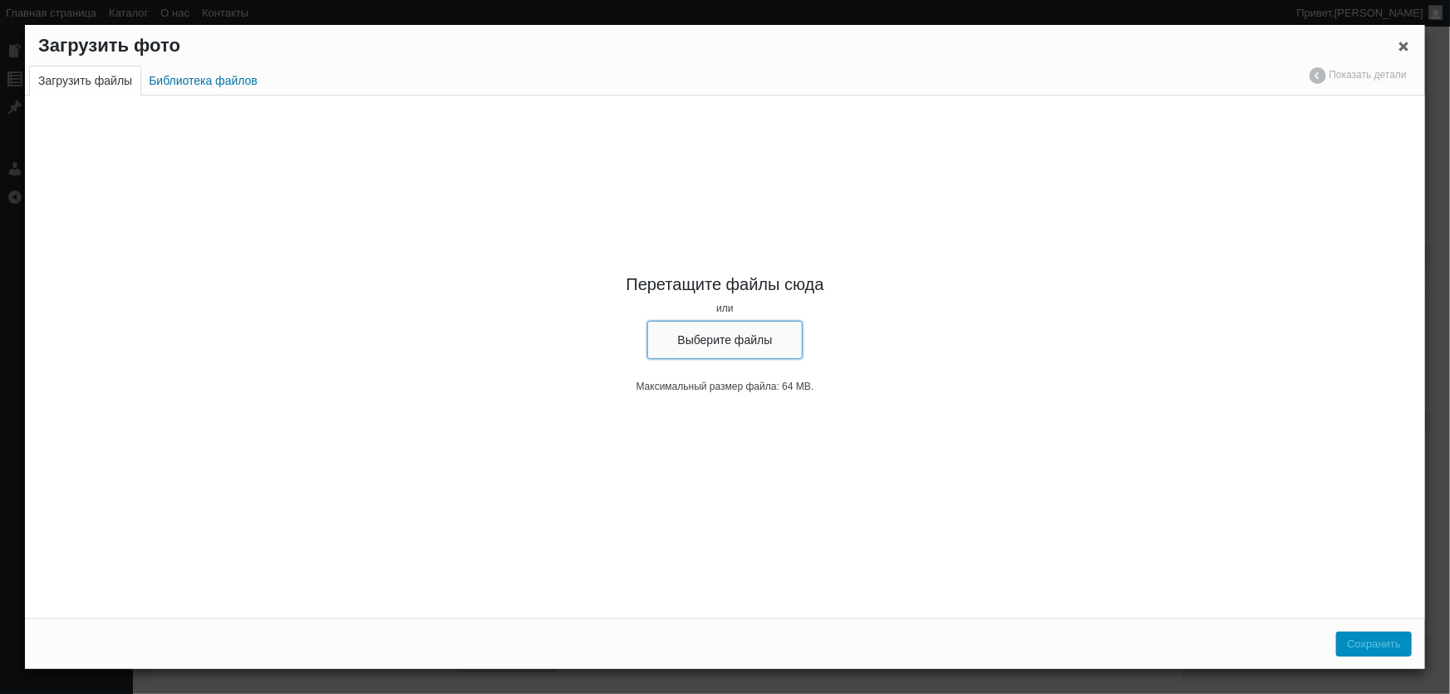
click at [728, 341] on button "Выберите файлы" at bounding box center [726, 340] width 156 height 38
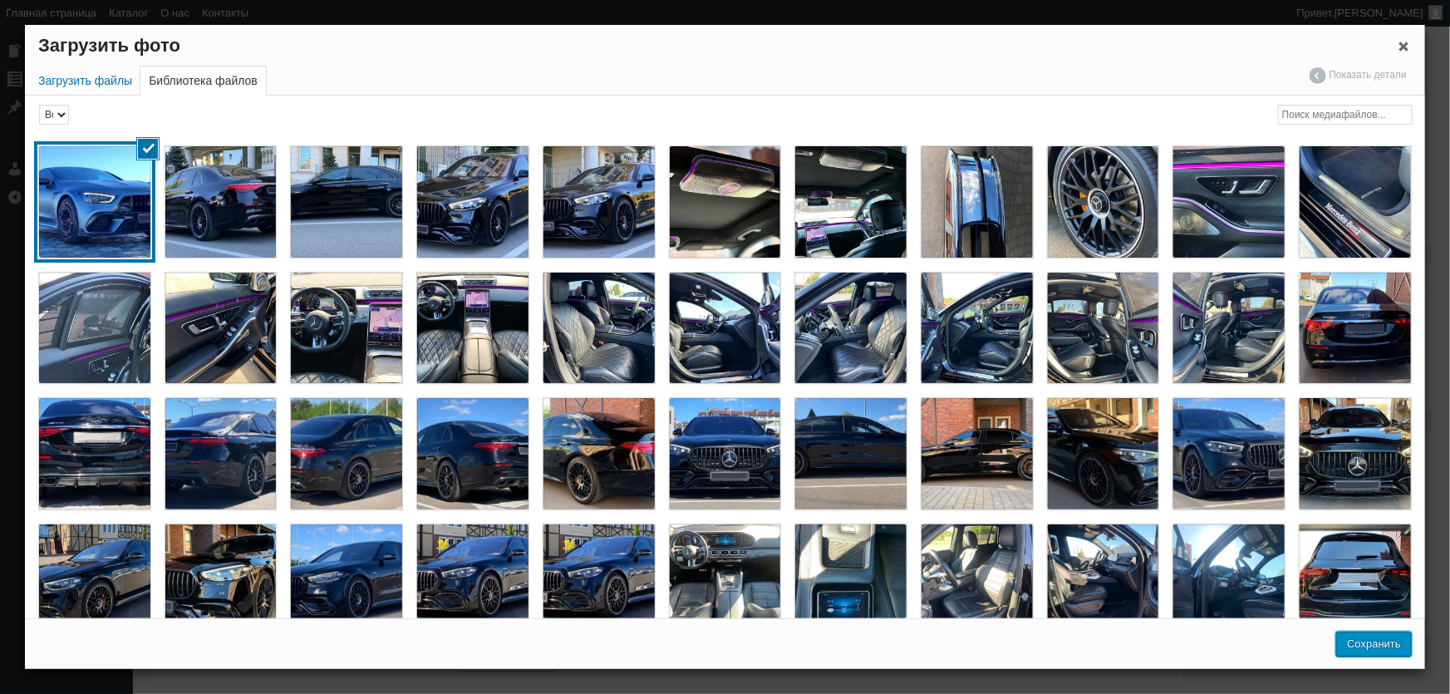
click at [1347, 638] on button "Сохранить" at bounding box center [1375, 644] width 76 height 25
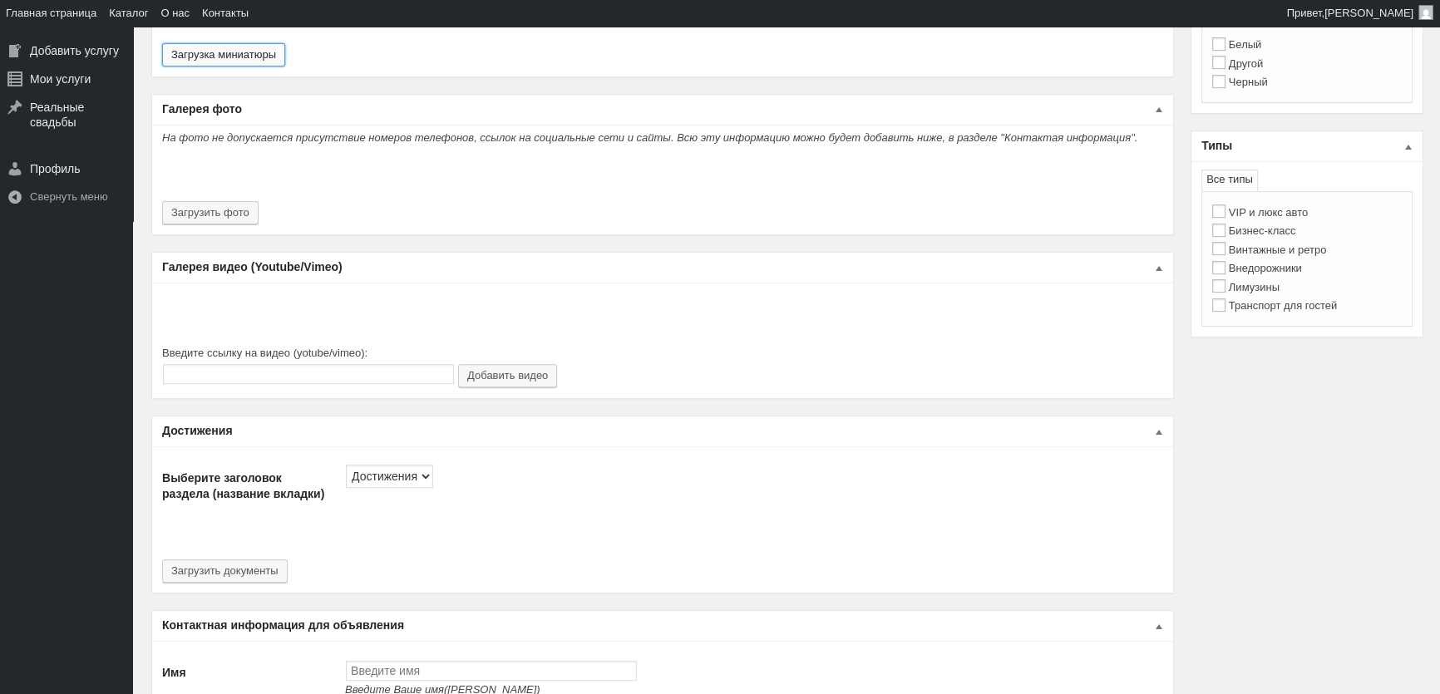
scroll to position [756, 0]
click at [231, 199] on button "Загрузить фото" at bounding box center [210, 210] width 96 height 23
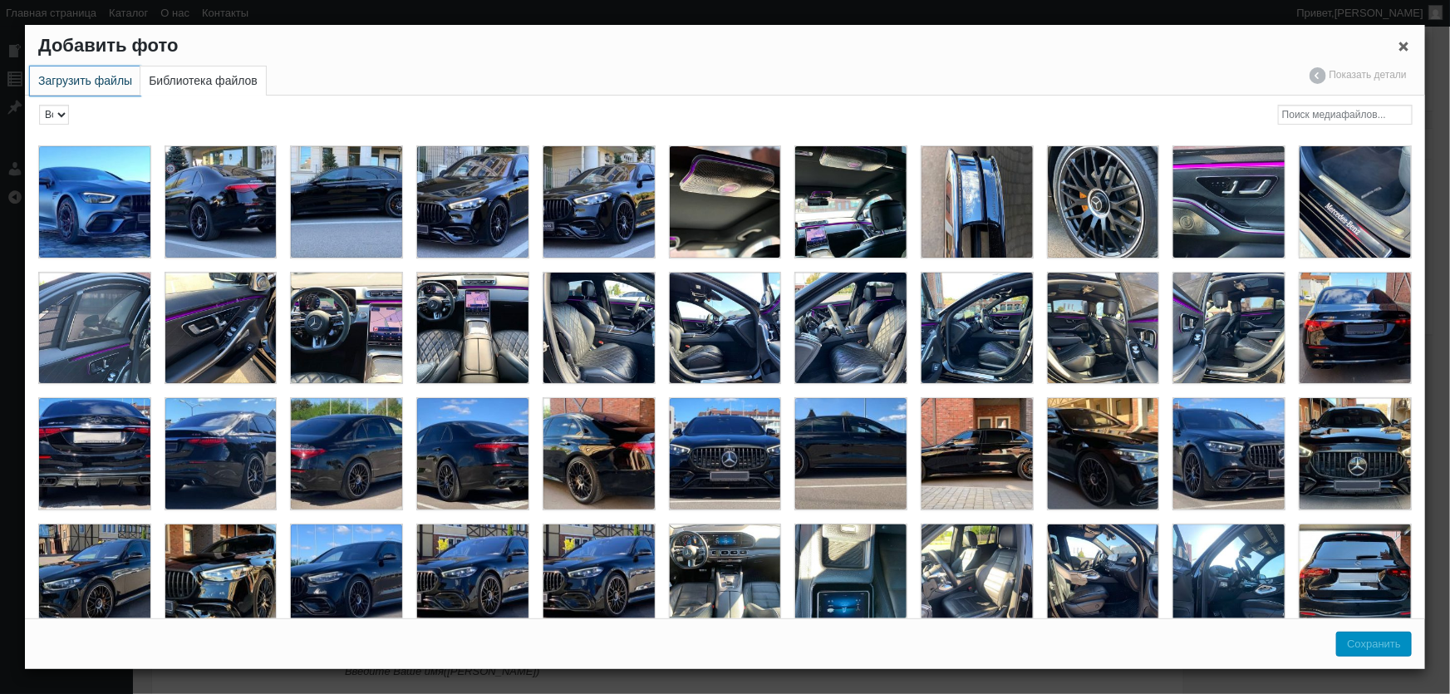
click at [108, 81] on link "Загрузить файлы" at bounding box center [85, 80] width 111 height 29
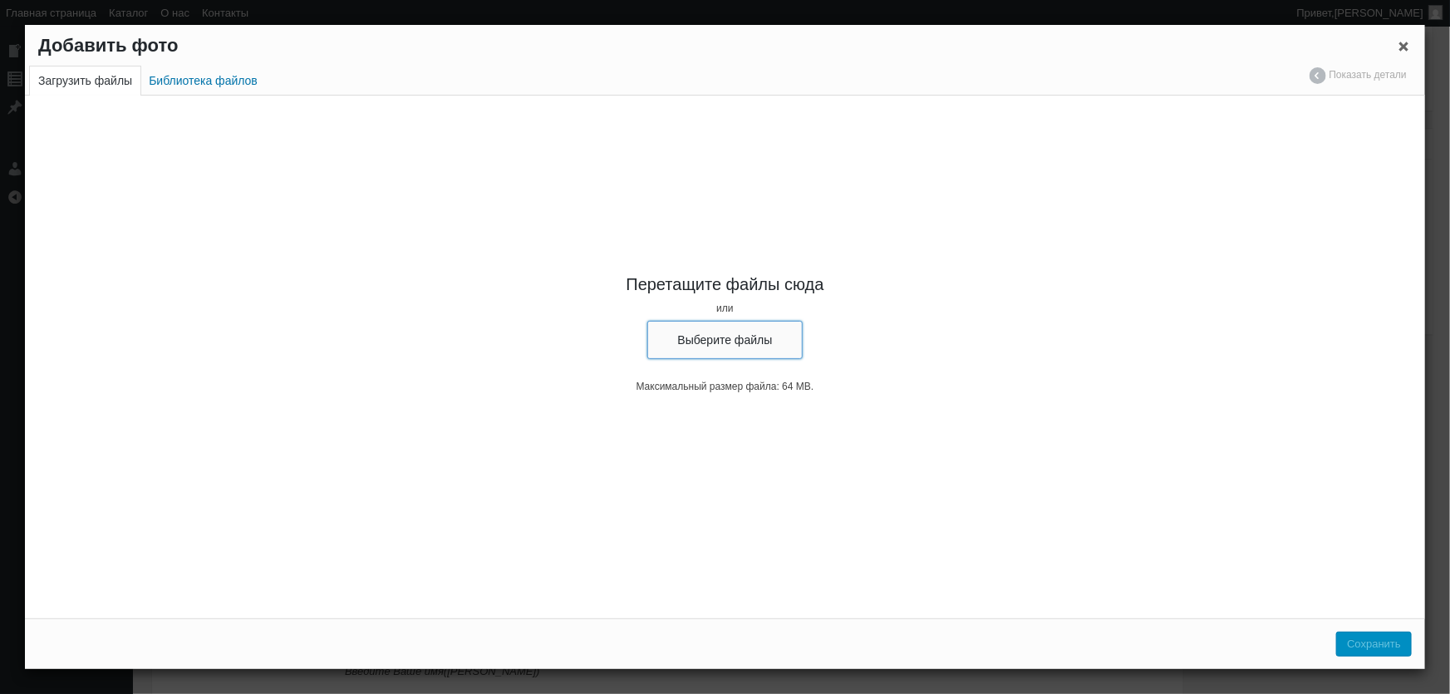
click at [712, 332] on button "Выберите файлы" at bounding box center [726, 340] width 156 height 38
type input "C:\fakepath\Mercedes Benz AMG GT63s+ BRABUS прокат без водителя посуточно, авто…"
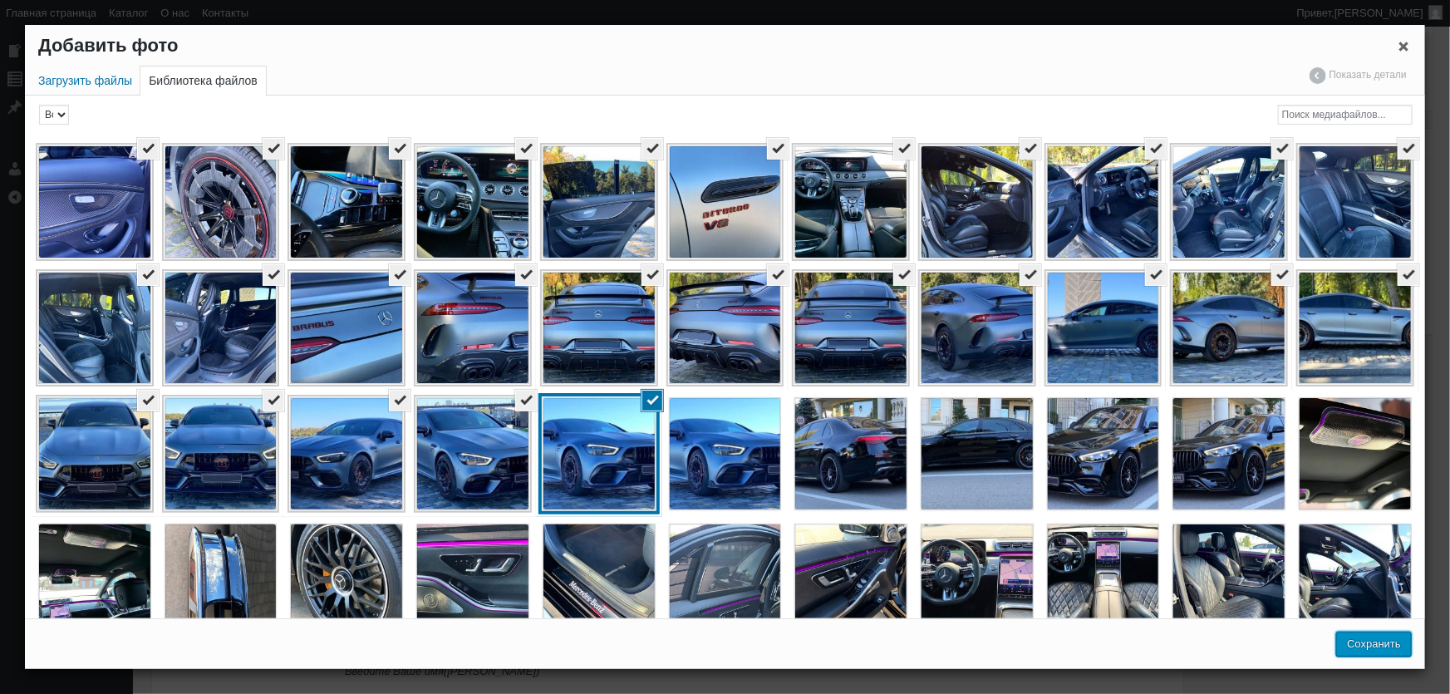
click at [1381, 644] on button "Сохранить" at bounding box center [1375, 644] width 76 height 25
type input "27"
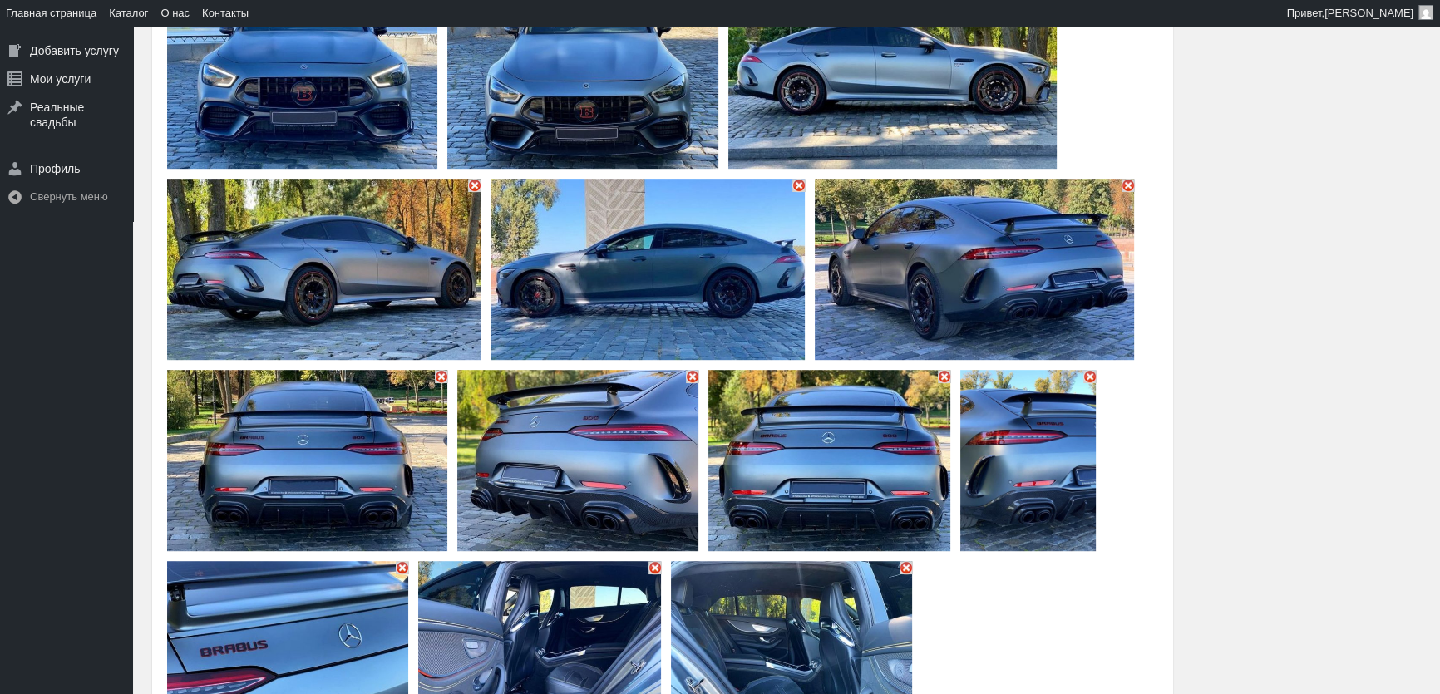
scroll to position [3622, 0]
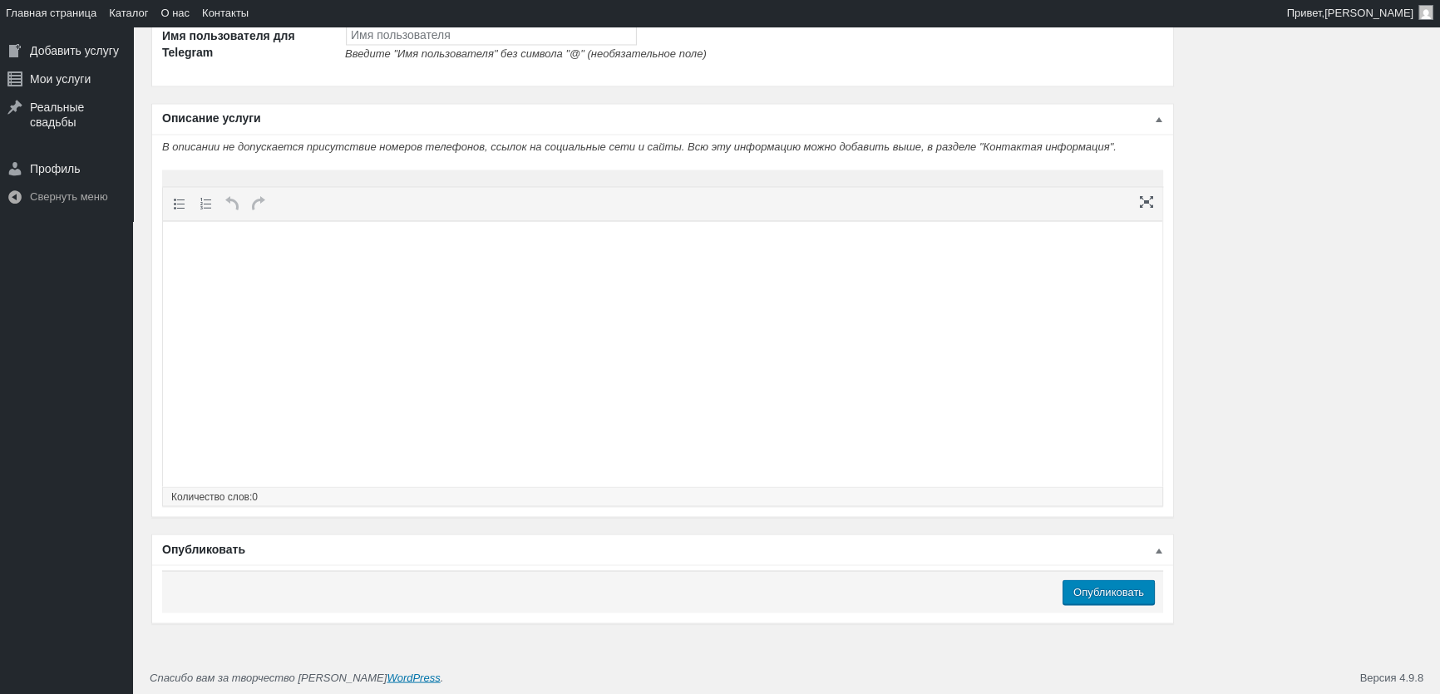
click at [538, 284] on html at bounding box center [662, 252] width 999 height 63
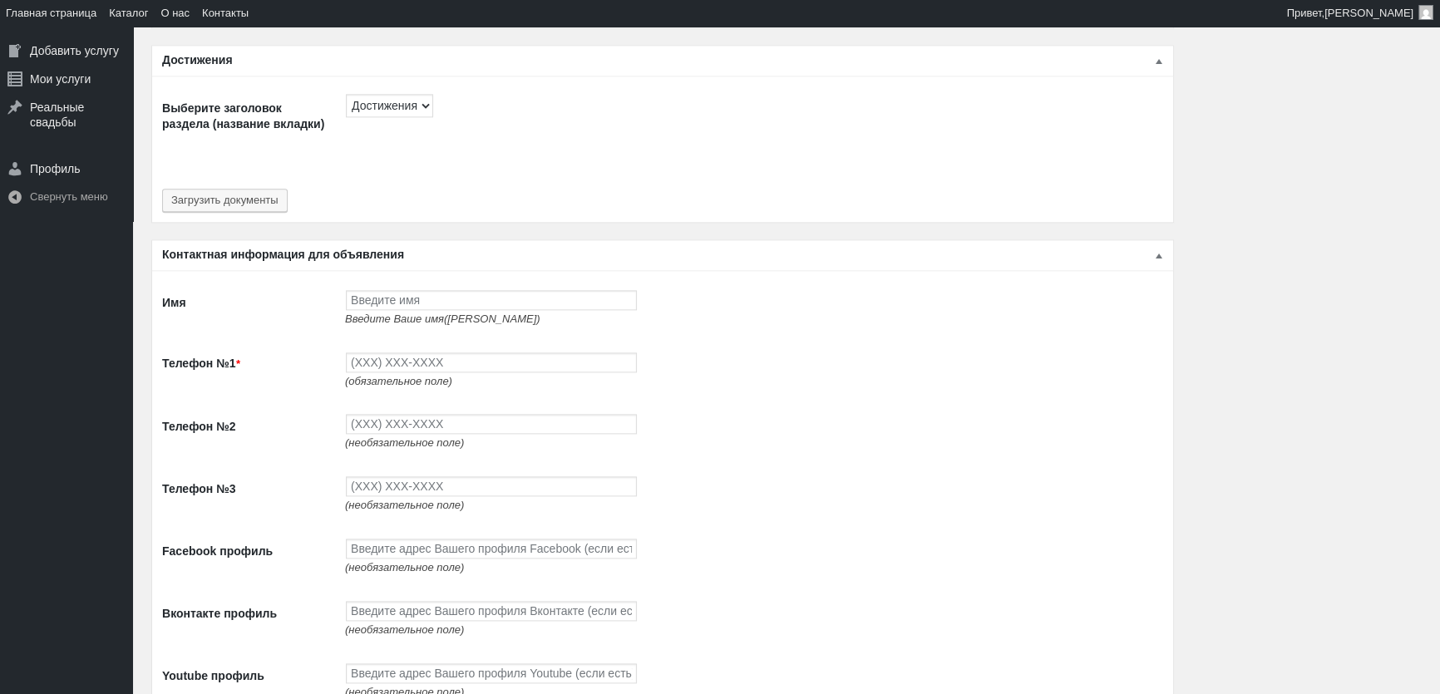
scroll to position [2716, 0]
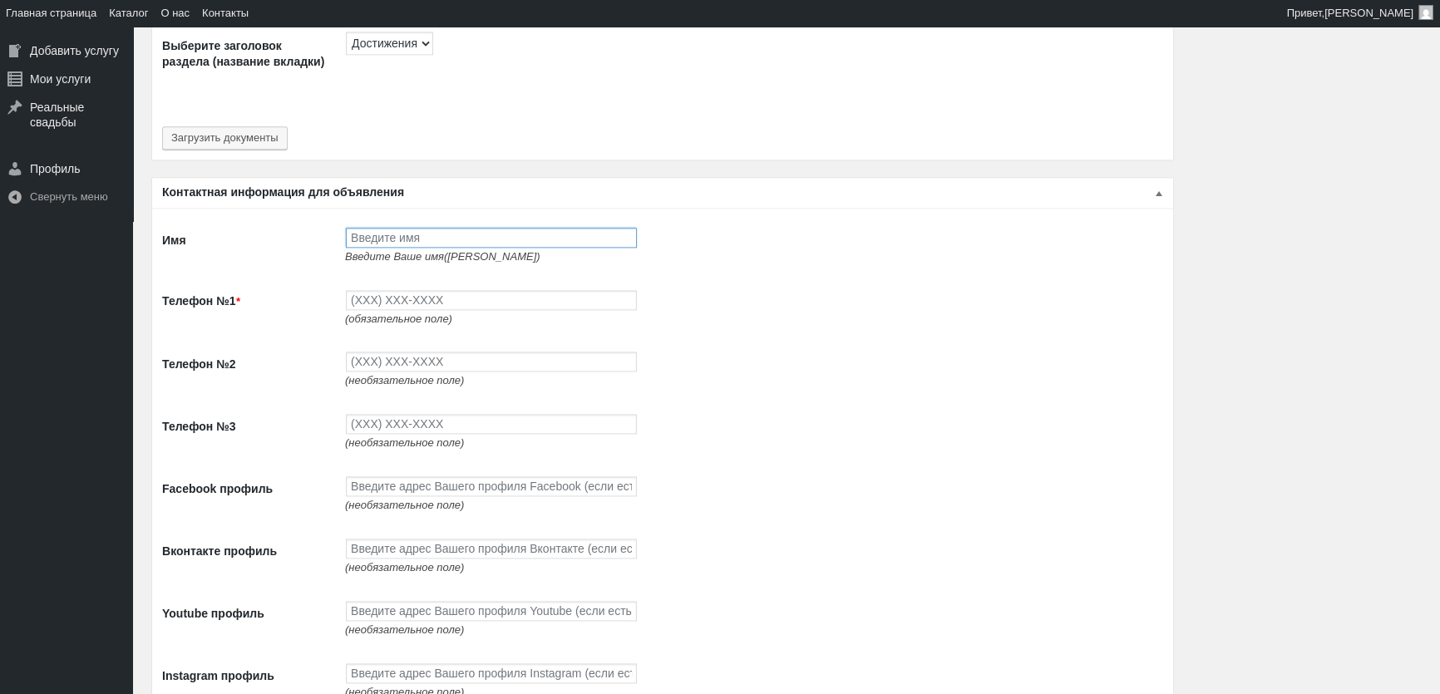
click at [370, 236] on input "Имя" at bounding box center [491, 238] width 291 height 20
type input "[PERSON_NAME]"
type input "(093) 765-5597"
type input "(093) 494-9497"
type input "(096) 494-9497"
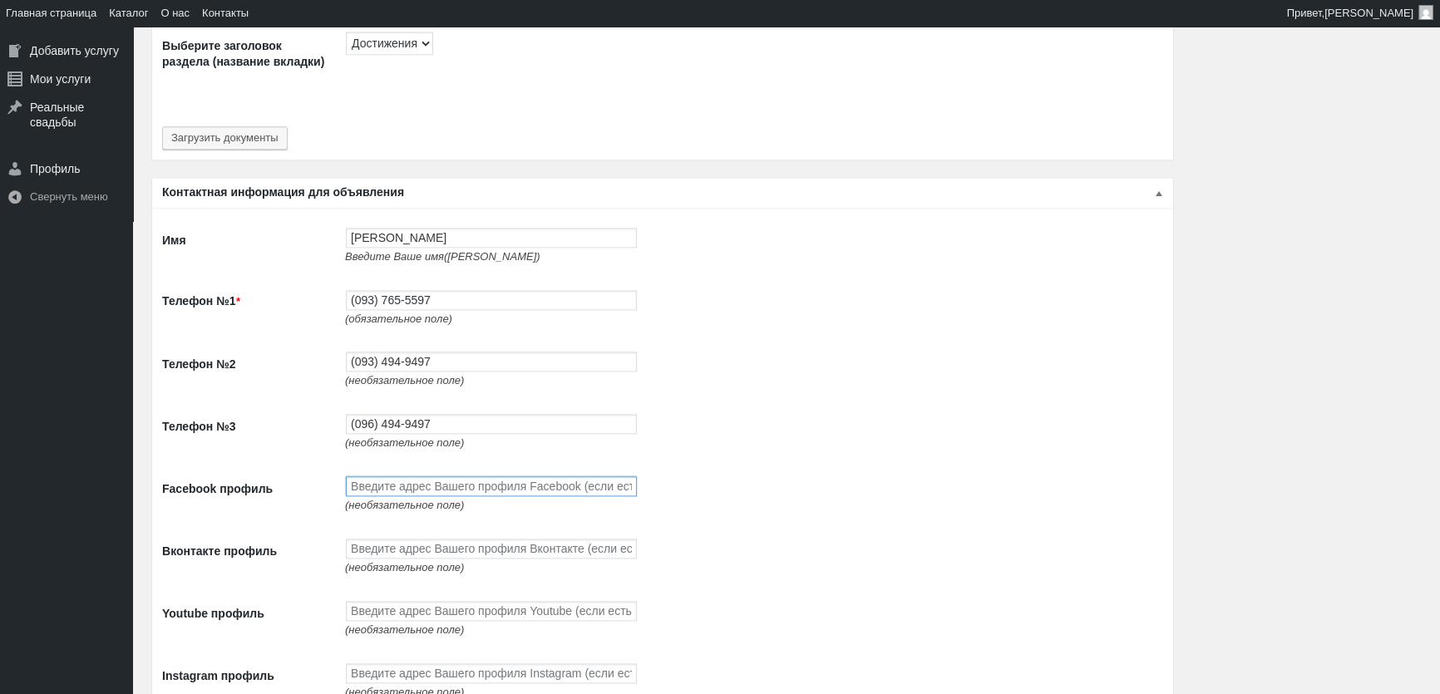
paste input "https://www.facebook.com/profile.php?id=100087672474351"
type input "https://www.facebook.com/profile.php?id=100087672474351"
click at [386, 551] on input "Вконтакте профиль" at bounding box center [491, 549] width 291 height 20
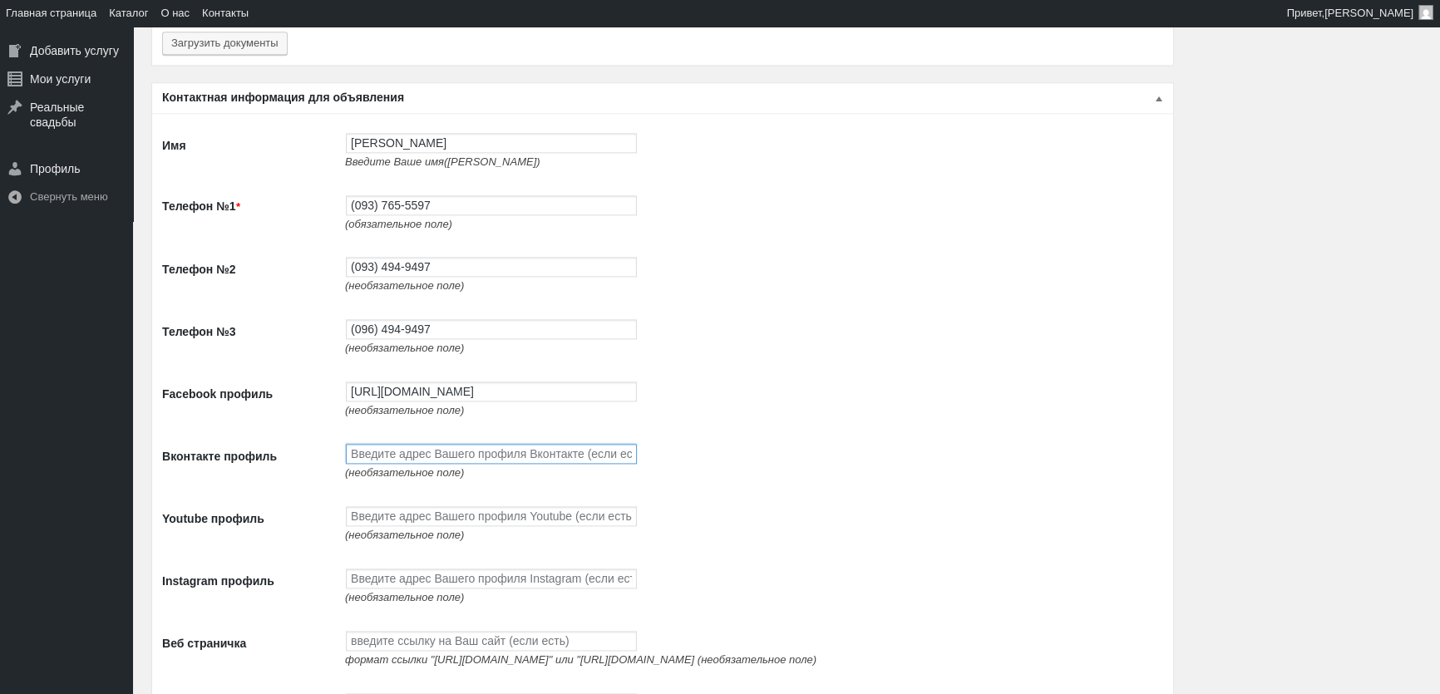
scroll to position [2942, 0]
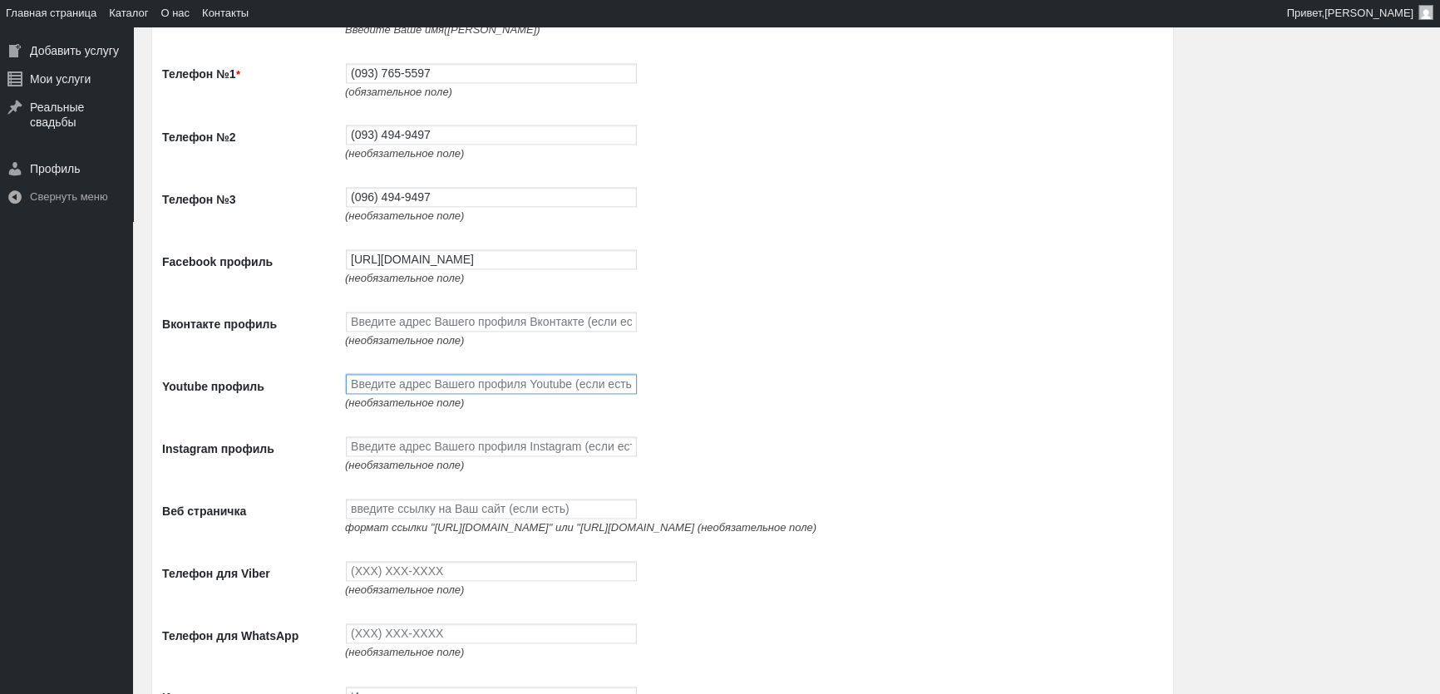
click at [398, 394] on input "Youtube профиль" at bounding box center [491, 384] width 291 height 20
paste input "https://www.youtube.com/channel/UCnpsi_6iHYtwxNPLj1BgTyg"
type input "https://www.youtube.com/channel/UCnpsi_6iHYtwxNPLj1BgTyg"
click at [398, 443] on td "(необязательное поле)" at bounding box center [750, 454] width 826 height 62
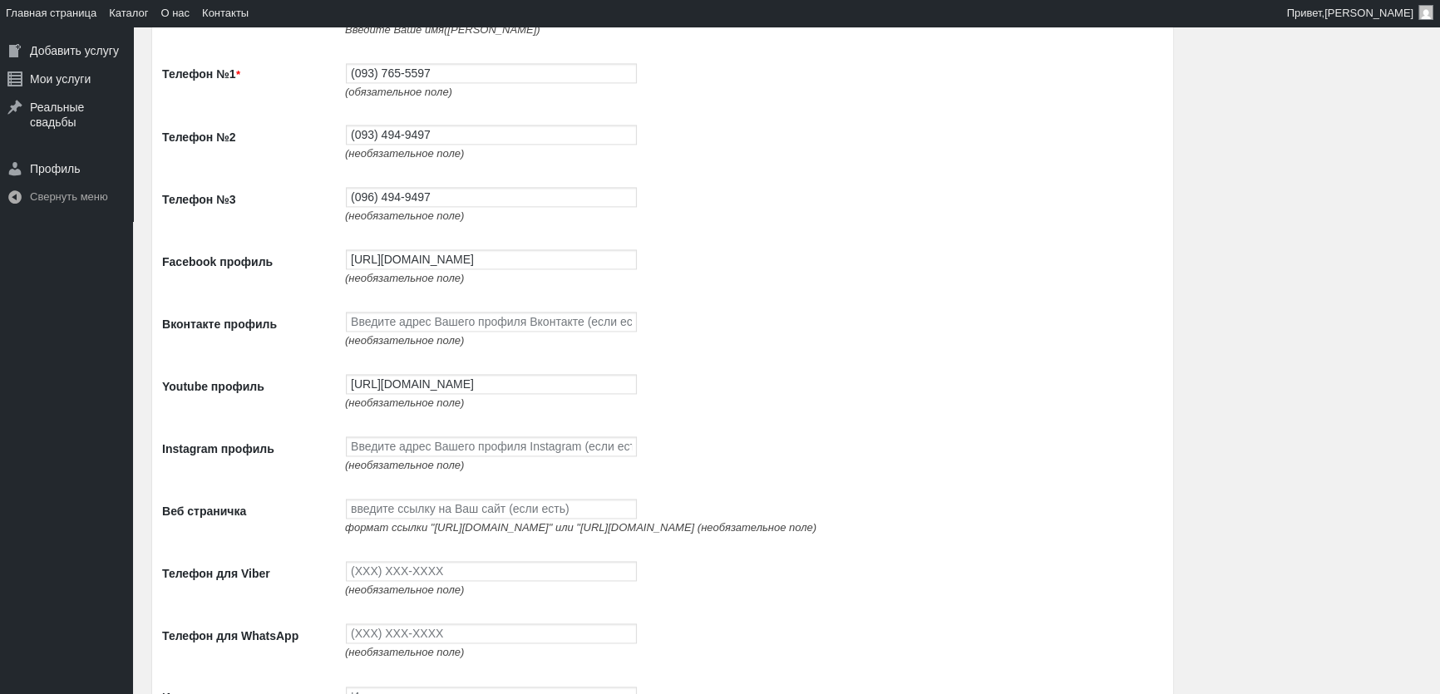
scroll to position [0, 0]
click at [526, 456] on input "Instagram профиль" at bounding box center [491, 446] width 291 height 20
paste input "https://www.instagram.com/avtolimo/"
type input "https://www.instagram.com/avtolimo/"
click at [490, 519] on input "Веб страничка" at bounding box center [491, 509] width 291 height 20
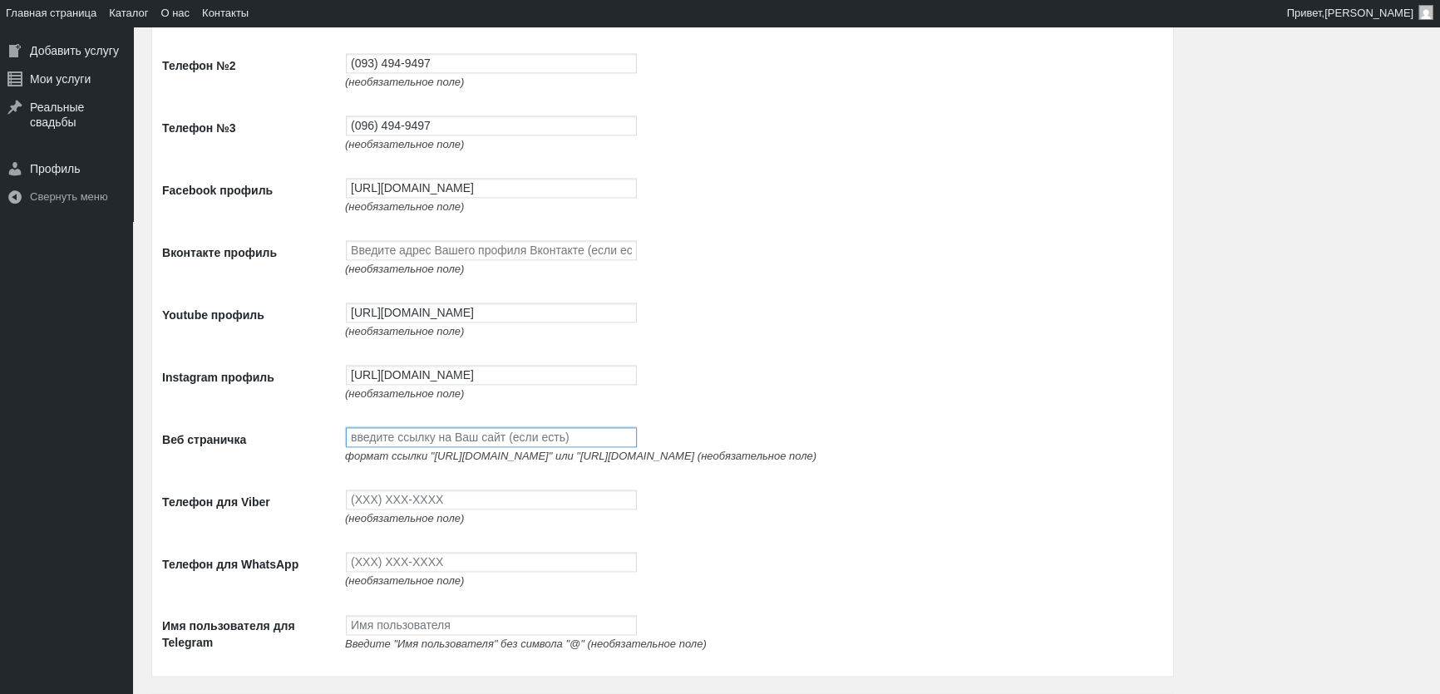
scroll to position [3169, 0]
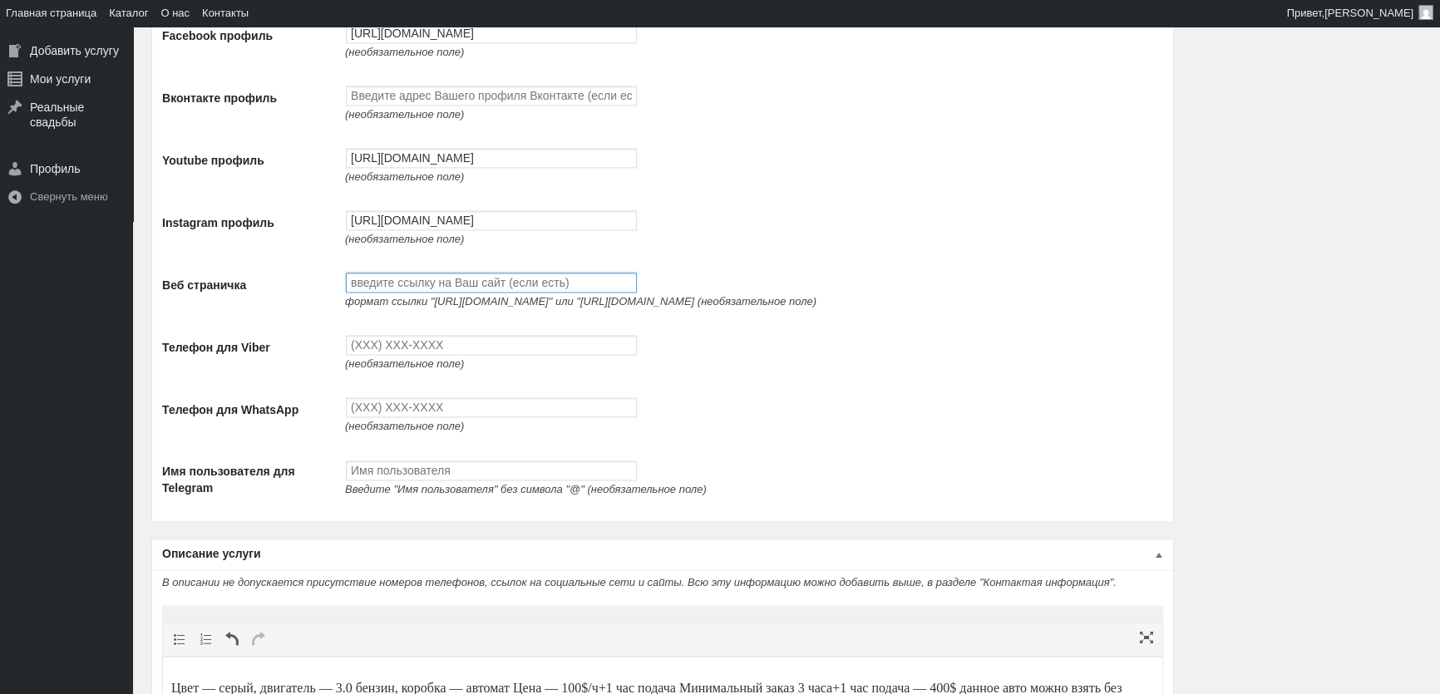
paste input "http://avtolimo.com.ua/"
type input "http://avtolimo.com.ua/"
click at [373, 355] on input "Телефон для Viber" at bounding box center [491, 345] width 291 height 20
type input "(093) 765-5597"
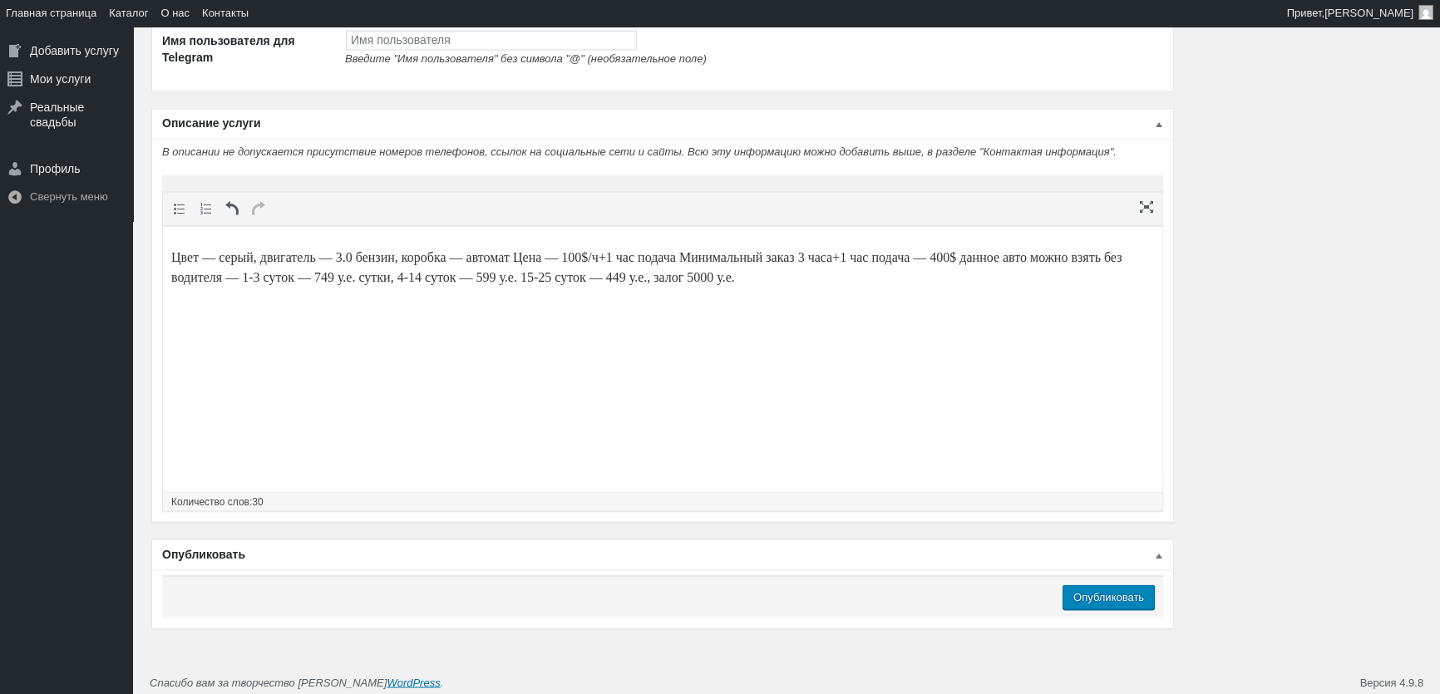
scroll to position [3622, 0]
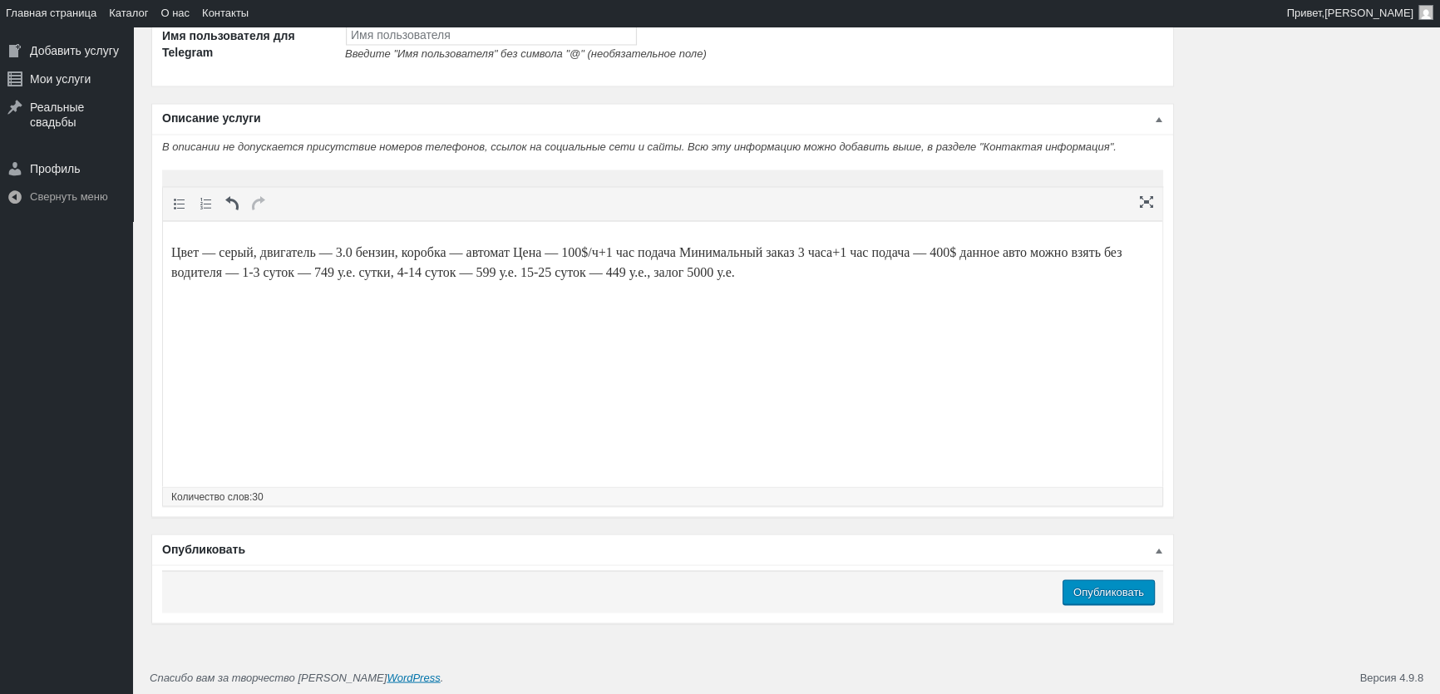
type input "(093) 765-5597"
click at [1127, 593] on input "Опубликовать" at bounding box center [1108, 591] width 92 height 25
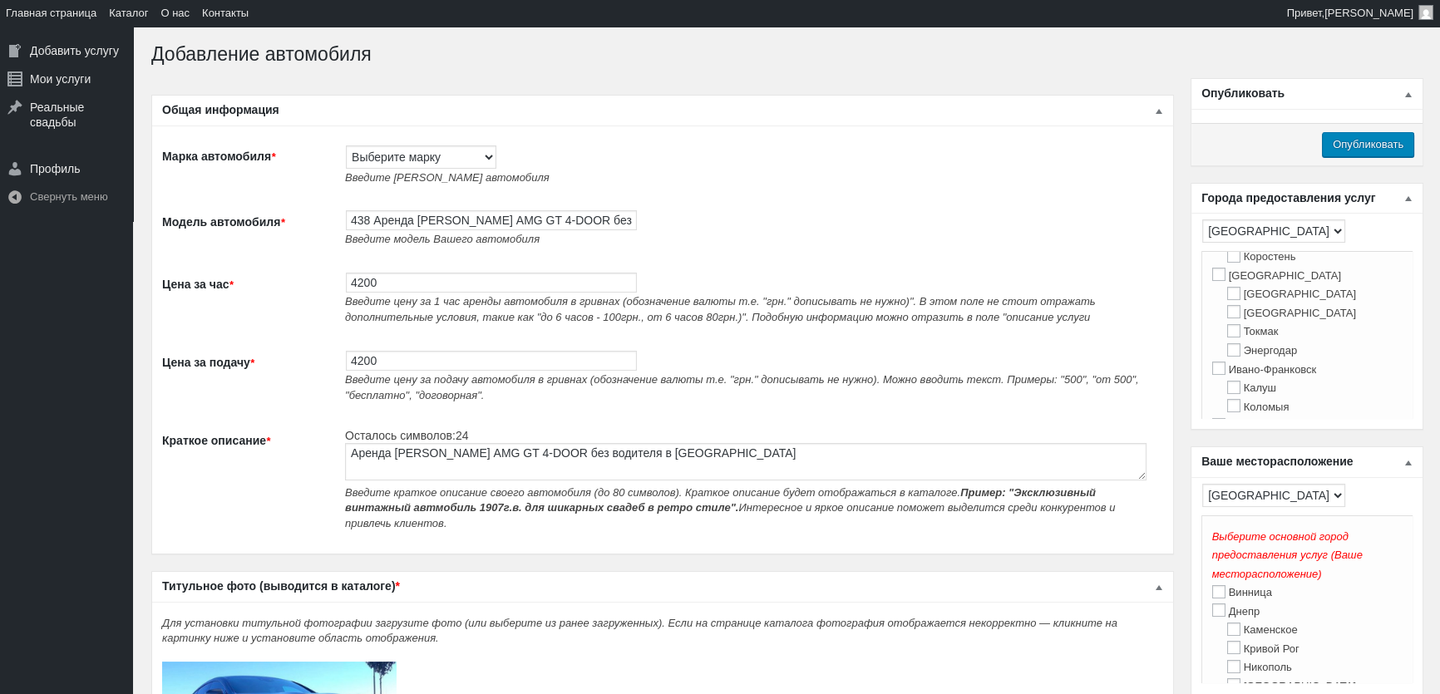
scroll to position [302, 0]
click at [1236, 351] on label "Киев" at bounding box center [1276, 344] width 129 height 12
click at [1225, 351] on input "Киев" at bounding box center [1218, 343] width 13 height 13
checkbox input "true"
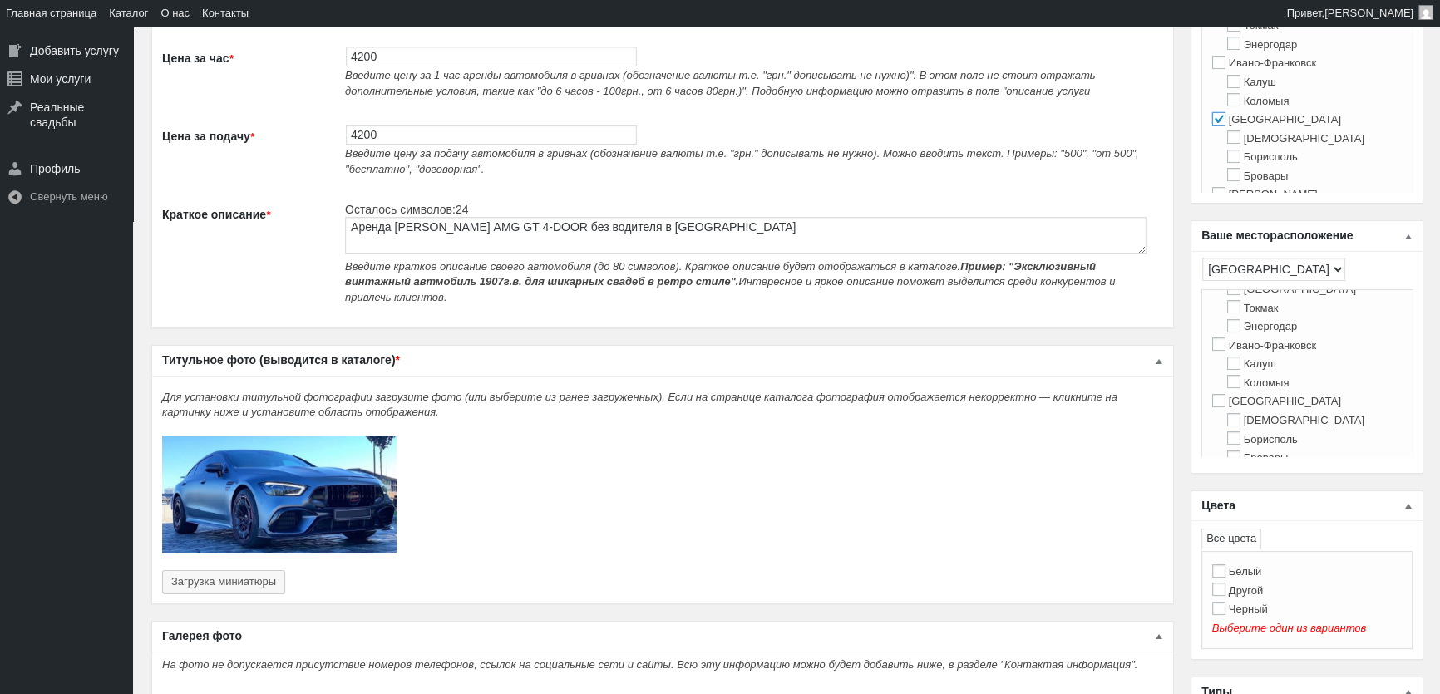
scroll to position [453, 0]
click at [1243, 332] on label "Киев" at bounding box center [1276, 325] width 129 height 12
click at [1225, 332] on input "Киев" at bounding box center [1218, 324] width 13 height 13
checkbox input "true"
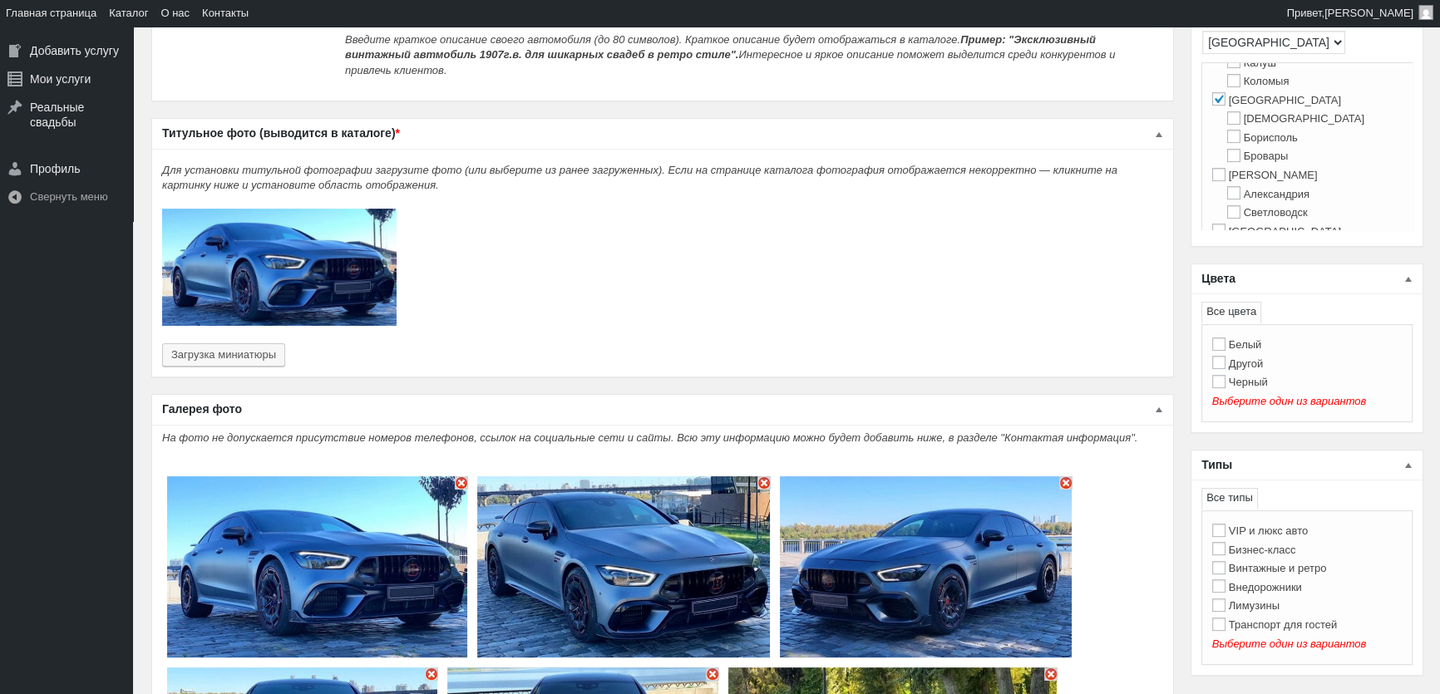
click at [1249, 364] on label "Другой" at bounding box center [1237, 363] width 51 height 12
click at [1225, 364] on input "Другой" at bounding box center [1218, 362] width 13 height 13
checkbox input "true"
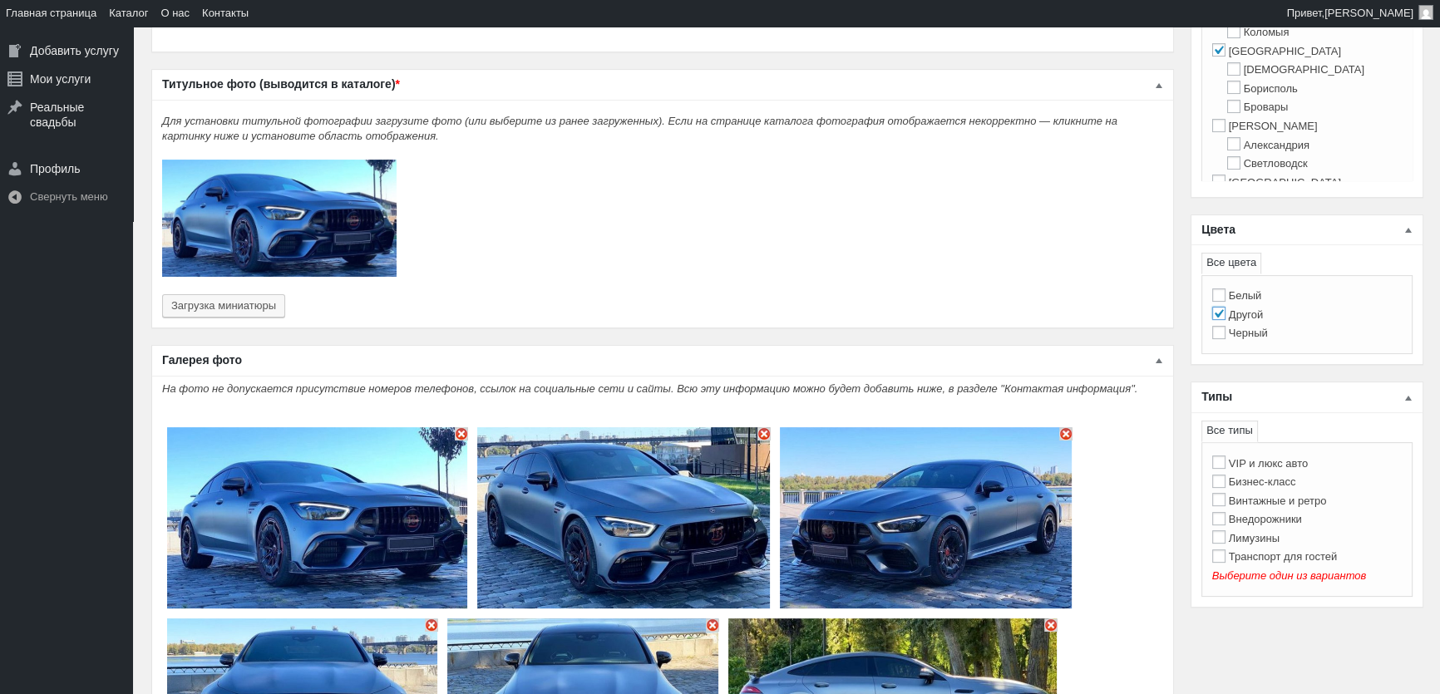
scroll to position [529, 0]
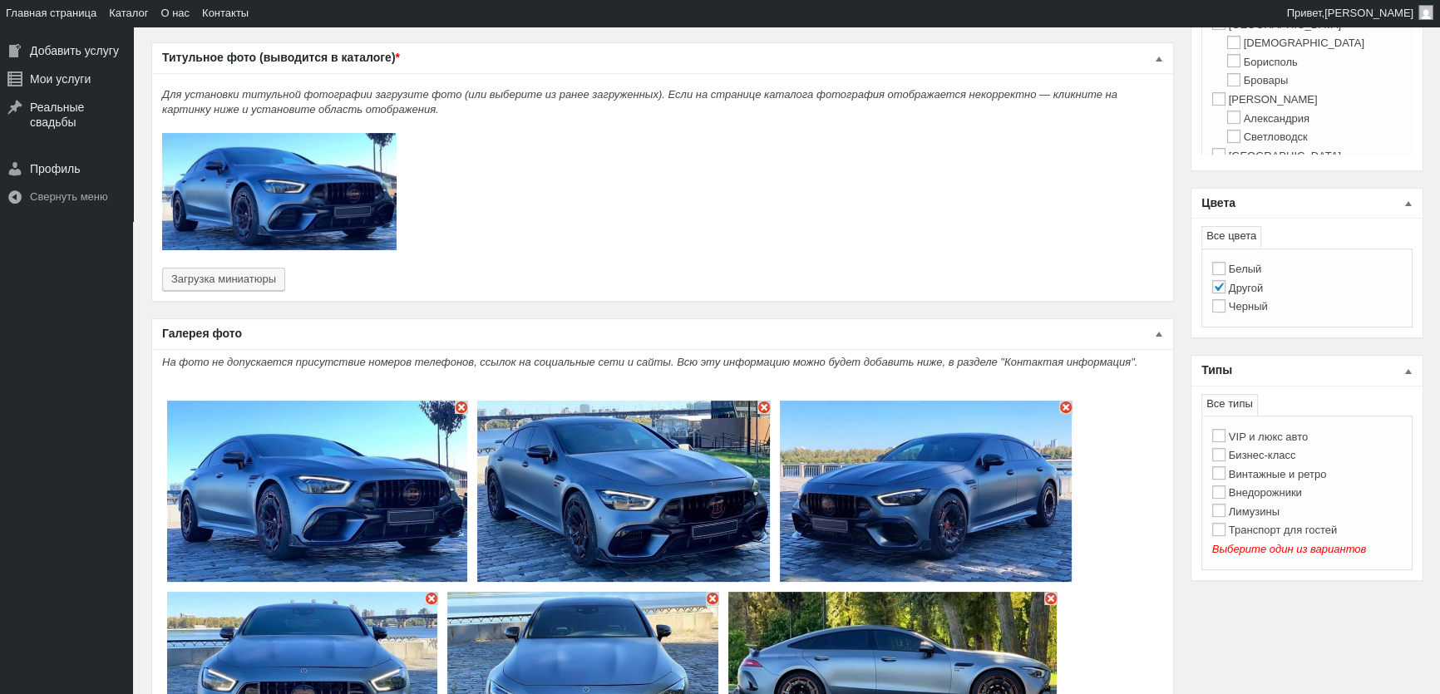
click at [1272, 436] on label "VIP и люкс авто" at bounding box center [1260, 437] width 96 height 12
click at [1225, 436] on input "VIP и люкс авто" at bounding box center [1218, 435] width 13 height 13
checkbox input "true"
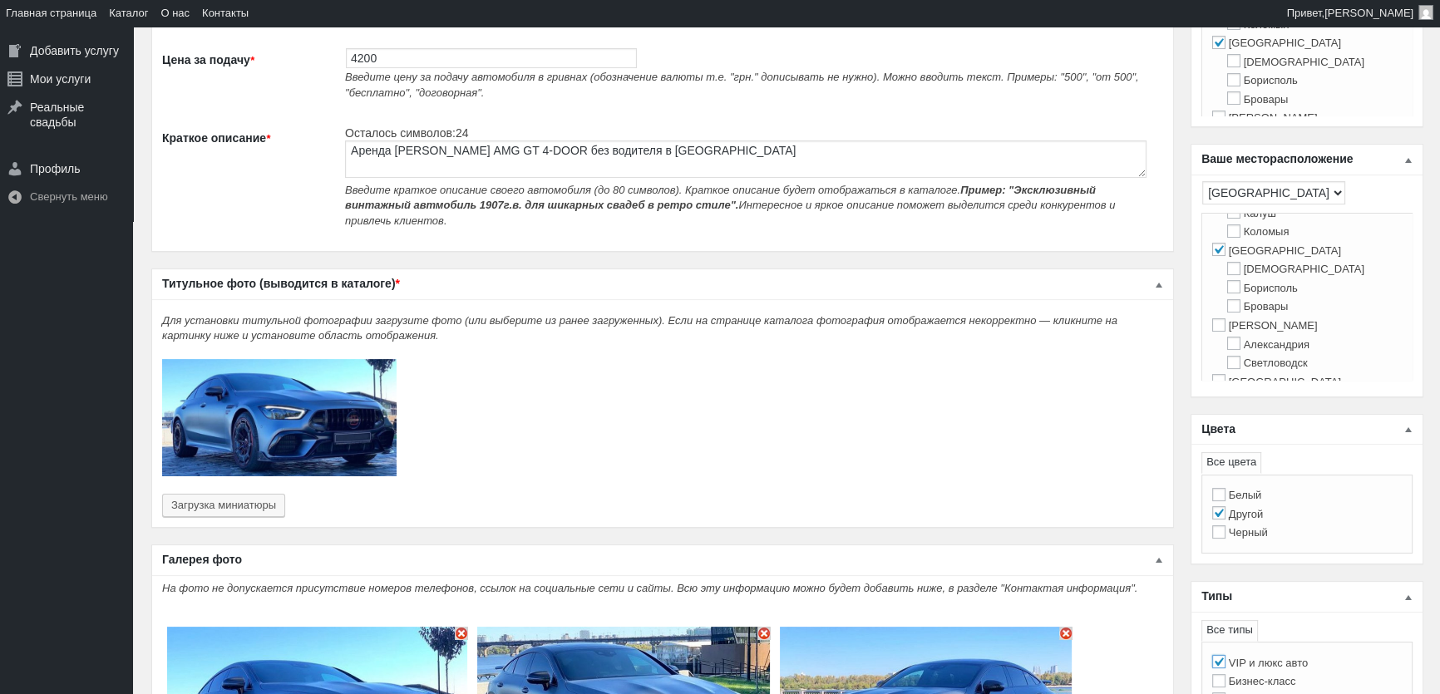
scroll to position [453, 0]
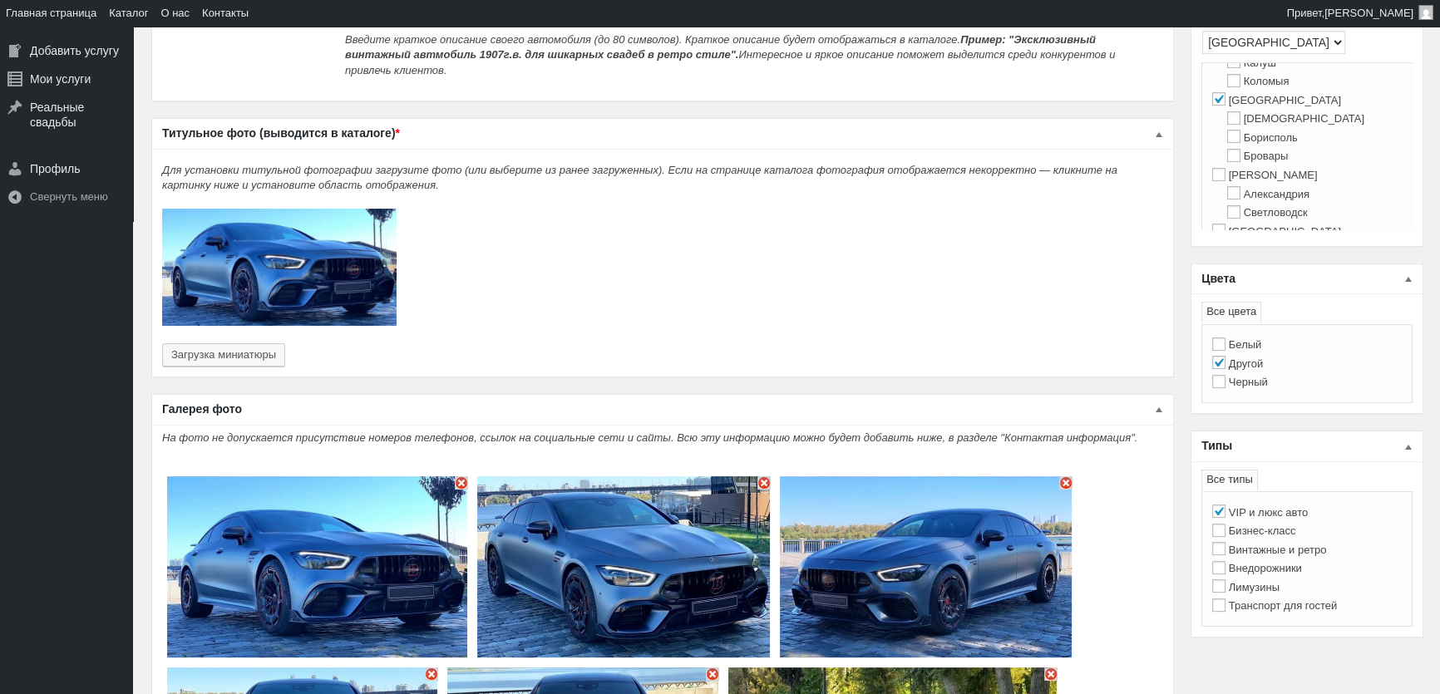
click at [1278, 534] on label "Бизнес-класс" at bounding box center [1254, 530] width 84 height 12
click at [1225, 534] on input "Бизнес-класс" at bounding box center [1218, 530] width 13 height 13
checkbox input "true"
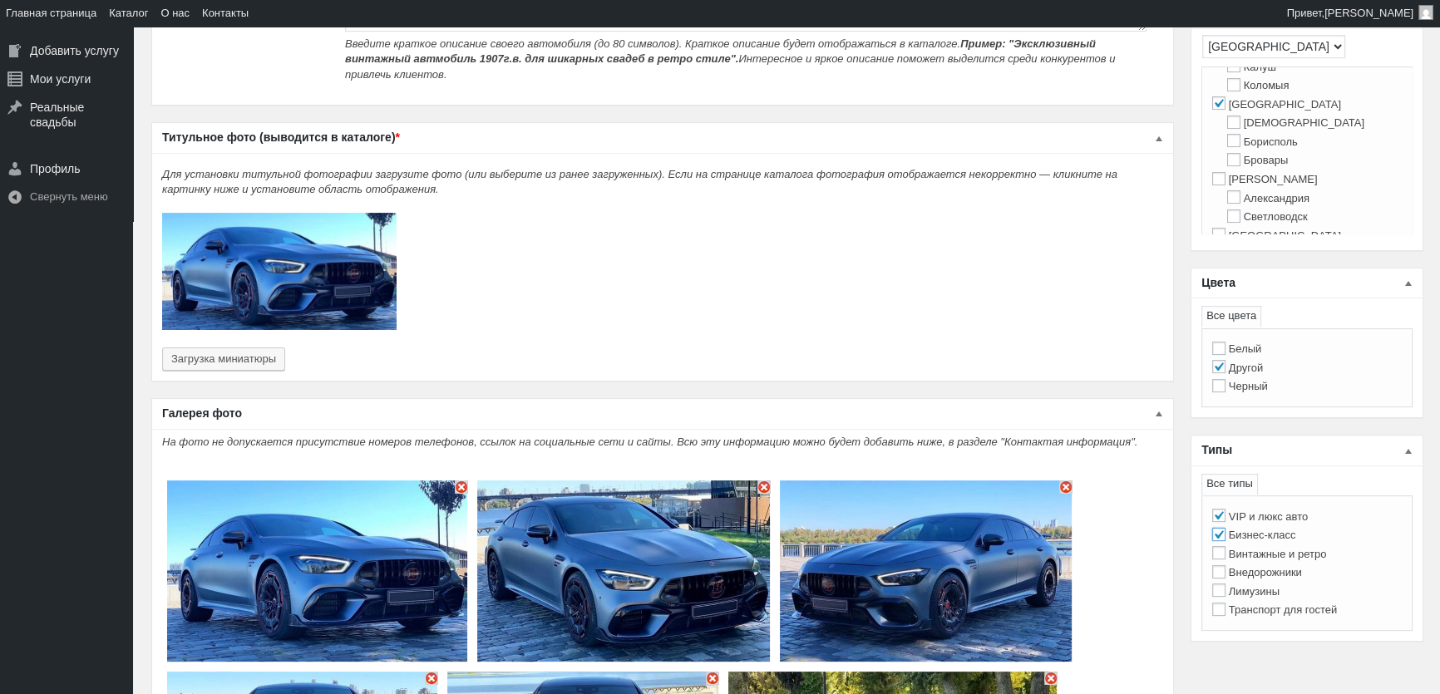
scroll to position [0, 0]
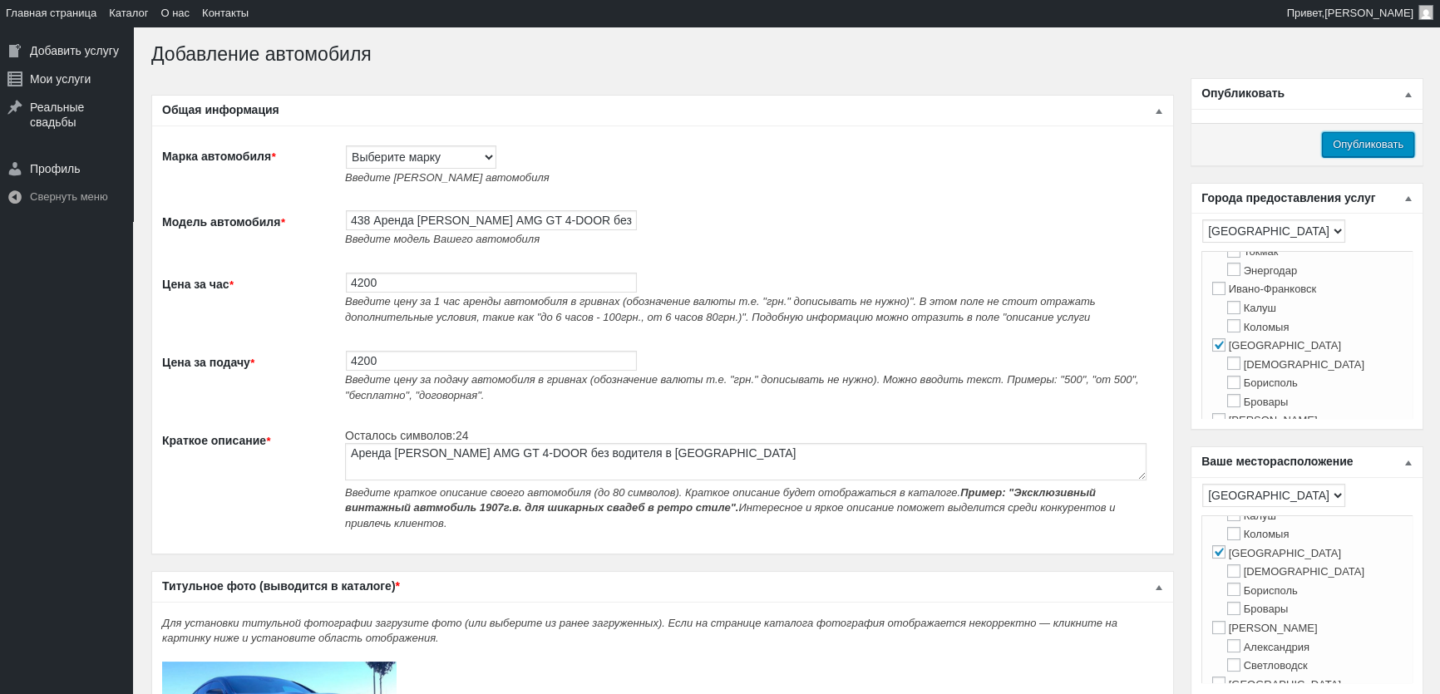
click at [1381, 141] on input "Опубликовать" at bounding box center [1368, 144] width 92 height 25
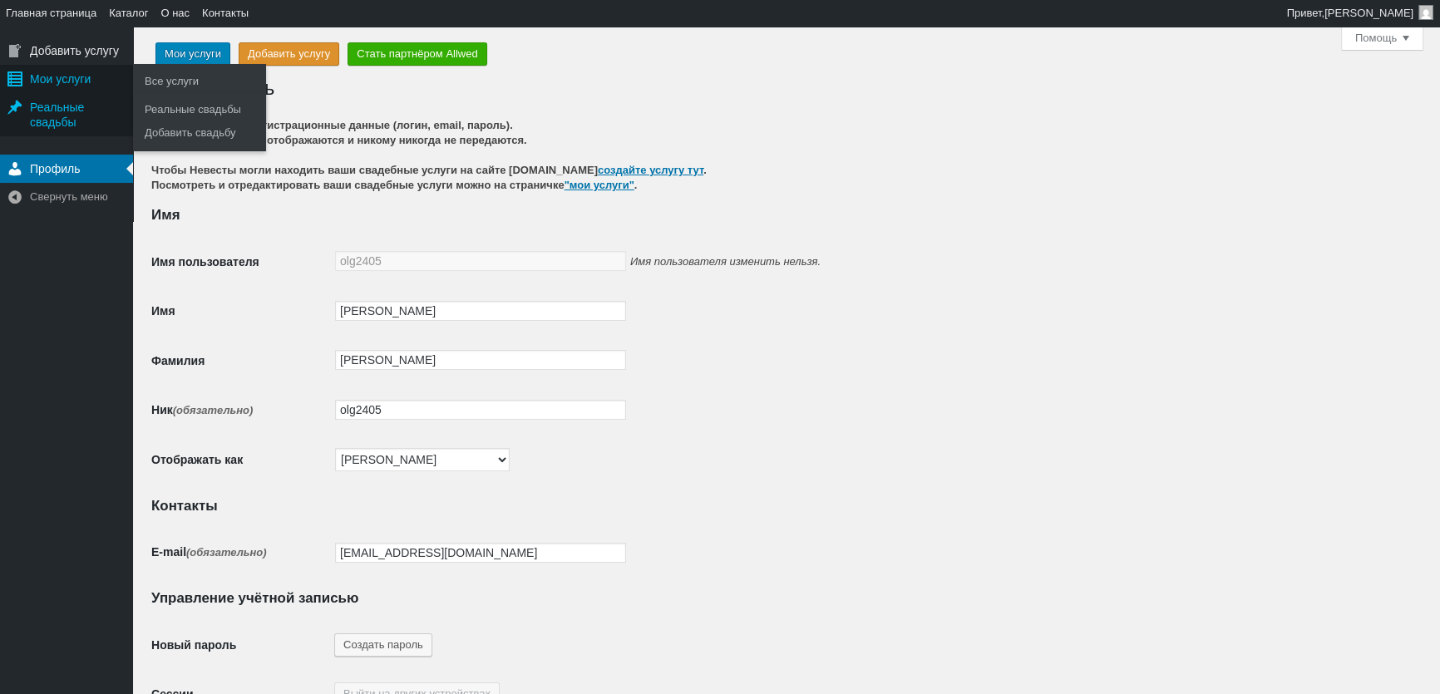
click at [69, 75] on div "Мои услуги" at bounding box center [66, 79] width 133 height 28
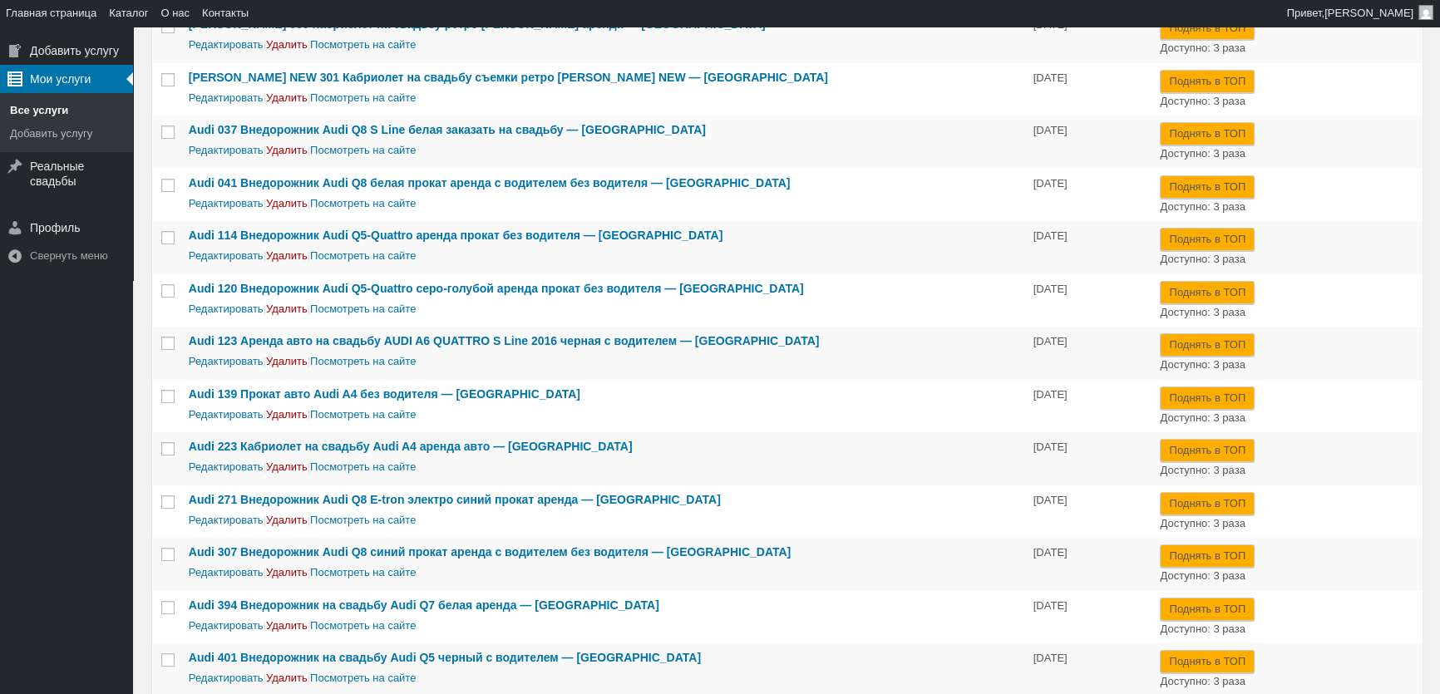
scroll to position [226, 0]
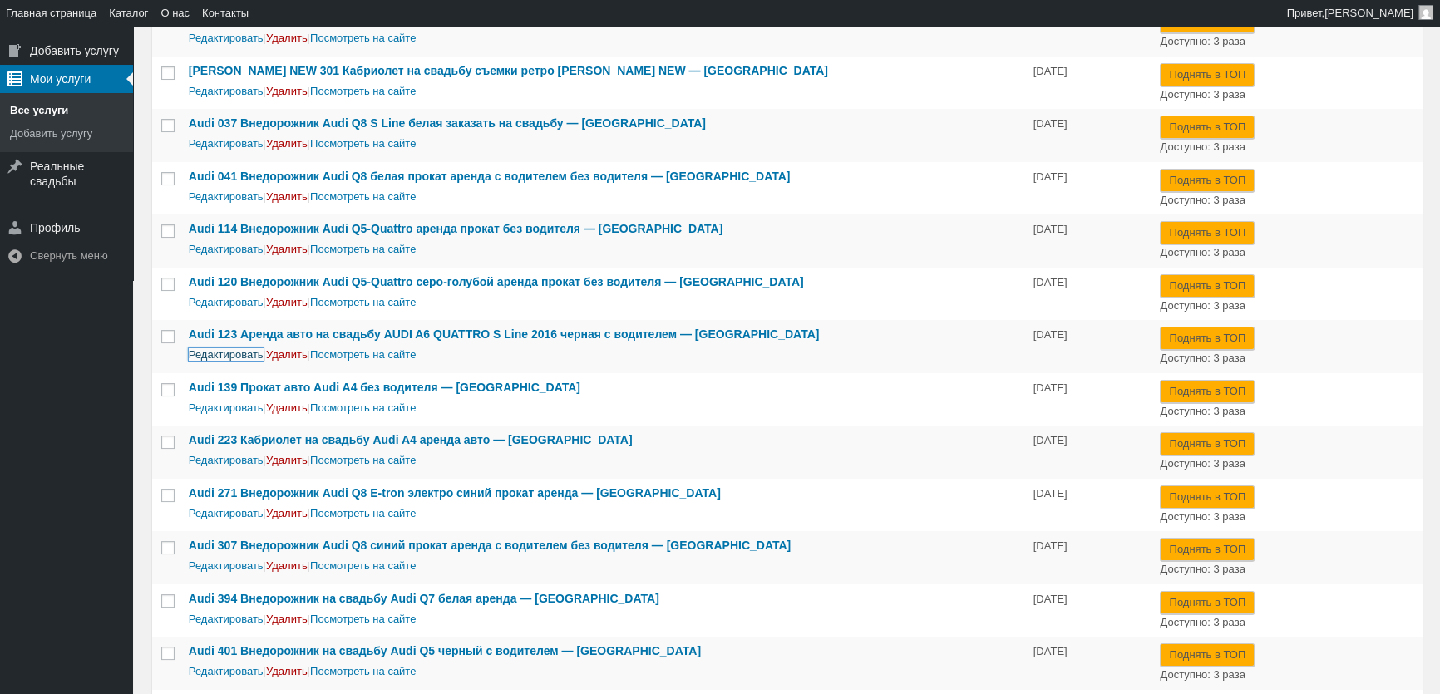
click at [202, 353] on link "Редактировать" at bounding box center [226, 354] width 75 height 12
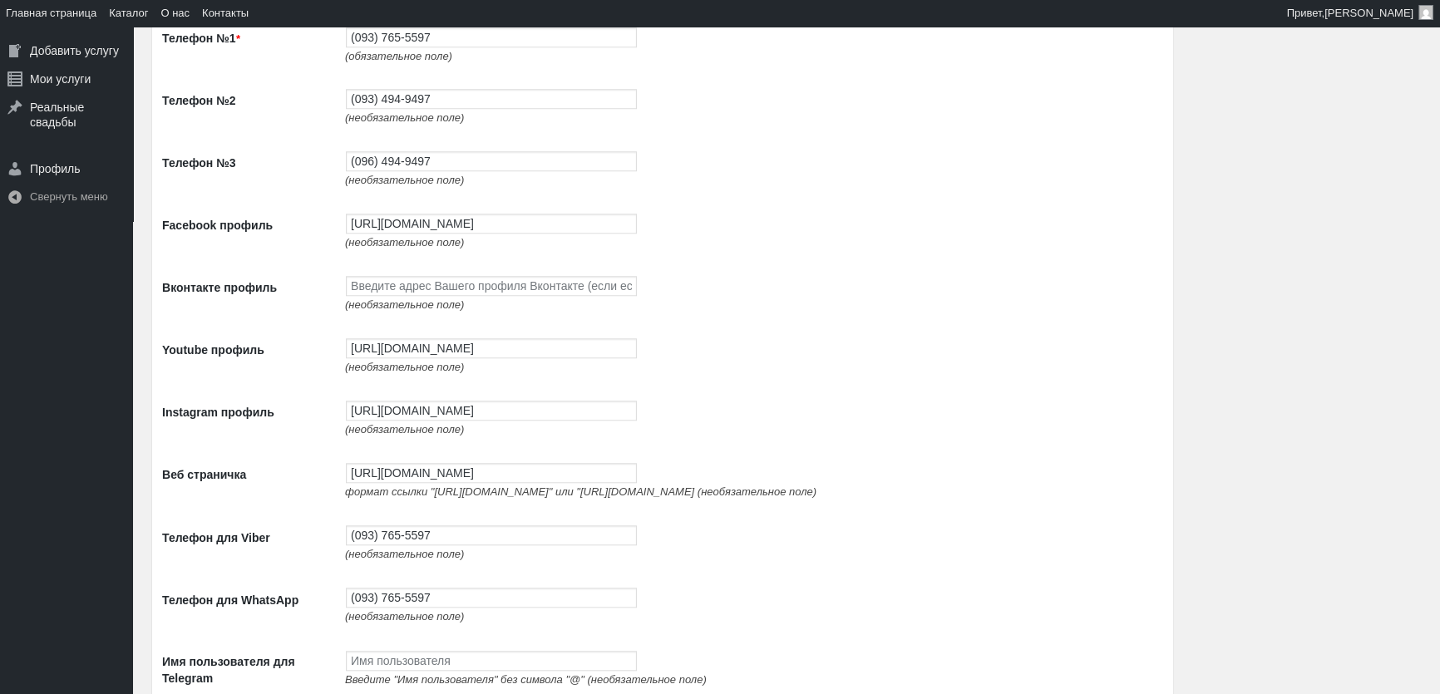
scroll to position [1701, 0]
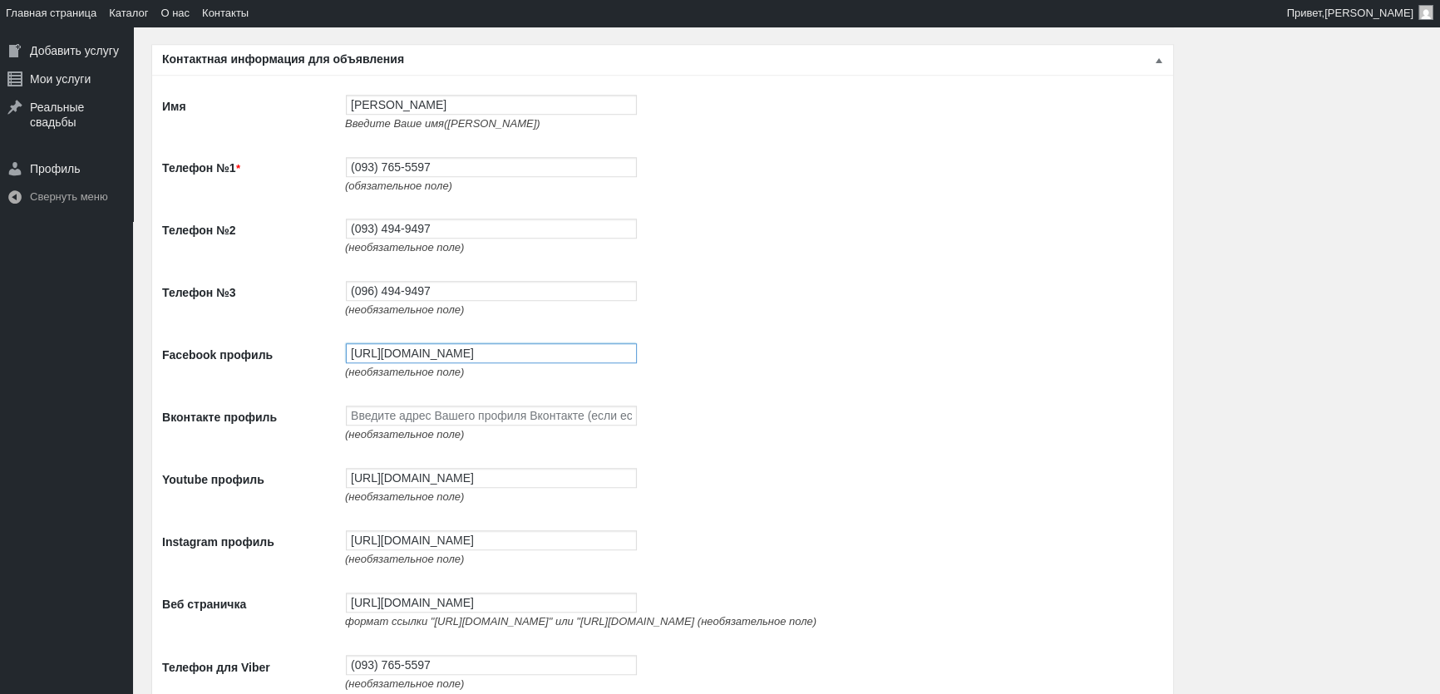
click at [423, 355] on input "[URL][DOMAIN_NAME]" at bounding box center [491, 353] width 291 height 20
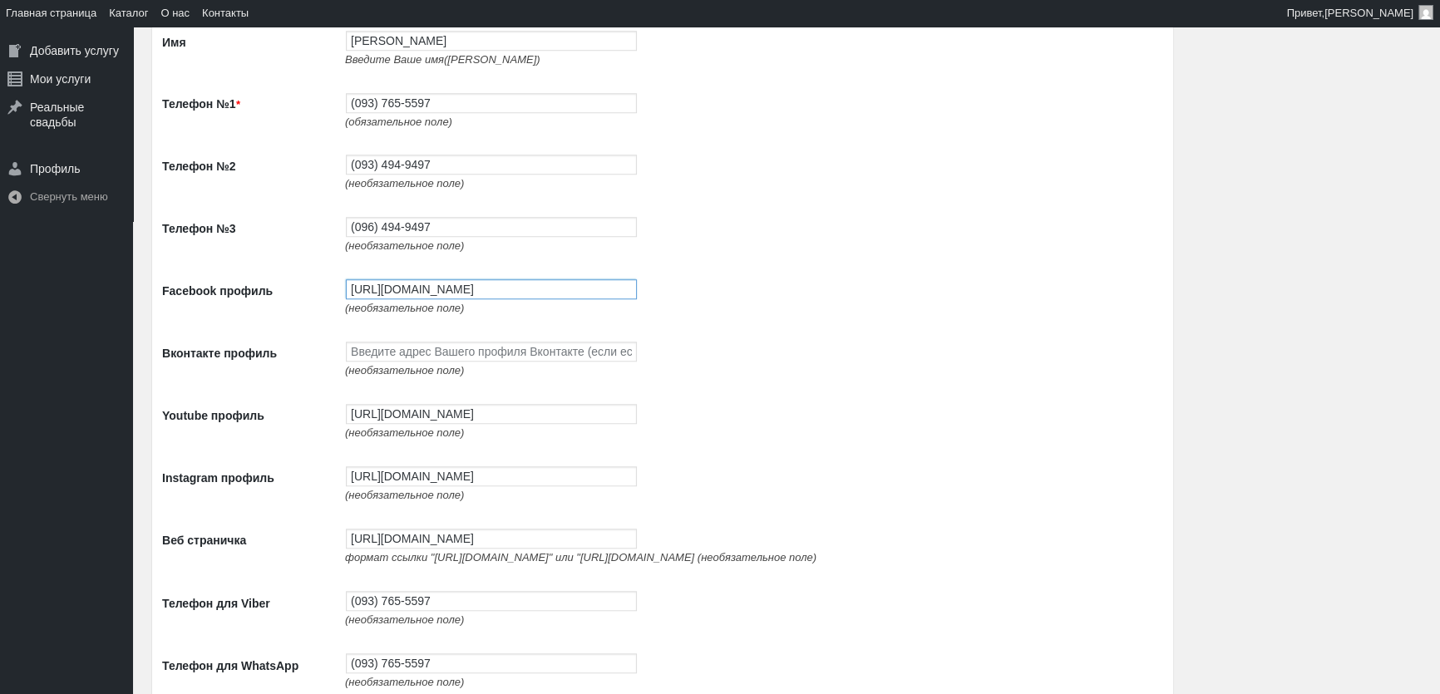
scroll to position [1853, 0]
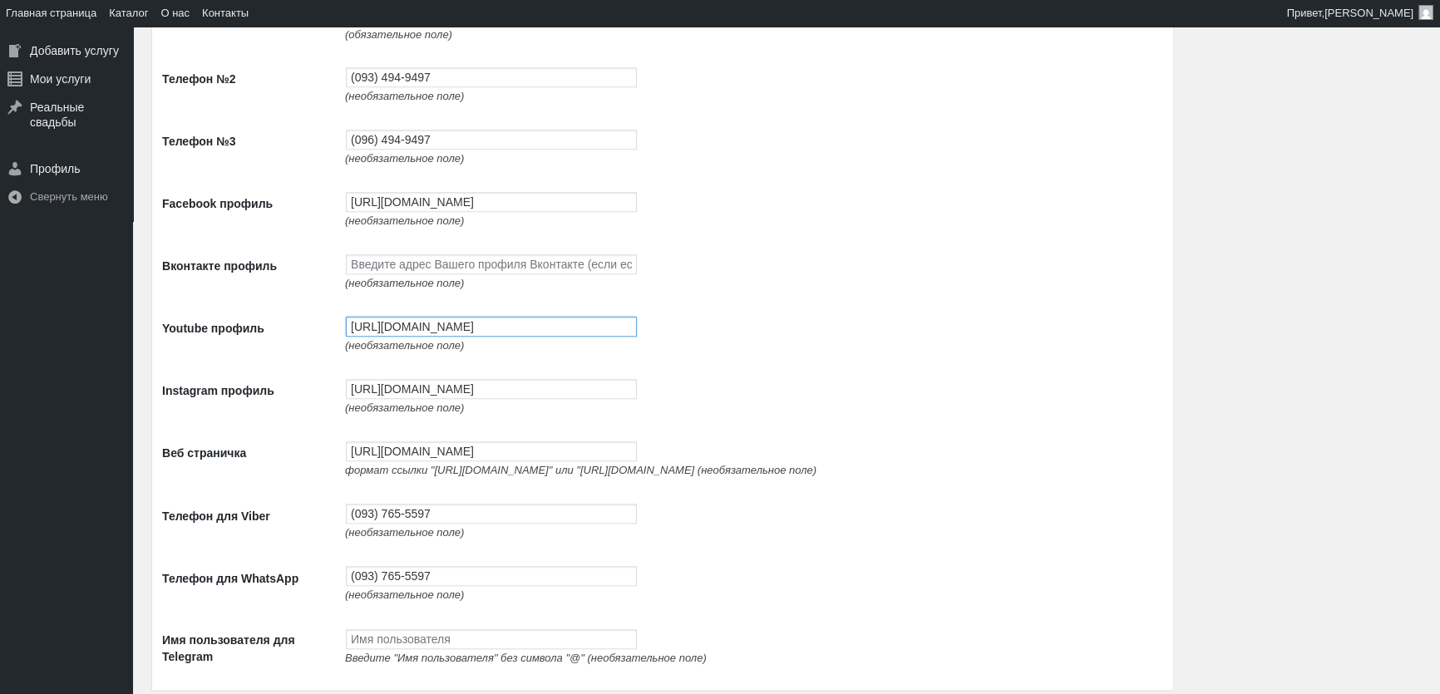
click at [404, 337] on input "[URL][DOMAIN_NAME]" at bounding box center [491, 327] width 291 height 20
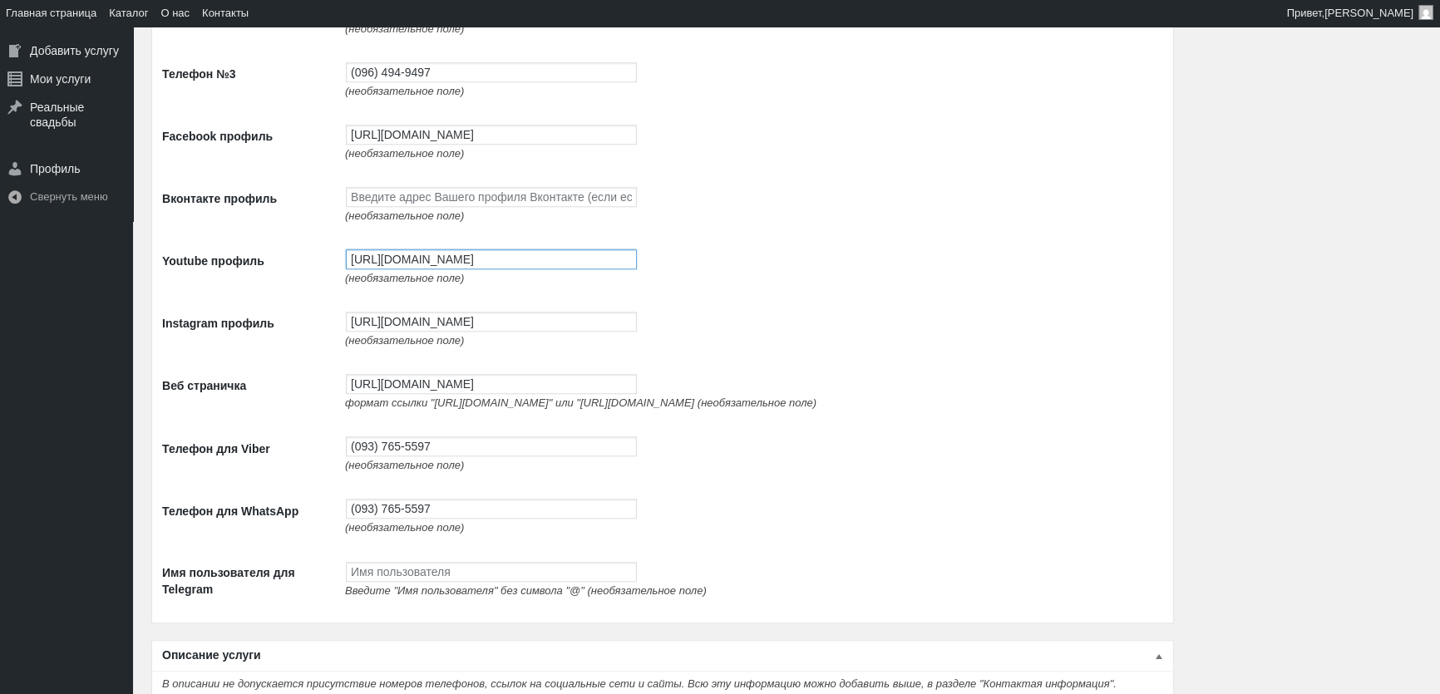
scroll to position [2003, 0]
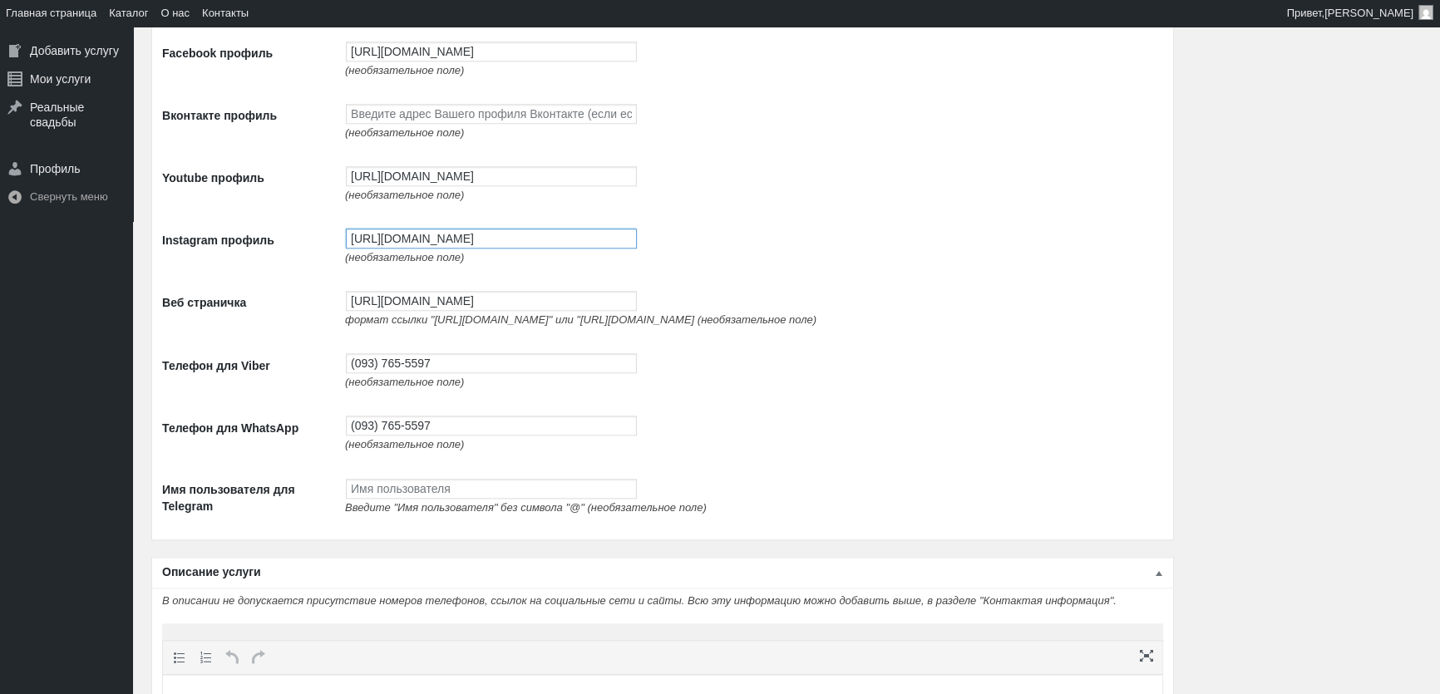
click at [441, 249] on input "[URL][DOMAIN_NAME]" at bounding box center [491, 239] width 291 height 20
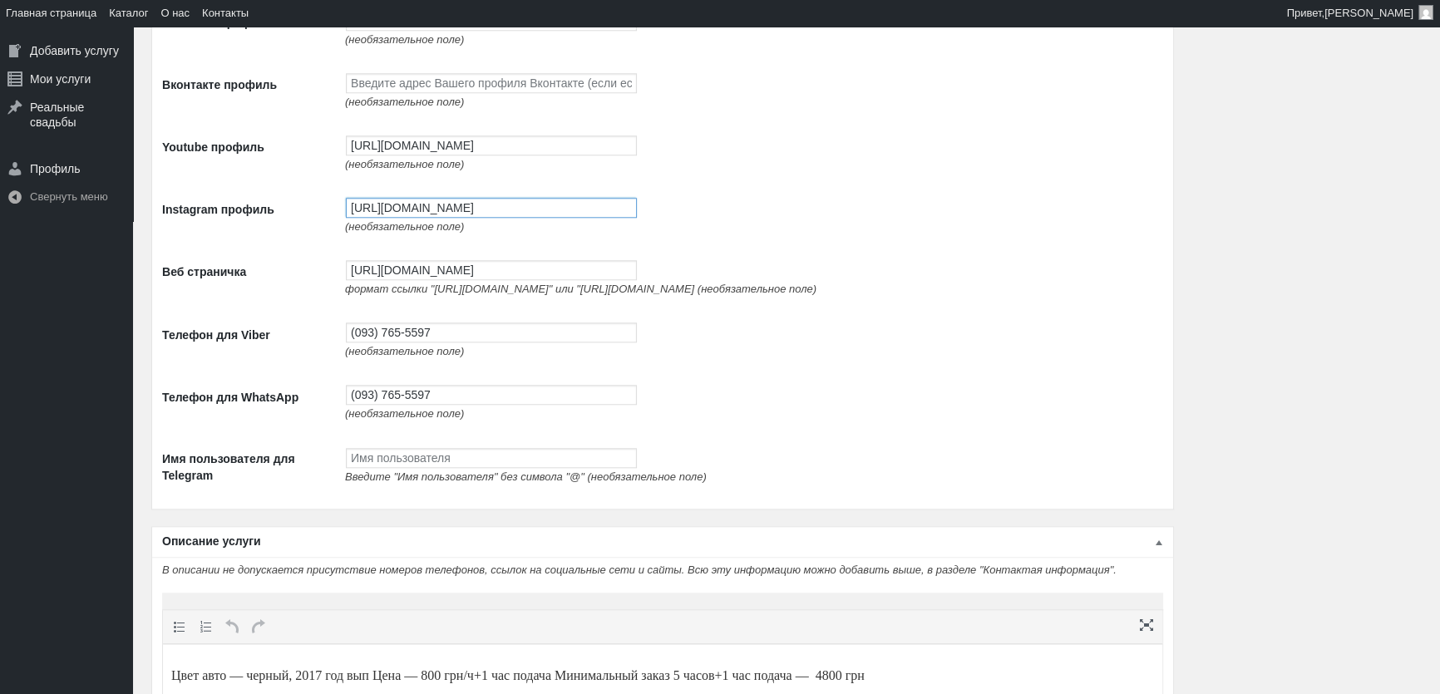
scroll to position [2079, 0]
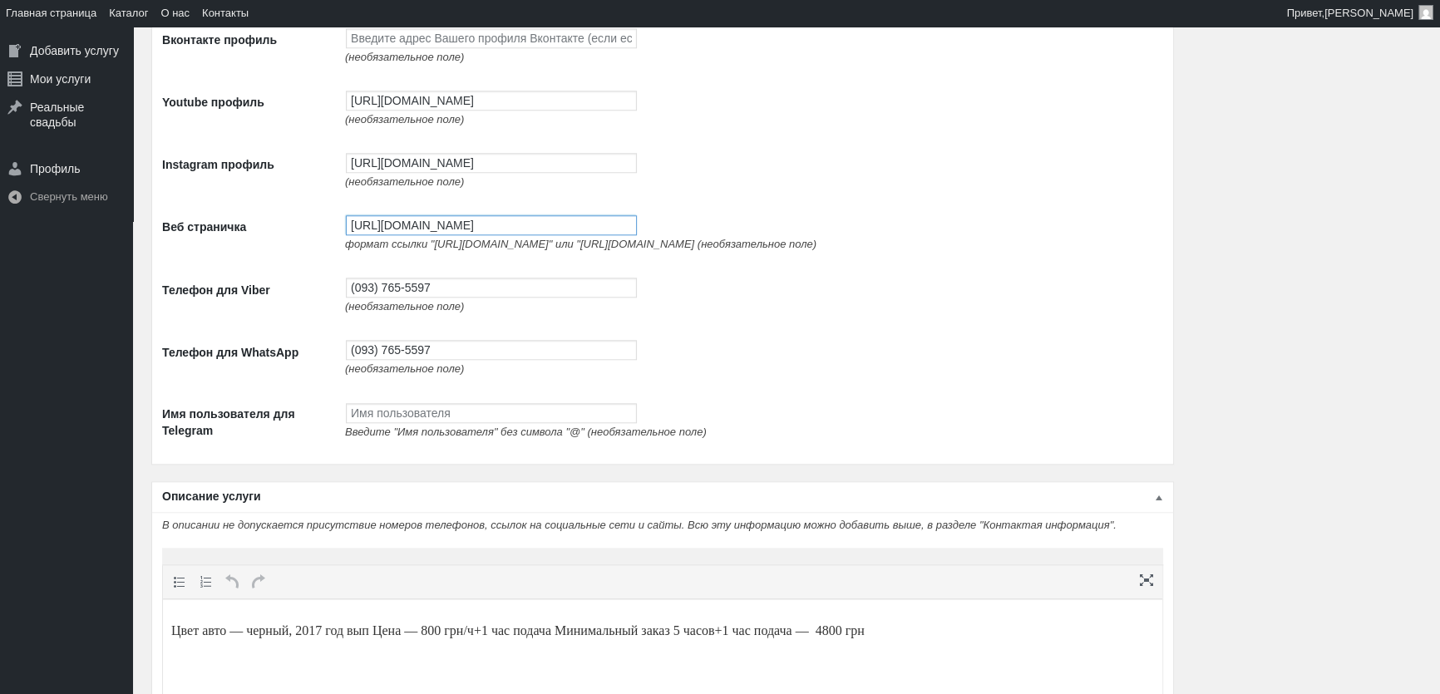
click at [435, 235] on input "[URL][DOMAIN_NAME]" at bounding box center [491, 225] width 291 height 20
click at [436, 235] on input "[URL][DOMAIN_NAME]" at bounding box center [491, 225] width 291 height 20
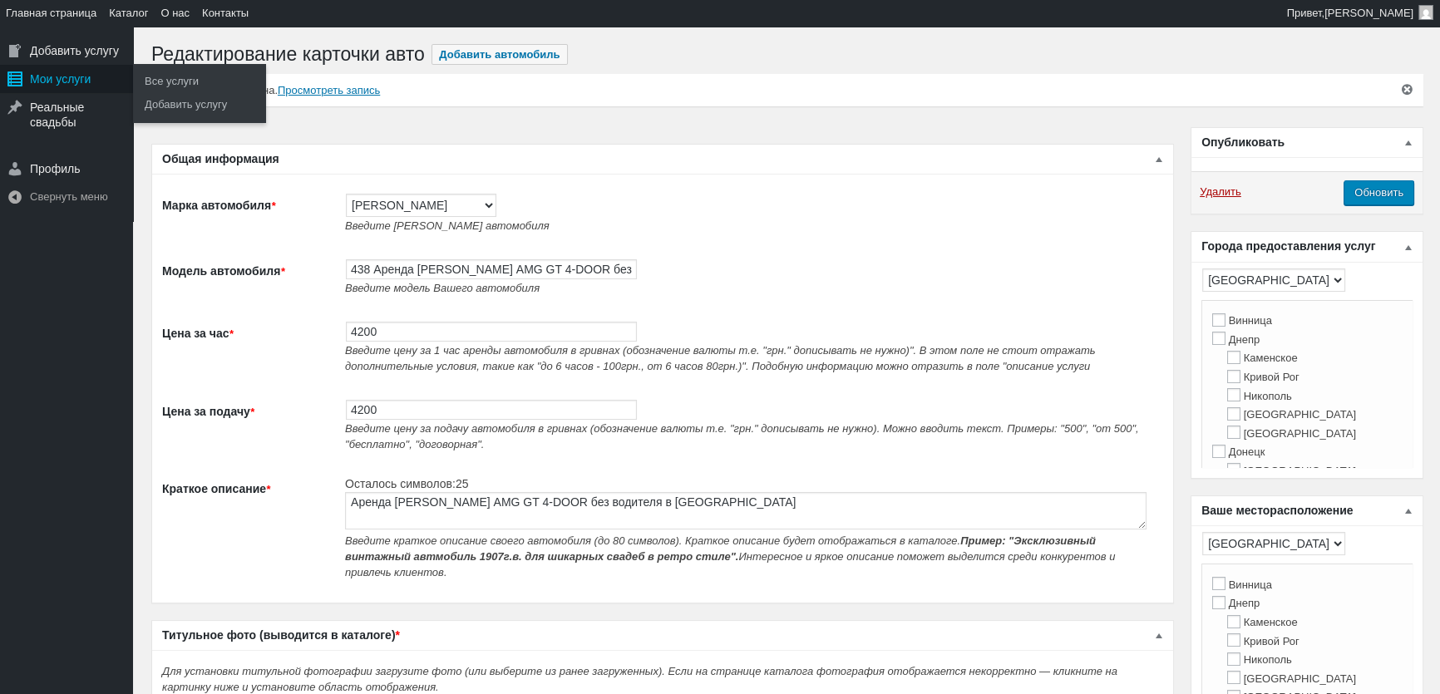
click at [58, 83] on div "Мои услуги" at bounding box center [66, 79] width 133 height 28
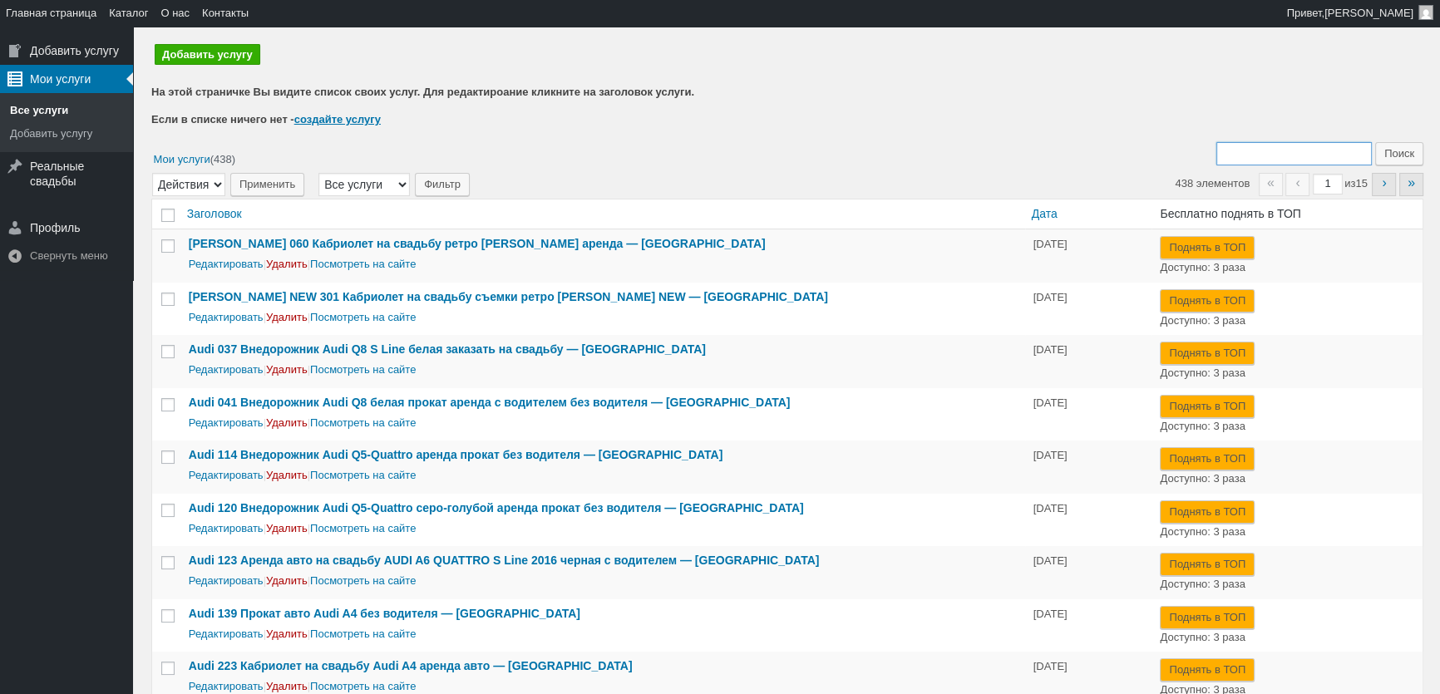
click at [1280, 147] on input "Поиск:" at bounding box center [1293, 153] width 155 height 23
type input "438"
click at [1375, 142] on input "Поиск" at bounding box center [1399, 153] width 48 height 23
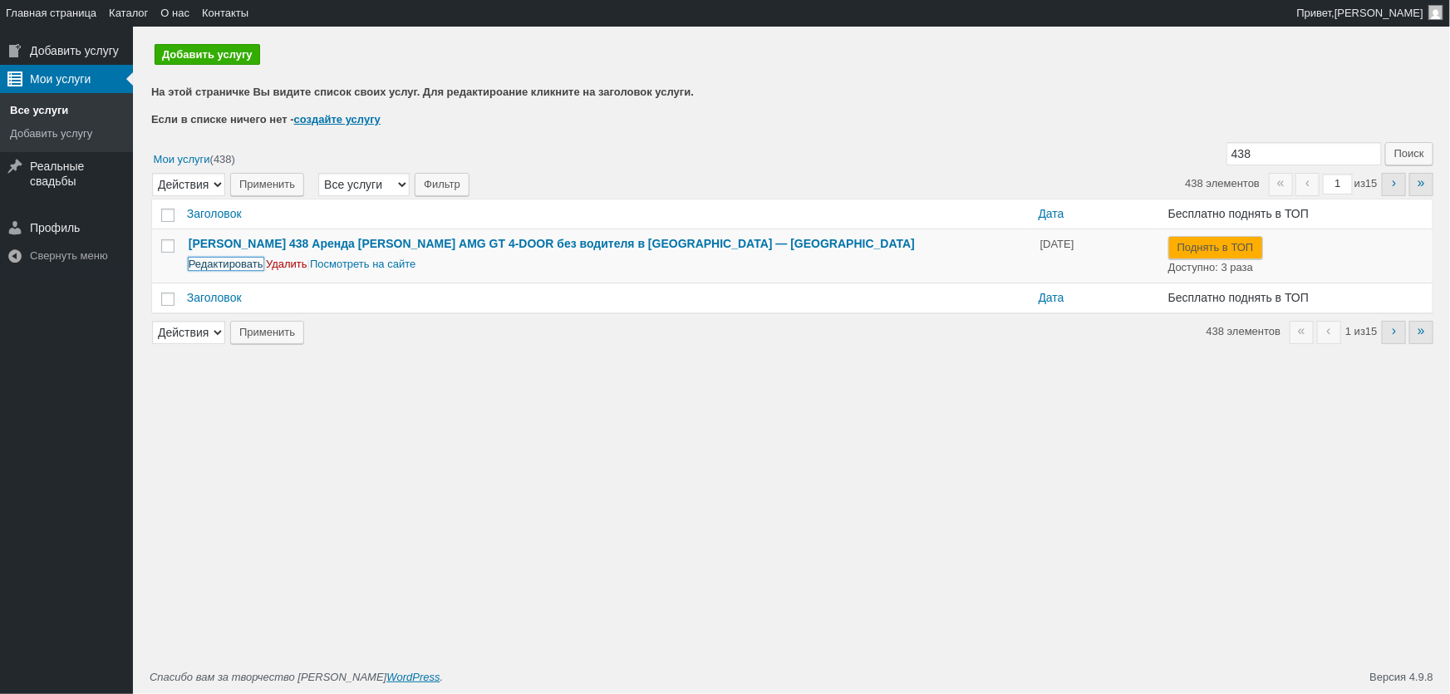
click at [211, 266] on link "Редактировать" at bounding box center [226, 264] width 75 height 12
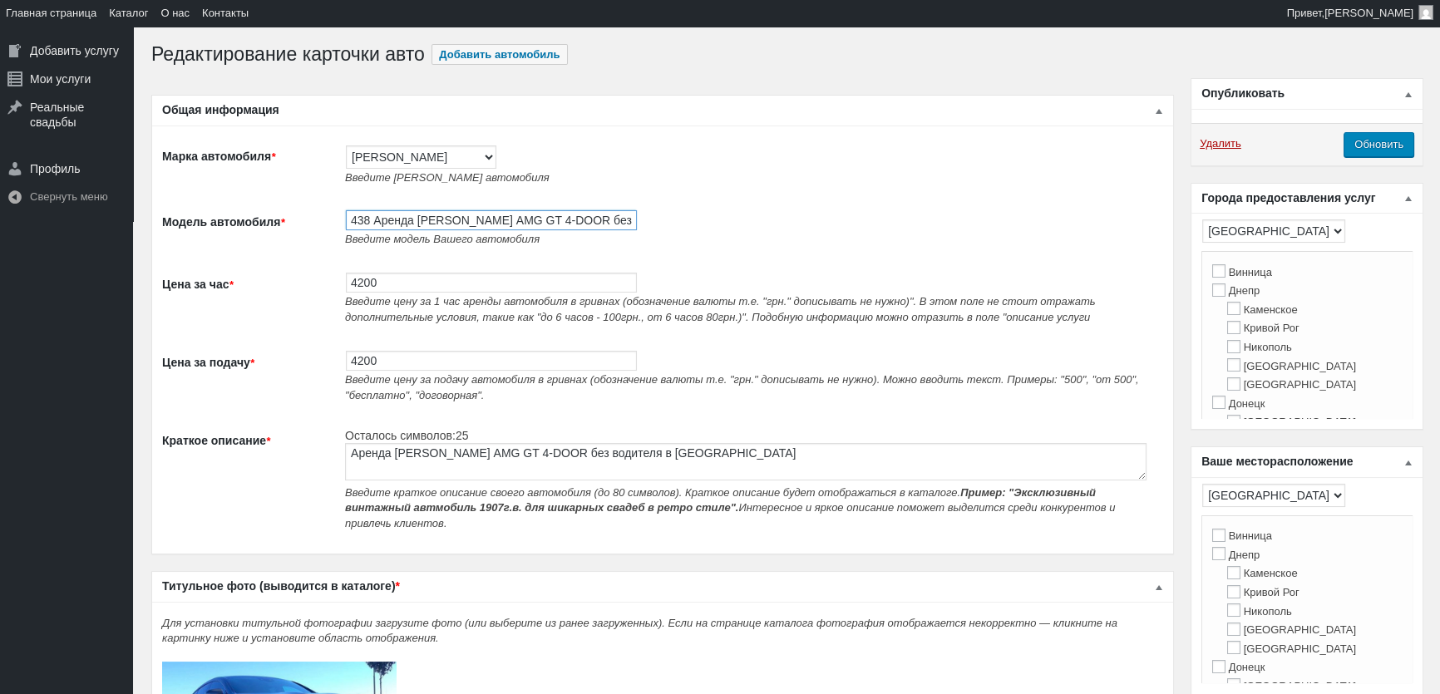
drag, startPoint x: 373, startPoint y: 219, endPoint x: 899, endPoint y: 211, distance: 526.2
click at [899, 211] on td "438 Аренда Mercedes-Benz AMG GT 4-DOOR без водителя в Киеве Введите модель Ваше…" at bounding box center [750, 228] width 826 height 62
paste input "63s+ BRABUS"
type input "438 Аренда Mercedes-Benz AMG GT63s+ BRABUS без водителя в Киеве"
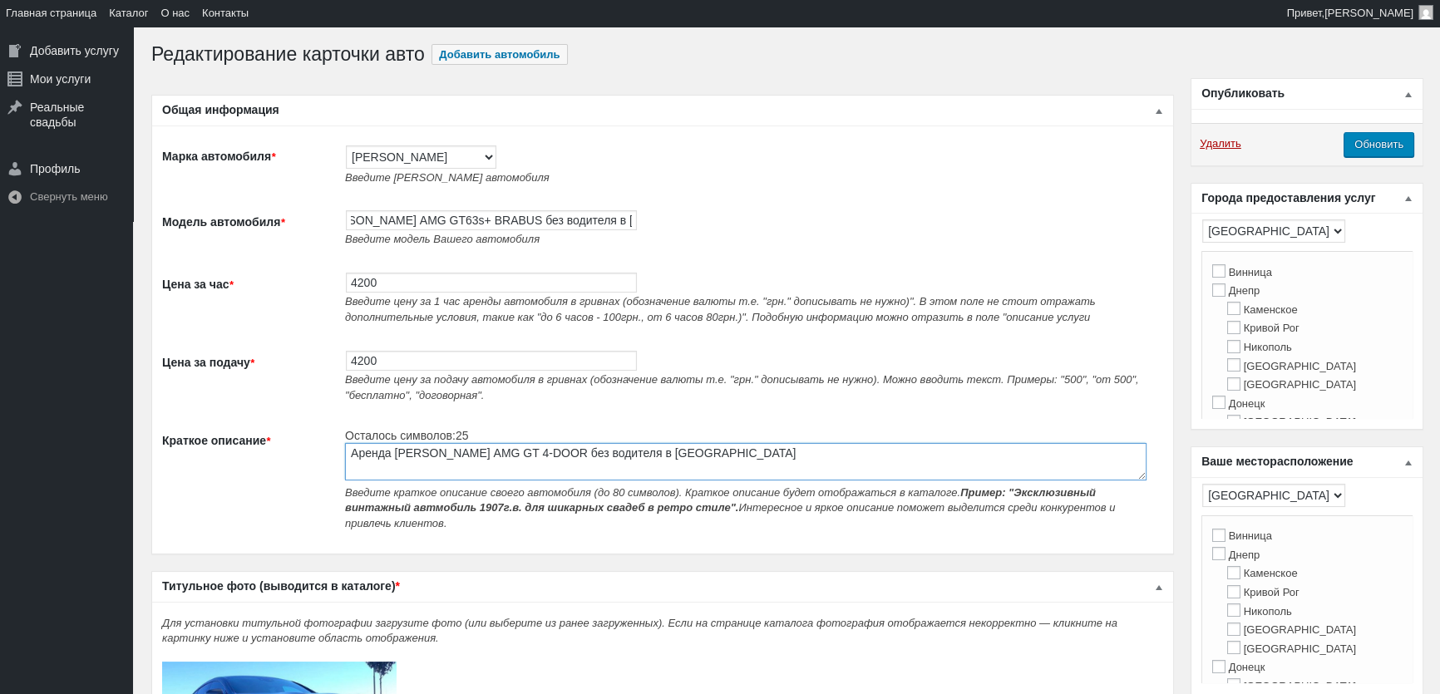
click at [451, 456] on textarea "Аренда Mercedes-Benz AMG GT 4-DOOR без водителя в Киеве" at bounding box center [745, 461] width 801 height 37
paste textarea "63s+ BRABUS"
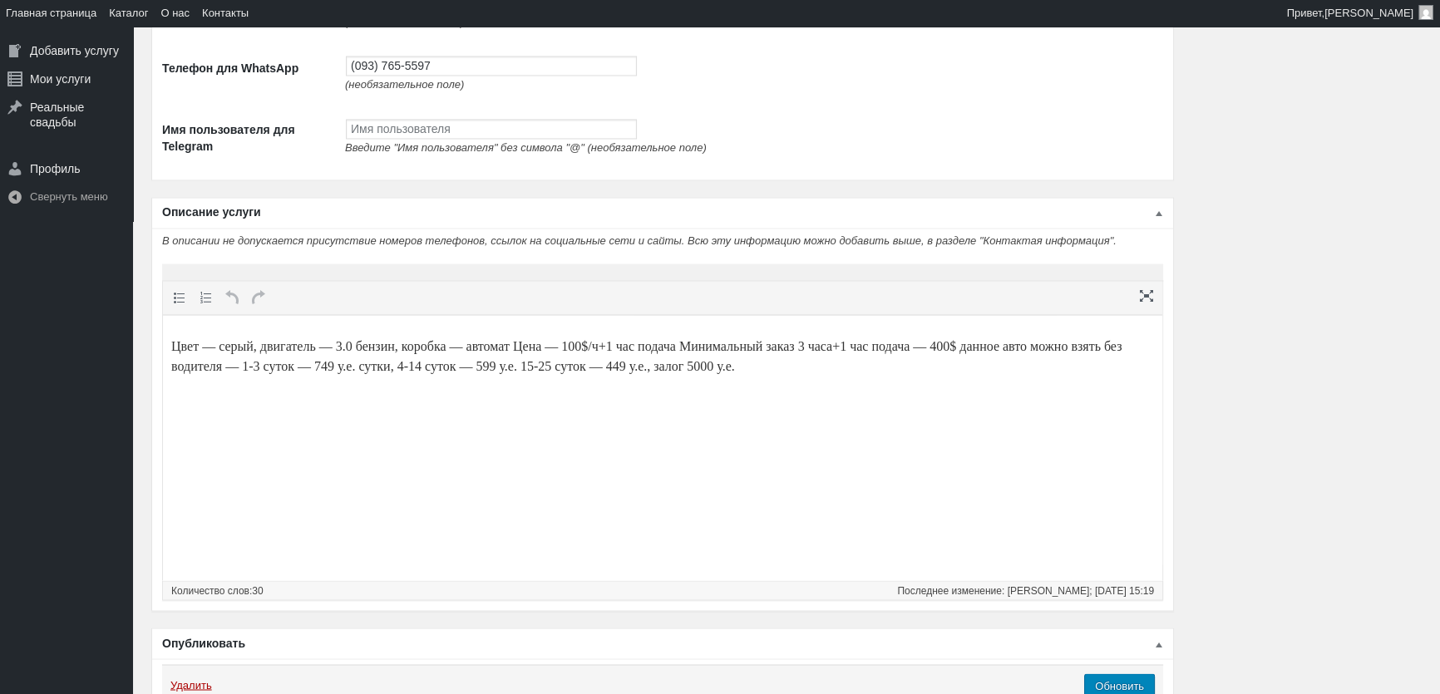
scroll to position [3622, 0]
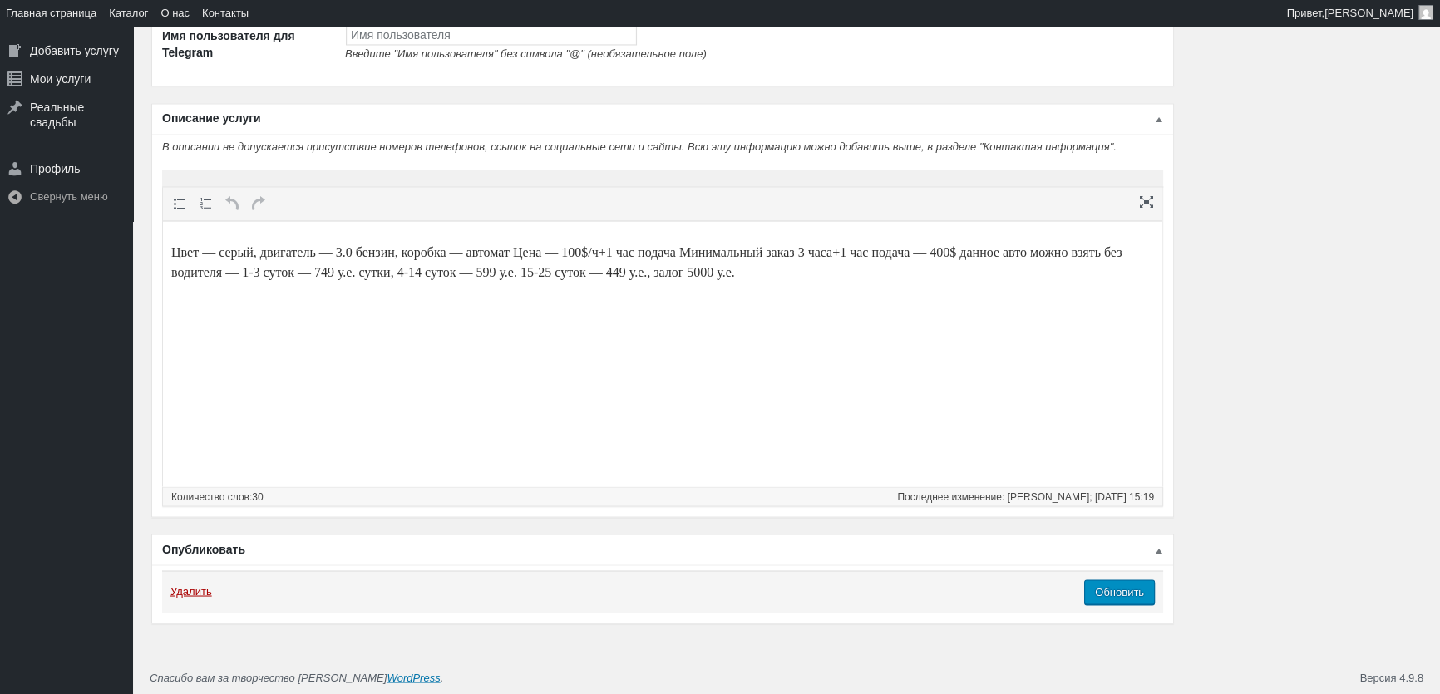
type textarea "Аренда Mercedes-Benz AMG GT63s+ BRABUS без водителя в Киеве"
click at [1107, 599] on input "Обновить" at bounding box center [1119, 591] width 71 height 25
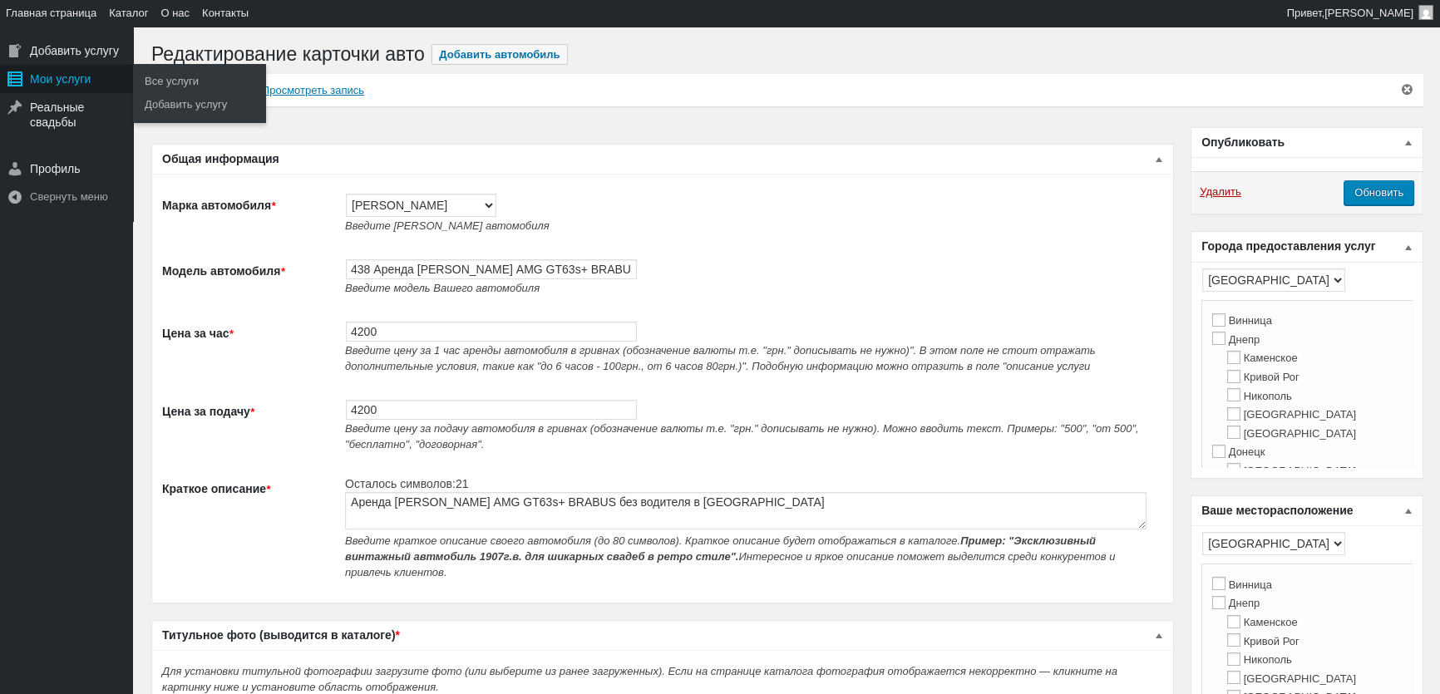
click at [58, 77] on div "Мои услуги" at bounding box center [66, 79] width 133 height 28
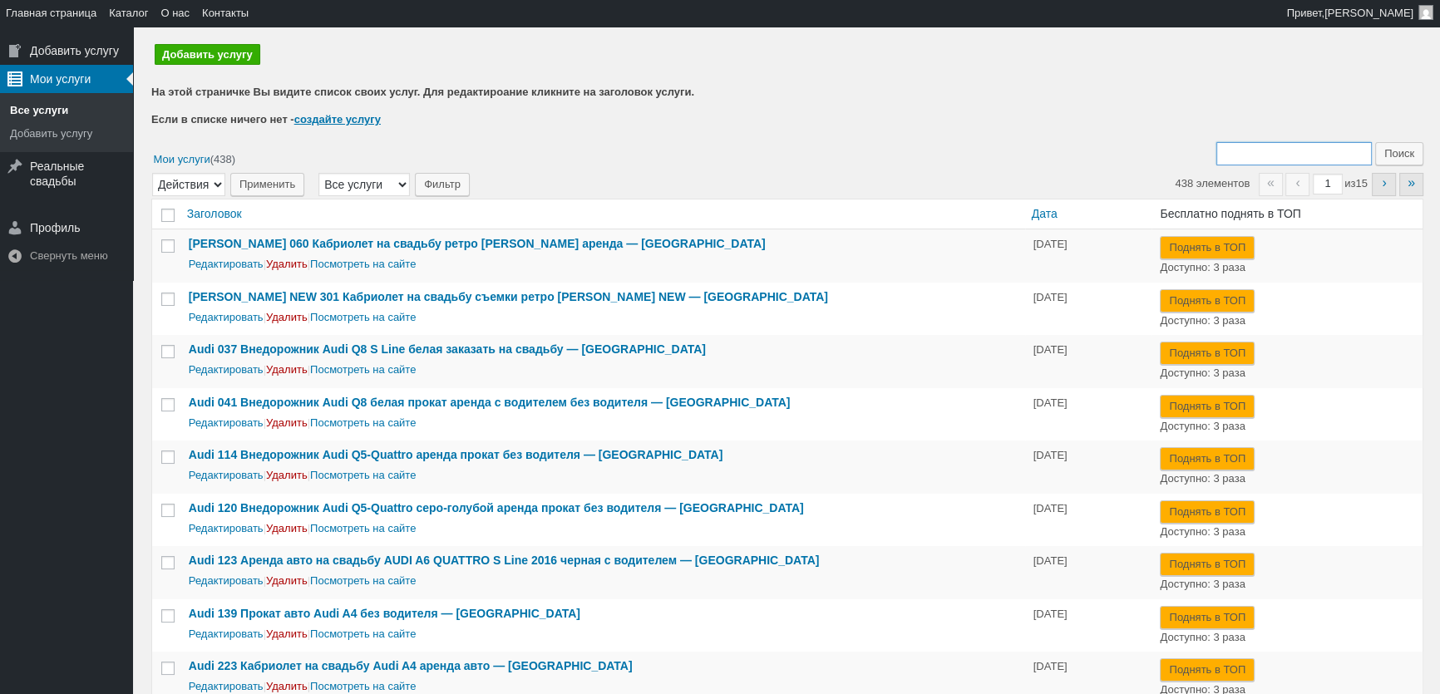
click at [1312, 150] on input "Поиск:" at bounding box center [1293, 153] width 155 height 23
type input "438"
click at [1375, 142] on input "Поиск" at bounding box center [1399, 153] width 48 height 23
